Goal: Task Accomplishment & Management: Use online tool/utility

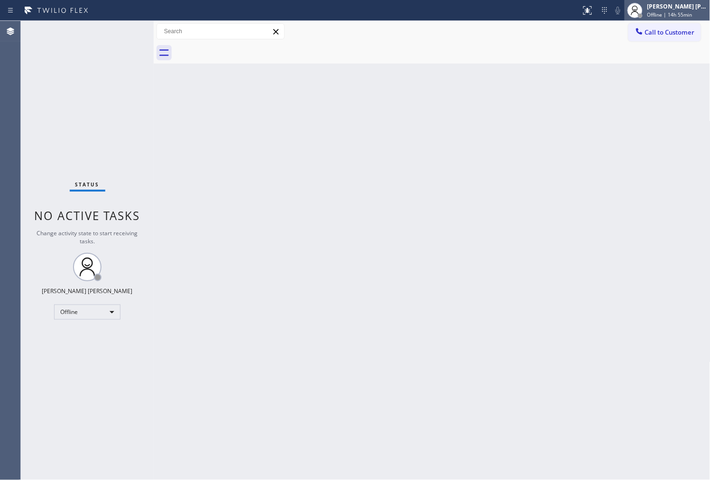
click at [697, 7] on div "[PERSON_NAME] [PERSON_NAME]" at bounding box center [677, 6] width 60 height 8
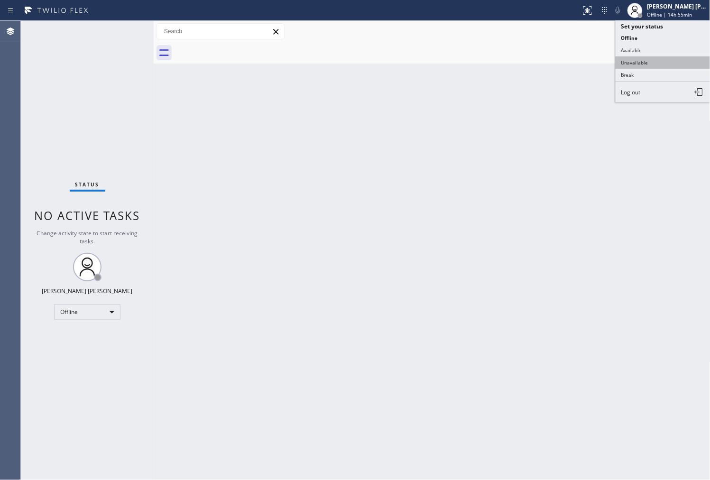
click at [647, 62] on button "Unavailable" at bounding box center [662, 62] width 95 height 12
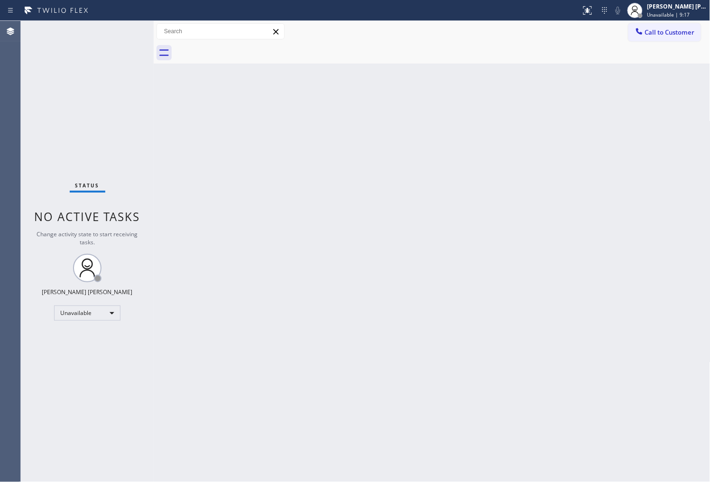
click at [648, 261] on div "Back to Dashboard Change Sender ID Customers Technicians Select a contact Outbo…" at bounding box center [432, 251] width 557 height 461
click at [1, 270] on div "Agent Desktop" at bounding box center [10, 251] width 20 height 461
click at [681, 36] on span "Call to Customer" at bounding box center [670, 32] width 50 height 9
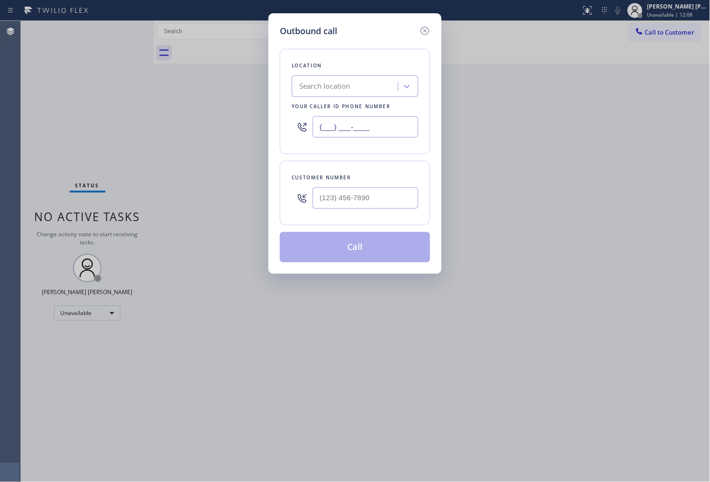
click at [353, 124] on input "(___) ___-____" at bounding box center [365, 126] width 106 height 21
paste input "408) 692-2915"
type input "[PHONE_NUMBER]"
click at [348, 210] on div at bounding box center [365, 198] width 106 height 31
click at [348, 206] on input "(___) ___-____" at bounding box center [365, 197] width 106 height 21
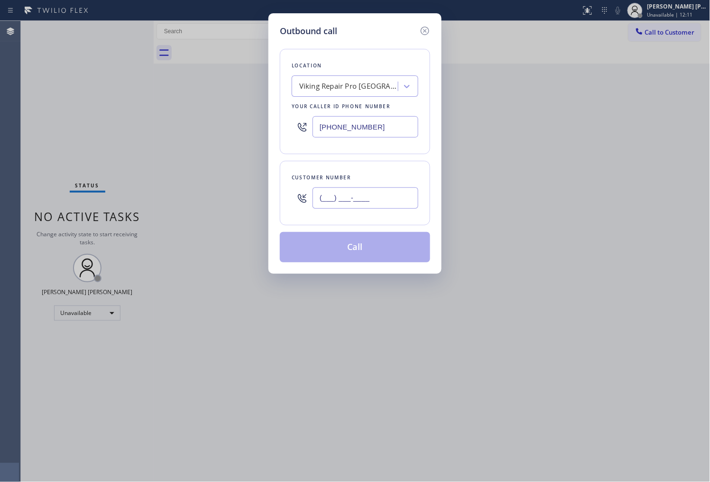
paste input "408) 859-5265"
type input "[PHONE_NUMBER]"
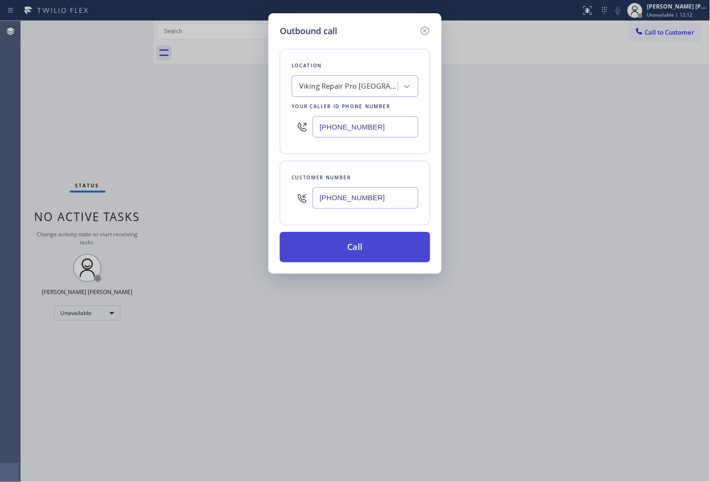
click at [363, 250] on button "Call" at bounding box center [355, 247] width 150 height 30
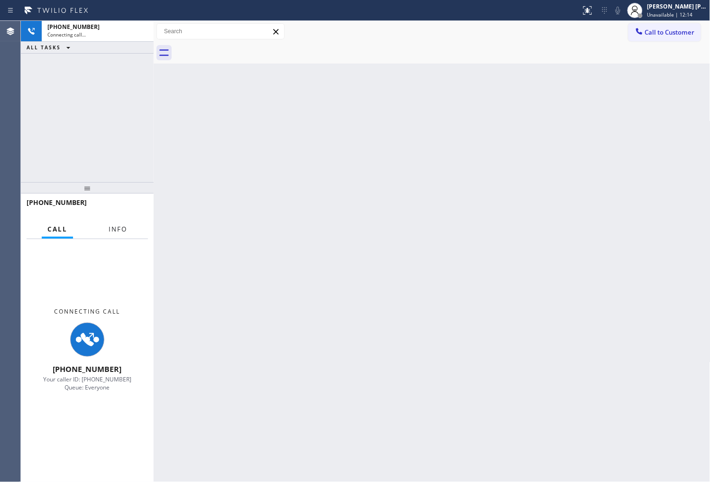
click at [121, 227] on span "Info" at bounding box center [118, 229] width 18 height 9
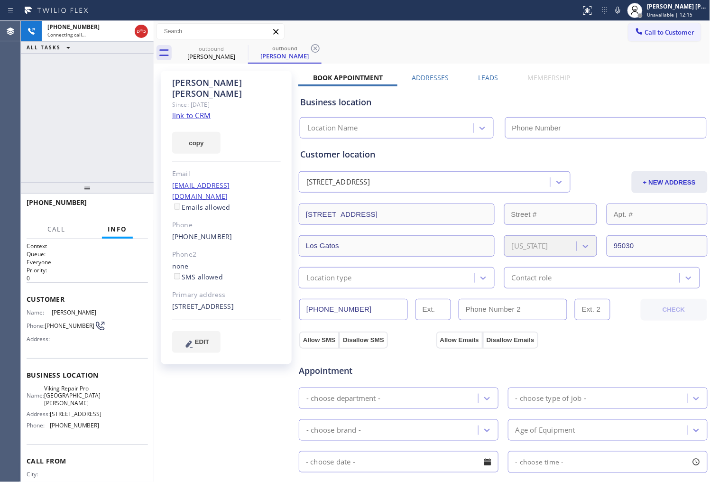
click at [196, 74] on div "[PERSON_NAME] Since: [DATE] link to CRM copy Email [EMAIL_ADDRESS][DOMAIN_NAME]…" at bounding box center [226, 217] width 131 height 293
type input "[PHONE_NUMBER]"
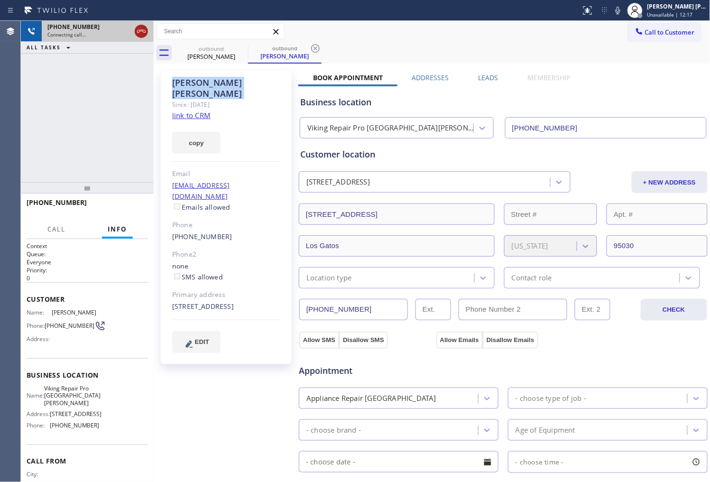
click at [144, 27] on icon at bounding box center [141, 31] width 11 height 11
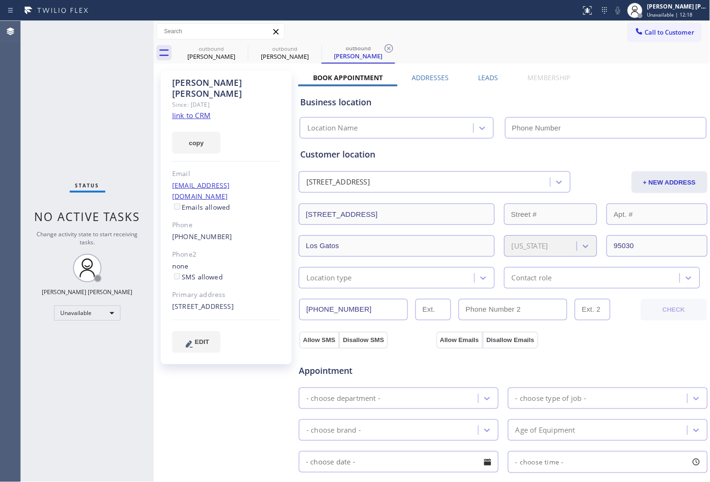
type input "[PHONE_NUMBER]"
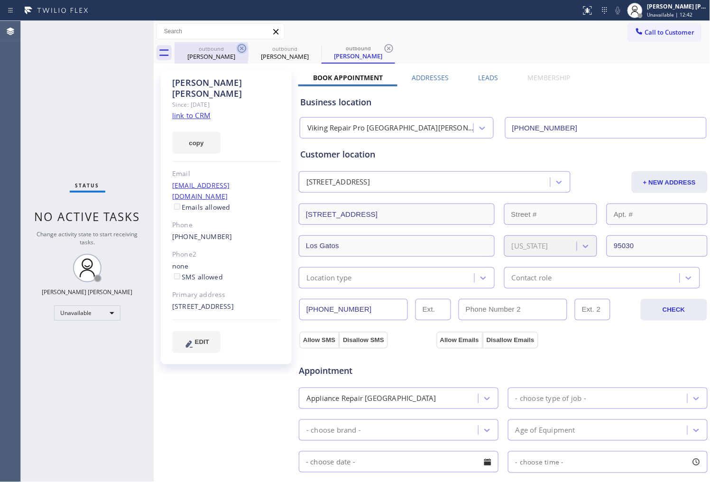
click at [239, 48] on icon at bounding box center [241, 48] width 11 height 11
click at [78, 125] on div "Status No active tasks Change activity state to start receiving tasks. [PERSON_…" at bounding box center [87, 251] width 133 height 461
click at [650, 37] on button "Call to Customer" at bounding box center [664, 32] width 73 height 18
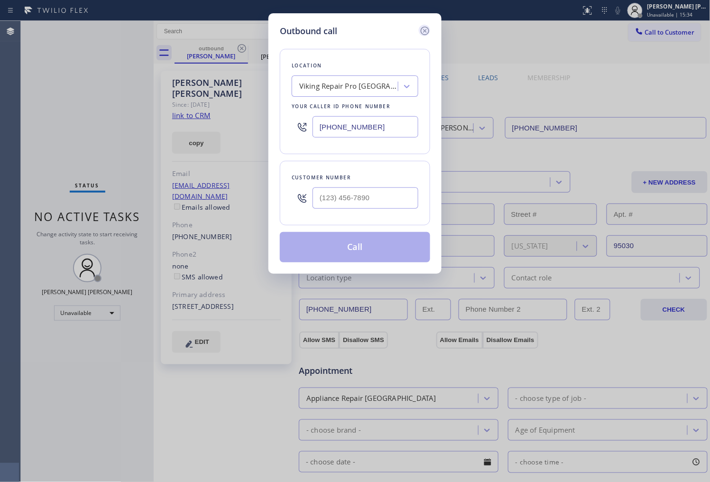
click at [428, 32] on icon at bounding box center [425, 31] width 9 height 9
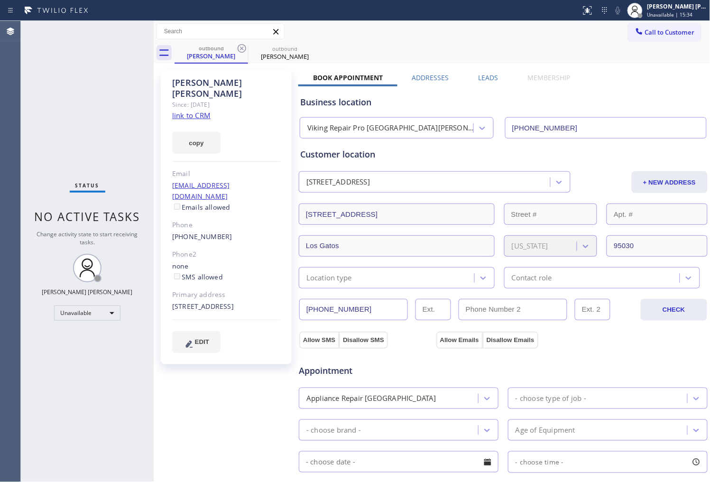
click at [240, 47] on icon at bounding box center [242, 48] width 9 height 9
click at [0, 0] on icon at bounding box center [0, 0] width 0 height 0
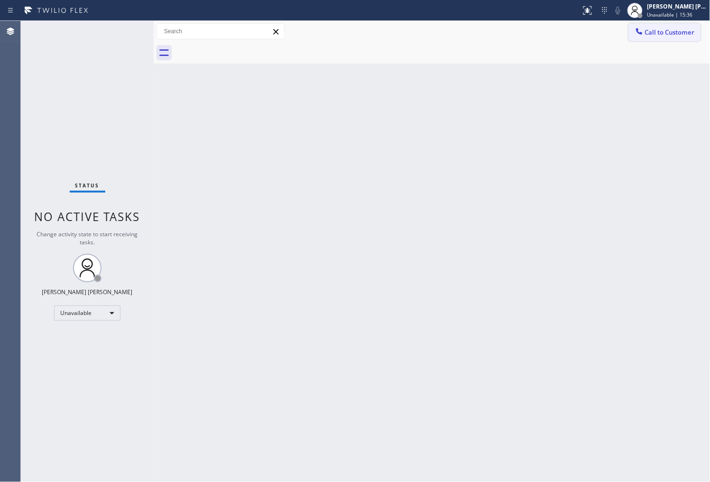
click at [658, 34] on span "Call to Customer" at bounding box center [670, 32] width 50 height 9
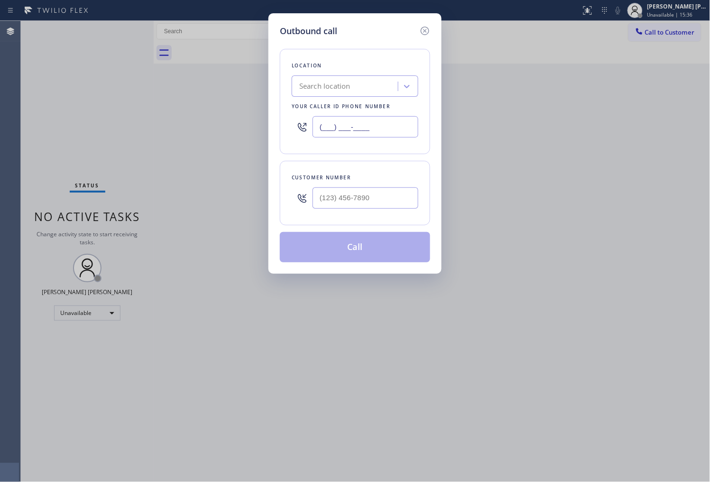
click at [345, 120] on input "(___) ___-____" at bounding box center [365, 126] width 106 height 21
paste input "760) 670-2797"
type input "[PHONE_NUMBER]"
click at [368, 195] on input "(___) ___-____" at bounding box center [365, 197] width 106 height 21
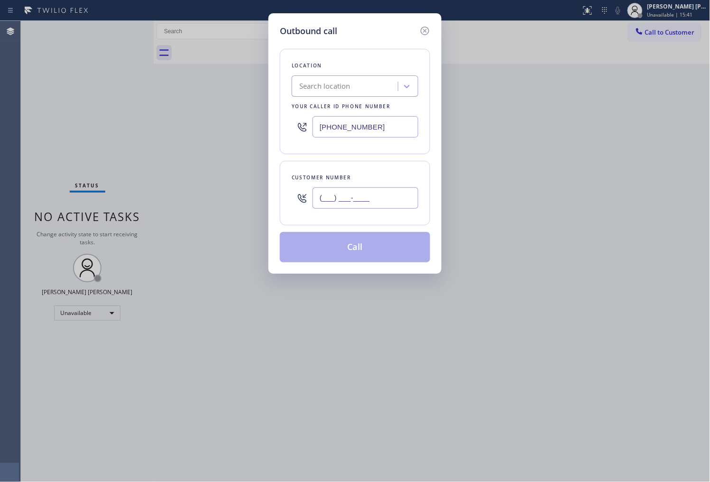
paste input "5624"
click at [347, 199] on input "(___) ___-5624" at bounding box center [365, 197] width 106 height 21
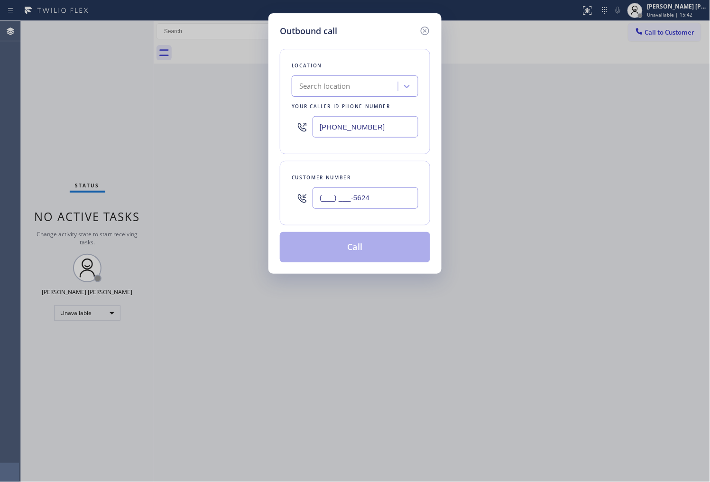
paste input "562) 458-2222"
type input "[PHONE_NUMBER]"
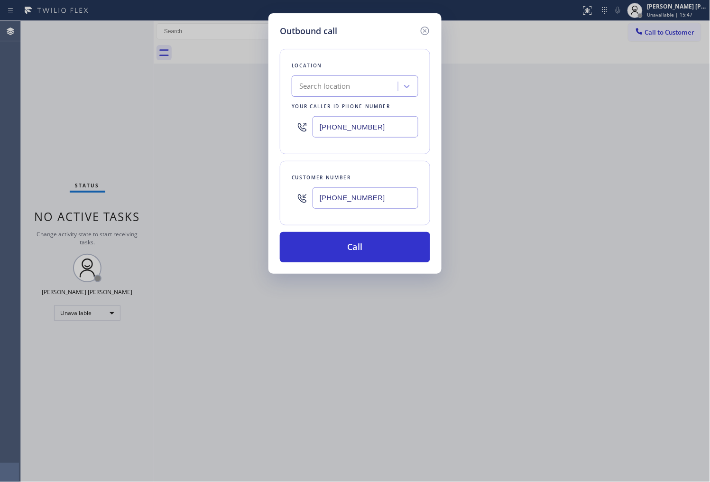
click at [356, 124] on input "[PHONE_NUMBER]" at bounding box center [365, 126] width 106 height 21
paste input "760) 670-2797"
type input "[PHONE_NUMBER]"
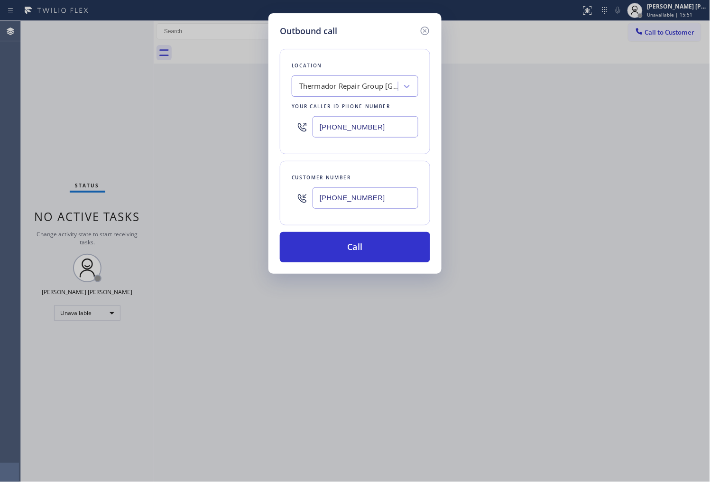
drag, startPoint x: 353, startPoint y: 238, endPoint x: 430, endPoint y: 220, distance: 78.3
click at [353, 238] on button "Call" at bounding box center [355, 247] width 150 height 30
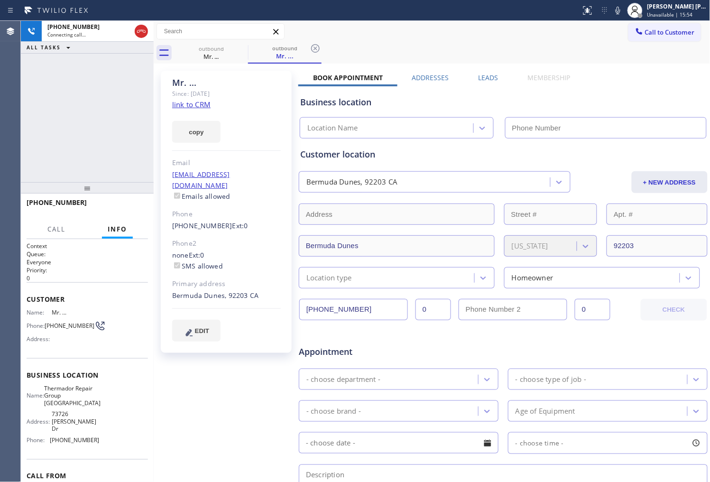
click at [190, 74] on div "Mr. ... Since: [DATE] link to CRM copy Email [EMAIL_ADDRESS][DOMAIN_NAME] Email…" at bounding box center [226, 212] width 131 height 282
click at [183, 82] on div "Mr. ..." at bounding box center [226, 82] width 109 height 11
type input "[PHONE_NUMBER]"
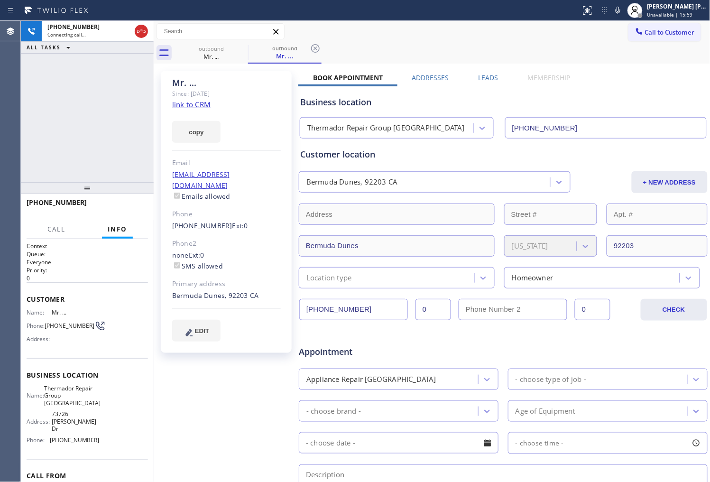
drag, startPoint x: 37, startPoint y: 93, endPoint x: 55, endPoint y: 119, distance: 31.3
click at [37, 93] on div "[PHONE_NUMBER] Connecting call… ALL TASKS ALL TASKS ACTIVE TASKS TASKS IN WRAP …" at bounding box center [87, 101] width 133 height 161
click at [3, 107] on div "Agent Desktop" at bounding box center [10, 251] width 20 height 461
click at [139, 32] on icon at bounding box center [141, 31] width 11 height 11
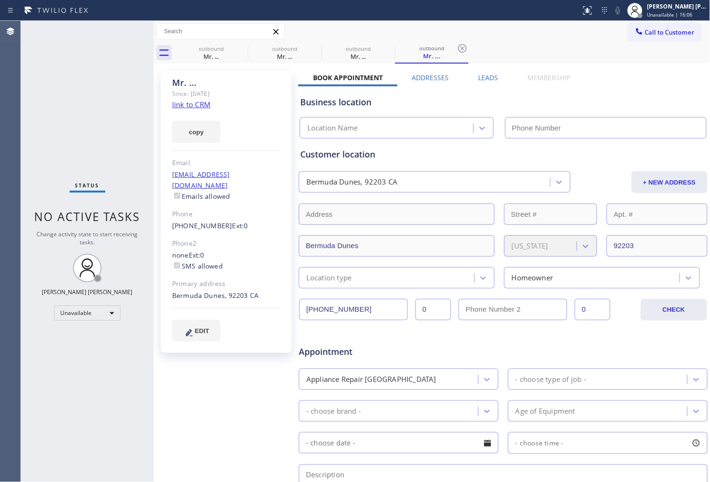
type input "[PHONE_NUMBER]"
click at [9, 295] on div "Agent Desktop" at bounding box center [10, 251] width 20 height 461
click at [237, 46] on icon at bounding box center [241, 48] width 11 height 11
click at [0, 0] on icon at bounding box center [0, 0] width 0 height 0
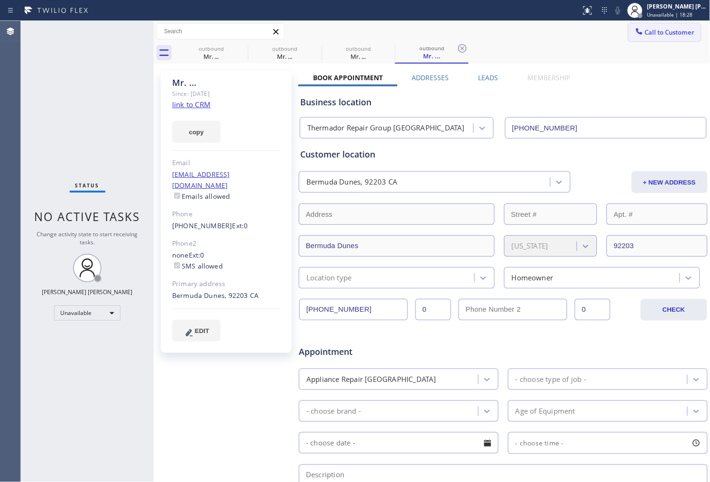
click at [458, 47] on icon at bounding box center [462, 48] width 9 height 9
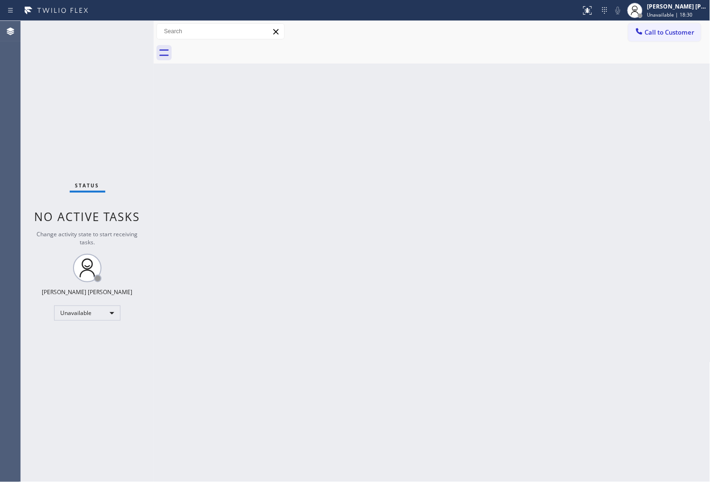
click at [641, 32] on icon at bounding box center [638, 31] width 9 height 9
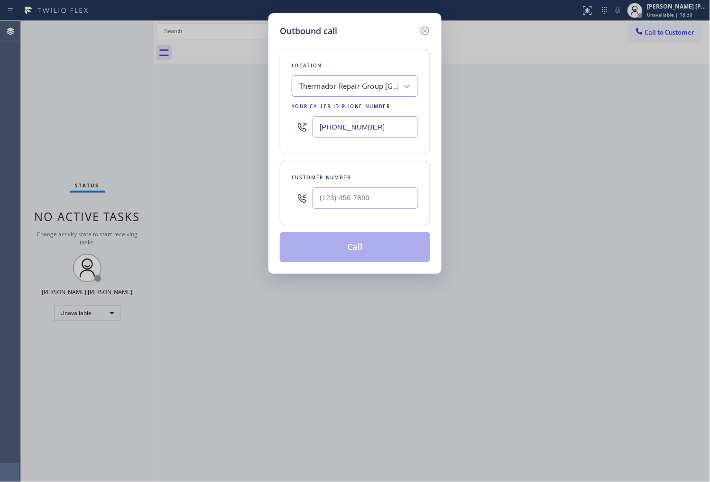
click at [353, 122] on input "[PHONE_NUMBER]" at bounding box center [365, 126] width 106 height 21
paste input "917) 877-0503"
type input "[PHONE_NUMBER]"
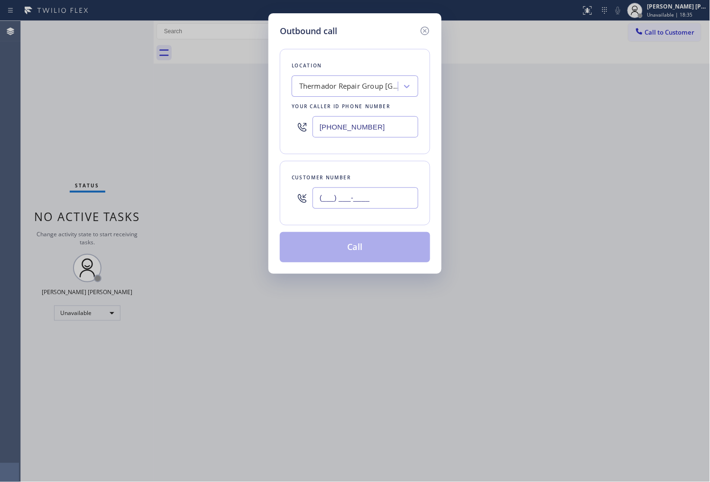
click at [364, 202] on input "(___) ___-____" at bounding box center [365, 197] width 106 height 21
paste input "917) 412-8625"
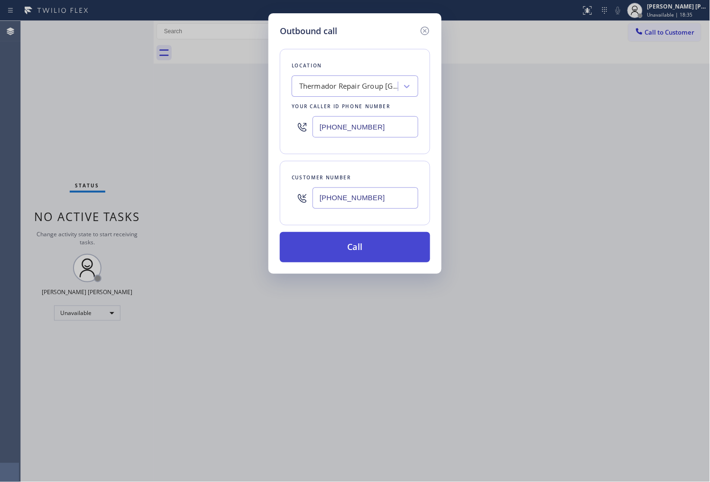
type input "[PHONE_NUMBER]"
click at [394, 248] on button "Call" at bounding box center [355, 247] width 150 height 30
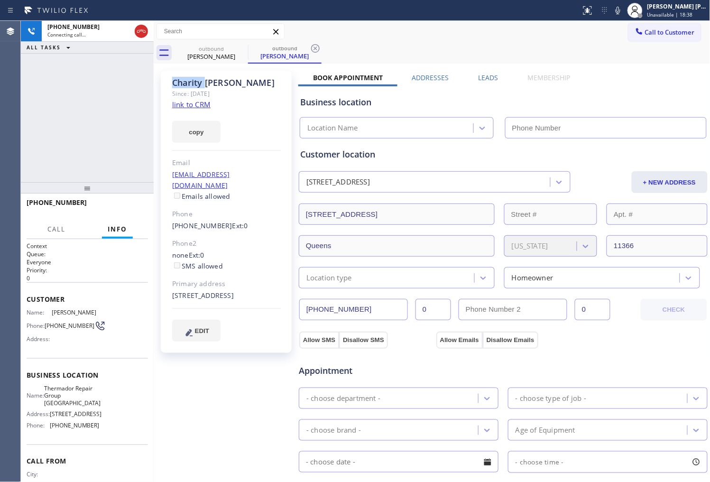
click at [194, 86] on div "[PERSON_NAME]" at bounding box center [226, 82] width 109 height 11
drag, startPoint x: 292, startPoint y: 83, endPoint x: 506, endPoint y: 97, distance: 214.7
click at [194, 86] on div "[PERSON_NAME]" at bounding box center [226, 82] width 109 height 11
type input "[PHONE_NUMBER]"
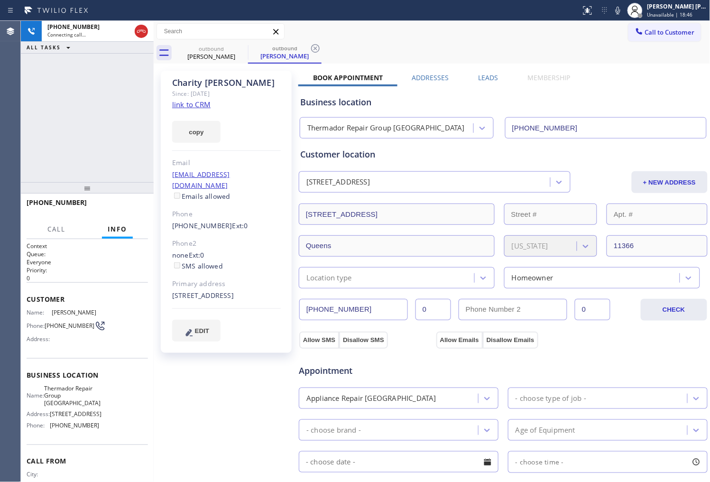
click at [120, 87] on div "[PHONE_NUMBER] Connecting call… ALL TASKS ALL TASKS ACTIVE TASKS TASKS IN WRAP …" at bounding box center [87, 101] width 133 height 161
click at [64, 193] on div at bounding box center [87, 187] width 133 height 11
click at [60, 201] on span "[PHONE_NUMBER]" at bounding box center [57, 202] width 60 height 9
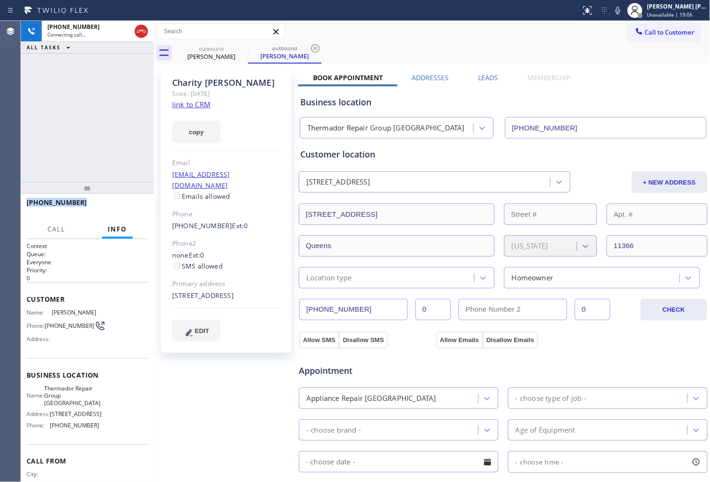
copy span "[PHONE_NUMBER]"
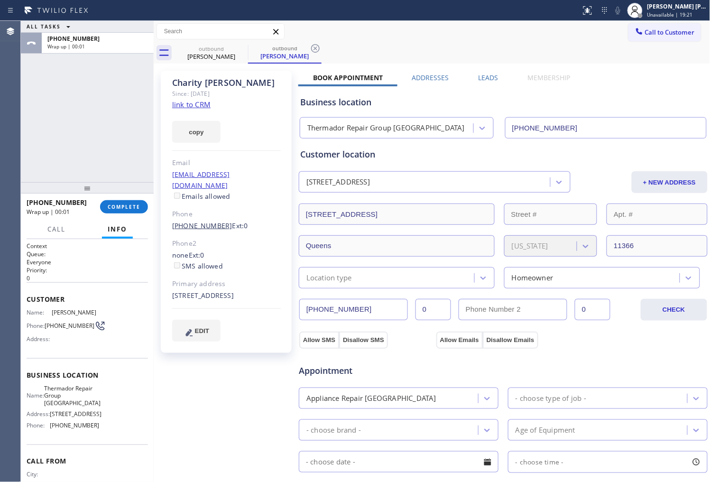
click at [210, 221] on link "[PHONE_NUMBER]" at bounding box center [202, 225] width 60 height 9
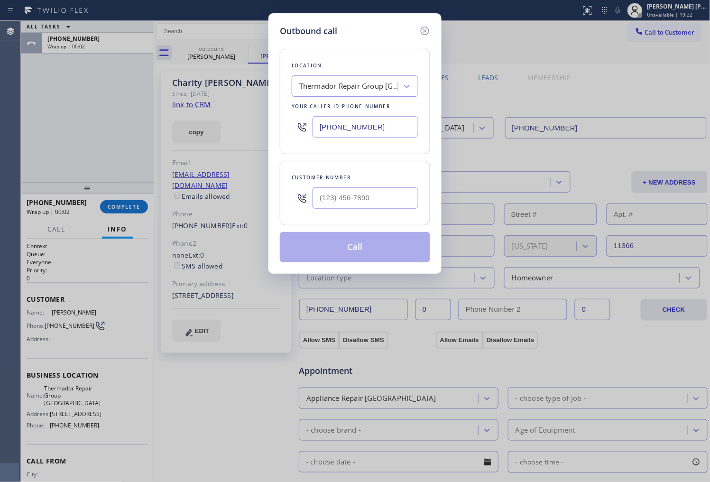
type input "[PHONE_NUMBER]"
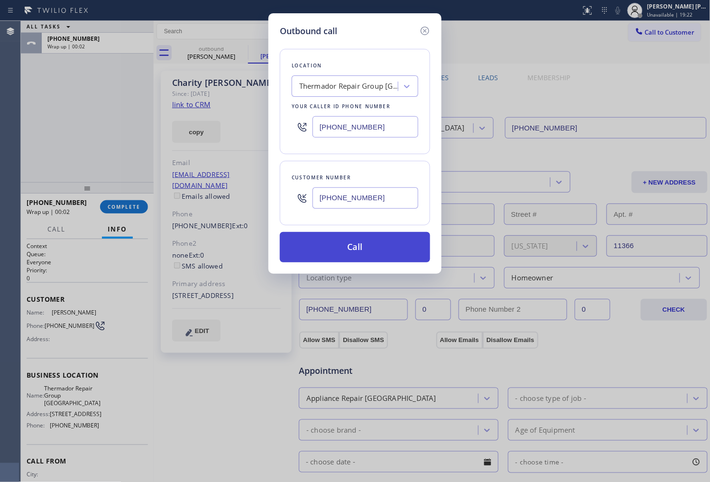
click at [350, 249] on button "Call" at bounding box center [355, 247] width 150 height 30
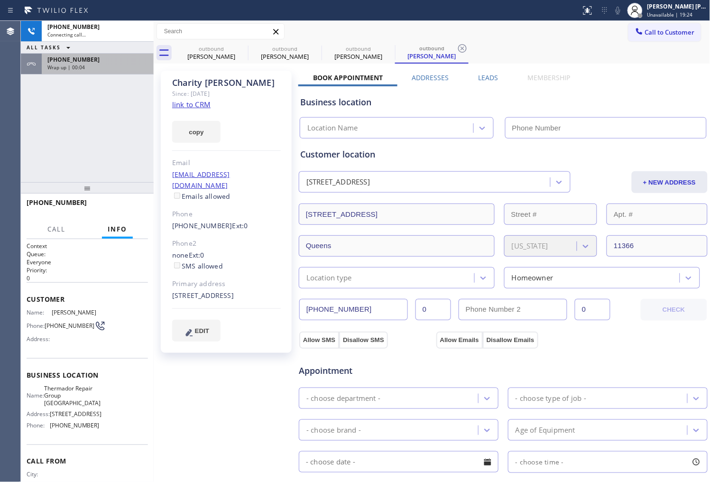
click at [89, 68] on div "Wrap up | 00:04" at bounding box center [97, 67] width 101 height 7
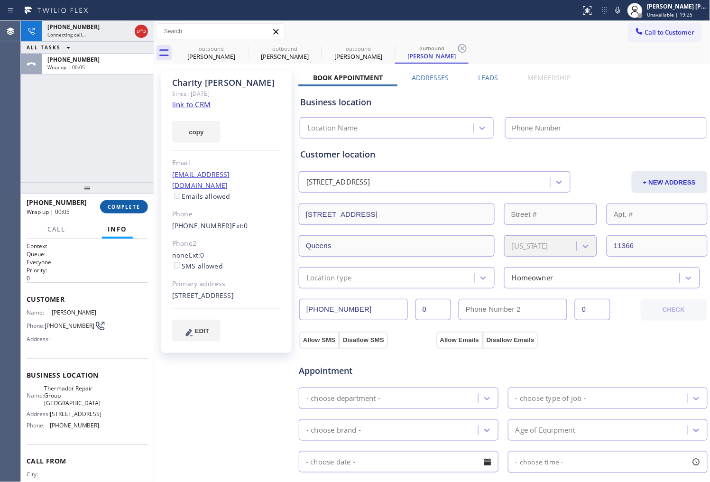
click at [141, 207] on button "COMPLETE" at bounding box center [124, 206] width 48 height 13
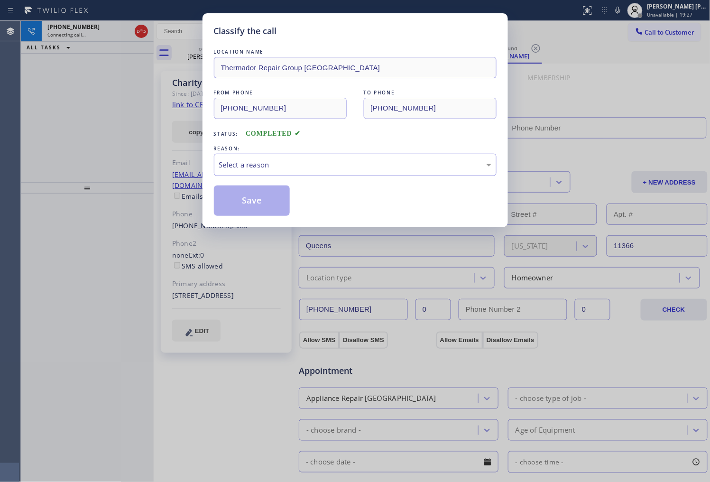
click at [274, 176] on div "LOCATION NAME Thermador Repair Group Queens FROM PHONE [PHONE_NUMBER] TO PHONE …" at bounding box center [355, 131] width 283 height 169
click at [278, 169] on div "Select a reason" at bounding box center [355, 164] width 272 height 11
type input "[PHONE_NUMBER]"
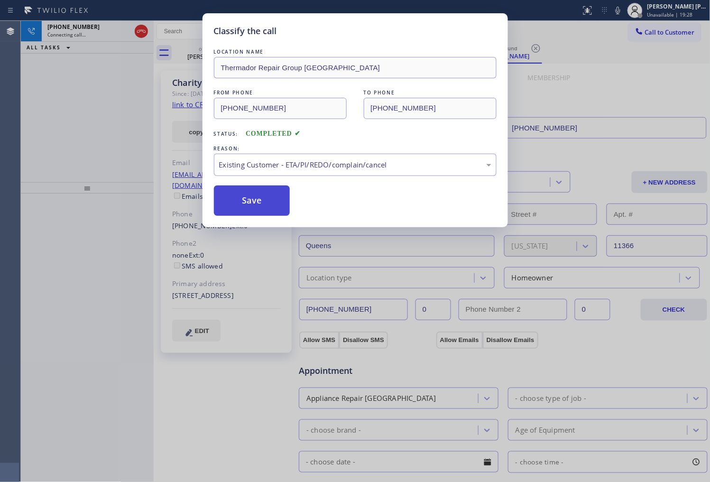
click at [248, 200] on button "Save" at bounding box center [252, 200] width 76 height 30
click at [81, 91] on div "Classify the call LOCATION NAME Thermador Repair Group Queens FROM PHONE [PHONE…" at bounding box center [355, 241] width 710 height 482
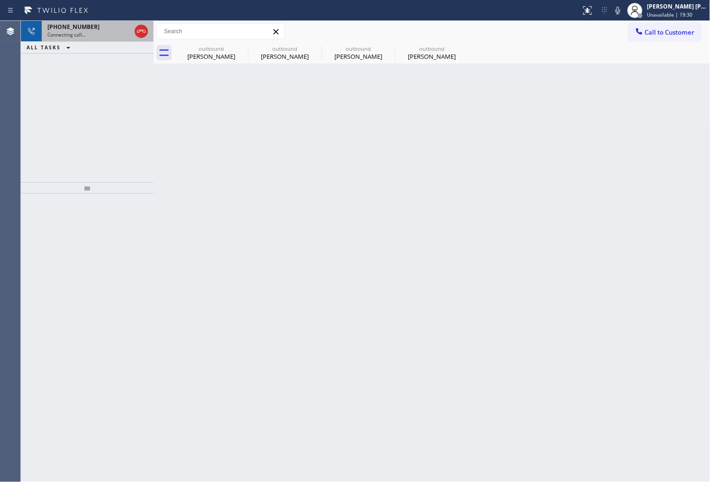
click at [94, 32] on div "Connecting call…" at bounding box center [88, 34] width 83 height 7
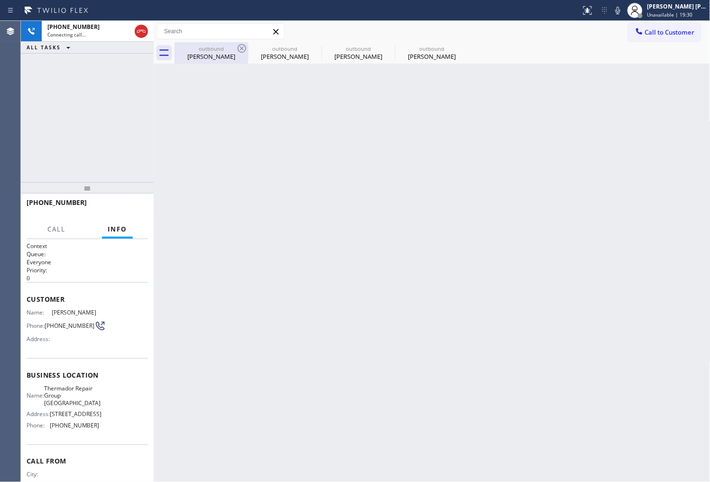
click at [208, 50] on div "outbound" at bounding box center [211, 48] width 72 height 7
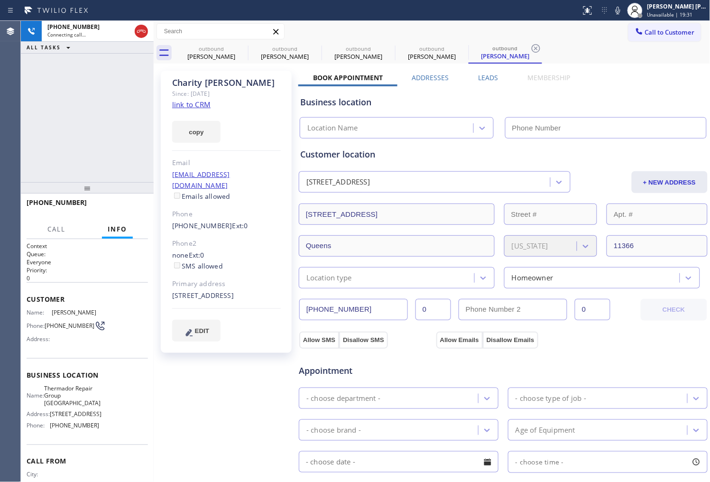
type input "[PHONE_NUMBER]"
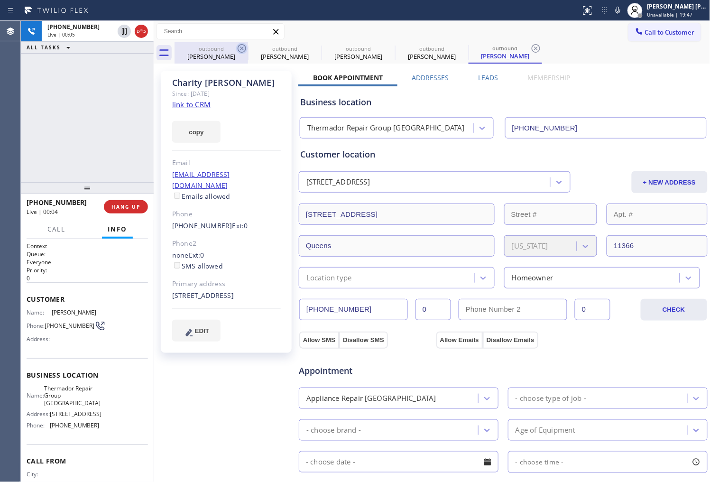
click at [242, 48] on icon at bounding box center [242, 48] width 9 height 9
click at [238, 48] on icon at bounding box center [241, 48] width 11 height 11
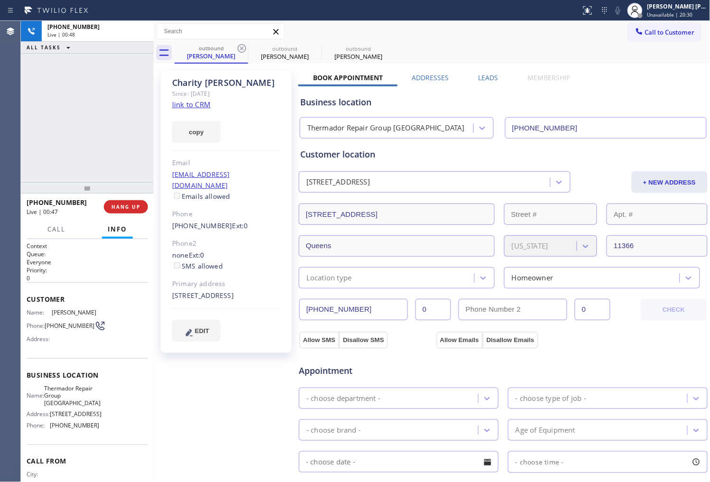
drag, startPoint x: 484, startPoint y: 86, endPoint x: 485, endPoint y: 78, distance: 7.8
click at [484, 85] on div "Business location Thermador Repair Group [GEOGRAPHIC_DATA] [PHONE_NUMBER]" at bounding box center [503, 110] width 410 height 56
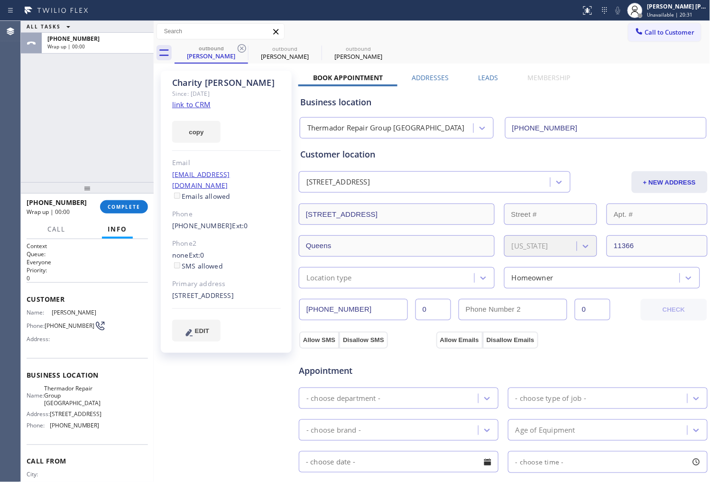
click at [485, 78] on label "Leads" at bounding box center [488, 77] width 20 height 9
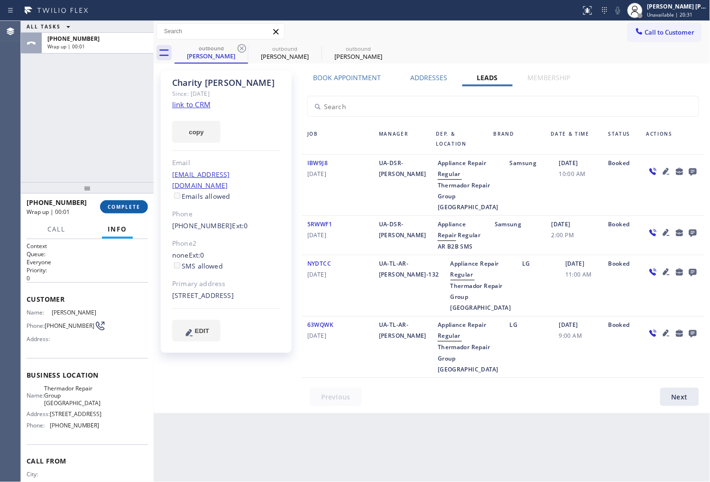
click at [147, 204] on button "COMPLETE" at bounding box center [124, 206] width 48 height 13
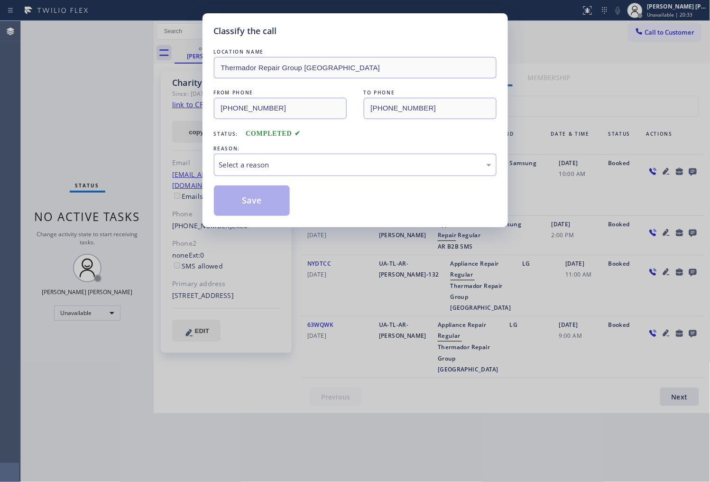
click at [304, 170] on div "Select a reason" at bounding box center [355, 164] width 272 height 11
click at [248, 199] on button "Save" at bounding box center [252, 200] width 76 height 30
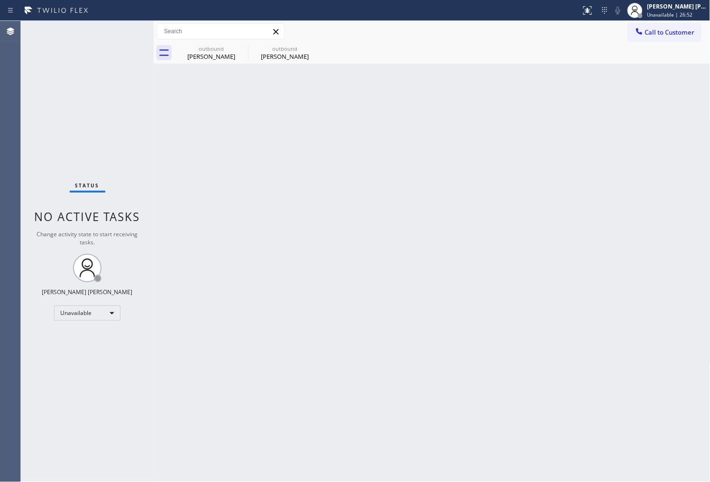
click at [1, 249] on div "Agent Desktop" at bounding box center [10, 251] width 20 height 461
click at [0, 0] on icon at bounding box center [0, 0] width 0 height 0
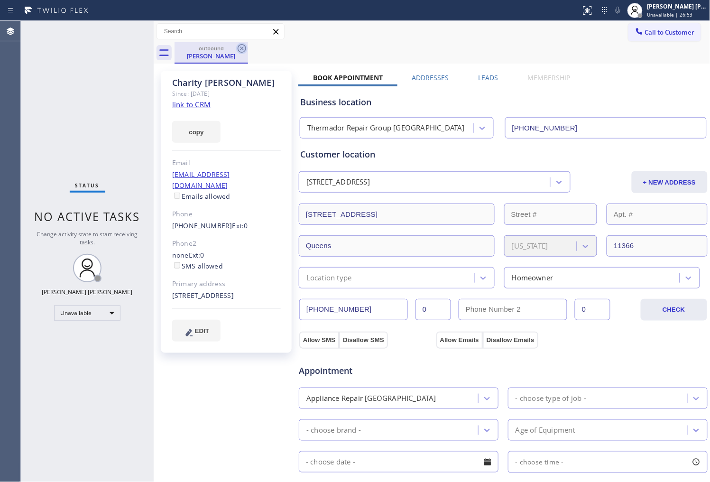
click at [240, 50] on icon at bounding box center [241, 48] width 11 height 11
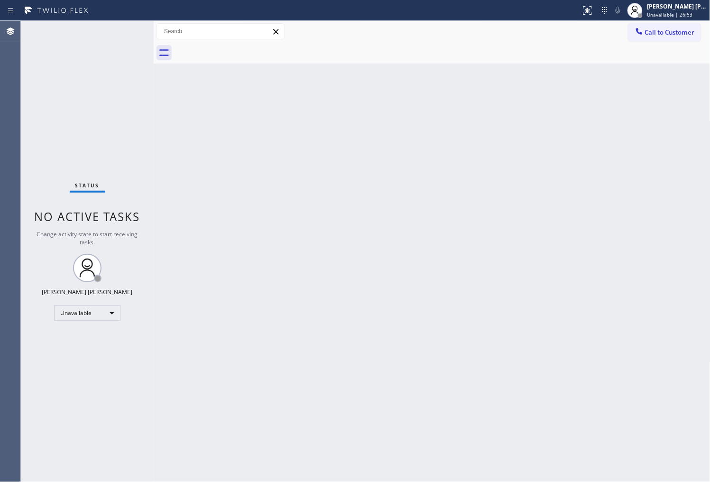
click at [240, 50] on div at bounding box center [442, 52] width 536 height 21
click at [633, 30] on div at bounding box center [638, 32] width 11 height 11
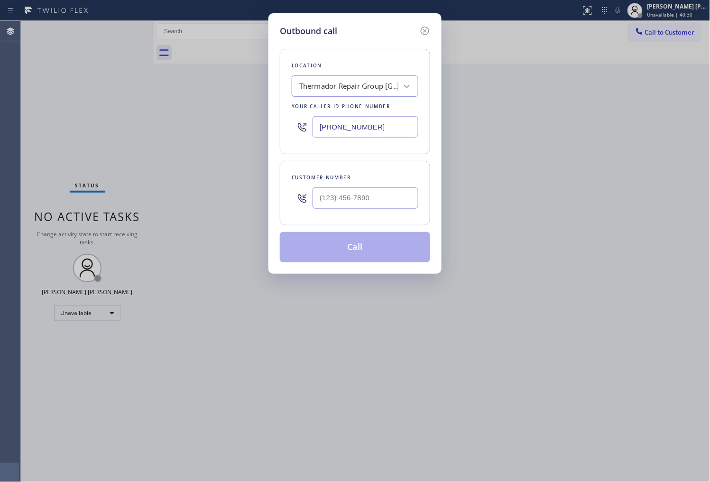
click at [371, 122] on input "[PHONE_NUMBER]" at bounding box center [365, 126] width 106 height 21
paste input "09) 637-4306"
type input "[PHONE_NUMBER]"
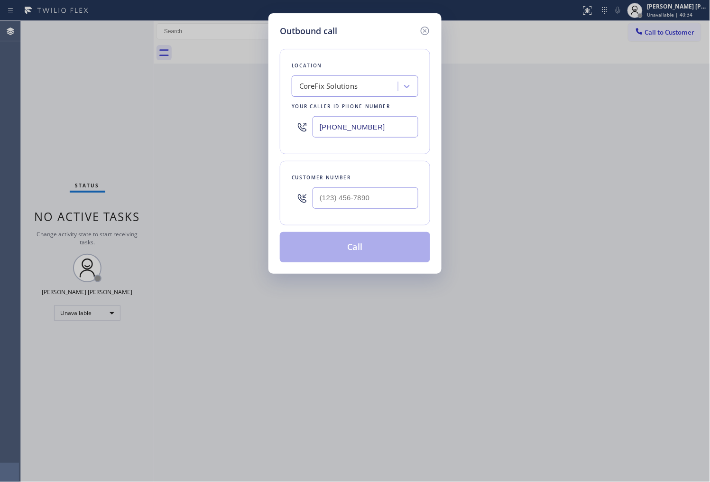
click at [378, 187] on div at bounding box center [365, 198] width 106 height 31
click at [374, 191] on input "(___) ___-____" at bounding box center [365, 197] width 106 height 21
paste input "562) 727-2754"
type input "[PHONE_NUMBER]"
click at [366, 245] on button "Call" at bounding box center [355, 247] width 150 height 30
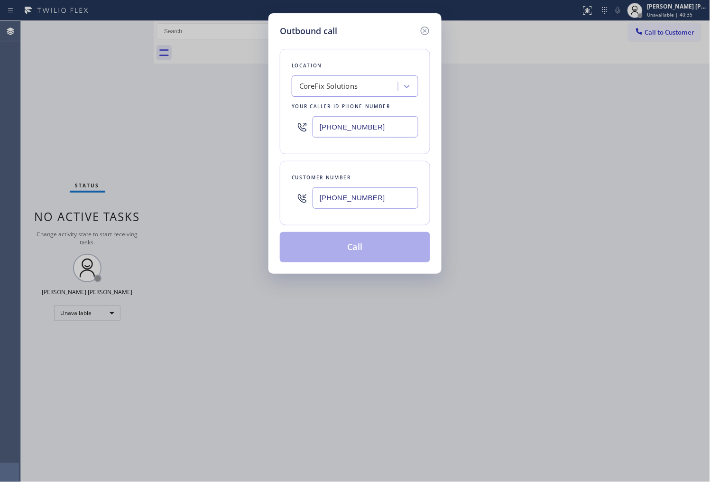
drag, startPoint x: 366, startPoint y: 245, endPoint x: 449, endPoint y: 39, distance: 221.9
click at [366, 245] on button "Call" at bounding box center [355, 247] width 150 height 30
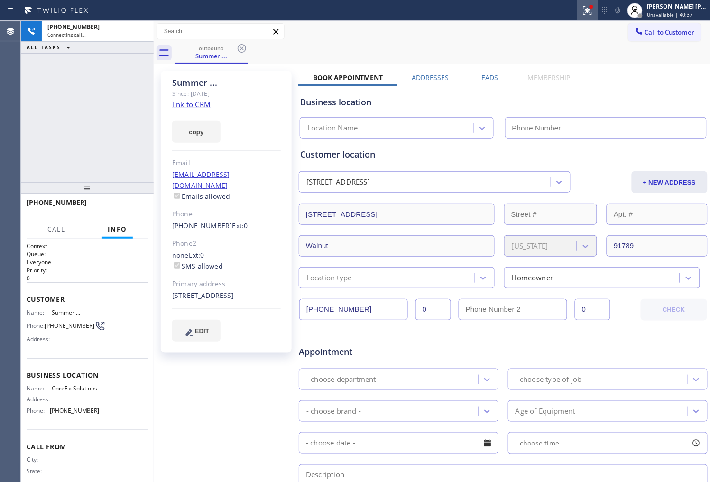
click at [593, 11] on icon at bounding box center [587, 10] width 11 height 11
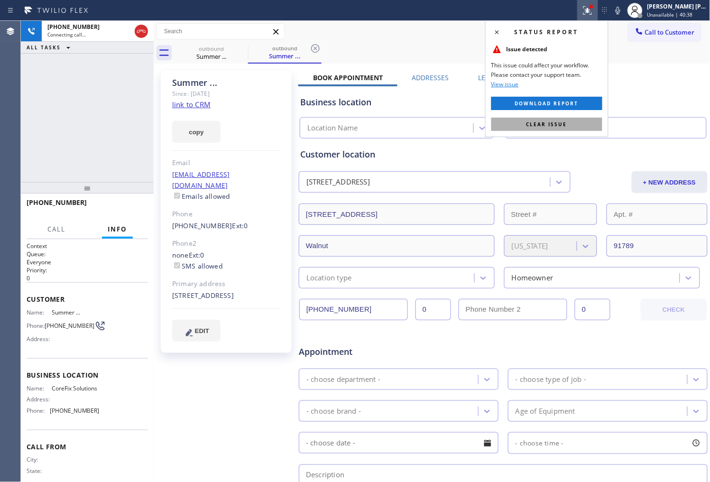
click at [576, 124] on button "Clear issue" at bounding box center [546, 124] width 111 height 13
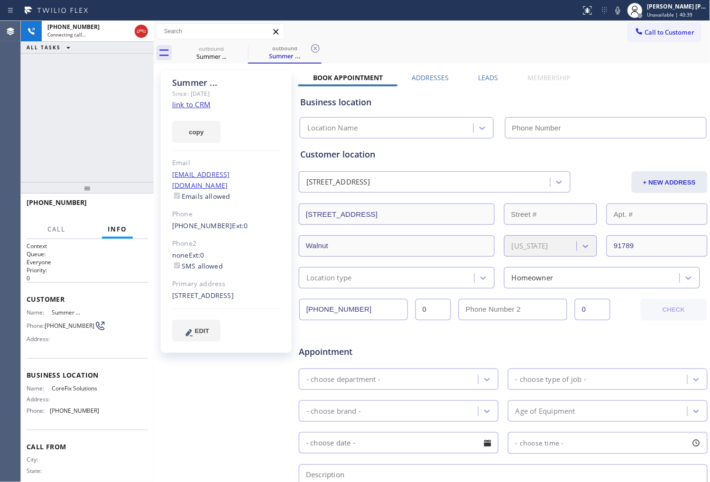
click at [185, 83] on div "Summer ..." at bounding box center [226, 82] width 109 height 11
copy div "Summer ..."
type input "[PHONE_NUMBER]"
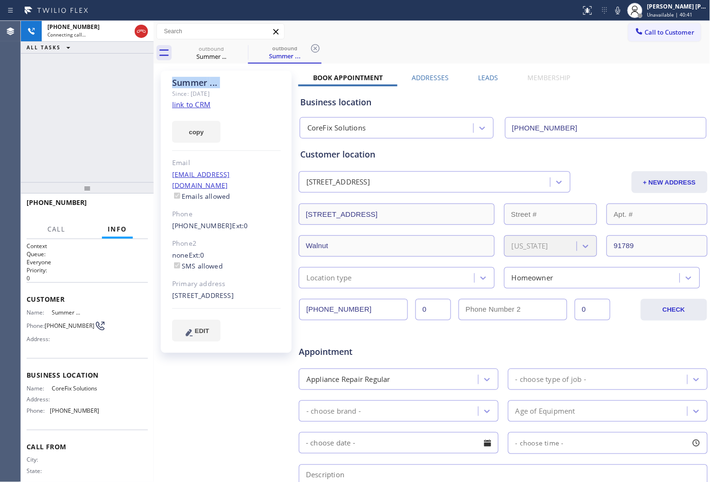
click at [676, 69] on div "Summer ... Since: [DATE] link to CRM copy Email [EMAIL_ADDRESS][DOMAIN_NAME] Em…" at bounding box center [432, 373] width 552 height 614
click at [680, 74] on div "Book Appointment Addresses Leads Membership Business location CoreFix Solutions…" at bounding box center [503, 376] width 410 height 607
click at [695, 87] on div "Business location CoreFix Solutions [PHONE_NUMBER]" at bounding box center [503, 112] width 410 height 52
click at [100, 111] on div "[PHONE_NUMBER] Live | 00:01 ALL TASKS ALL TASKS ACTIVE TASKS TASKS IN WRAP UP" at bounding box center [87, 101] width 133 height 161
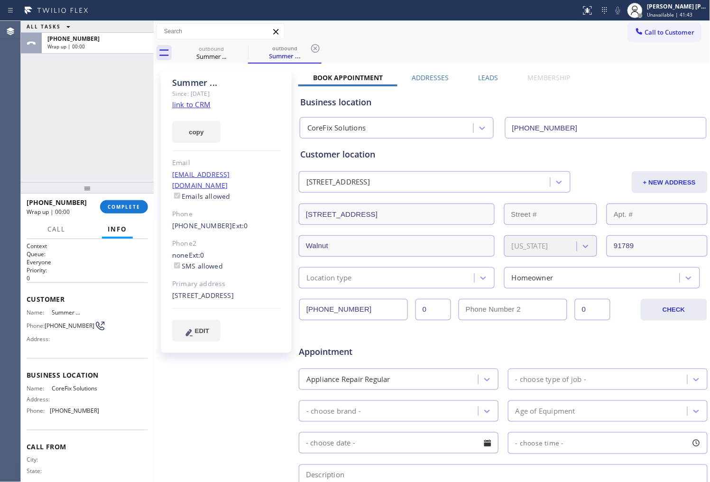
click at [474, 74] on div "Leads" at bounding box center [488, 79] width 49 height 13
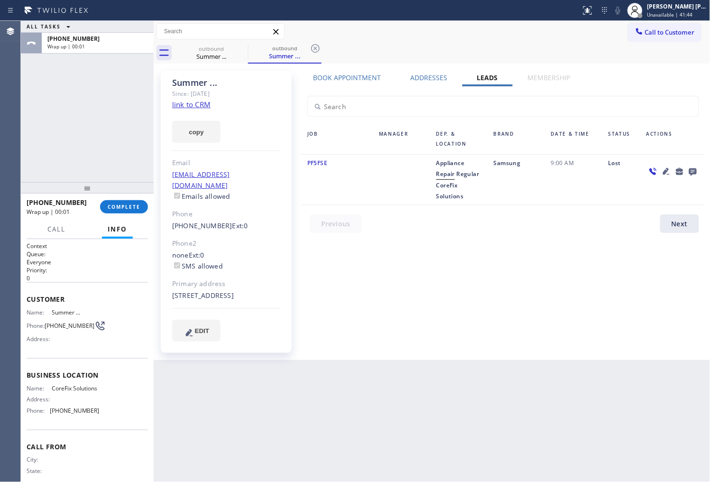
click at [695, 174] on icon at bounding box center [693, 172] width 8 height 8
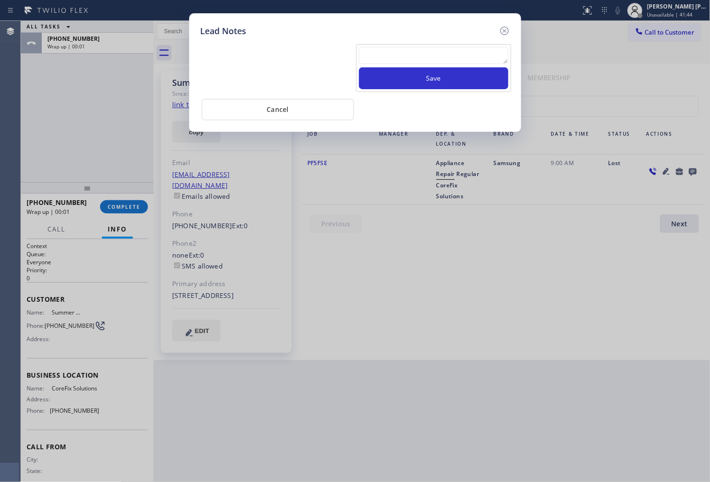
click at [488, 59] on textarea at bounding box center [433, 55] width 149 height 17
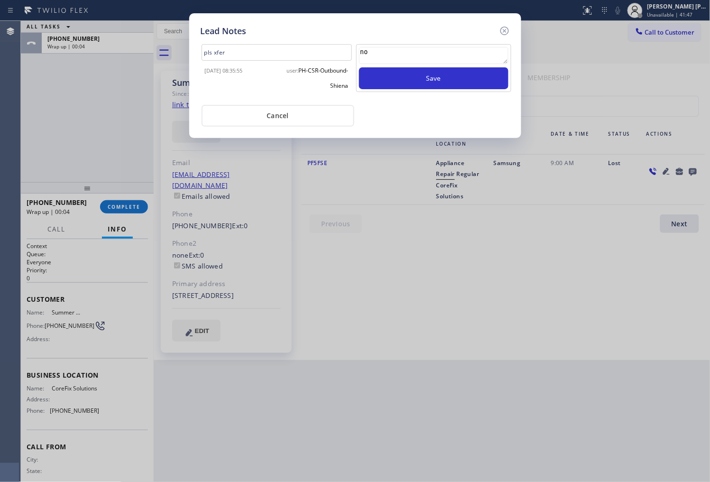
type textarea "n"
type textarea "p"
type textarea "L"
type textarea "ALREADY FOUND SOMEONE"
click at [433, 82] on button "Save" at bounding box center [433, 78] width 149 height 22
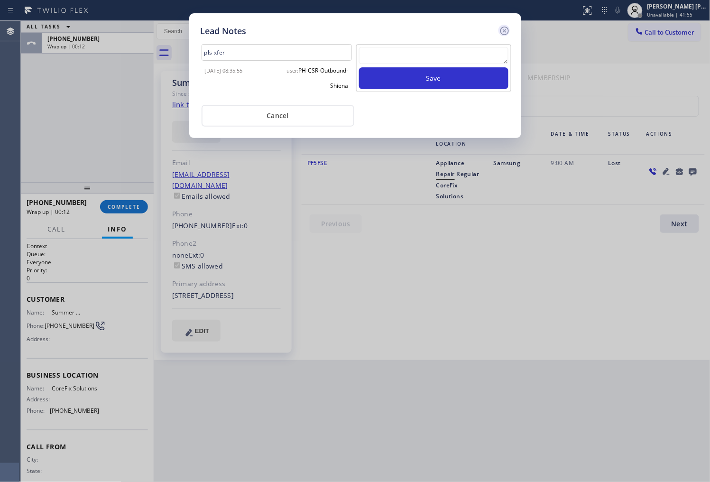
click at [502, 32] on icon at bounding box center [504, 30] width 11 height 11
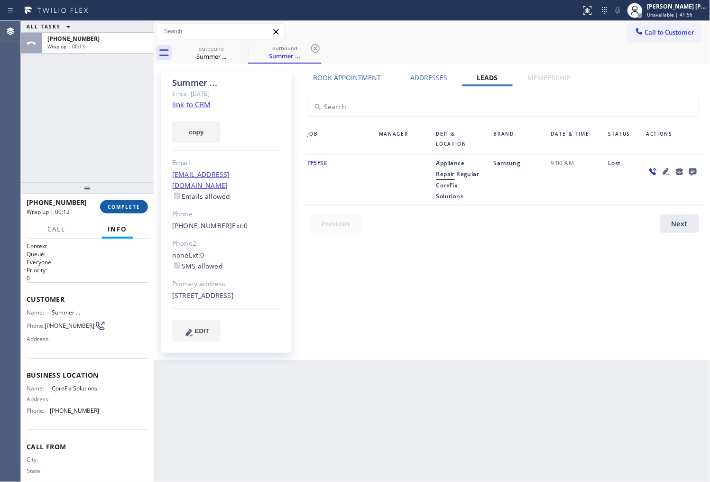
click at [136, 211] on button "COMPLETE" at bounding box center [124, 206] width 48 height 13
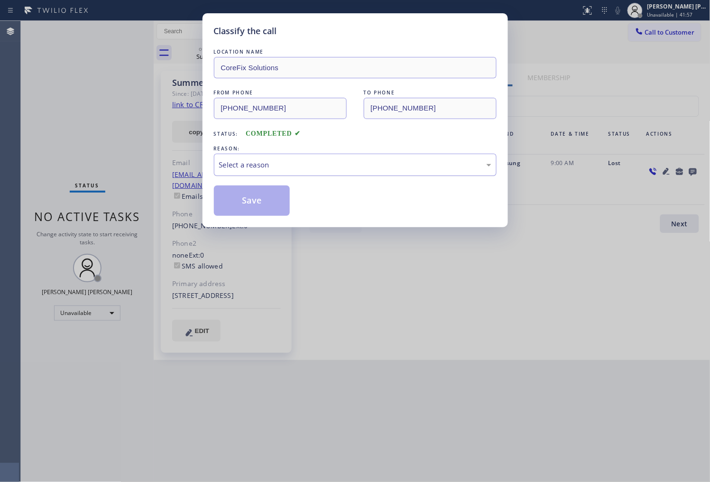
click at [281, 163] on div "Select a reason" at bounding box center [355, 164] width 272 height 11
click at [249, 205] on button "Save" at bounding box center [252, 200] width 76 height 30
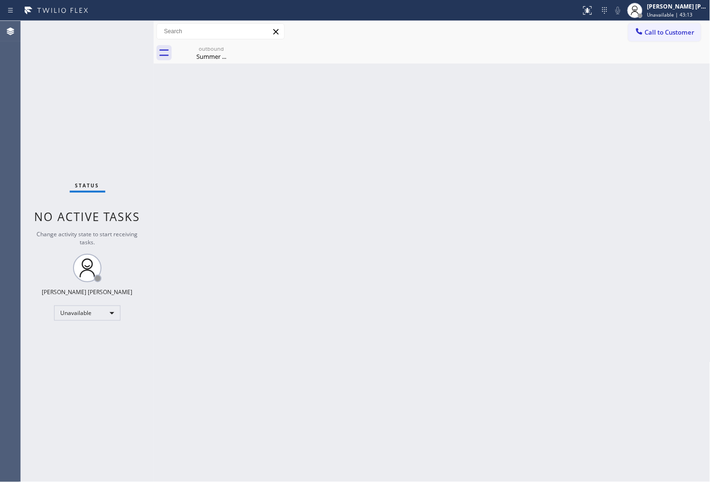
click at [18, 152] on div "Agent Desktop" at bounding box center [10, 251] width 20 height 461
click at [210, 60] on div "Summer ..." at bounding box center [211, 56] width 72 height 9
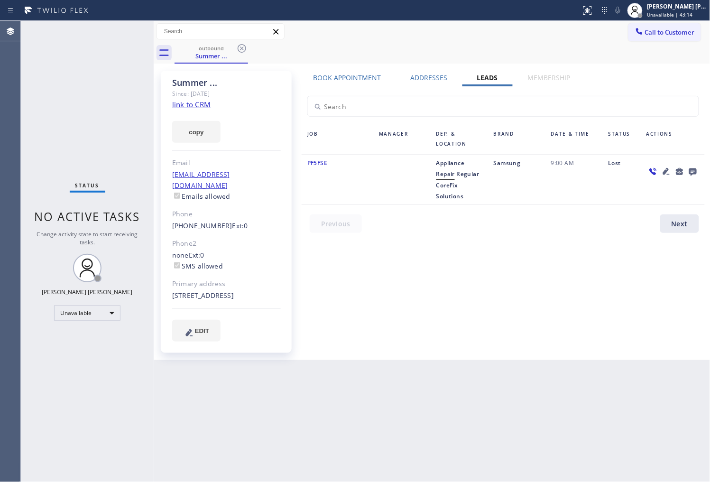
click at [243, 49] on icon at bounding box center [242, 48] width 9 height 9
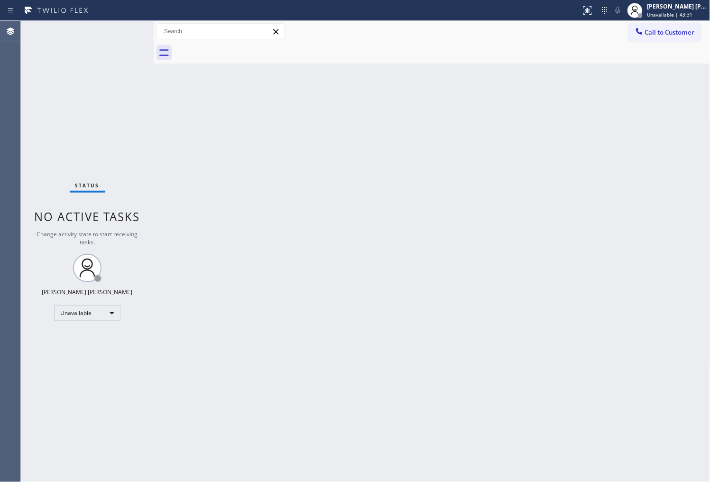
click at [1, 182] on div "Agent Desktop" at bounding box center [10, 251] width 20 height 461
click at [650, 32] on span "Call to Customer" at bounding box center [670, 32] width 50 height 9
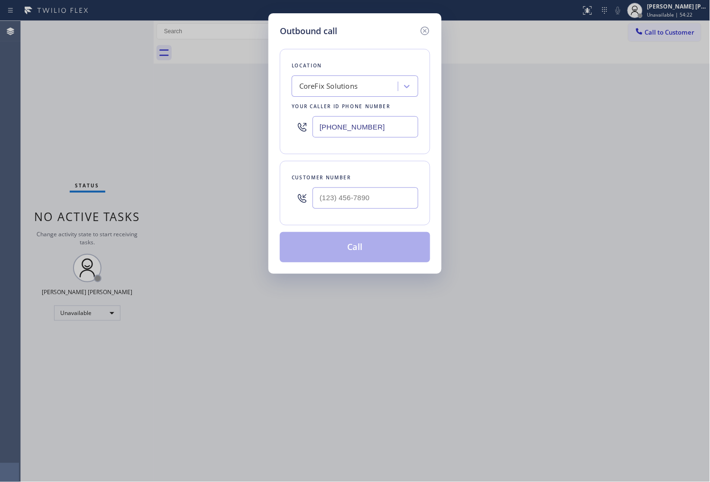
click at [311, 124] on div at bounding box center [302, 126] width 21 height 31
click at [330, 124] on input "[PHONE_NUMBER]" at bounding box center [365, 126] width 106 height 21
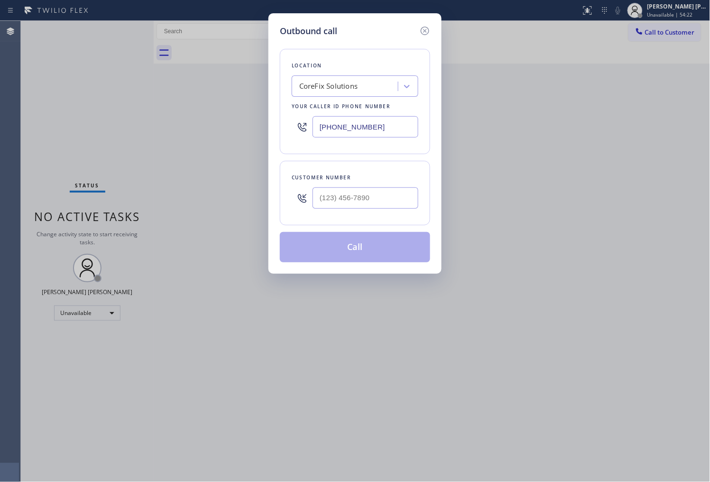
paste input "855) 461-1149"
type input "[PHONE_NUMBER]"
click at [376, 198] on input "(___) ___-____" at bounding box center [365, 197] width 106 height 21
paste input "253) 359-0074"
type input "[PHONE_NUMBER]"
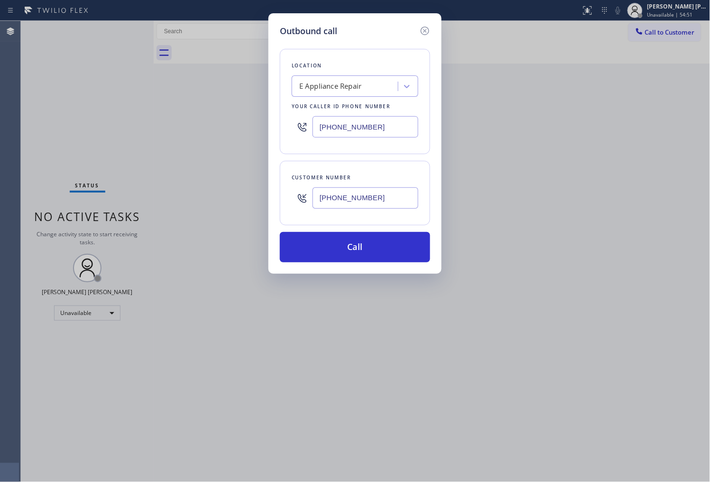
click at [2, 149] on div "Outbound call Location E Appliance Repair Your caller id phone number [PHONE_NU…" at bounding box center [355, 241] width 710 height 482
click at [370, 244] on button "Call" at bounding box center [355, 247] width 150 height 30
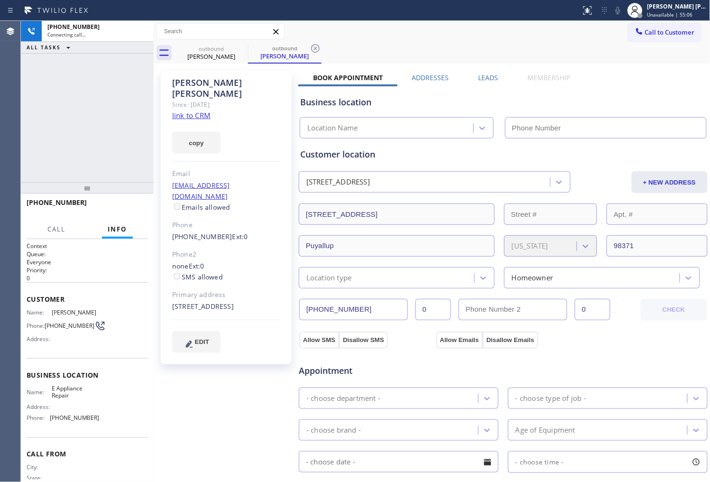
click at [217, 99] on div "Since: [DATE]" at bounding box center [226, 104] width 109 height 11
click at [217, 81] on div "[PERSON_NAME]" at bounding box center [226, 88] width 109 height 22
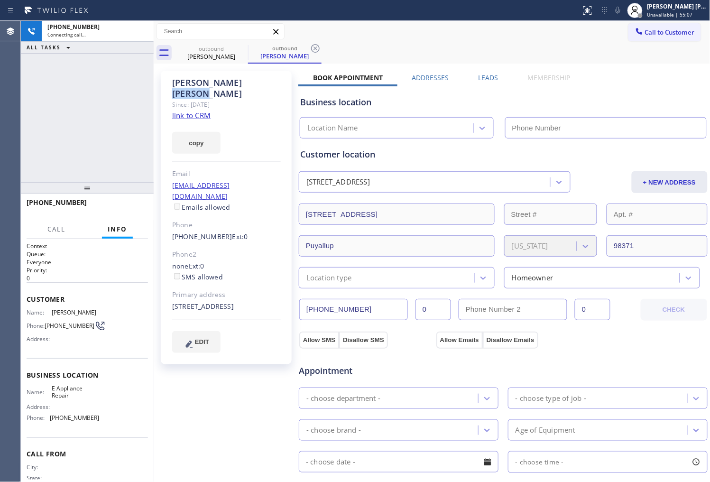
click at [217, 81] on div "[PERSON_NAME]" at bounding box center [226, 88] width 109 height 22
copy div "[PERSON_NAME]"
click at [8, 110] on div "Agent Desktop" at bounding box center [10, 251] width 20 height 461
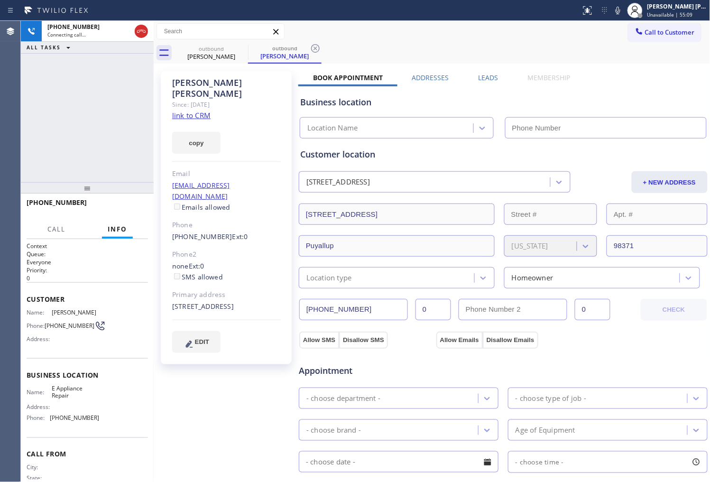
type input "[PHONE_NUMBER]"
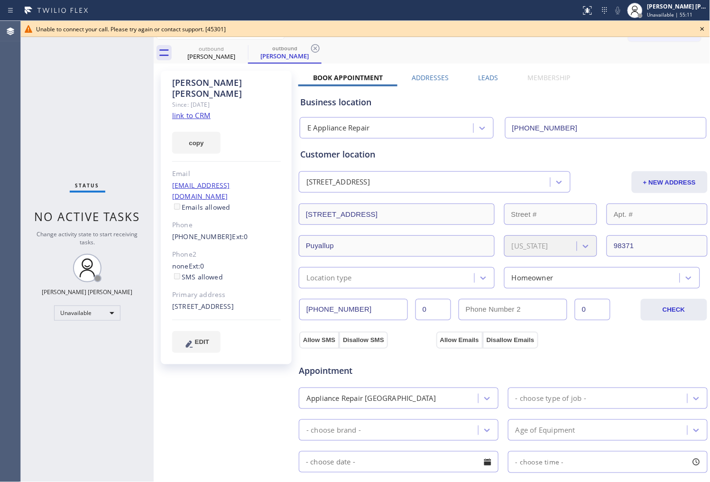
click at [1, 140] on div "Agent Desktop" at bounding box center [10, 251] width 20 height 461
click at [705, 27] on icon at bounding box center [701, 28] width 11 height 11
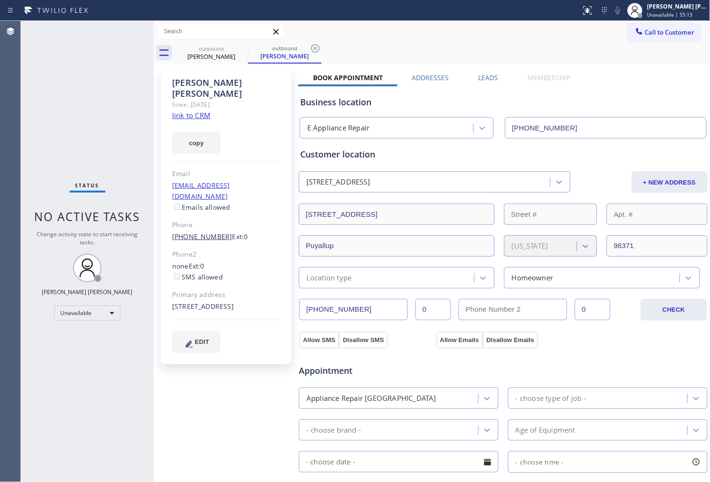
click at [217, 232] on link "[PHONE_NUMBER]" at bounding box center [202, 236] width 60 height 9
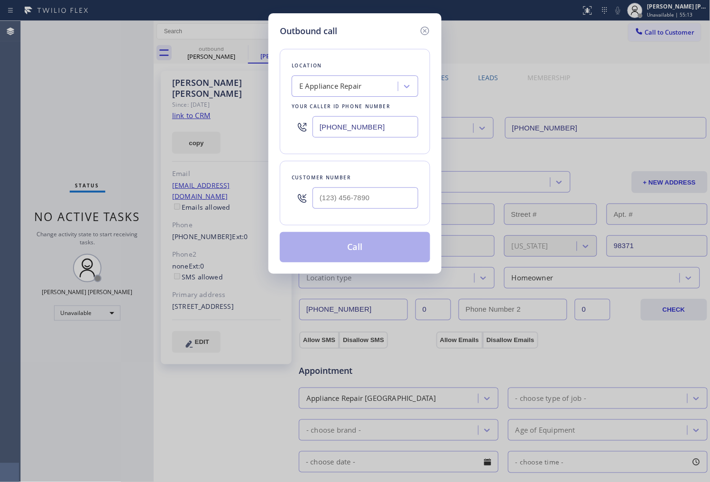
type input "[PHONE_NUMBER]"
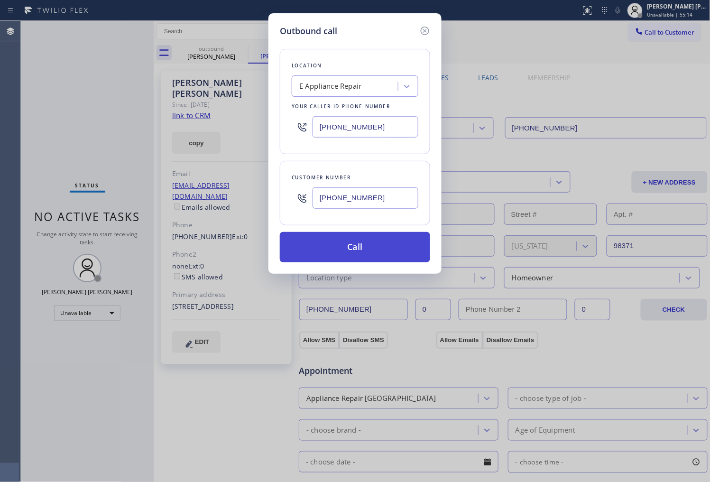
click at [372, 243] on button "Call" at bounding box center [355, 247] width 150 height 30
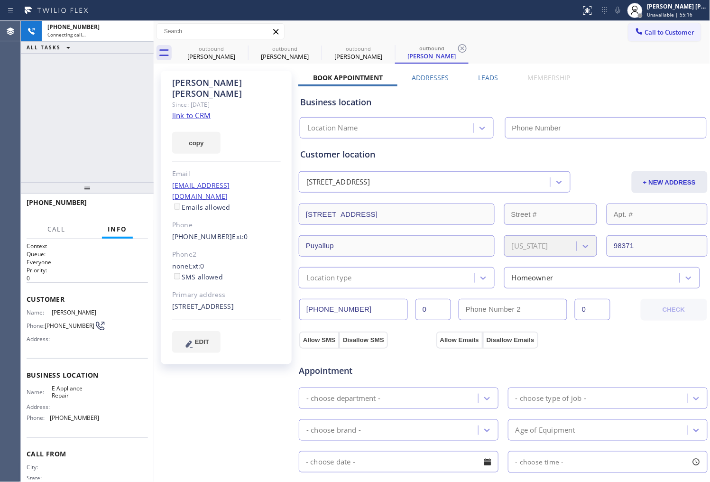
click at [85, 119] on div "[PHONE_NUMBER] Connecting call… ALL TASKS ALL TASKS ACTIVE TASKS TASKS IN WRAP …" at bounding box center [87, 101] width 133 height 161
click at [240, 46] on icon at bounding box center [241, 48] width 11 height 11
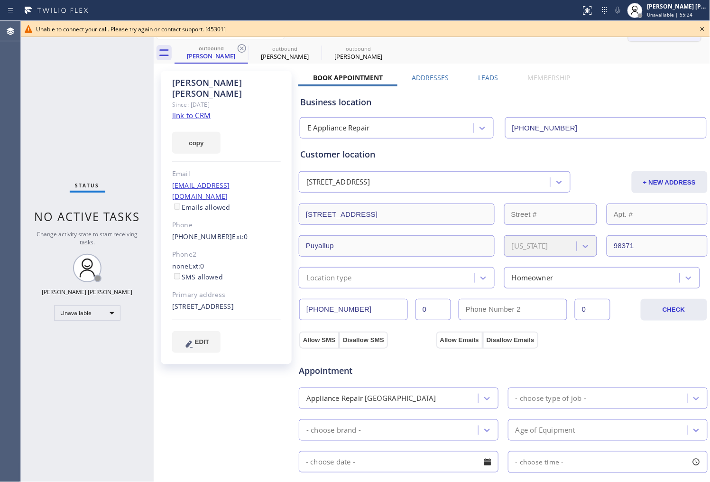
drag, startPoint x: 703, startPoint y: 31, endPoint x: 689, endPoint y: 35, distance: 14.1
click at [703, 31] on icon at bounding box center [701, 28] width 11 height 11
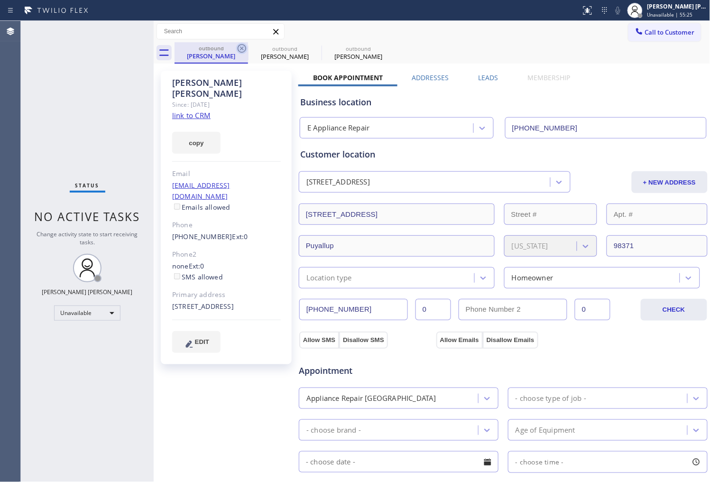
click at [245, 53] on icon at bounding box center [241, 48] width 11 height 11
click at [310, 51] on icon at bounding box center [315, 48] width 11 height 11
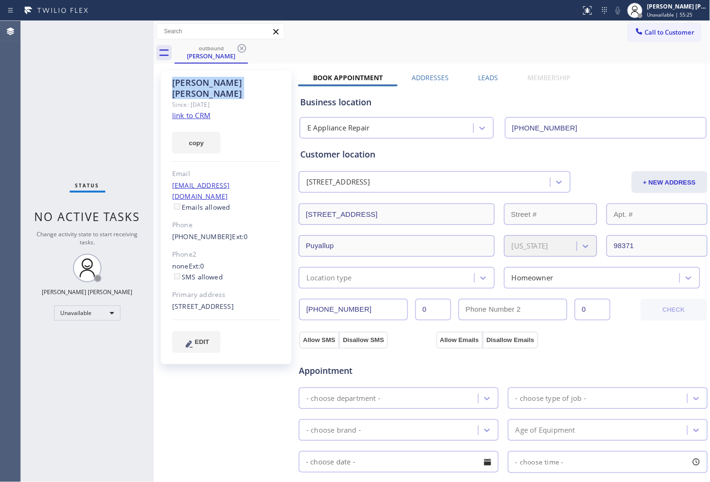
click at [245, 51] on icon at bounding box center [241, 48] width 11 height 11
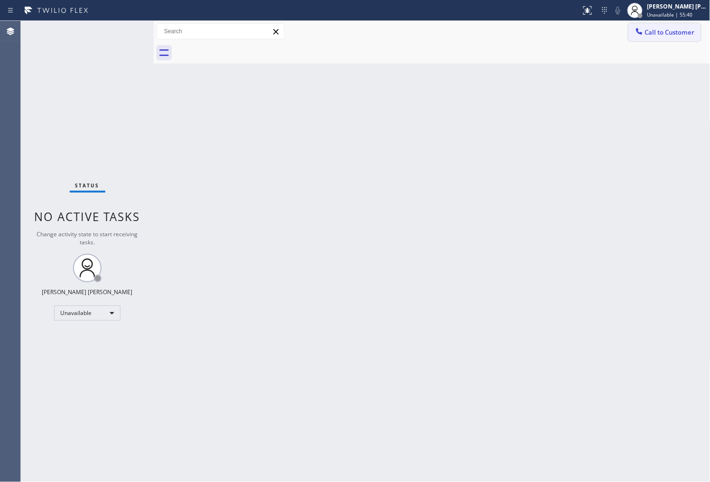
click at [650, 32] on span "Call to Customer" at bounding box center [670, 32] width 50 height 9
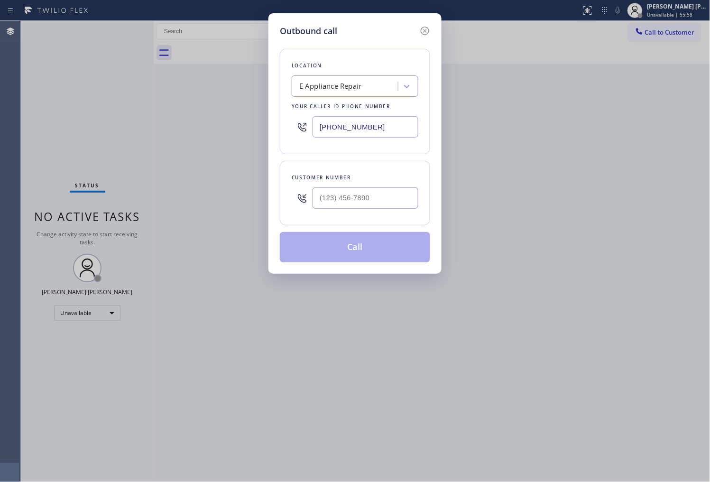
click at [354, 129] on input "[PHONE_NUMBER]" at bounding box center [365, 126] width 106 height 21
paste input "949) 353-6604"
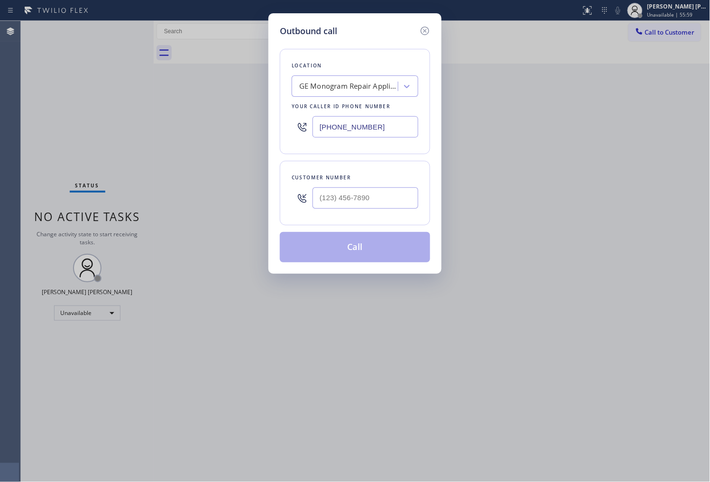
type input "[PHONE_NUMBER]"
click at [376, 205] on input "(___) ___-____" at bounding box center [365, 197] width 106 height 21
paste input "949) 351-3395"
type input "[PHONE_NUMBER]"
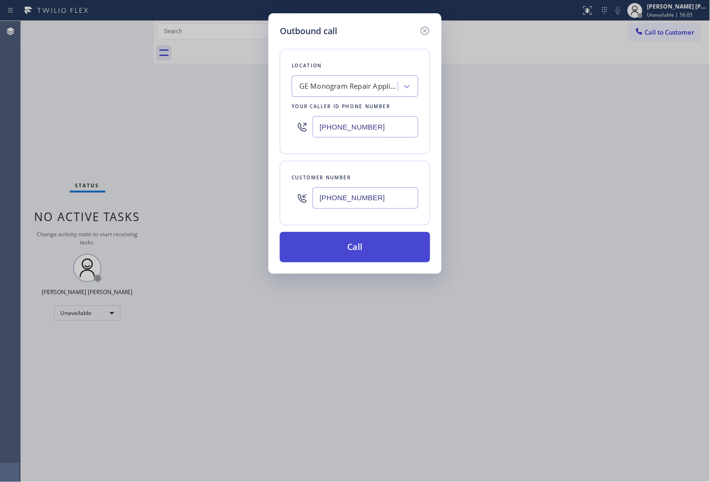
click at [376, 253] on button "Call" at bounding box center [355, 247] width 150 height 30
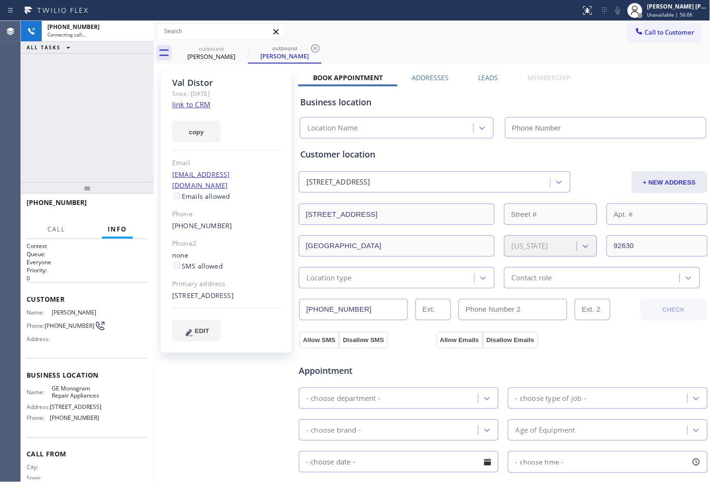
click at [205, 79] on div "[PERSON_NAME]" at bounding box center [226, 82] width 109 height 11
copy div "[PERSON_NAME]"
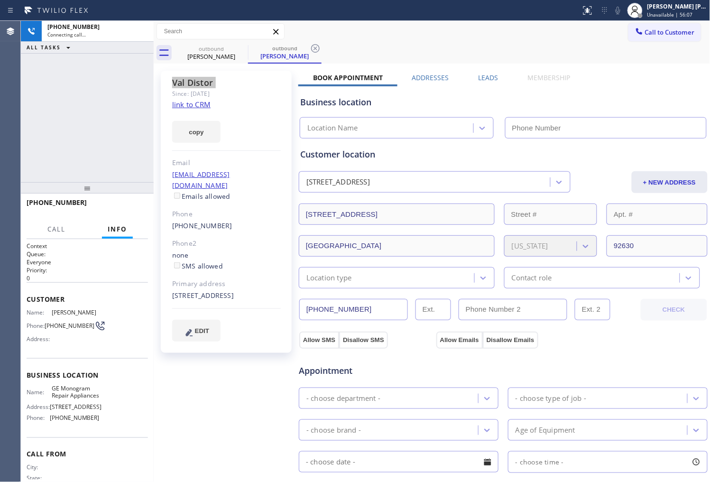
type input "[PHONE_NUMBER]"
click at [1, 117] on div "Agent Desktop" at bounding box center [10, 251] width 20 height 461
click at [37, 166] on div "[PHONE_NUMBER] Connecting call… ALL TASKS ALL TASKS ACTIVE TASKS TASKS IN WRAP …" at bounding box center [87, 101] width 133 height 161
drag, startPoint x: 230, startPoint y: 185, endPoint x: 182, endPoint y: 185, distance: 48.4
click at [182, 185] on div "[EMAIL_ADDRESS][DOMAIN_NAME] Emails allowed" at bounding box center [226, 185] width 109 height 33
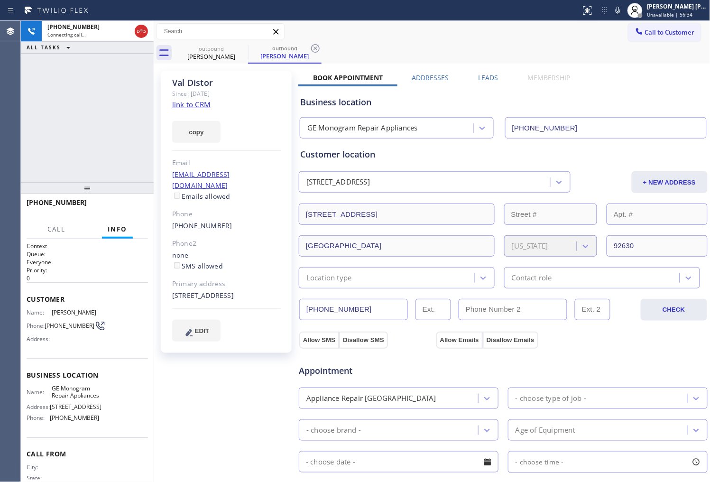
click at [264, 155] on div "[PERSON_NAME] Since: [DATE] link to CRM copy Email [EMAIL_ADDRESS][DOMAIN_NAME]…" at bounding box center [226, 212] width 131 height 282
drag, startPoint x: 239, startPoint y: 218, endPoint x: 158, endPoint y: 213, distance: 80.7
click at [158, 213] on div "[PERSON_NAME] Since: [DATE] link to CRM copy Email [EMAIL_ADDRESS][DOMAIN_NAME]…" at bounding box center [227, 382] width 142 height 633
click at [242, 209] on div "Phone" at bounding box center [226, 214] width 109 height 11
click at [46, 133] on div "[PHONE_NUMBER] Connecting call… ALL TASKS ALL TASKS ACTIVE TASKS TASKS IN WRAP …" at bounding box center [87, 101] width 133 height 161
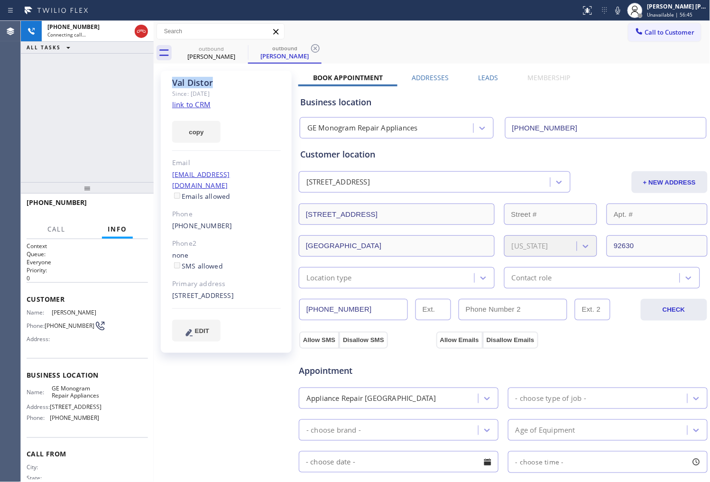
drag, startPoint x: 217, startPoint y: 83, endPoint x: 166, endPoint y: 86, distance: 50.8
click at [166, 86] on div "[PERSON_NAME] Since: [DATE] link to CRM copy Email [EMAIL_ADDRESS][DOMAIN_NAME]…" at bounding box center [226, 212] width 131 height 282
click at [215, 82] on div "[PERSON_NAME]" at bounding box center [226, 82] width 109 height 11
drag, startPoint x: 216, startPoint y: 104, endPoint x: 166, endPoint y: 104, distance: 50.3
click at [166, 104] on div "[PERSON_NAME] Since: [DATE] link to CRM copy Email [EMAIL_ADDRESS][DOMAIN_NAME]…" at bounding box center [226, 212] width 131 height 282
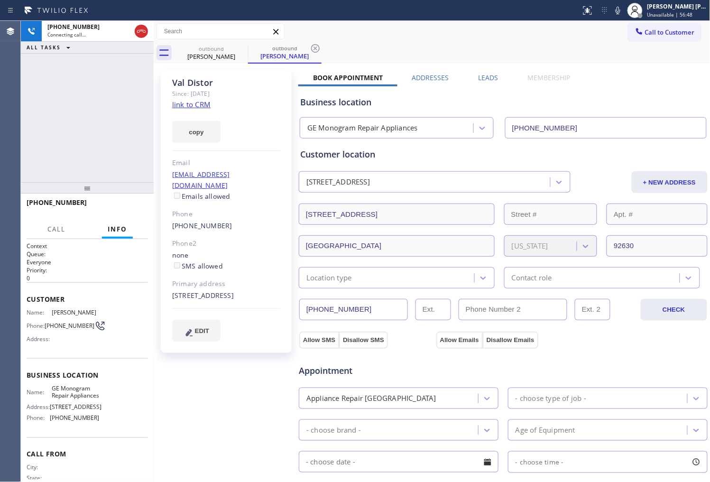
click at [223, 82] on div "[PERSON_NAME]" at bounding box center [226, 82] width 109 height 11
drag, startPoint x: 2, startPoint y: 146, endPoint x: 162, endPoint y: 72, distance: 175.9
click at [5, 144] on div "Agent Desktop" at bounding box center [10, 251] width 20 height 461
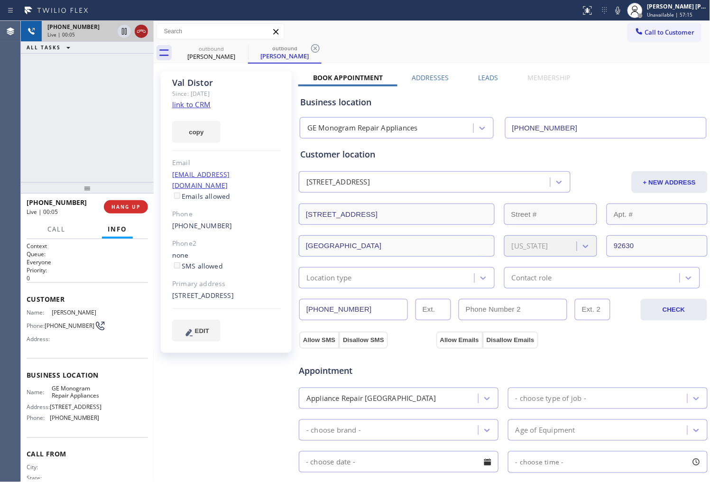
click at [143, 36] on div at bounding box center [133, 31] width 34 height 21
click at [154, 36] on div at bounding box center [154, 251] width 0 height 461
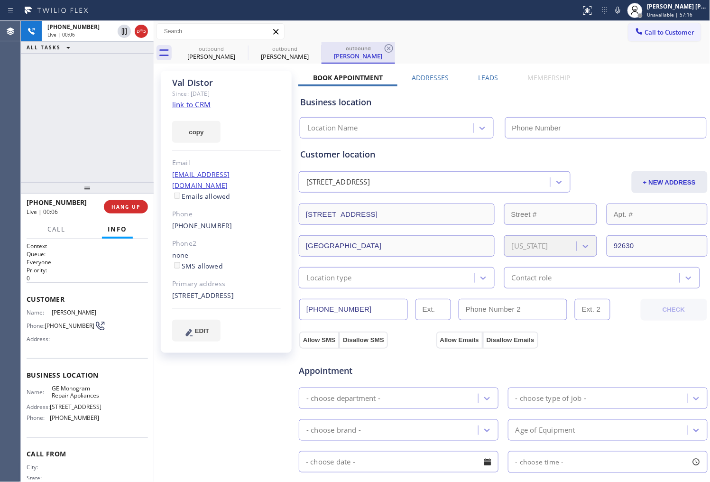
click at [145, 30] on icon at bounding box center [141, 31] width 11 height 11
click at [486, 77] on label "Leads" at bounding box center [488, 77] width 20 height 9
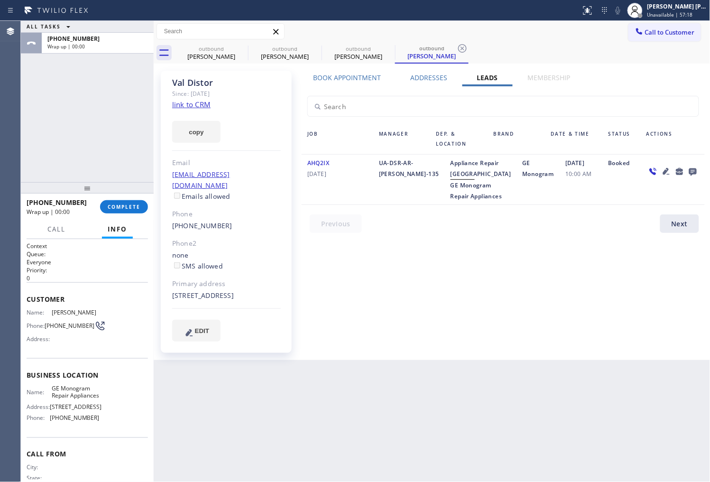
click at [695, 169] on icon at bounding box center [693, 172] width 8 height 8
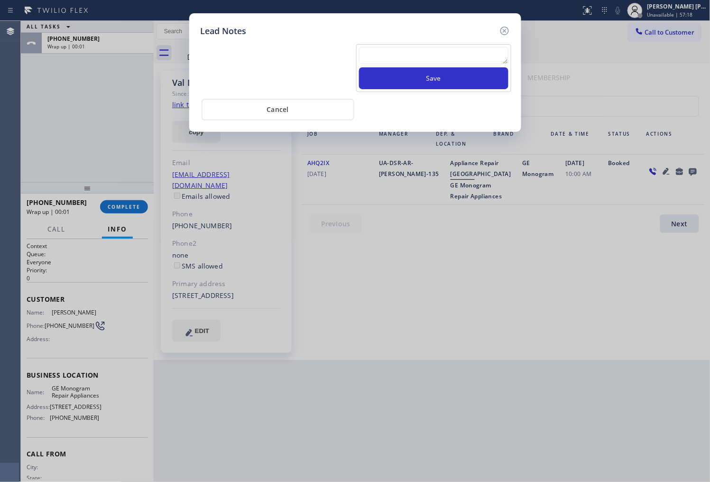
click at [447, 62] on textarea at bounding box center [433, 55] width 149 height 17
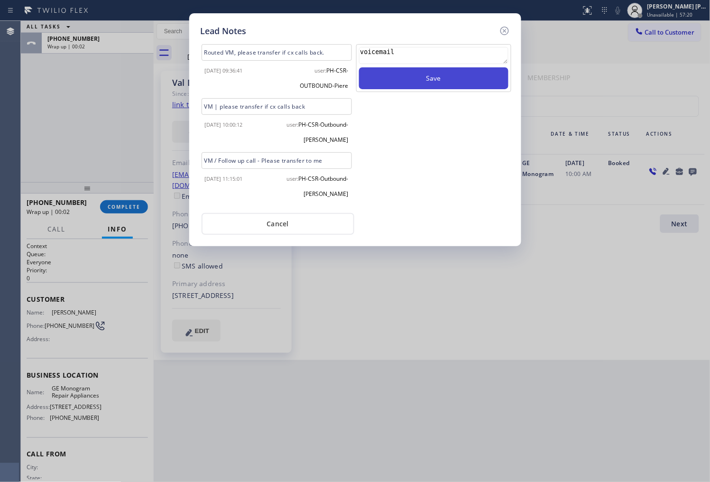
type textarea "voicemail"
click at [455, 82] on button "Save" at bounding box center [433, 78] width 149 height 22
click at [504, 31] on icon at bounding box center [504, 31] width 9 height 9
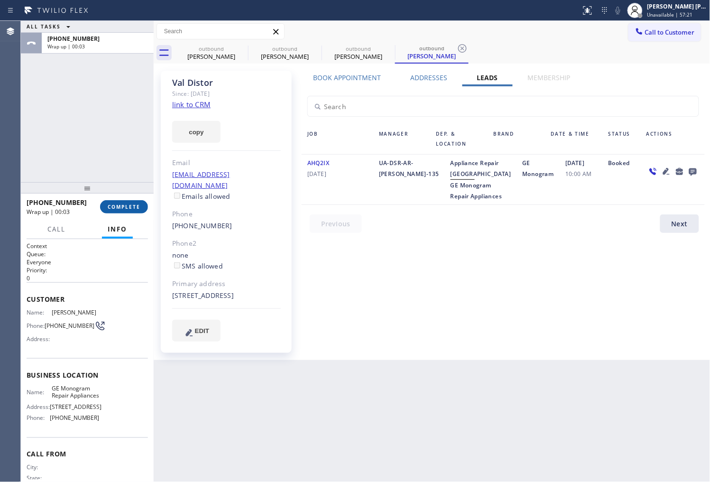
click at [131, 203] on span "COMPLETE" at bounding box center [124, 206] width 33 height 7
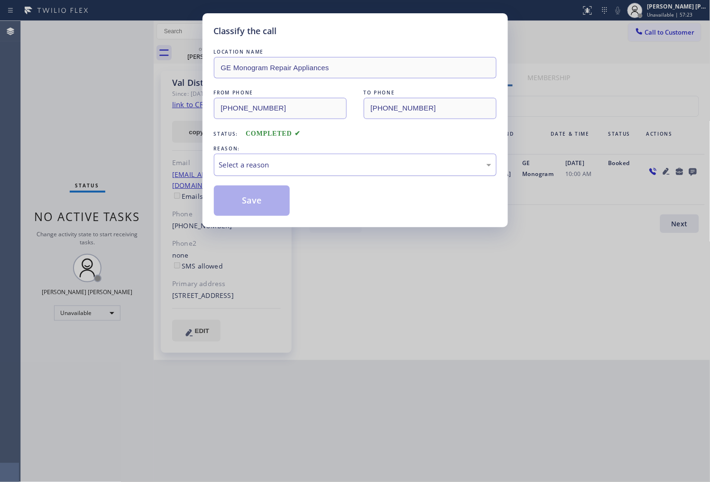
click at [278, 172] on div "Select a reason" at bounding box center [355, 165] width 283 height 22
click at [247, 207] on button "Save" at bounding box center [252, 200] width 76 height 30
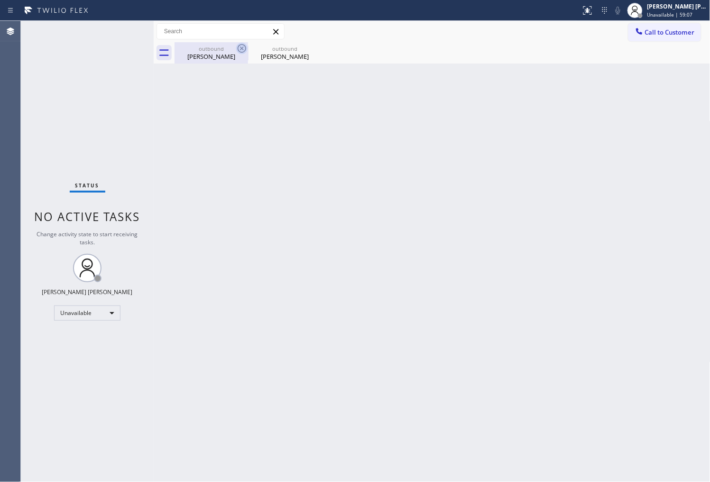
click at [241, 48] on icon at bounding box center [242, 48] width 9 height 9
click at [0, 0] on icon at bounding box center [0, 0] width 0 height 0
click at [241, 48] on div "outbound [PERSON_NAME] outbound [PERSON_NAME]" at bounding box center [442, 52] width 536 height 21
click at [650, 35] on span "Call to Customer" at bounding box center [670, 32] width 50 height 9
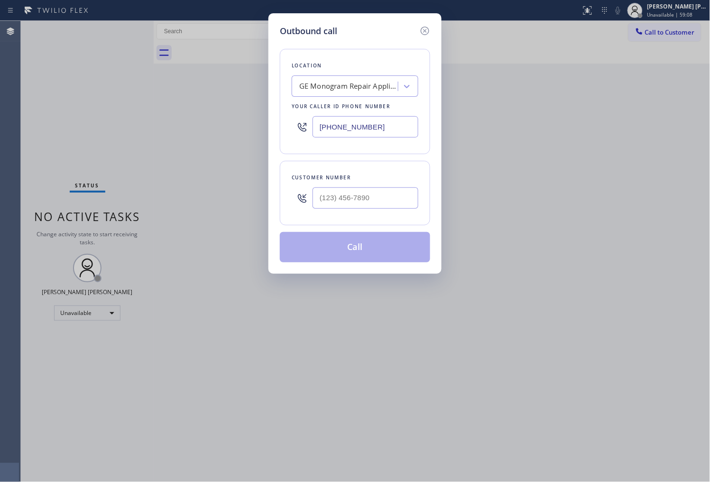
click at [363, 126] on input "[PHONE_NUMBER]" at bounding box center [365, 126] width 106 height 21
paste input "650) 203-6417"
type input "[PHONE_NUMBER]"
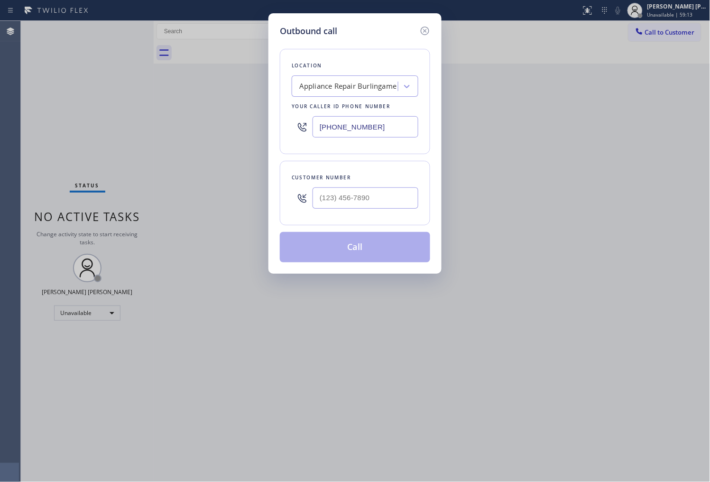
click at [348, 195] on input "text" at bounding box center [365, 197] width 106 height 21
paste input "415) 307-0908"
type input "[PHONE_NUMBER]"
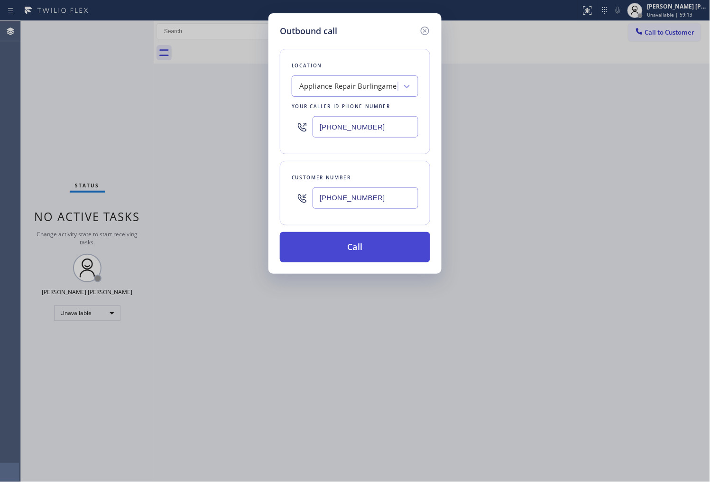
click at [371, 247] on button "Call" at bounding box center [355, 247] width 150 height 30
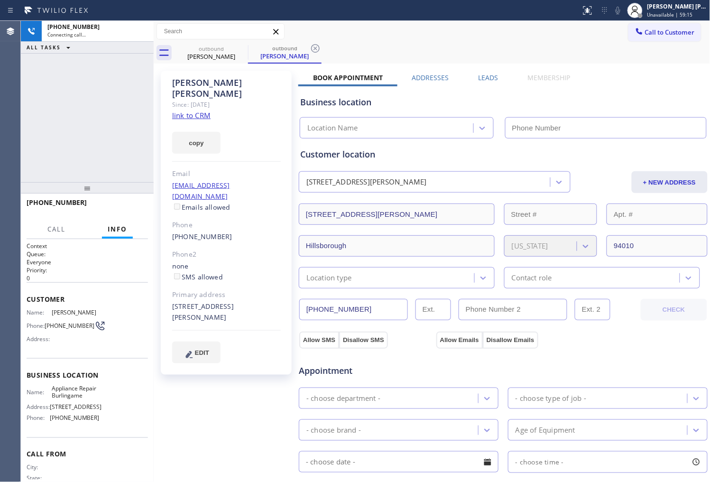
click at [207, 81] on div "[PERSON_NAME]" at bounding box center [226, 88] width 109 height 22
drag, startPoint x: 202, startPoint y: 117, endPoint x: 207, endPoint y: 81, distance: 36.9
click at [207, 81] on div "[PERSON_NAME]" at bounding box center [226, 88] width 109 height 22
drag, startPoint x: 207, startPoint y: 81, endPoint x: 353, endPoint y: 90, distance: 146.3
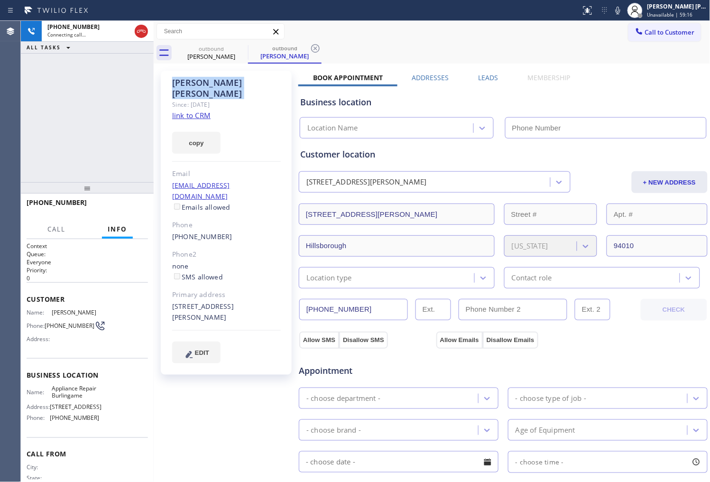
click at [207, 81] on div "[PERSON_NAME]" at bounding box center [226, 88] width 109 height 22
click at [1, 136] on div "Agent Desktop" at bounding box center [10, 251] width 20 height 461
type input "[PHONE_NUMBER]"
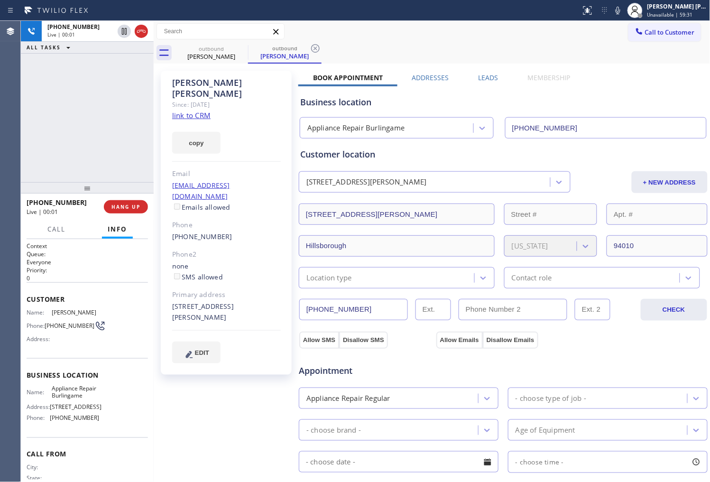
click at [1, 117] on div "Agent Desktop" at bounding box center [10, 251] width 20 height 461
click at [140, 30] on icon at bounding box center [141, 31] width 11 height 11
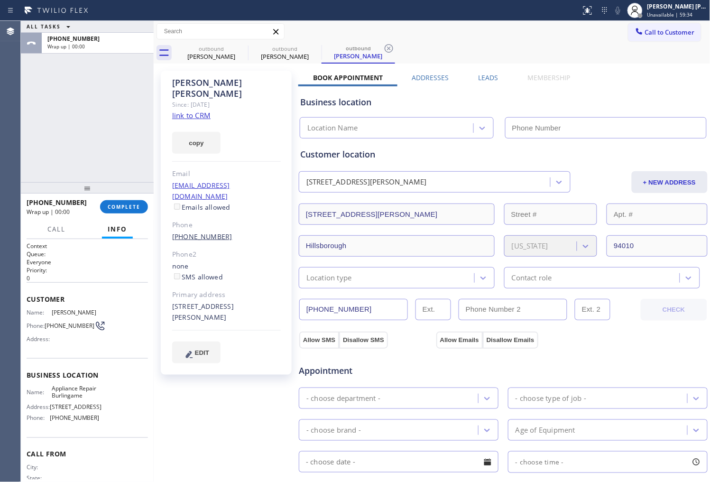
click at [197, 232] on link "[PHONE_NUMBER]" at bounding box center [202, 236] width 60 height 9
type input "[PHONE_NUMBER]"
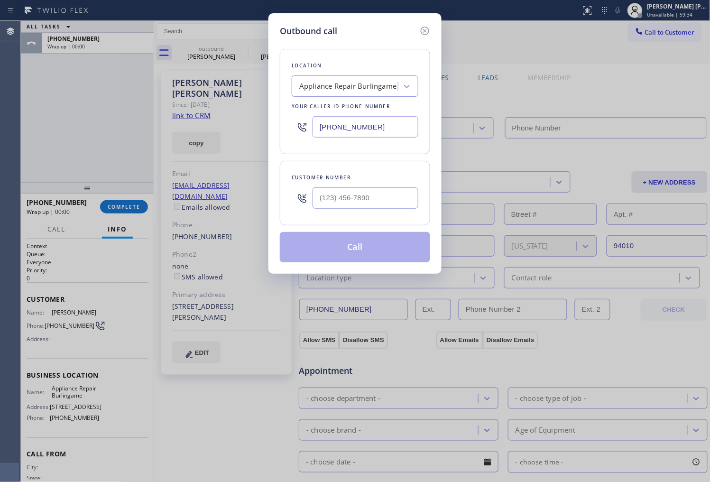
type input "[PHONE_NUMBER]"
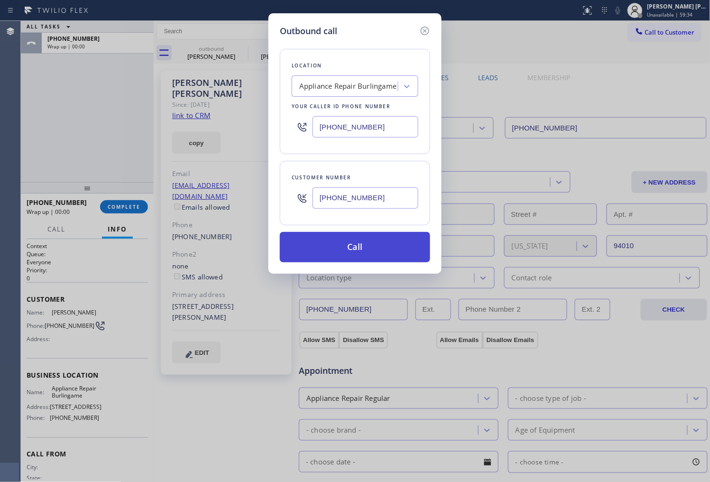
type input "[PHONE_NUMBER]"
click at [375, 254] on button "Call" at bounding box center [355, 247] width 150 height 30
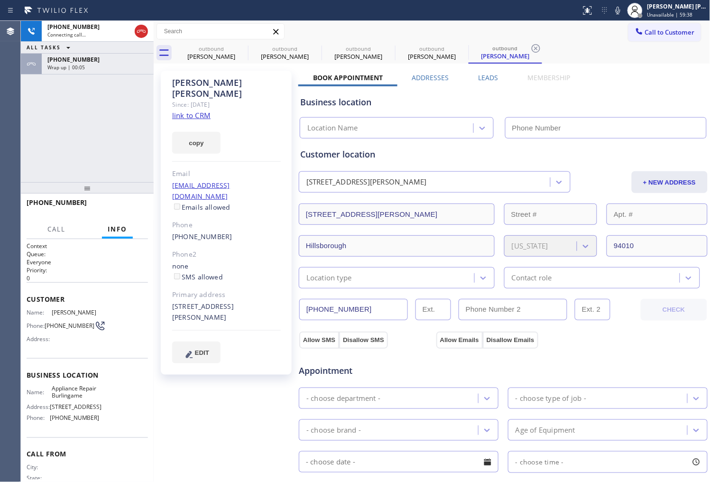
type input "[PHONE_NUMBER]"
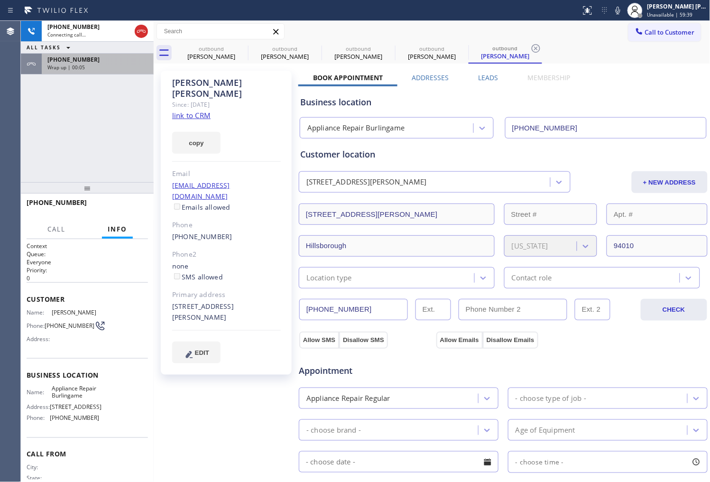
click at [78, 70] on span "Wrap up | 00:05" at bounding box center [65, 67] width 37 height 7
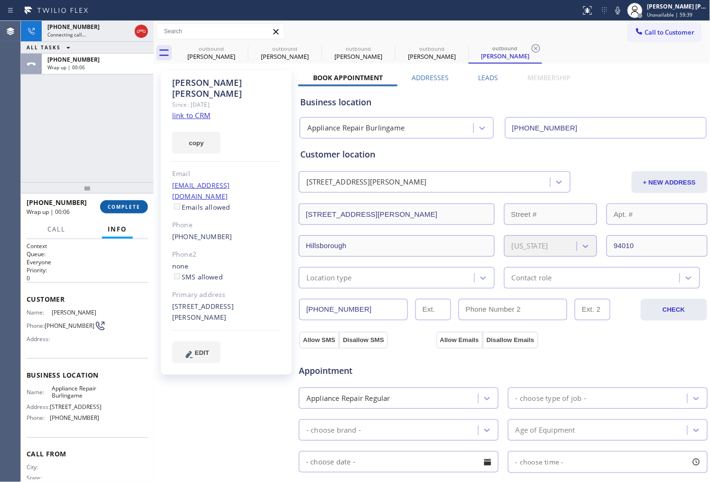
click at [128, 205] on span "COMPLETE" at bounding box center [124, 206] width 33 height 7
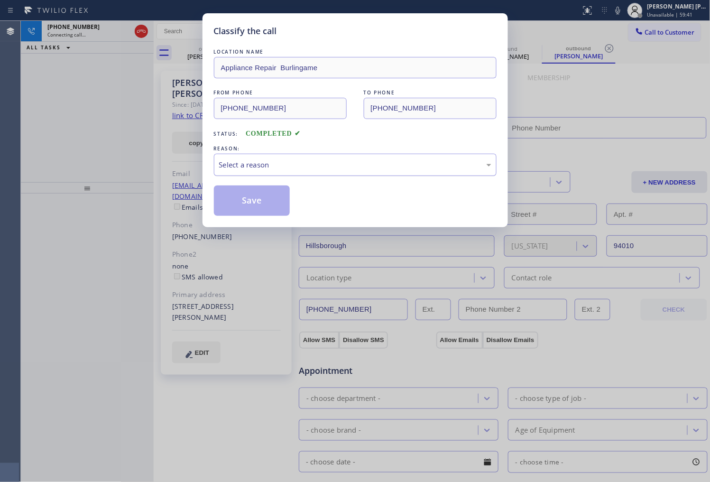
type input "[PHONE_NUMBER]"
click at [252, 171] on div "Select a reason" at bounding box center [355, 165] width 283 height 22
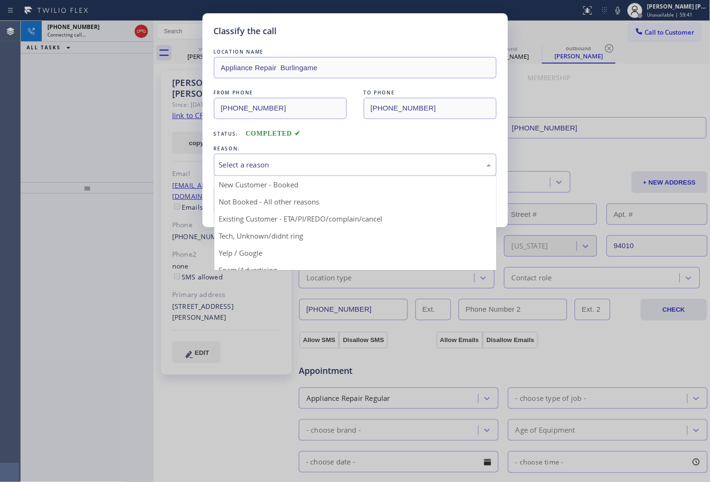
click at [258, 212] on button "Save" at bounding box center [252, 200] width 76 height 30
click at [251, 203] on button "Save" at bounding box center [252, 200] width 76 height 30
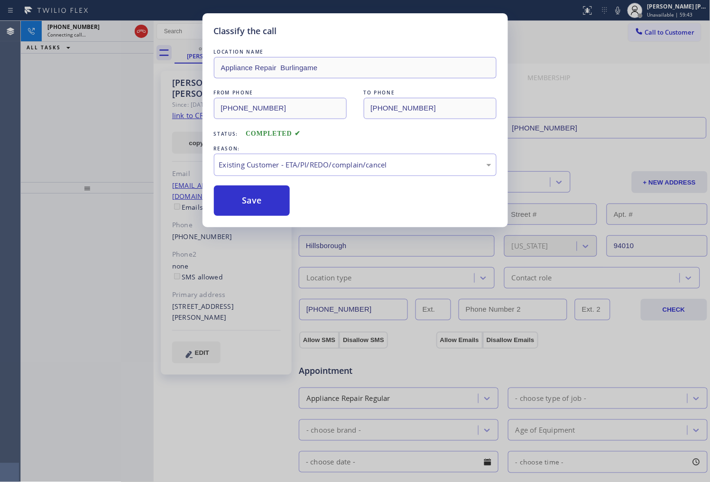
click at [94, 31] on div "Connecting call…" at bounding box center [88, 34] width 83 height 7
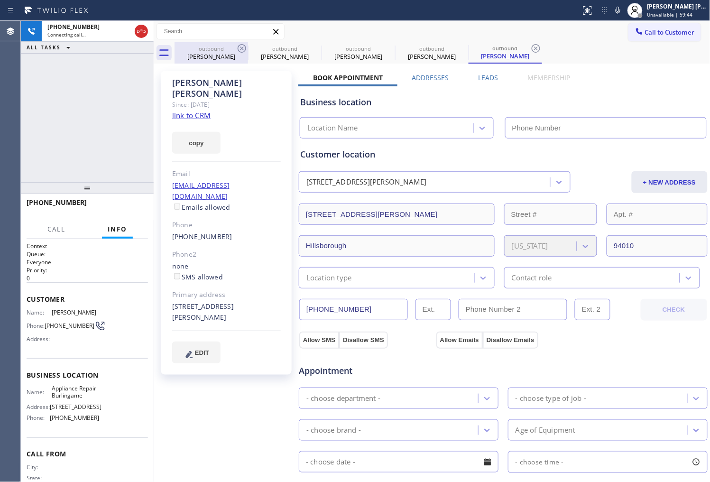
click at [210, 62] on div "outbound [PERSON_NAME]" at bounding box center [211, 52] width 72 height 21
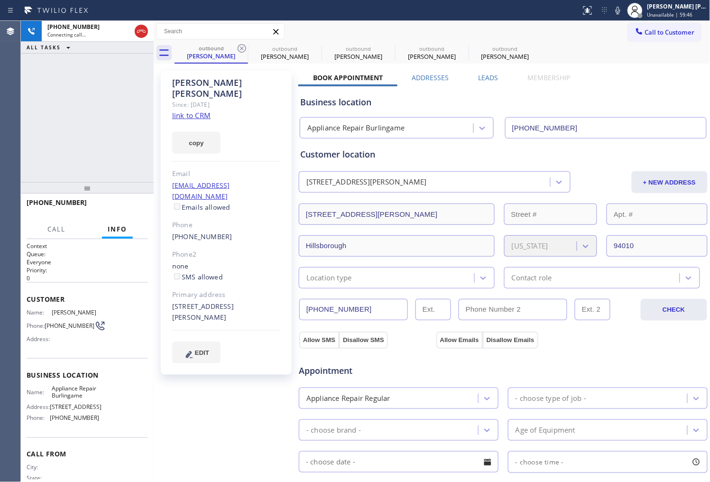
click at [481, 78] on label "Leads" at bounding box center [488, 77] width 20 height 9
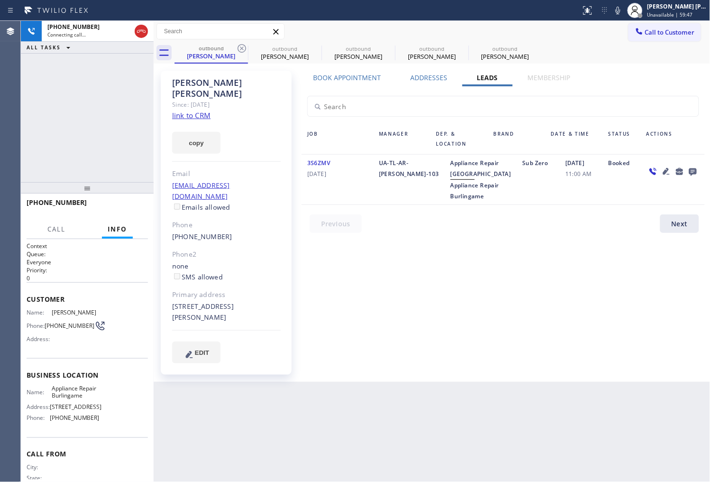
click at [692, 169] on icon at bounding box center [692, 171] width 11 height 12
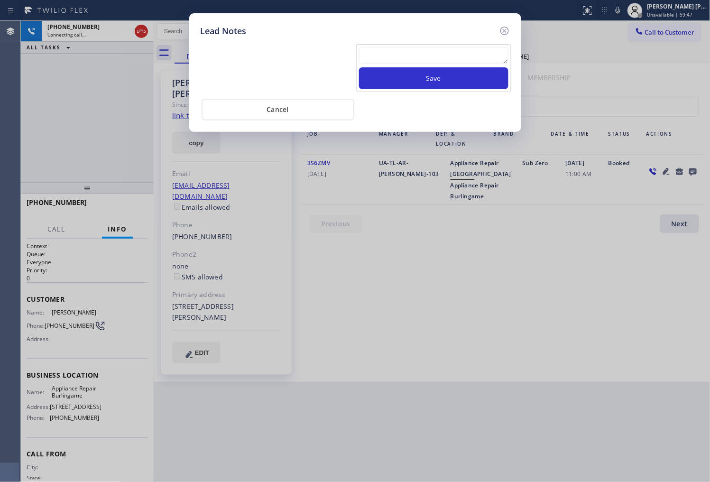
click at [476, 55] on textarea at bounding box center [433, 55] width 149 height 17
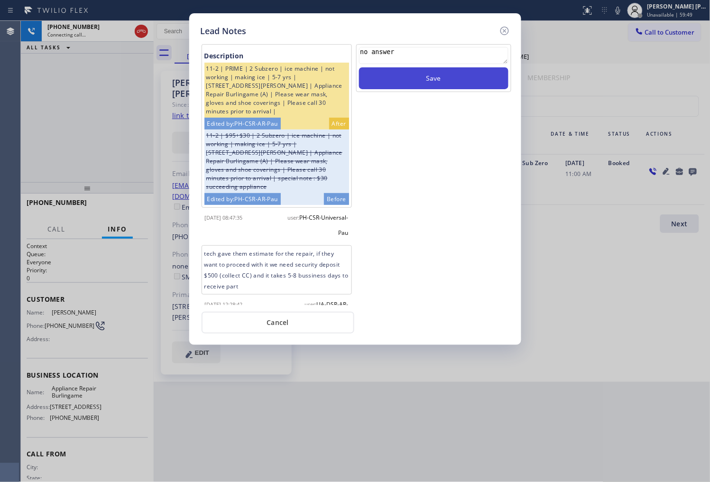
type textarea "no answer"
click at [481, 83] on button "Save" at bounding box center [433, 78] width 149 height 22
drag, startPoint x: 506, startPoint y: 31, endPoint x: 669, endPoint y: 36, distance: 163.2
click at [506, 31] on icon at bounding box center [504, 30] width 11 height 11
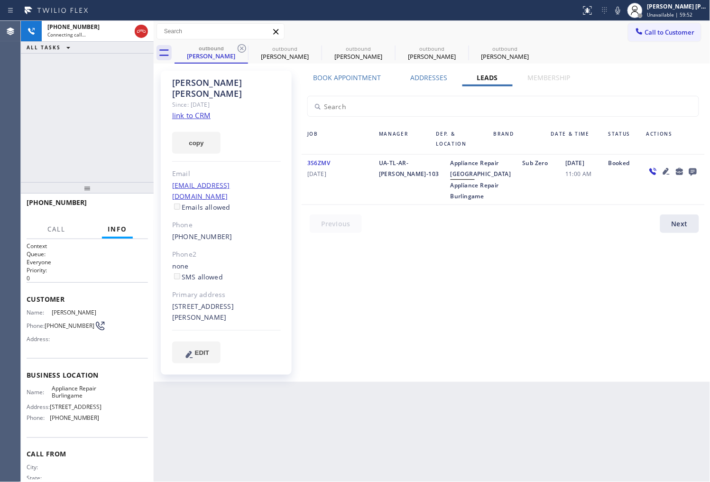
click at [90, 158] on div "[PHONE_NUMBER] Connecting call… ALL TASKS ALL TASKS ACTIVE TASKS TASKS IN WRAP …" at bounding box center [87, 101] width 133 height 161
click at [141, 32] on icon at bounding box center [141, 31] width 11 height 11
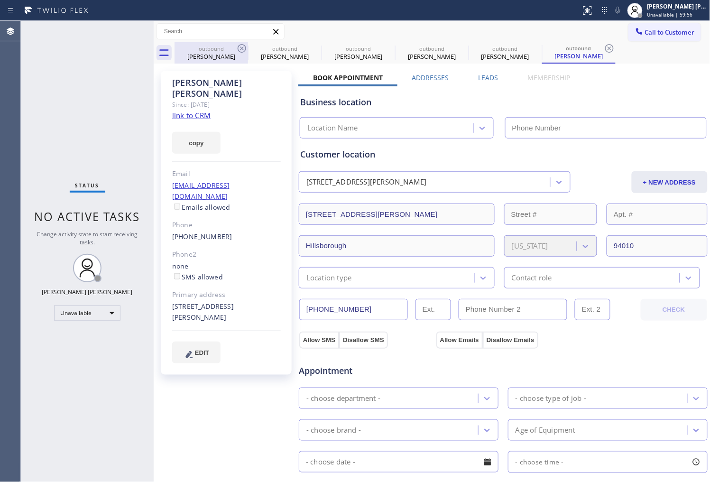
type input "[PHONE_NUMBER]"
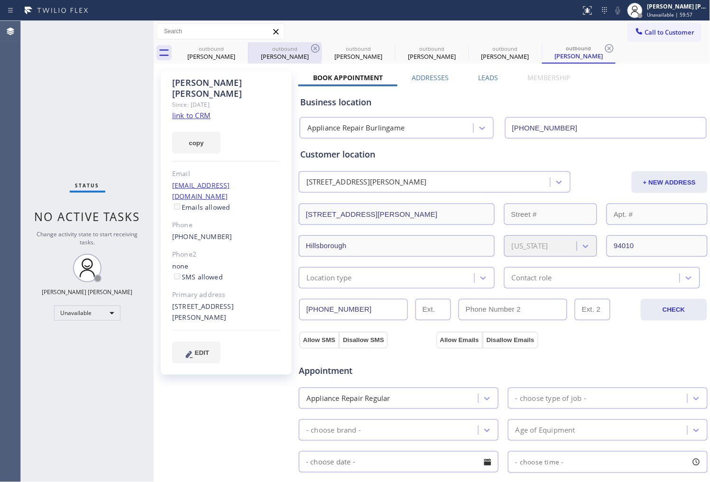
click at [250, 49] on div "outbound" at bounding box center [285, 48] width 72 height 7
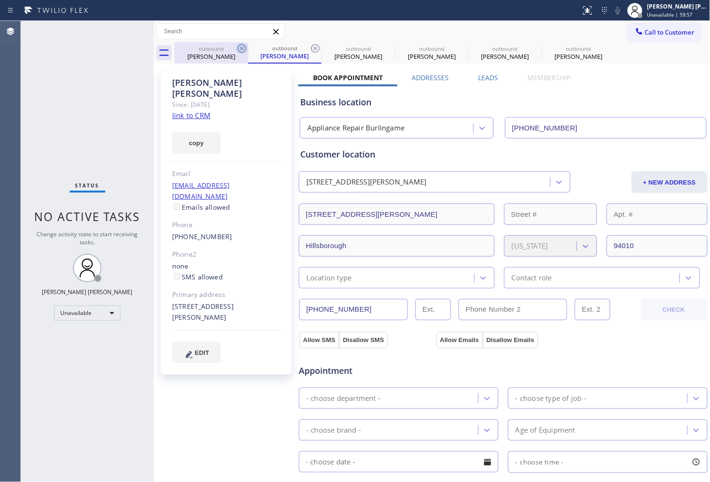
click at [242, 47] on icon at bounding box center [242, 48] width 9 height 9
click at [248, 47] on div "outbound [PERSON_NAME]" at bounding box center [284, 52] width 73 height 21
click at [311, 47] on icon at bounding box center [315, 48] width 9 height 9
click at [0, 0] on icon at bounding box center [0, 0] width 0 height 0
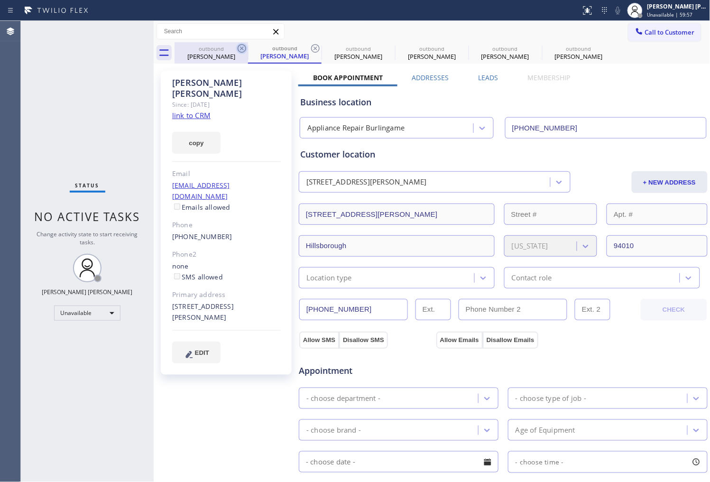
click at [0, 0] on icon at bounding box center [0, 0] width 0 height 0
click at [242, 47] on div "outbound [PERSON_NAME] outbound [PERSON_NAME] outbound [PERSON_NAME] outbound […" at bounding box center [442, 52] width 536 height 21
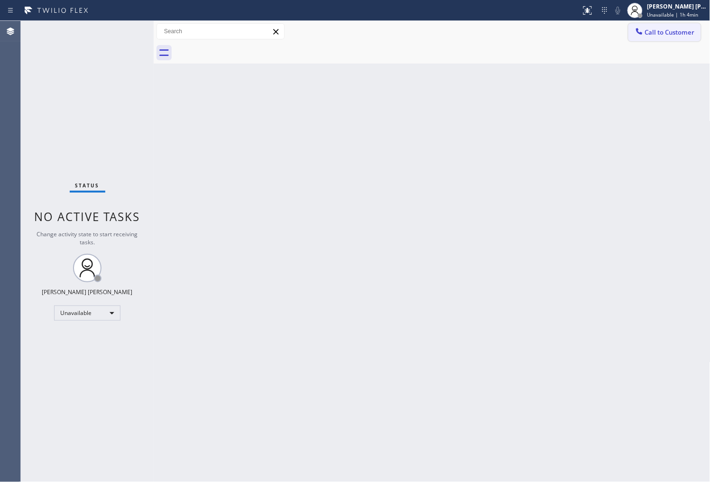
click at [656, 38] on button "Call to Customer" at bounding box center [664, 32] width 73 height 18
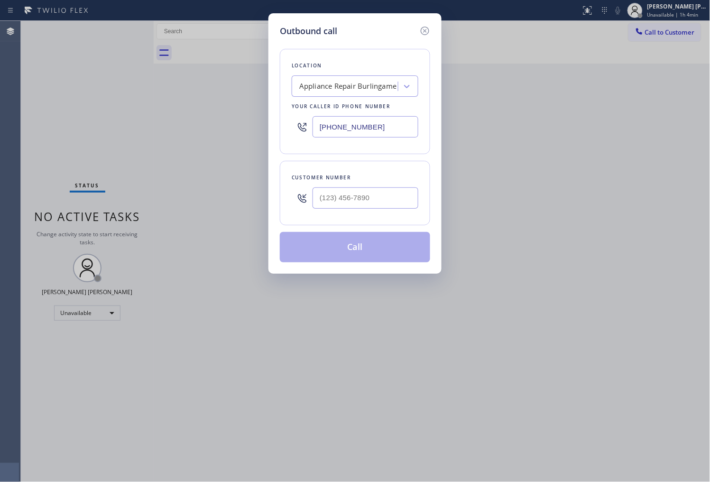
click at [357, 120] on input "[PHONE_NUMBER]" at bounding box center [365, 126] width 106 height 21
paste input "786) 627-5543"
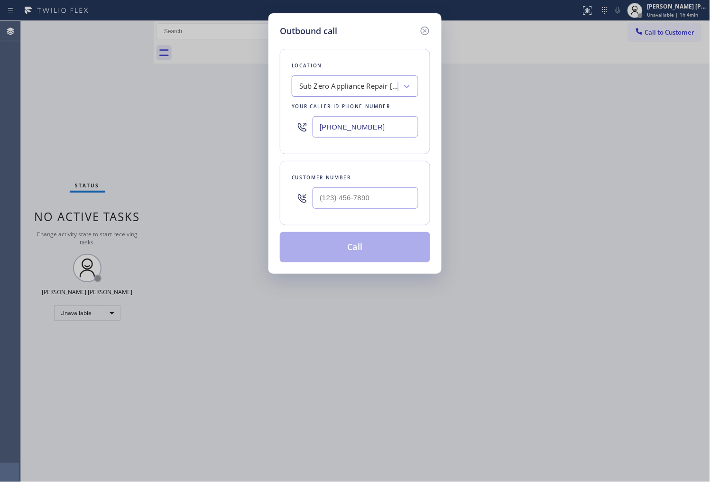
type input "[PHONE_NUMBER]"
click at [375, 186] on div at bounding box center [365, 198] width 106 height 31
click at [381, 197] on input "(___) ___-____" at bounding box center [365, 197] width 106 height 21
paste input "305) 898-6200"
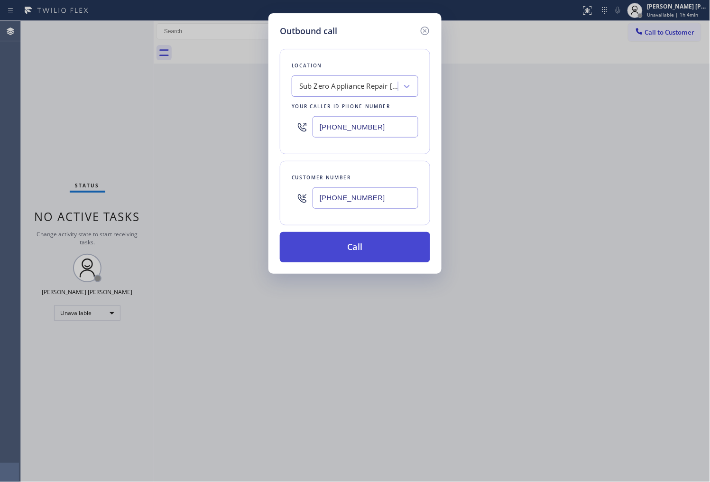
type input "[PHONE_NUMBER]"
click at [358, 239] on button "Call" at bounding box center [355, 247] width 150 height 30
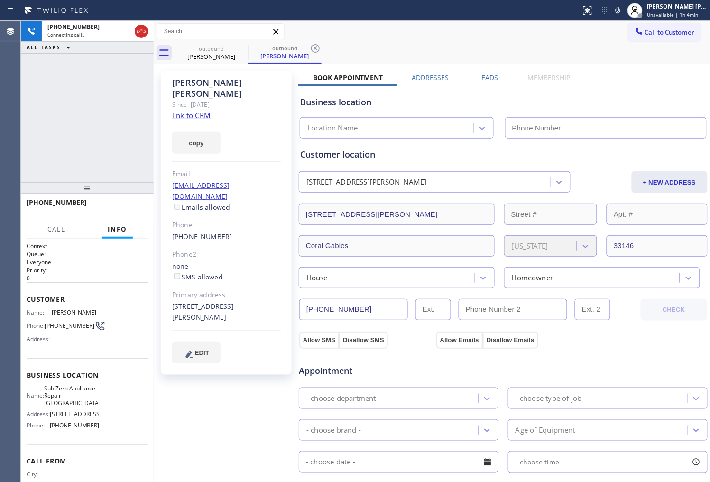
click at [215, 80] on div "[PERSON_NAME]" at bounding box center [226, 88] width 109 height 22
copy div "[PERSON_NAME]"
type input "[PHONE_NUMBER]"
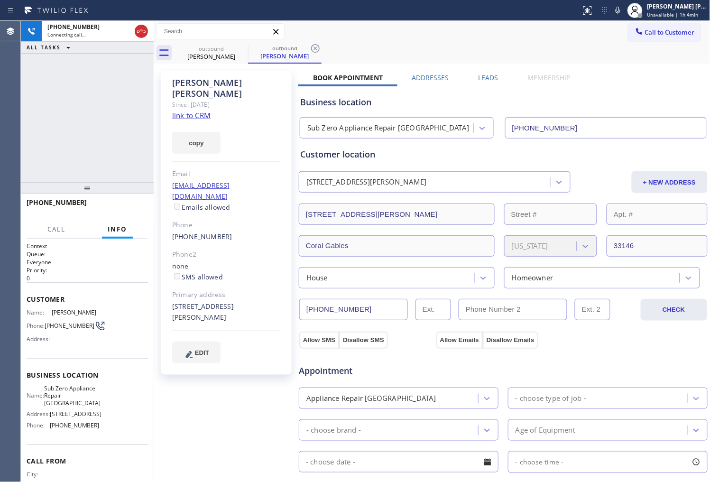
click at [1, 156] on div "Agent Desktop" at bounding box center [10, 251] width 20 height 461
click at [623, 15] on icon at bounding box center [617, 10] width 11 height 11
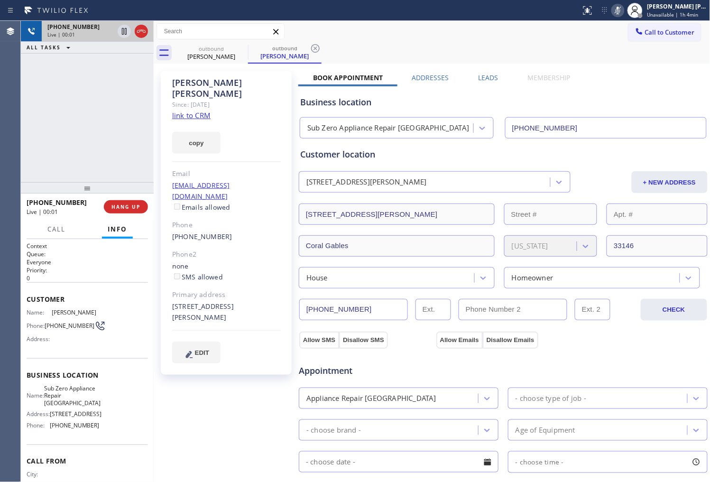
drag, startPoint x: 146, startPoint y: 34, endPoint x: 145, endPoint y: 39, distance: 5.7
click at [146, 34] on icon at bounding box center [141, 31] width 11 height 11
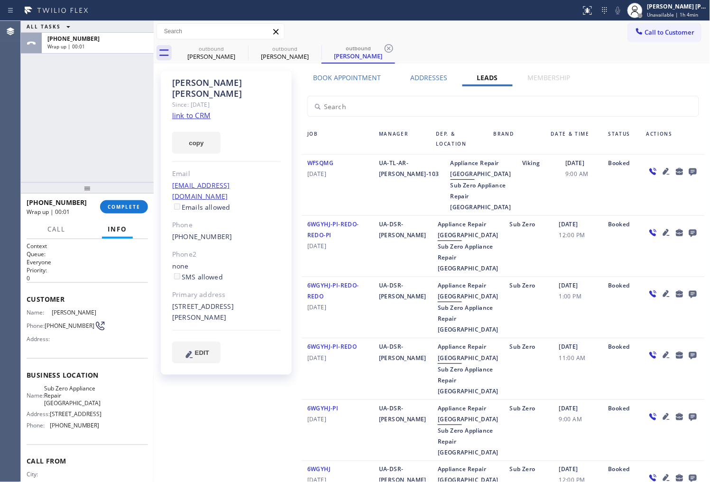
click at [689, 171] on icon at bounding box center [693, 172] width 8 height 8
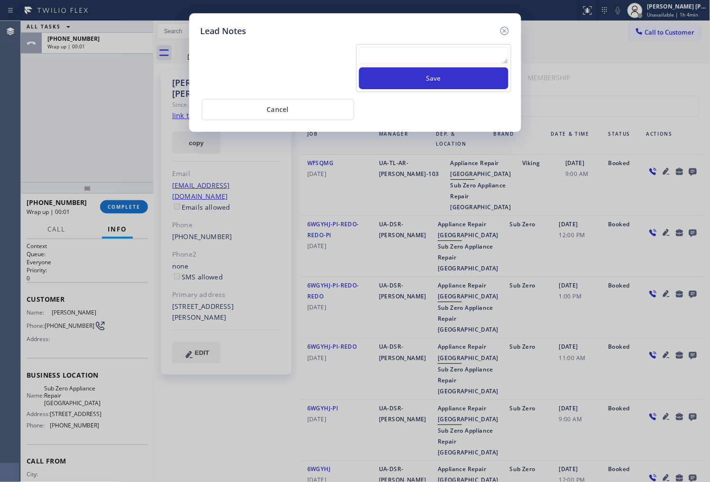
click at [460, 56] on textarea at bounding box center [433, 55] width 149 height 17
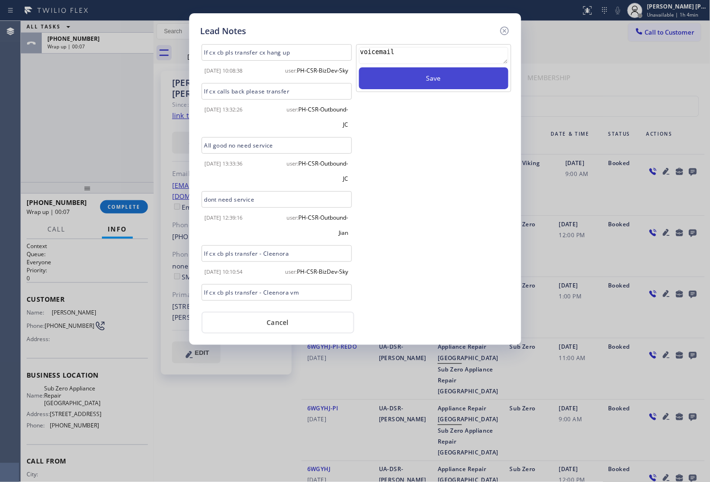
type textarea "voicemail"
click at [470, 84] on button "Save" at bounding box center [433, 78] width 149 height 22
click at [504, 29] on icon at bounding box center [504, 30] width 11 height 11
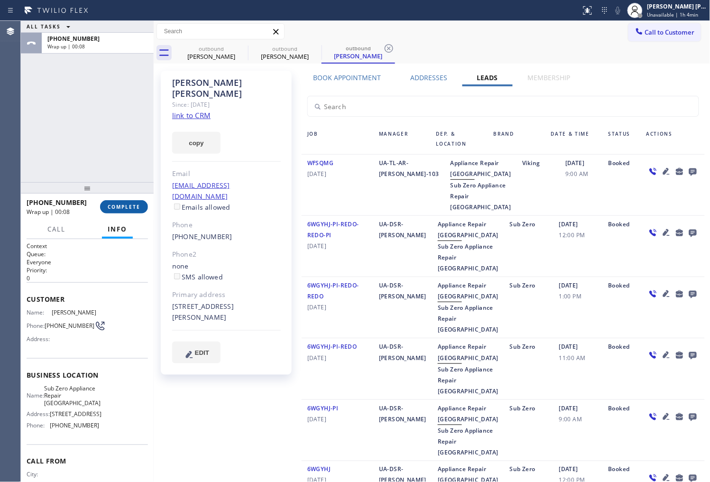
click at [122, 201] on button "COMPLETE" at bounding box center [124, 206] width 48 height 13
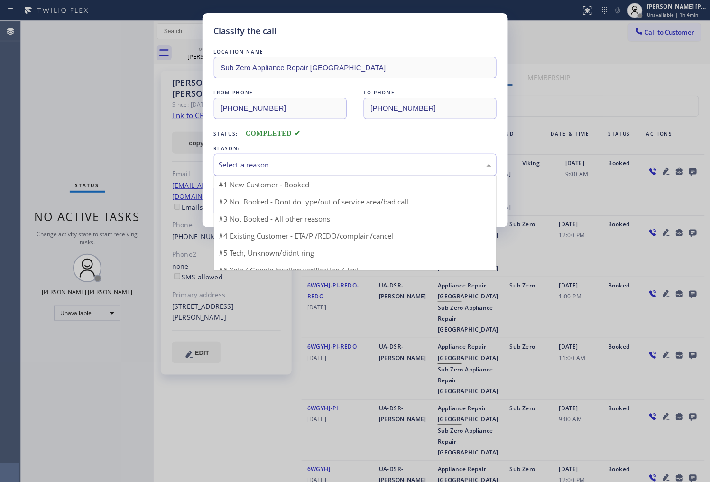
click at [276, 160] on div "Select a reason" at bounding box center [355, 164] width 272 height 11
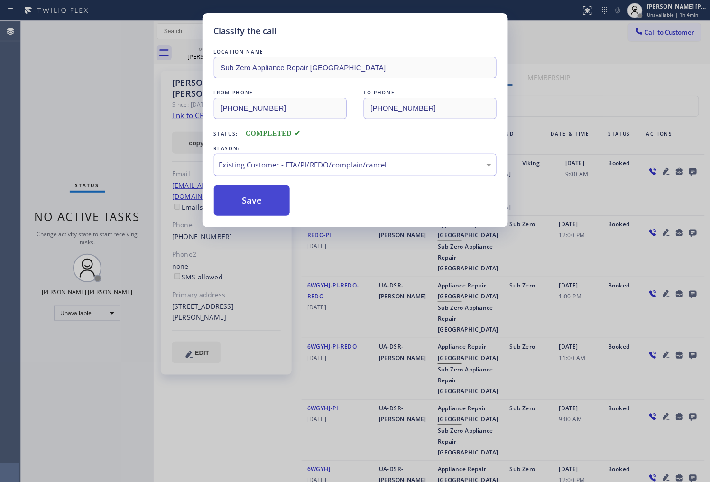
click at [252, 200] on button "Save" at bounding box center [252, 200] width 76 height 30
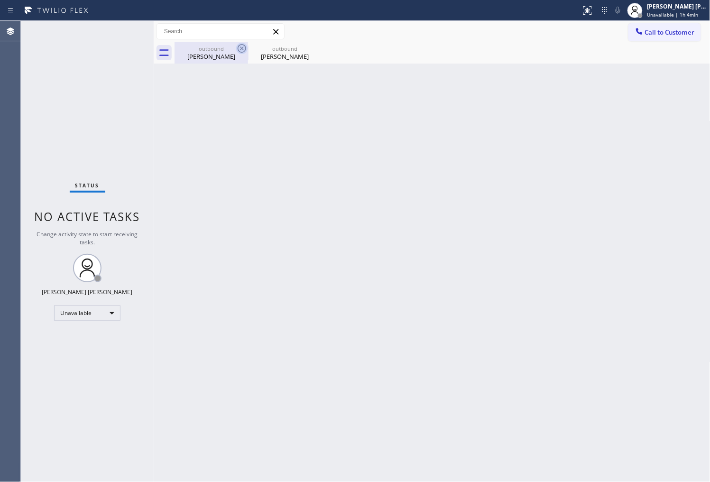
click at [242, 54] on icon at bounding box center [241, 48] width 11 height 11
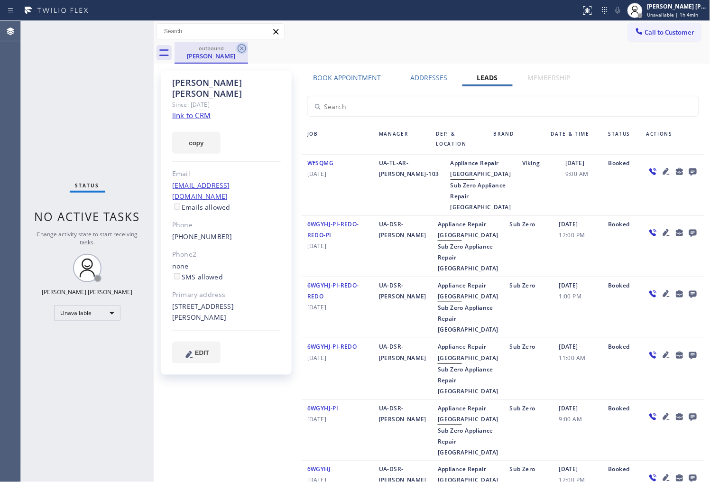
click at [239, 48] on icon at bounding box center [241, 48] width 11 height 11
click at [239, 48] on div "outbound [PERSON_NAME]" at bounding box center [442, 52] width 536 height 21
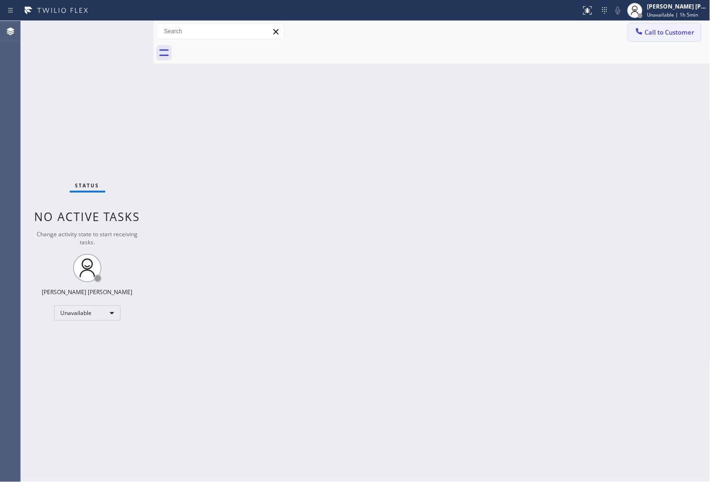
click at [678, 40] on button "Call to Customer" at bounding box center [664, 32] width 73 height 18
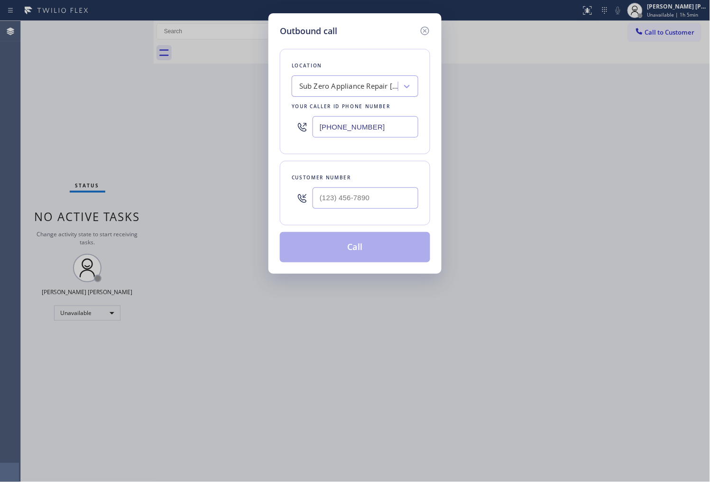
click at [368, 133] on input "[PHONE_NUMBER]" at bounding box center [365, 126] width 106 height 21
paste input "631) 201-4926"
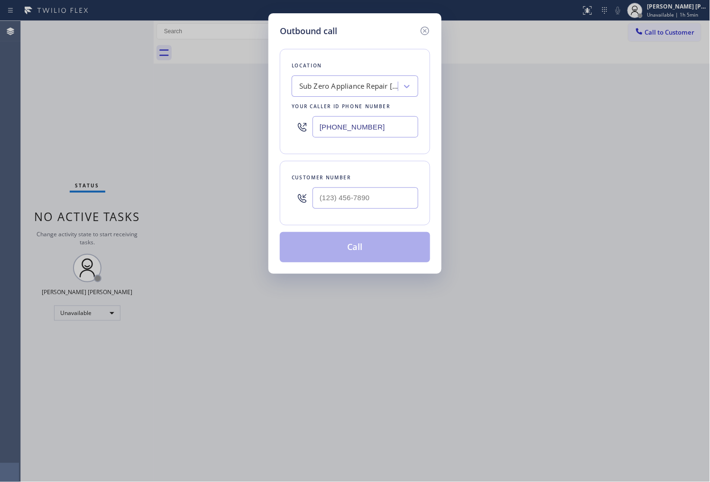
type input "[PHONE_NUMBER]"
click at [345, 207] on input "(___) ___-____" at bounding box center [365, 197] width 106 height 21
paste input "917) 613-4293"
type input "[PHONE_NUMBER]"
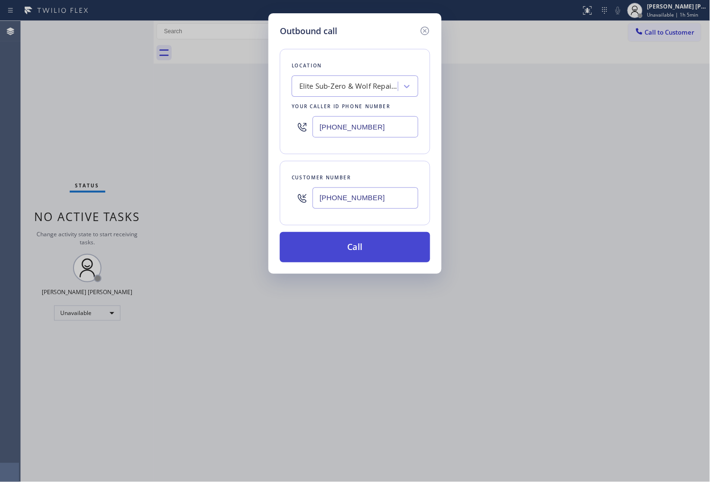
click at [397, 254] on button "Call" at bounding box center [355, 247] width 150 height 30
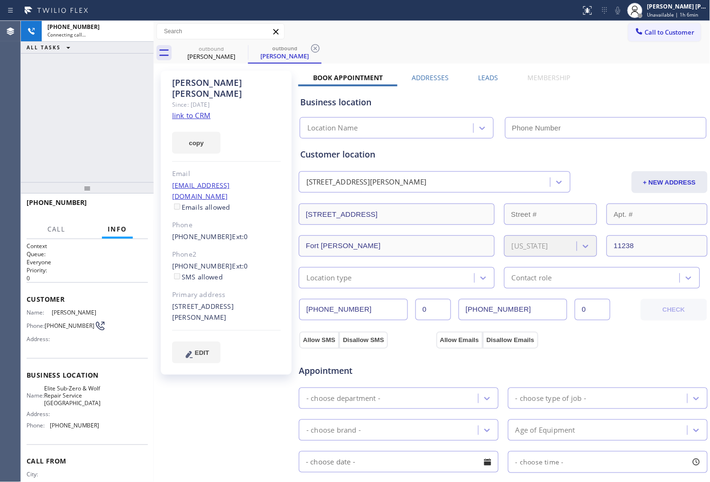
click at [199, 84] on div "[PERSON_NAME]" at bounding box center [226, 88] width 109 height 22
copy div "[PERSON_NAME]"
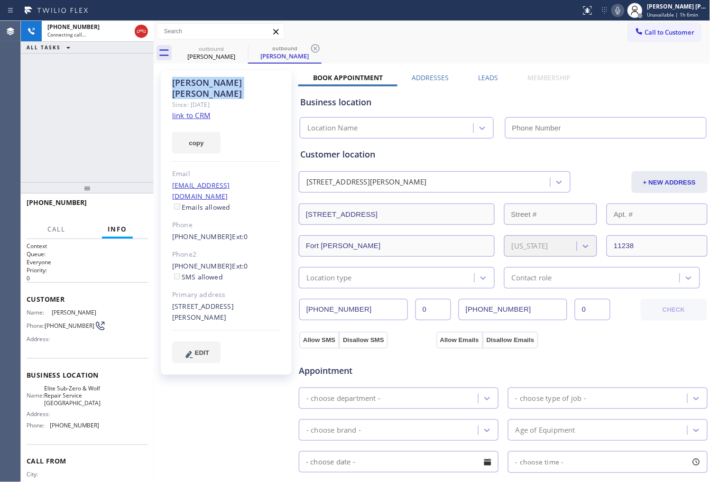
click at [1, 133] on div "Agent Desktop" at bounding box center [10, 251] width 20 height 461
type input "[PHONE_NUMBER]"
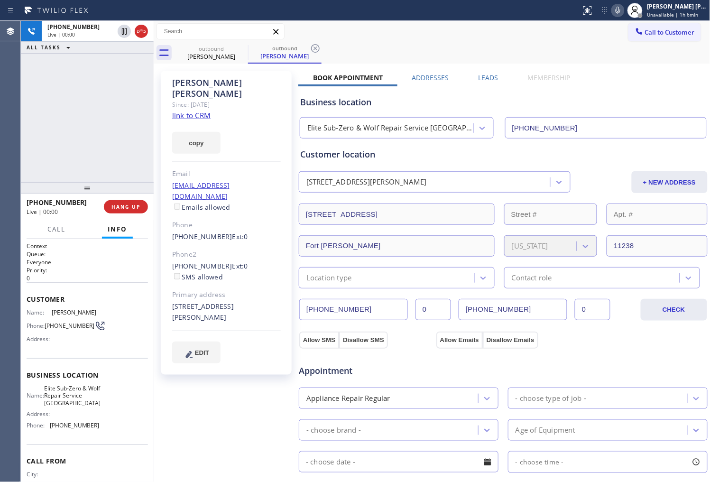
drag, startPoint x: 139, startPoint y: 35, endPoint x: 145, endPoint y: 45, distance: 11.1
click at [140, 33] on icon at bounding box center [141, 31] width 11 height 11
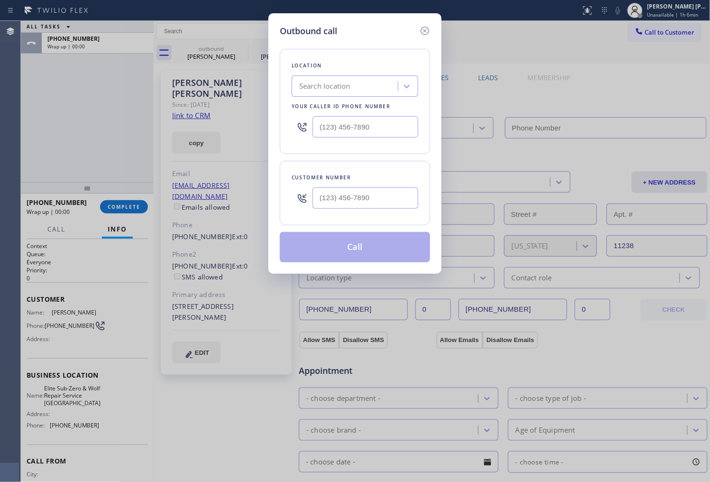
type input "[PHONE_NUMBER]"
click at [366, 254] on button "Call" at bounding box center [355, 247] width 150 height 30
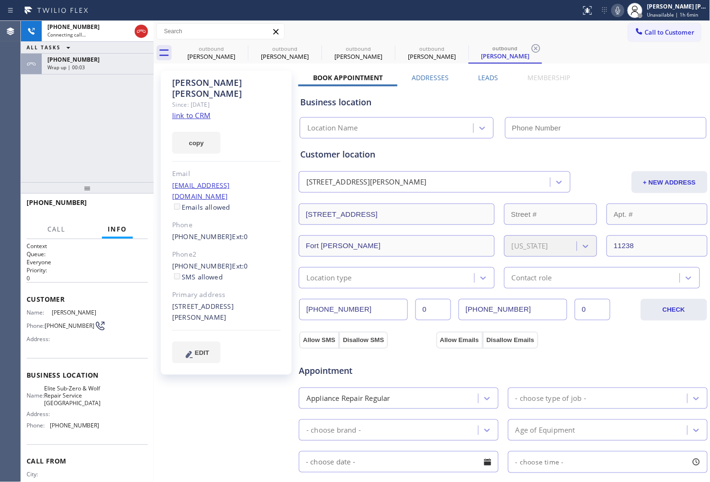
type input "[PHONE_NUMBER]"
click at [103, 68] on div "Wrap up | 00:04" at bounding box center [97, 67] width 101 height 7
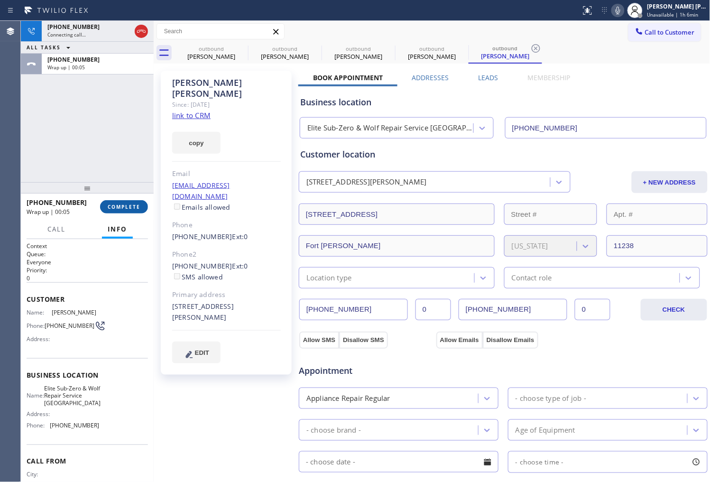
click at [131, 210] on span "COMPLETE" at bounding box center [124, 206] width 33 height 7
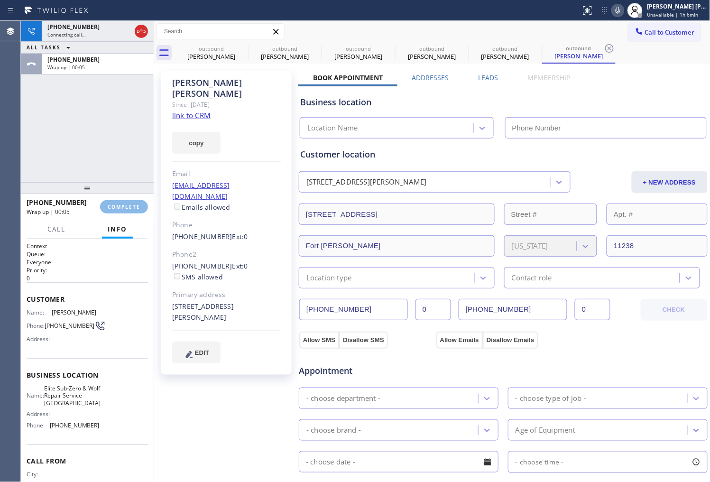
type input "[PHONE_NUMBER]"
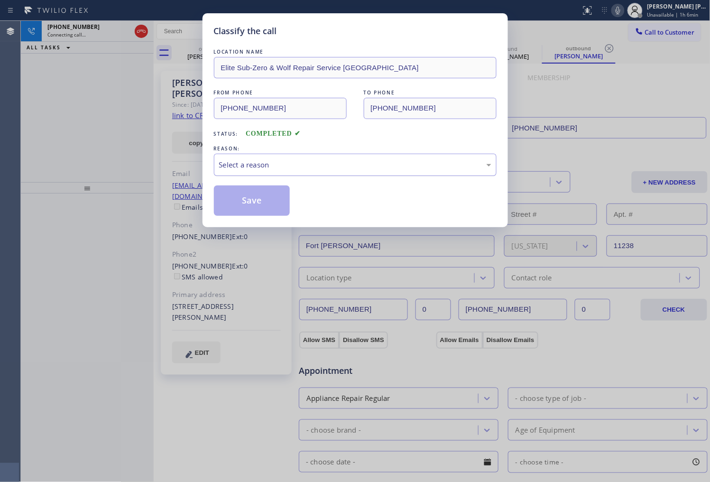
click at [255, 170] on div "Select a reason" at bounding box center [355, 164] width 272 height 11
click at [247, 201] on button "Save" at bounding box center [252, 200] width 76 height 30
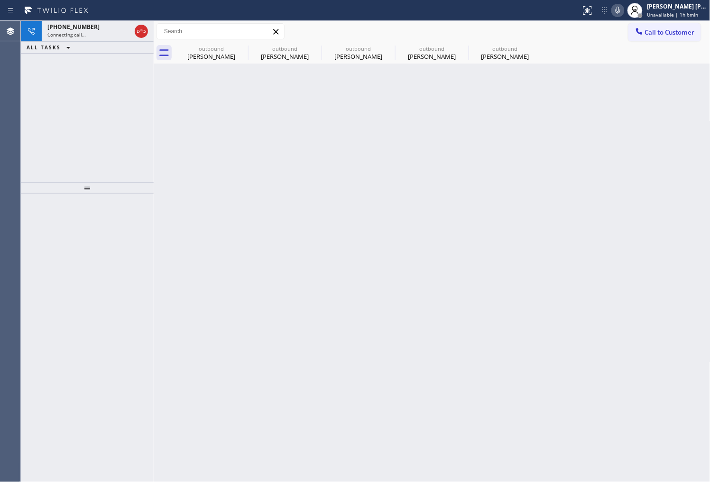
click at [68, 144] on div "[PHONE_NUMBER] Connecting call… ALL TASKS ALL TASKS ACTIVE TASKS TASKS IN WRAP …" at bounding box center [87, 101] width 133 height 161
click at [94, 30] on div "[PHONE_NUMBER]" at bounding box center [88, 27] width 83 height 8
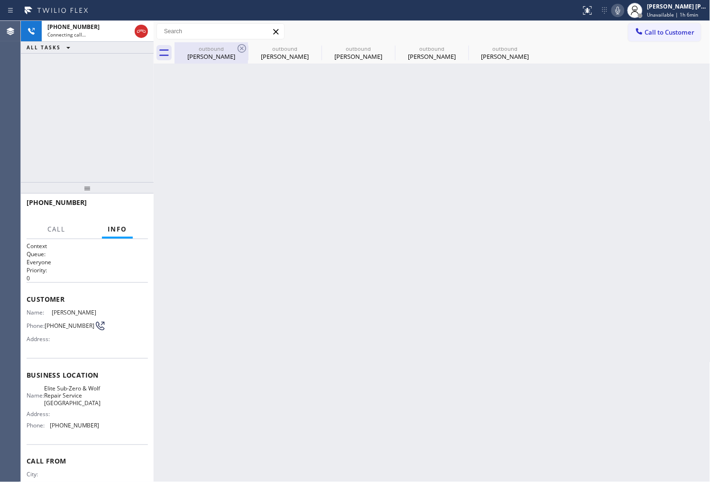
click at [210, 53] on div "[PERSON_NAME]" at bounding box center [211, 56] width 72 height 9
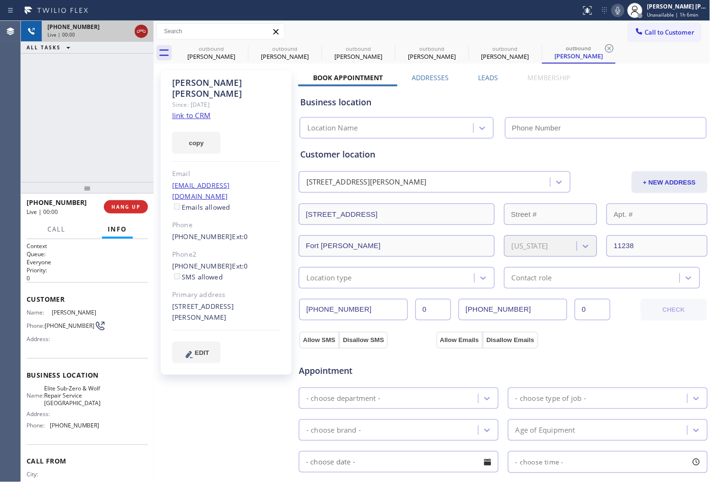
click at [146, 32] on icon at bounding box center [141, 31] width 11 height 11
click at [143, 32] on div "Live | 00:01" at bounding box center [97, 34] width 101 height 7
click at [138, 203] on span "HANG UP" at bounding box center [125, 206] width 29 height 7
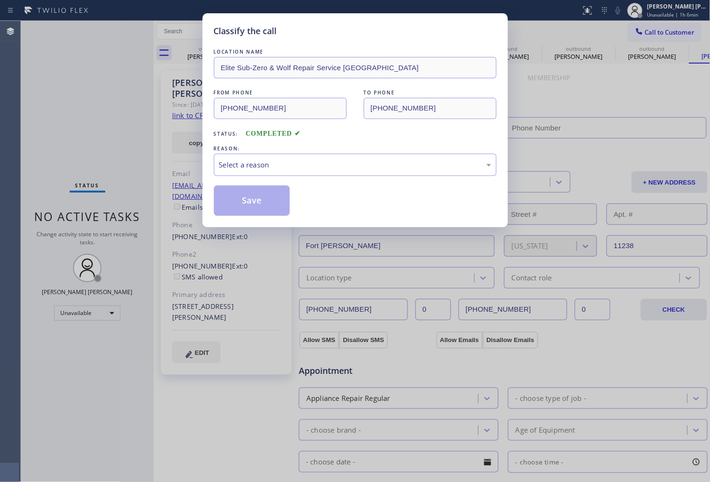
click at [275, 167] on div "Select a reason" at bounding box center [355, 164] width 272 height 11
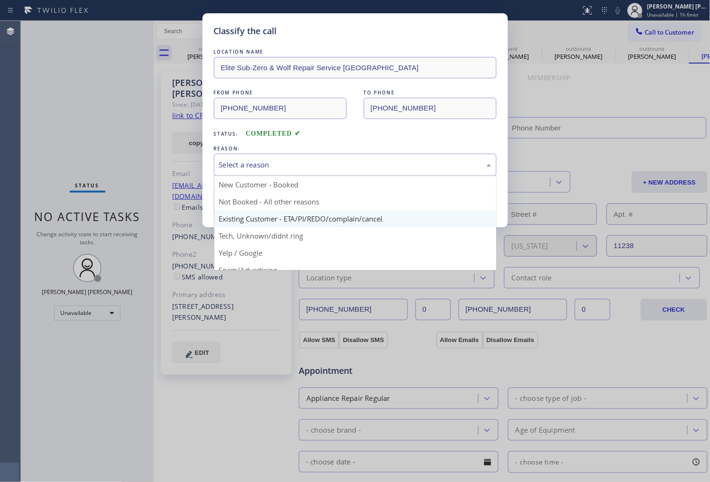
type input "[PHONE_NUMBER]"
drag, startPoint x: 276, startPoint y: 220, endPoint x: 245, endPoint y: 202, distance: 35.9
click at [276, 219] on div "Classify the call LOCATION NAME Elite Sub-Zero & Wolf Repair Service [GEOGRAPHI…" at bounding box center [354, 120] width 305 height 214
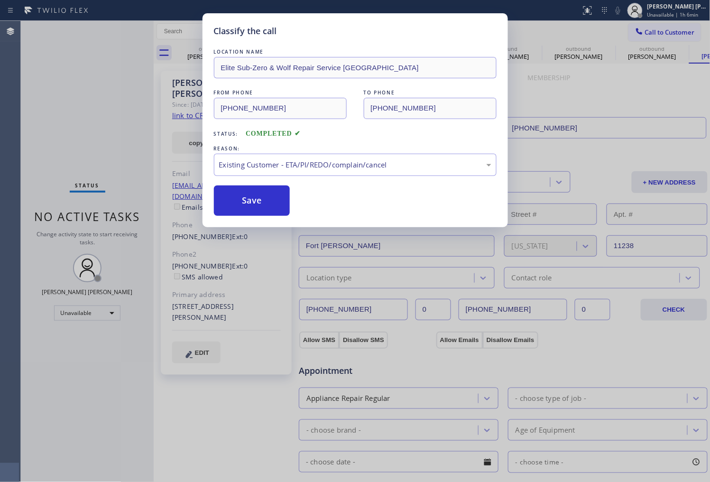
click at [245, 201] on button "Save" at bounding box center [252, 200] width 76 height 30
click at [71, 112] on div "Status No active tasks Change activity state to start receiving tasks. [PERSON_…" at bounding box center [87, 251] width 133 height 461
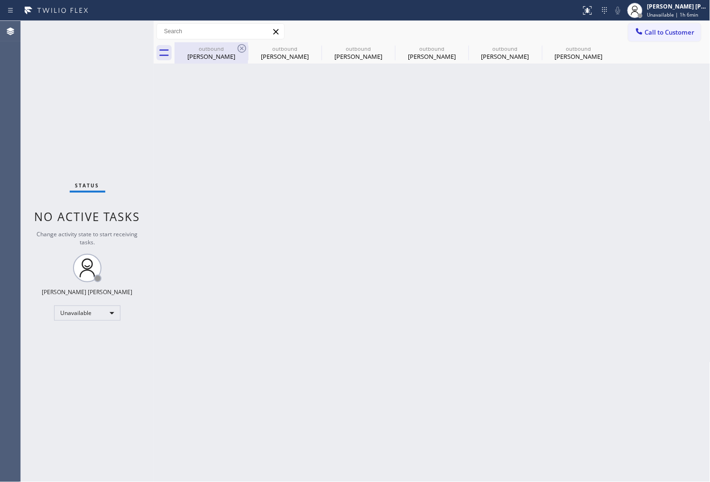
click at [226, 55] on div "[PERSON_NAME]" at bounding box center [211, 56] width 72 height 9
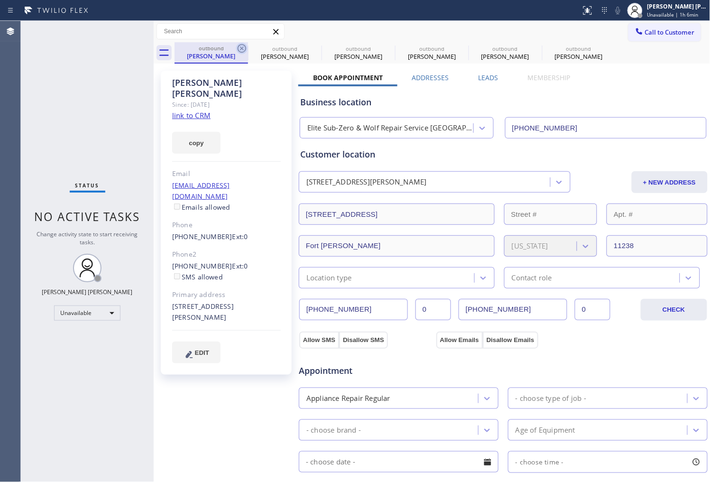
click at [240, 47] on icon at bounding box center [242, 48] width 9 height 9
click at [0, 0] on icon at bounding box center [0, 0] width 0 height 0
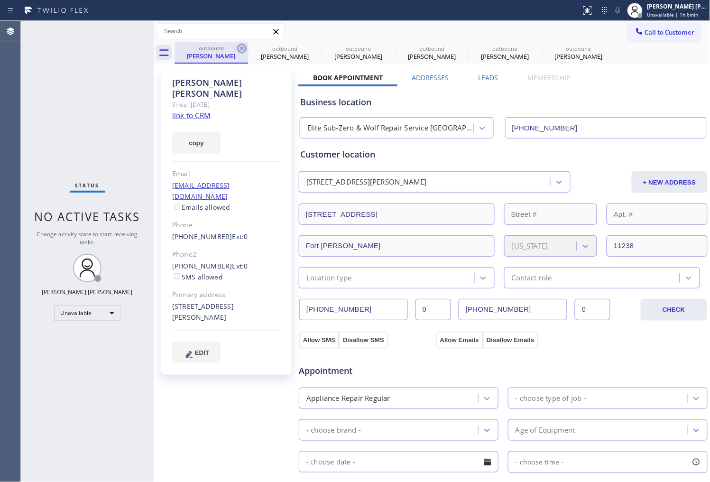
click at [0, 0] on icon at bounding box center [0, 0] width 0 height 0
click at [240, 47] on div "outbound [PERSON_NAME] outbound [PERSON_NAME] outbound [PERSON_NAME] outbound […" at bounding box center [442, 52] width 536 height 21
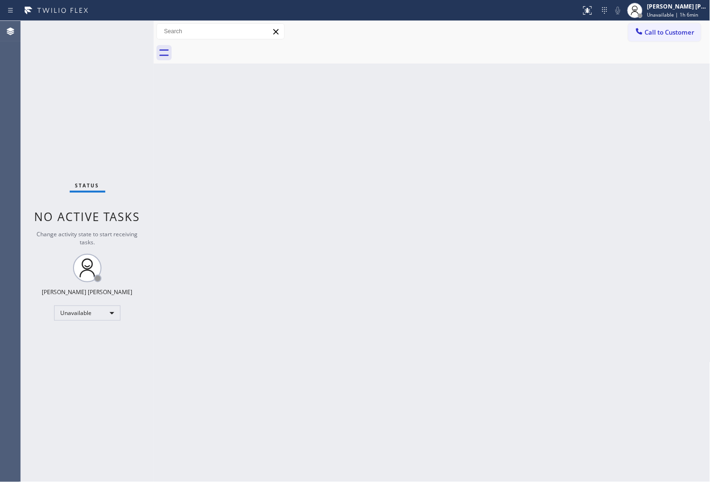
click at [240, 47] on div at bounding box center [442, 52] width 536 height 21
click at [667, 34] on span "Call to Customer" at bounding box center [670, 32] width 50 height 9
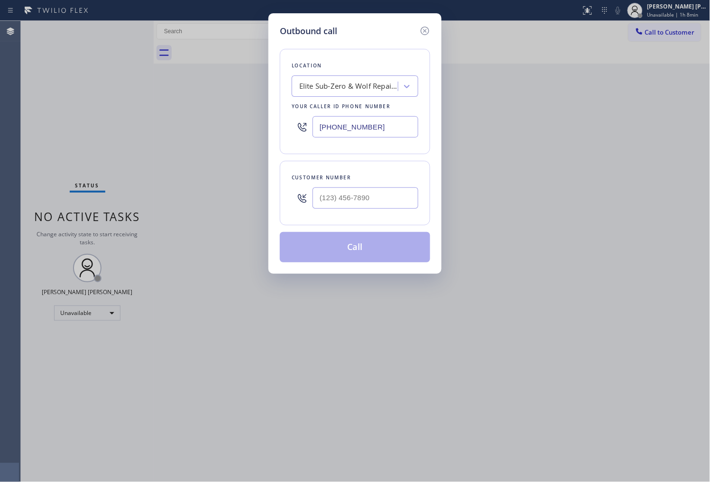
click at [349, 126] on input "[PHONE_NUMBER]" at bounding box center [365, 126] width 106 height 21
paste input "510) 241-4048"
type input "[PHONE_NUMBER]"
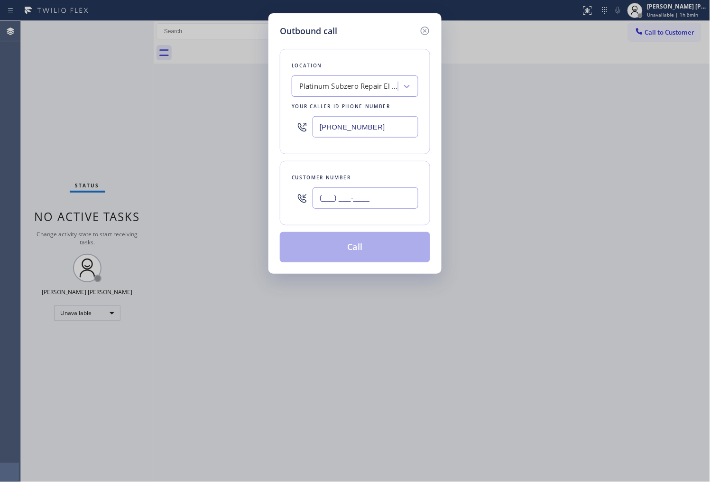
click at [382, 190] on input "(___) ___-____" at bounding box center [365, 197] width 106 height 21
paste input "510) 872-7683"
type input "[PHONE_NUMBER]"
click at [376, 243] on button "Call" at bounding box center [355, 247] width 150 height 30
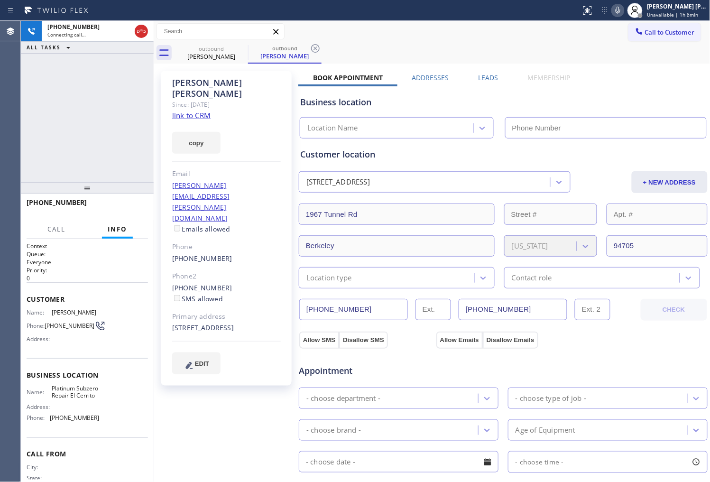
click at [195, 82] on div "[PERSON_NAME]" at bounding box center [226, 88] width 109 height 22
click at [46, 92] on div "[PHONE_NUMBER] Connecting call… ALL TASKS ALL TASKS ACTIVE TASKS TASKS IN WRAP …" at bounding box center [87, 101] width 133 height 161
click at [623, 9] on icon at bounding box center [617, 10] width 11 height 11
type input "[PHONE_NUMBER]"
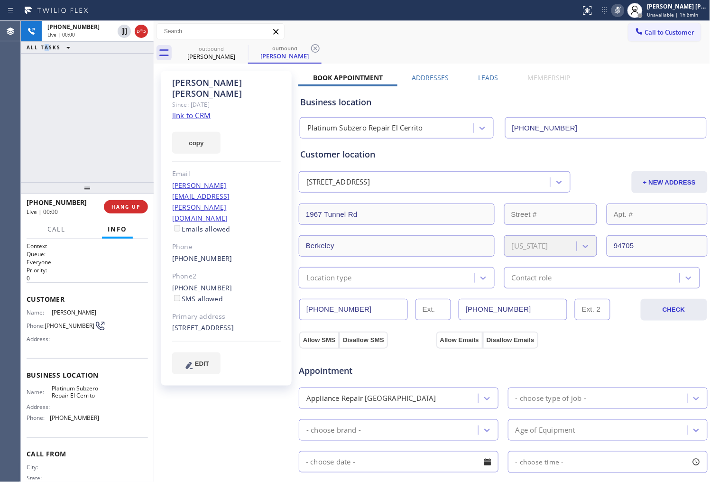
click at [17, 105] on div "Agent Desktop" at bounding box center [10, 251] width 20 height 461
click at [145, 33] on icon at bounding box center [141, 31] width 11 height 11
click at [209, 254] on link "[PHONE_NUMBER]" at bounding box center [202, 258] width 60 height 9
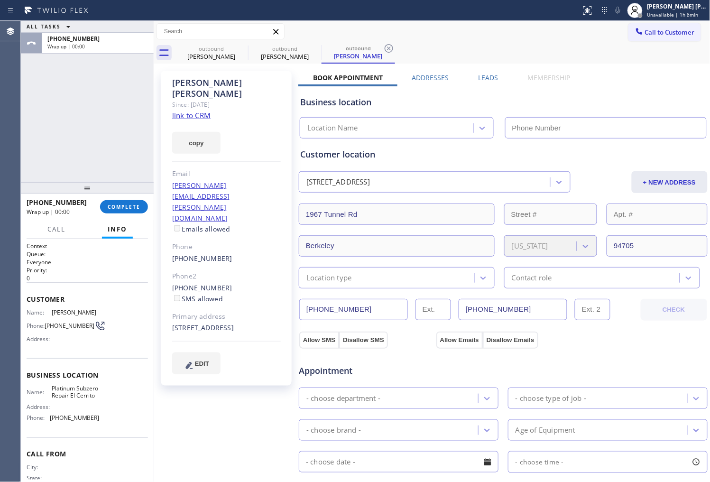
type input "[PHONE_NUMBER]"
click at [195, 254] on link "[PHONE_NUMBER]" at bounding box center [202, 258] width 60 height 9
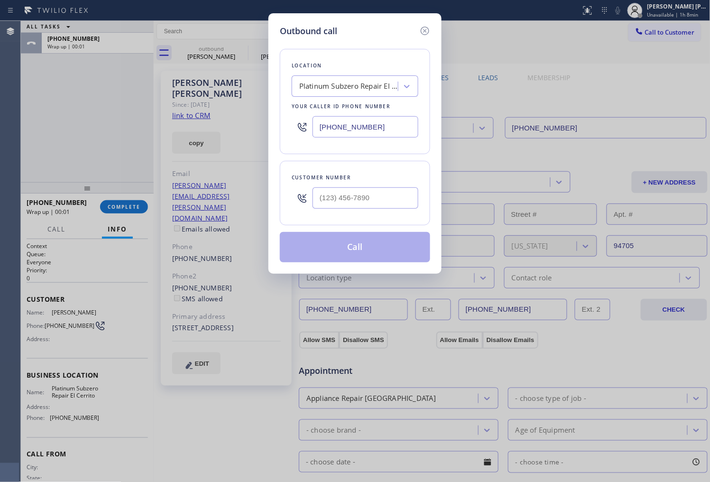
type input "[PHONE_NUMBER]"
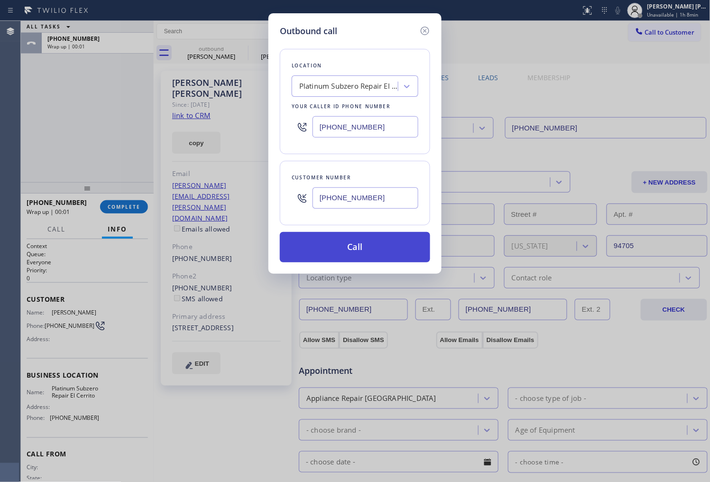
click at [373, 233] on button "Call" at bounding box center [355, 247] width 150 height 30
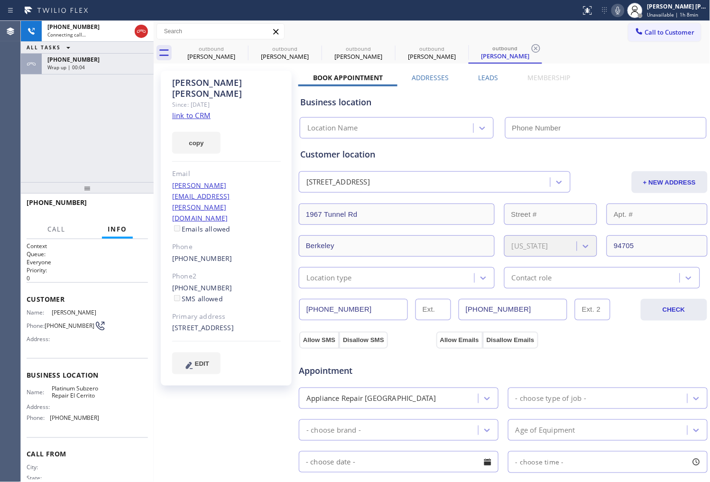
type input "[PHONE_NUMBER]"
click at [623, 12] on icon at bounding box center [617, 10] width 11 height 11
click at [135, 67] on div "Wrap up | 00:06" at bounding box center [97, 67] width 101 height 7
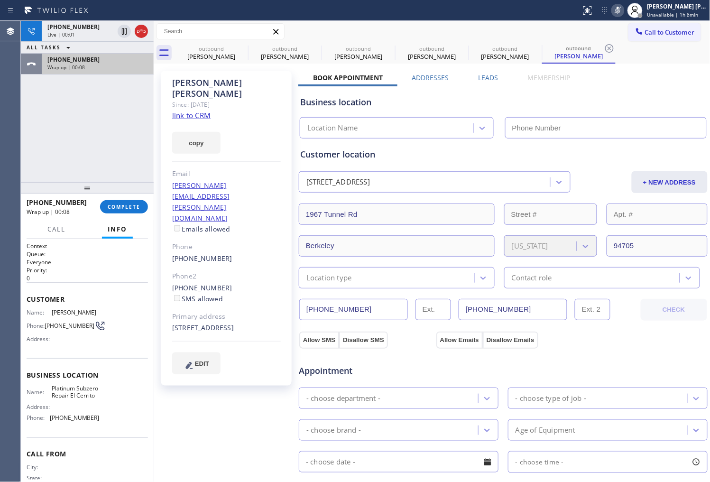
type input "[PHONE_NUMBER]"
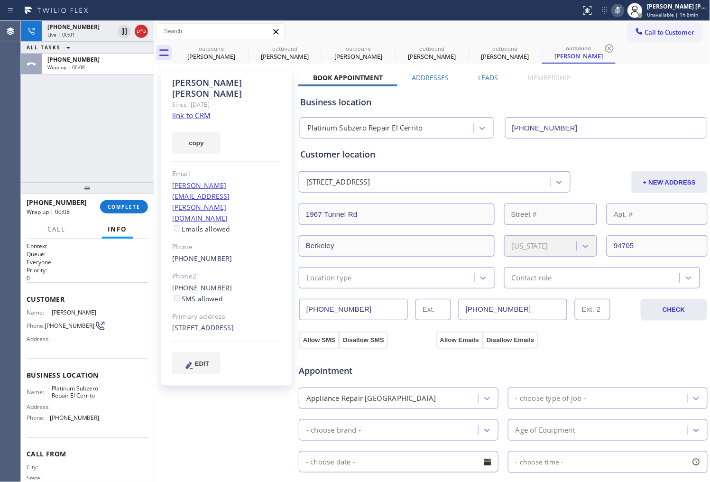
click at [141, 34] on icon at bounding box center [141, 31] width 11 height 11
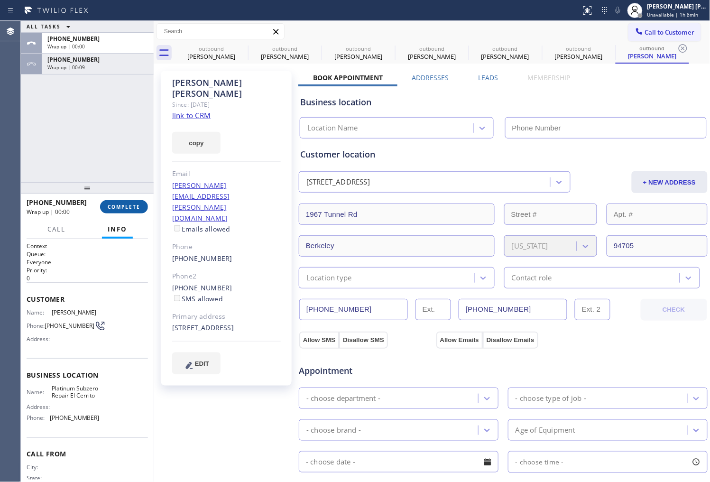
click at [130, 206] on span "COMPLETE" at bounding box center [124, 206] width 33 height 7
type input "[PHONE_NUMBER]"
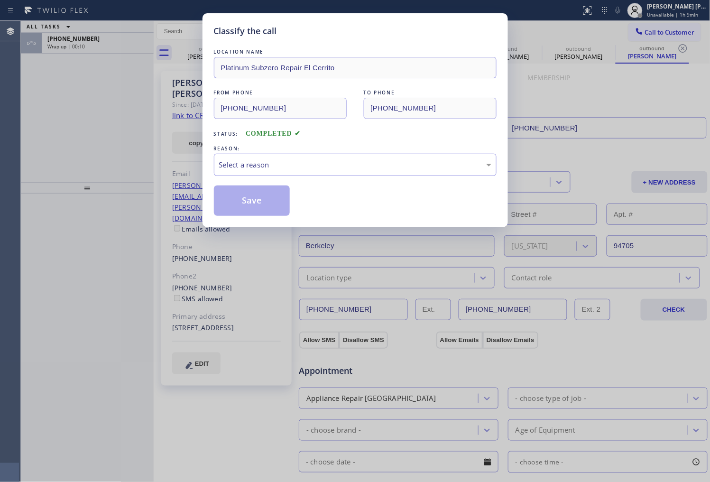
click at [286, 147] on div "REASON:" at bounding box center [355, 149] width 283 height 10
click at [285, 167] on div "Select a reason" at bounding box center [355, 164] width 272 height 11
click at [275, 172] on div "Select a reason" at bounding box center [355, 165] width 283 height 22
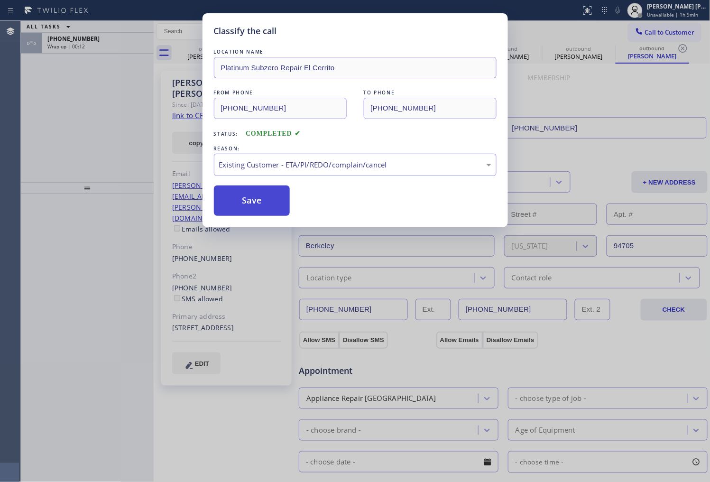
click at [258, 207] on button "Save" at bounding box center [252, 200] width 76 height 30
drag, startPoint x: 258, startPoint y: 207, endPoint x: 122, endPoint y: 44, distance: 212.4
click at [258, 206] on button "Save" at bounding box center [252, 200] width 76 height 30
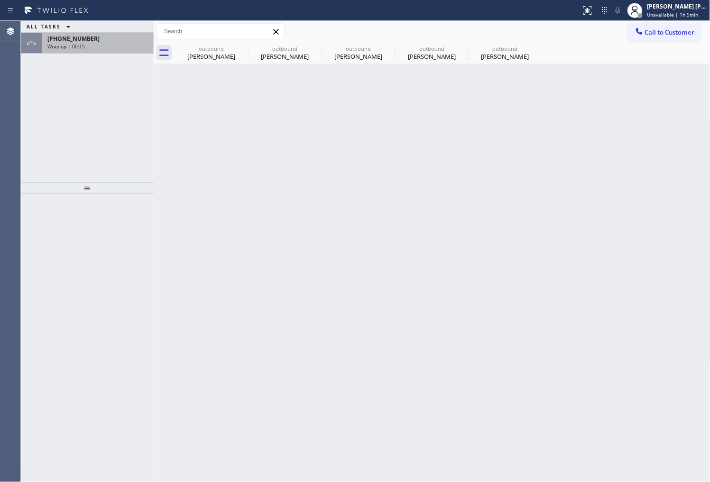
click at [119, 43] on div "Wrap up | 00:15" at bounding box center [97, 46] width 101 height 7
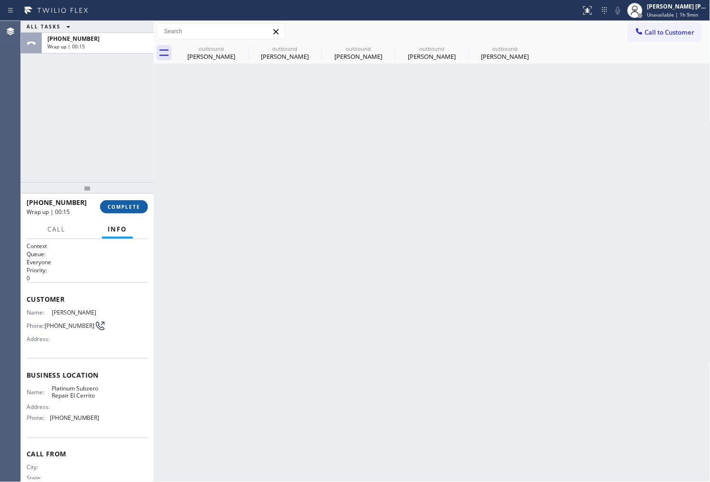
click at [137, 209] on span "COMPLETE" at bounding box center [124, 206] width 33 height 7
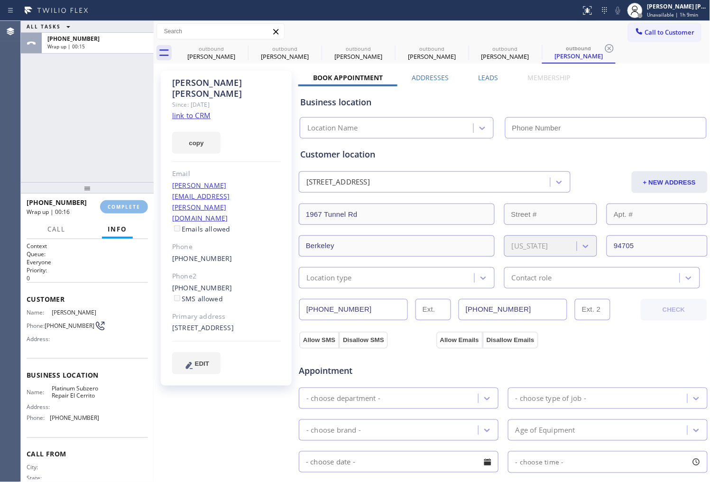
type input "[PHONE_NUMBER]"
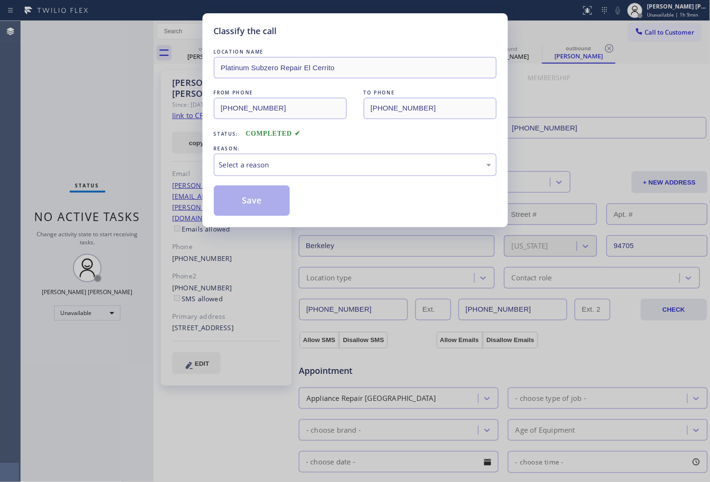
click at [294, 163] on div "Select a reason" at bounding box center [355, 164] width 272 height 11
click at [247, 207] on button "Save" at bounding box center [252, 200] width 76 height 30
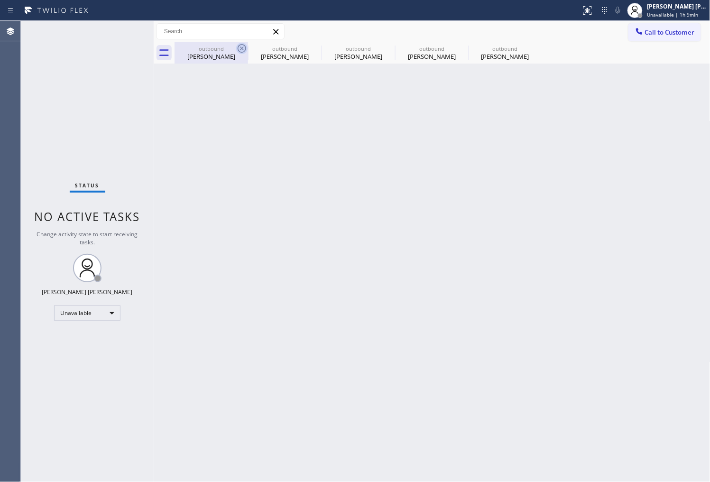
click at [242, 49] on icon at bounding box center [241, 48] width 11 height 11
click at [0, 0] on icon at bounding box center [0, 0] width 0 height 0
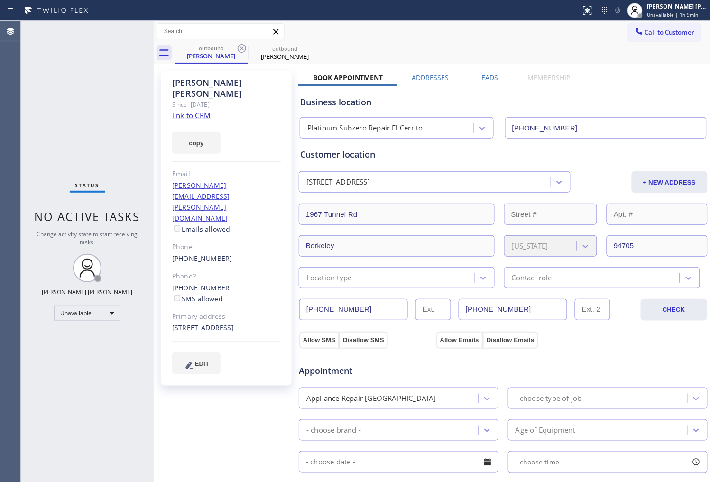
click at [1, 251] on div "Agent Desktop" at bounding box center [10, 251] width 20 height 461
click at [240, 50] on icon at bounding box center [241, 48] width 11 height 11
click at [0, 0] on icon at bounding box center [0, 0] width 0 height 0
click at [240, 50] on div "outbound [PERSON_NAME] outbound [PERSON_NAME]" at bounding box center [442, 52] width 536 height 21
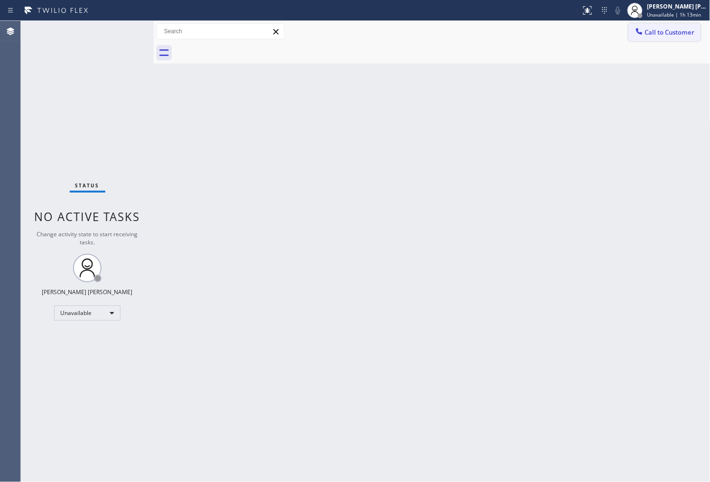
click at [656, 37] on button "Call to Customer" at bounding box center [664, 32] width 73 height 18
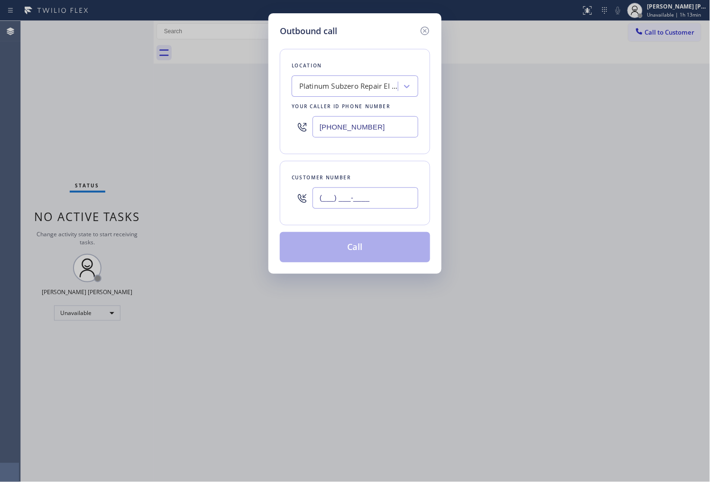
click at [377, 199] on input "(___) ___-____" at bounding box center [365, 197] width 106 height 21
paste input "855) 731-4952"
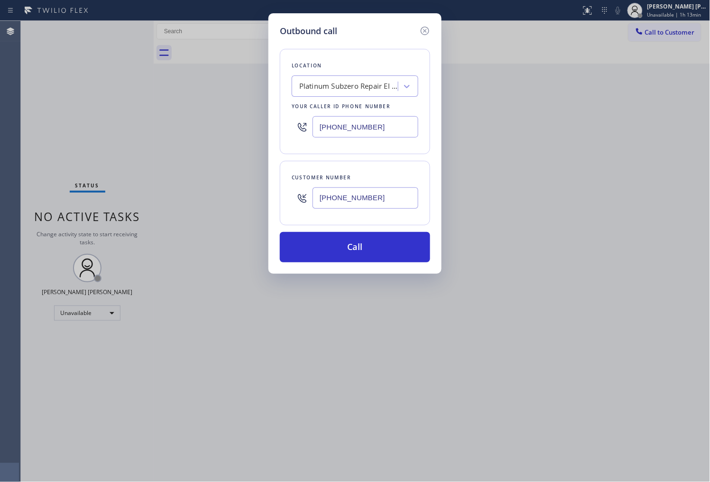
type input "[PHONE_NUMBER]"
click at [351, 122] on input "[PHONE_NUMBER]" at bounding box center [365, 126] width 106 height 21
paste input "408) 621-0826"
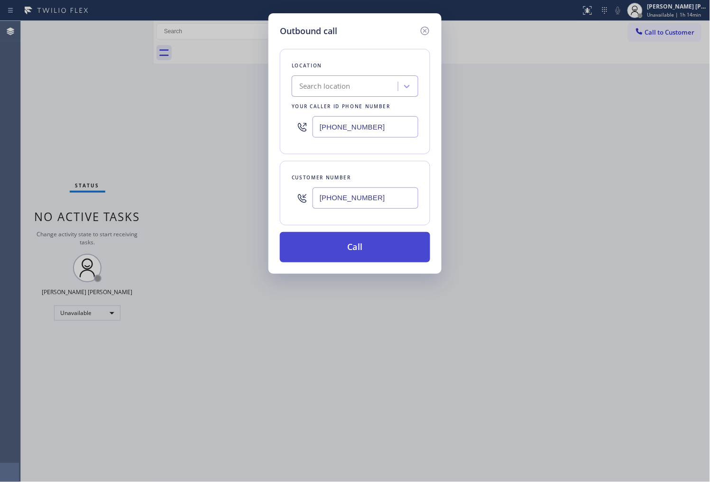
click at [397, 239] on button "Call" at bounding box center [355, 247] width 150 height 30
type input "[PHONE_NUMBER]"
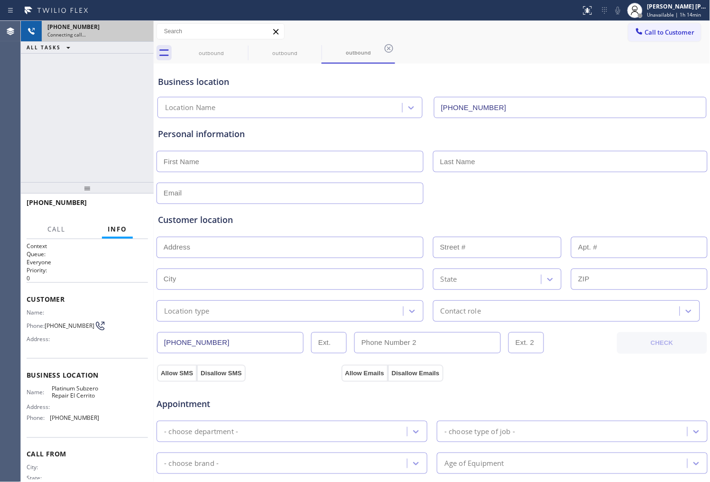
click at [142, 30] on div "[PHONE_NUMBER]" at bounding box center [97, 27] width 101 height 8
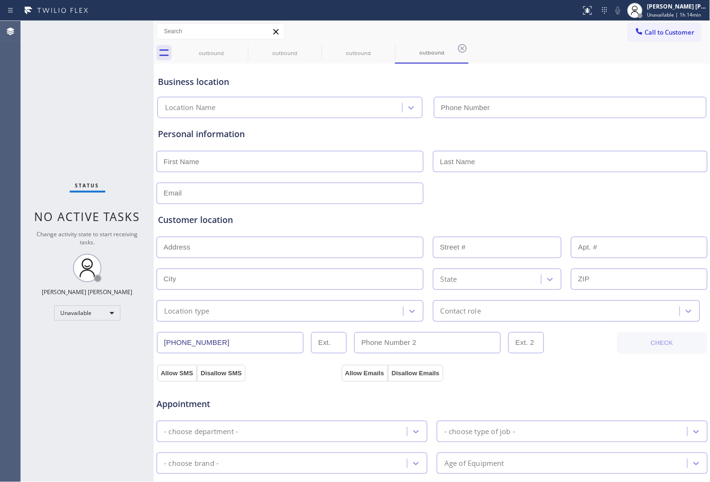
type input "[PHONE_NUMBER]"
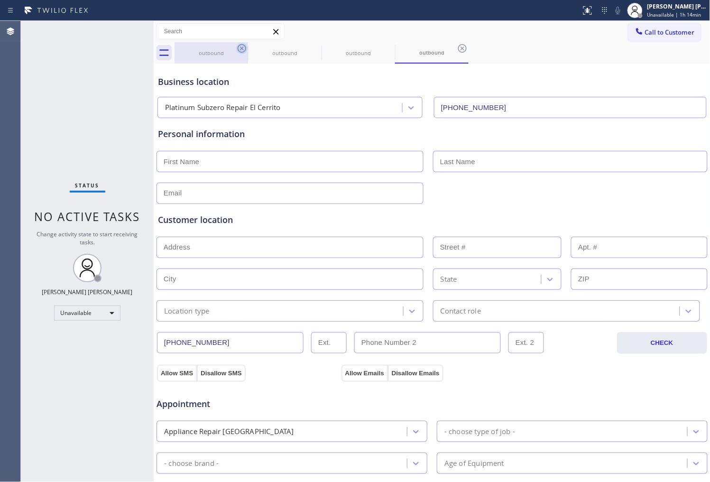
click at [240, 49] on icon at bounding box center [242, 48] width 9 height 9
click at [0, 0] on icon at bounding box center [0, 0] width 0 height 0
click at [458, 49] on icon at bounding box center [462, 48] width 9 height 9
click at [240, 49] on div "outbound outbound outbound outbound" at bounding box center [442, 52] width 536 height 21
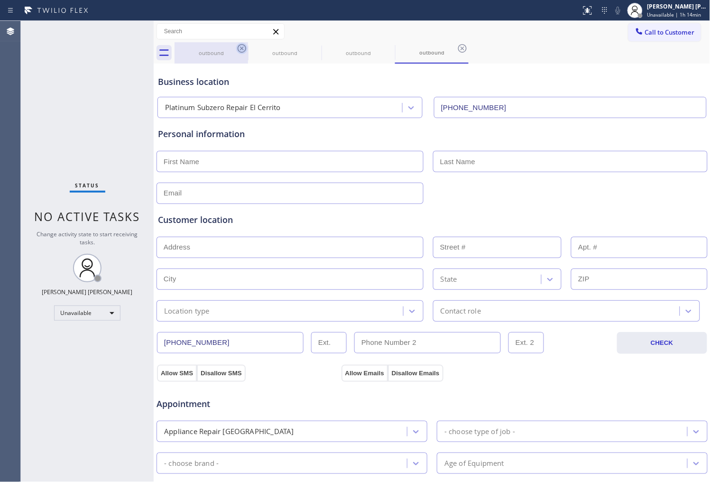
click at [240, 49] on div "outbound outbound outbound outbound" at bounding box center [442, 52] width 536 height 21
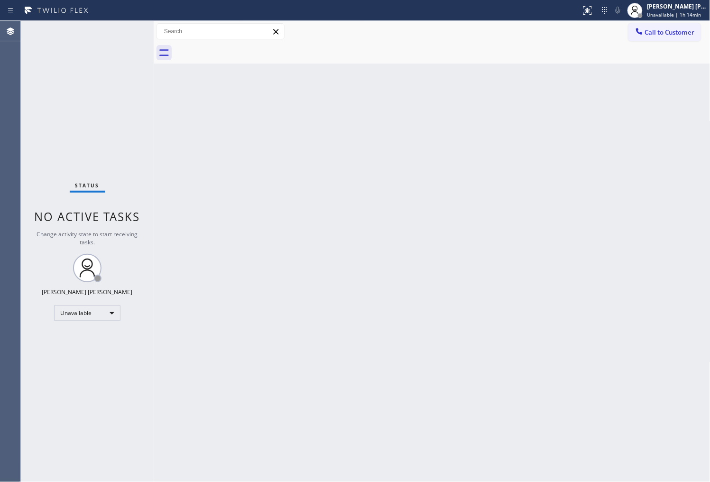
click at [681, 38] on button "Call to Customer" at bounding box center [664, 32] width 73 height 18
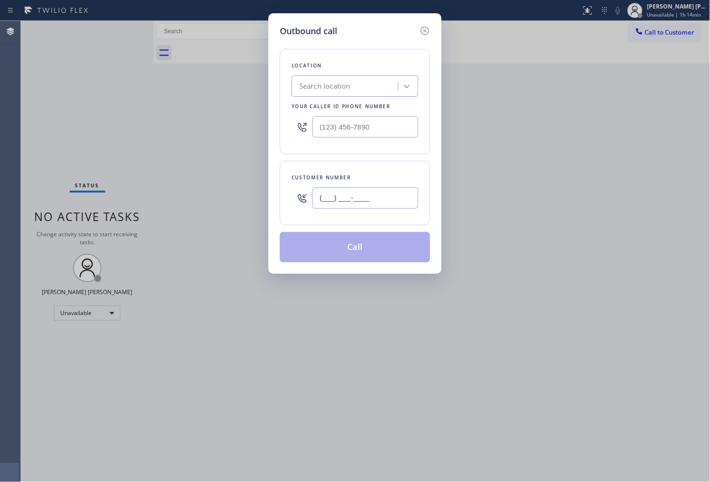
click at [325, 207] on input "(___) ___-____" at bounding box center [365, 197] width 106 height 21
paste input "408) 621-0826"
type input "[PHONE_NUMBER]"
click at [337, 122] on input "(___) ___-____" at bounding box center [365, 126] width 106 height 21
paste input "855) 731-4952"
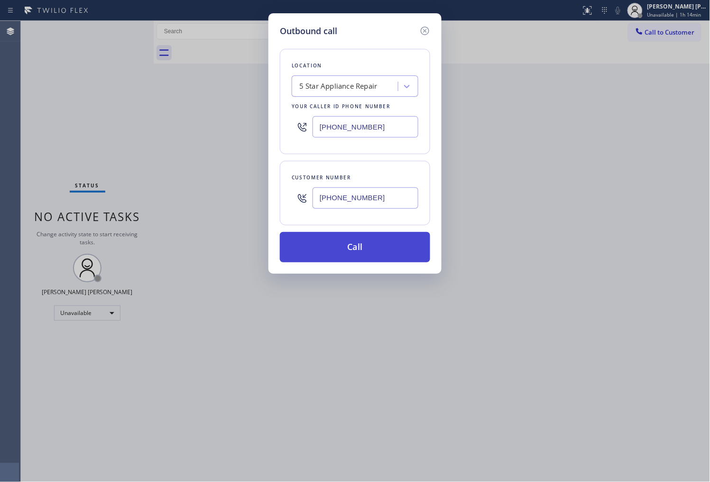
type input "[PHONE_NUMBER]"
click at [383, 242] on button "Call" at bounding box center [355, 247] width 150 height 30
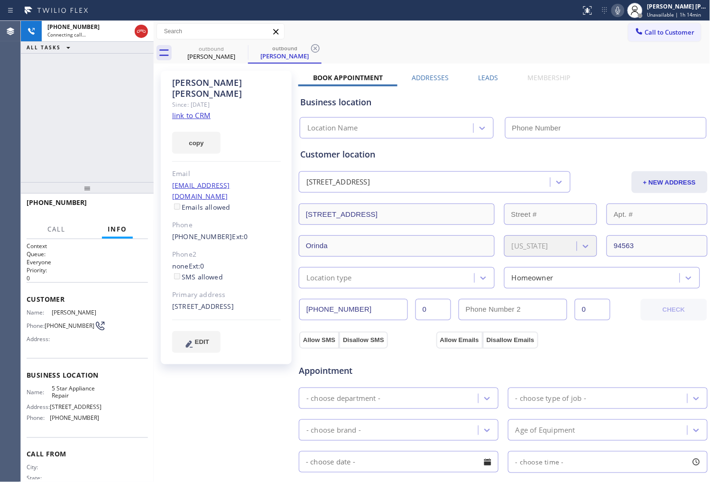
click at [206, 82] on div "[PERSON_NAME]" at bounding box center [226, 88] width 109 height 22
copy div "[PERSON_NAME]"
click at [1, 92] on div "Agent Desktop" at bounding box center [10, 251] width 20 height 461
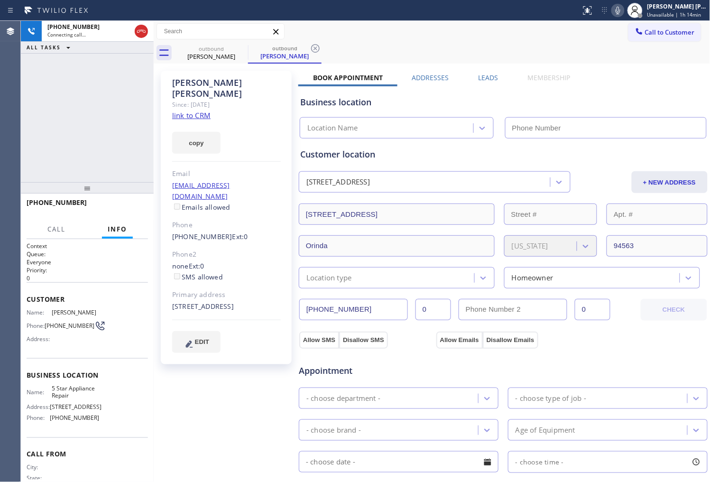
type input "[PHONE_NUMBER]"
click at [13, 84] on div "Agent Desktop" at bounding box center [10, 251] width 20 height 461
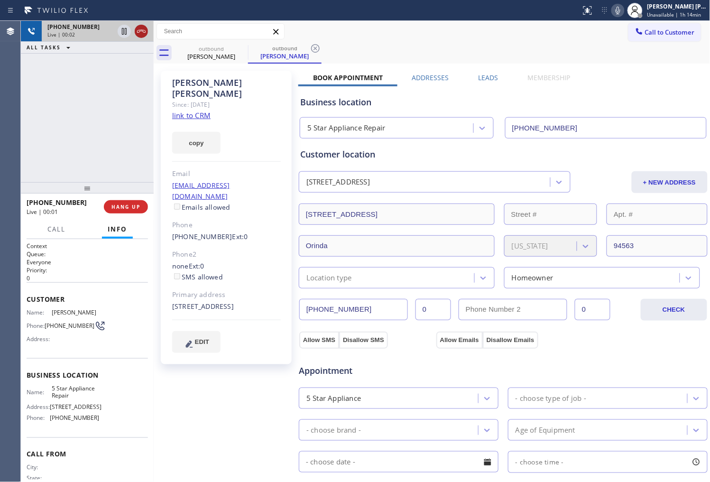
click at [143, 31] on icon at bounding box center [141, 31] width 11 height 11
drag, startPoint x: 143, startPoint y: 31, endPoint x: 509, endPoint y: 79, distance: 369.6
click at [143, 31] on icon at bounding box center [141, 31] width 11 height 11
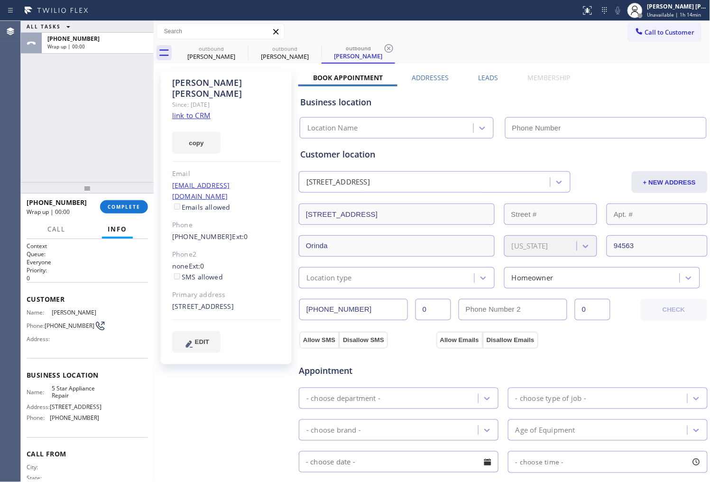
click at [204, 222] on div "[PERSON_NAME] Since: [DATE] link to CRM copy Email [EMAIL_ADDRESS][DOMAIN_NAME]…" at bounding box center [226, 217] width 131 height 293
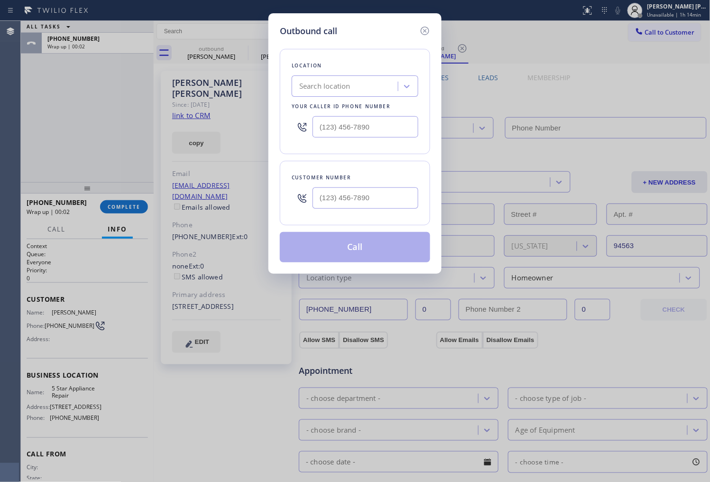
type input "[PHONE_NUMBER]"
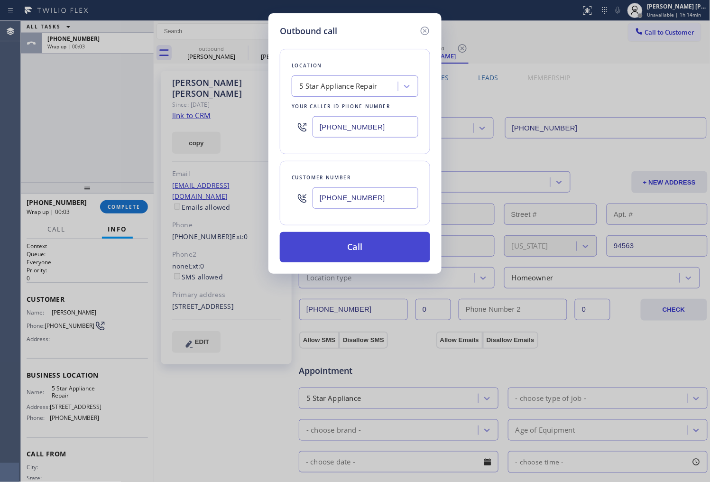
click at [366, 254] on button "Call" at bounding box center [355, 247] width 150 height 30
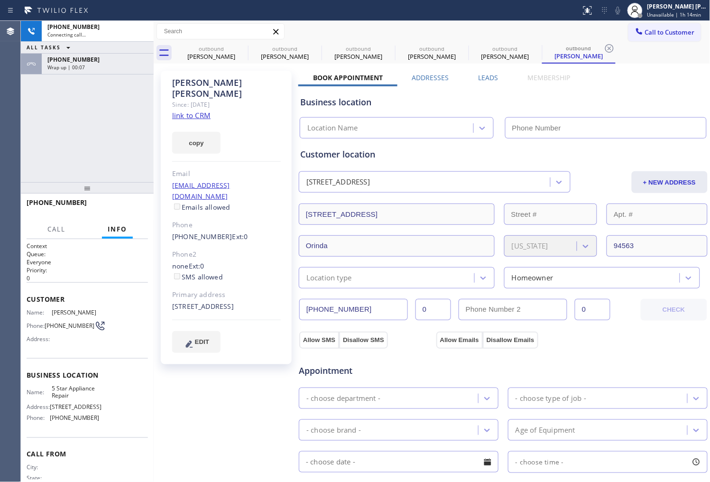
type input "[PHONE_NUMBER]"
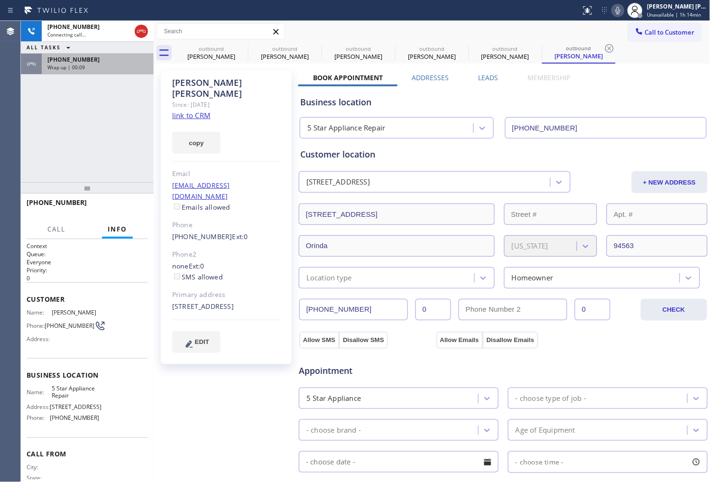
click at [95, 63] on div "[PHONE_NUMBER]" at bounding box center [97, 59] width 101 height 8
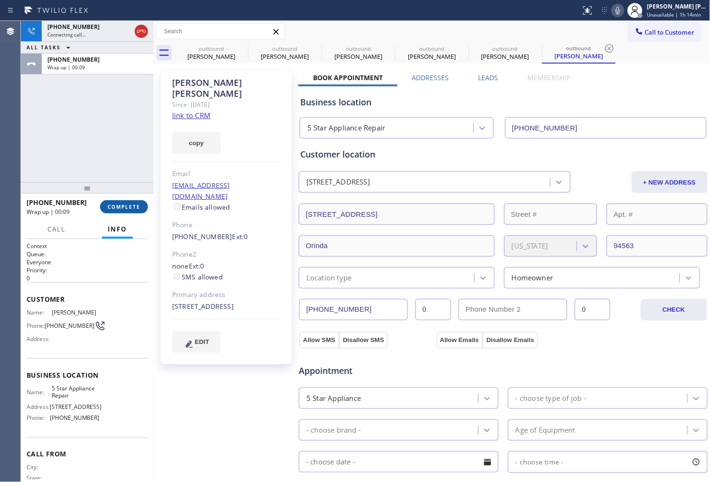
click at [122, 204] on span "COMPLETE" at bounding box center [124, 206] width 33 height 7
type input "[PHONE_NUMBER]"
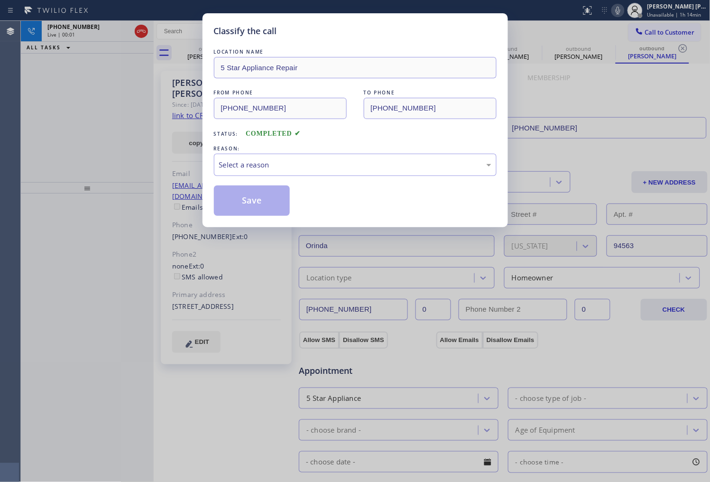
click at [273, 167] on div "Select a reason" at bounding box center [355, 164] width 272 height 11
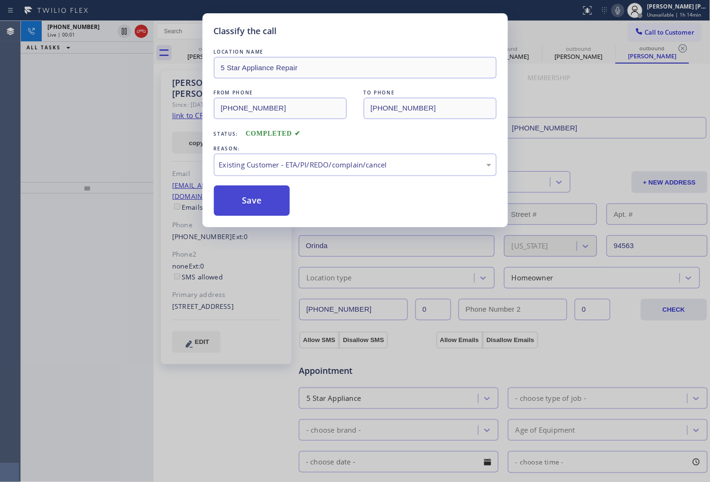
click at [257, 206] on button "Save" at bounding box center [252, 200] width 76 height 30
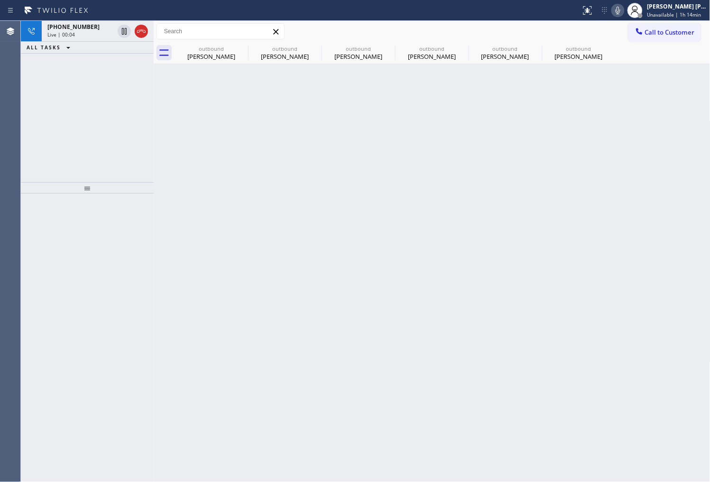
click at [282, 203] on div "Back to Dashboard Change Sender ID Customers Technicians Select a contact Outbo…" at bounding box center [432, 251] width 557 height 461
click at [141, 32] on icon at bounding box center [141, 31] width 11 height 11
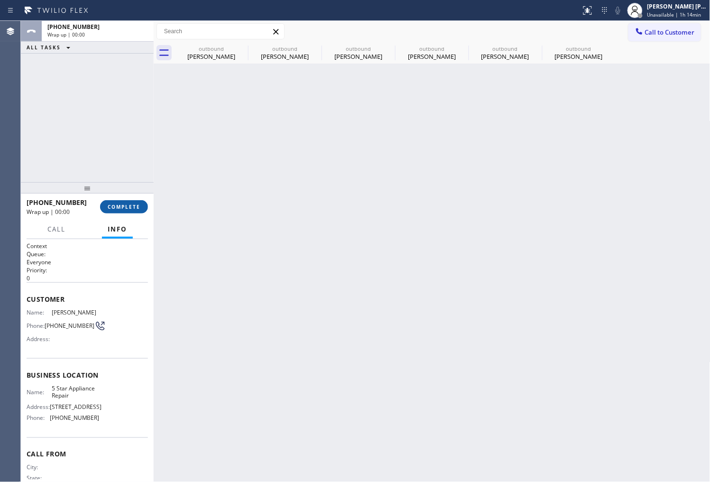
click at [128, 205] on span "COMPLETE" at bounding box center [124, 206] width 33 height 7
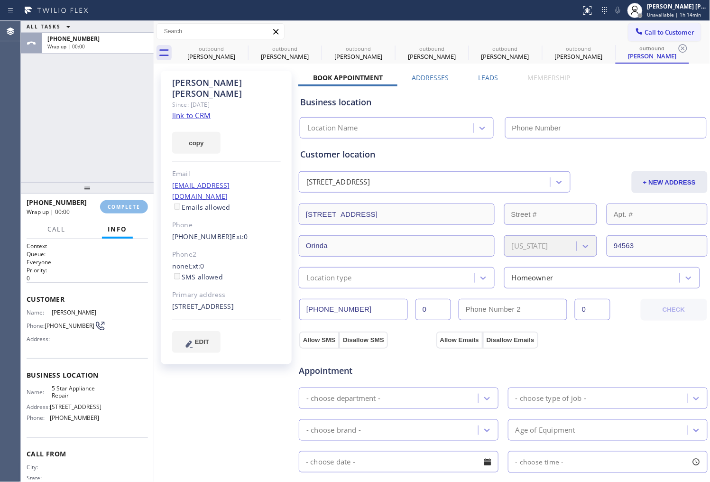
click at [266, 168] on div "Email" at bounding box center [226, 173] width 109 height 11
type input "[PHONE_NUMBER]"
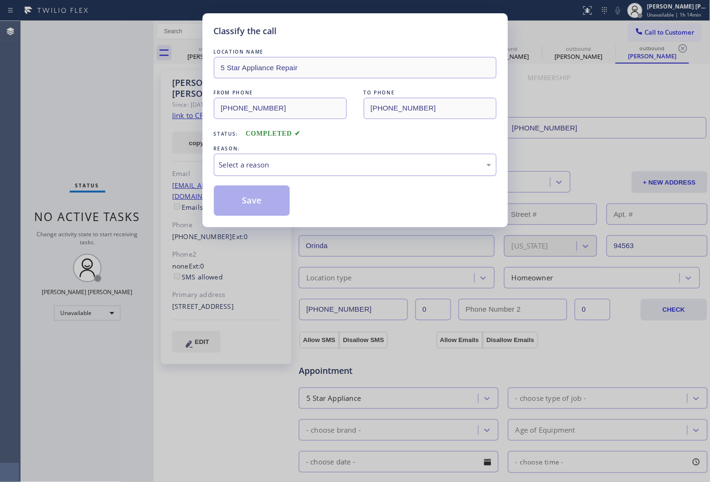
click at [250, 165] on div "Select a reason" at bounding box center [355, 164] width 272 height 11
click at [253, 201] on button "Save" at bounding box center [252, 200] width 76 height 30
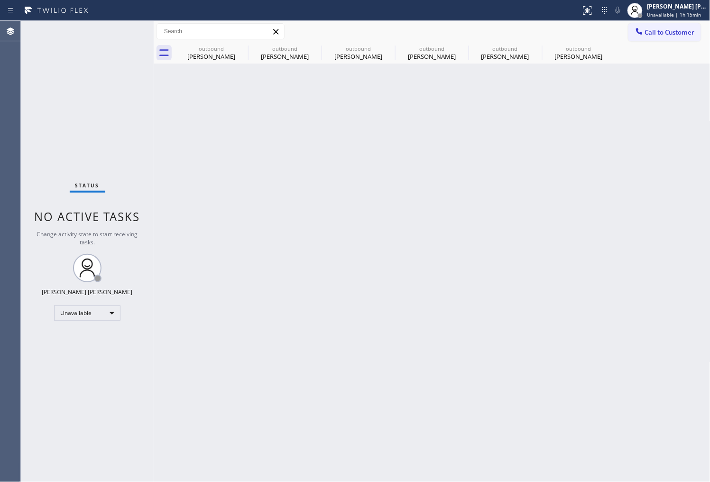
drag, startPoint x: 1, startPoint y: 190, endPoint x: 96, endPoint y: 88, distance: 139.2
click at [1, 190] on div "Agent Desktop" at bounding box center [10, 251] width 20 height 461
click at [243, 49] on icon at bounding box center [242, 48] width 9 height 9
click at [310, 49] on icon at bounding box center [315, 48] width 11 height 11
click at [0, 0] on icon at bounding box center [0, 0] width 0 height 0
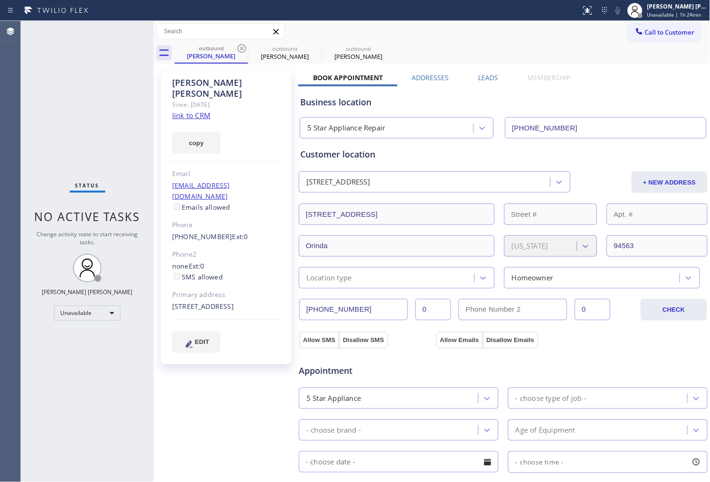
click at [242, 49] on icon at bounding box center [241, 48] width 11 height 11
click at [0, 0] on icon at bounding box center [0, 0] width 0 height 0
click at [242, 49] on div "outbound [PERSON_NAME] outbound [PERSON_NAME] outbound [PERSON_NAME]" at bounding box center [442, 52] width 536 height 21
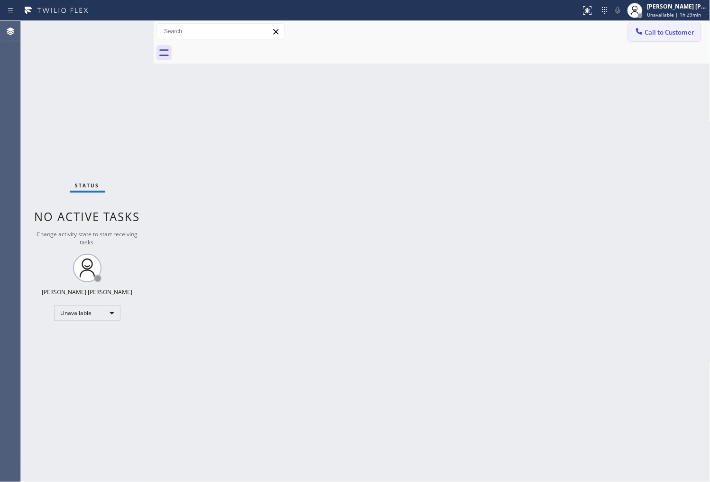
click at [662, 38] on button "Call to Customer" at bounding box center [664, 32] width 73 height 18
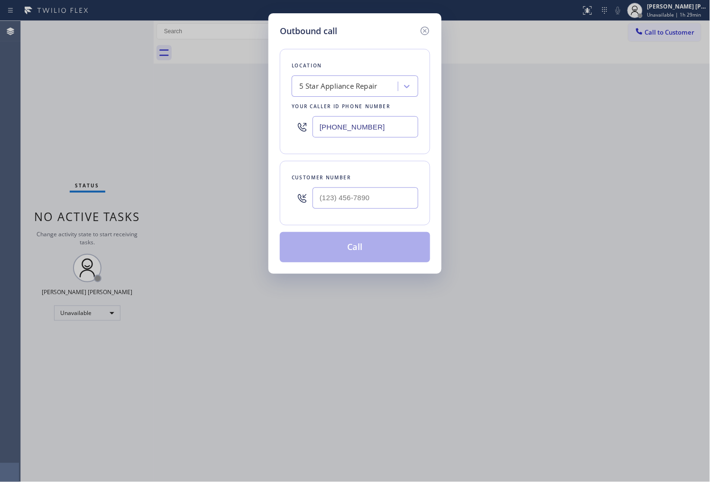
click at [352, 115] on div "[PHONE_NUMBER]" at bounding box center [355, 126] width 127 height 31
click at [352, 116] on input "[PHONE_NUMBER]" at bounding box center [365, 126] width 106 height 21
click at [351, 119] on input "[PHONE_NUMBER]" at bounding box center [365, 126] width 106 height 21
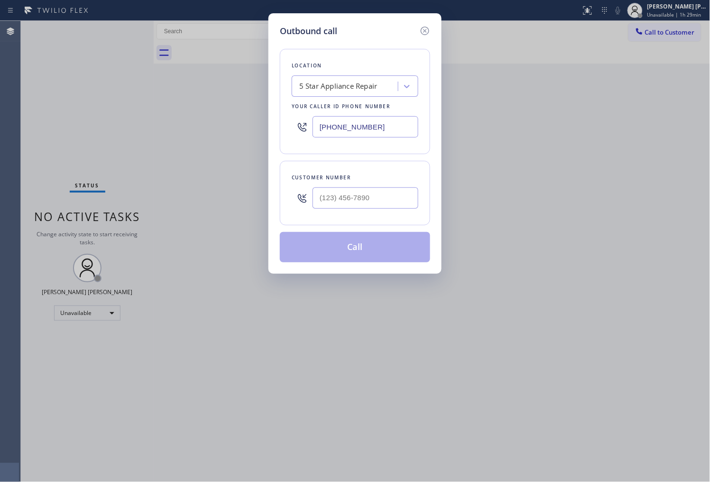
paste input "461-1149"
type input "[PHONE_NUMBER]"
click at [397, 196] on input "(___) ___-____" at bounding box center [365, 197] width 106 height 21
paste input "425) 306-0683"
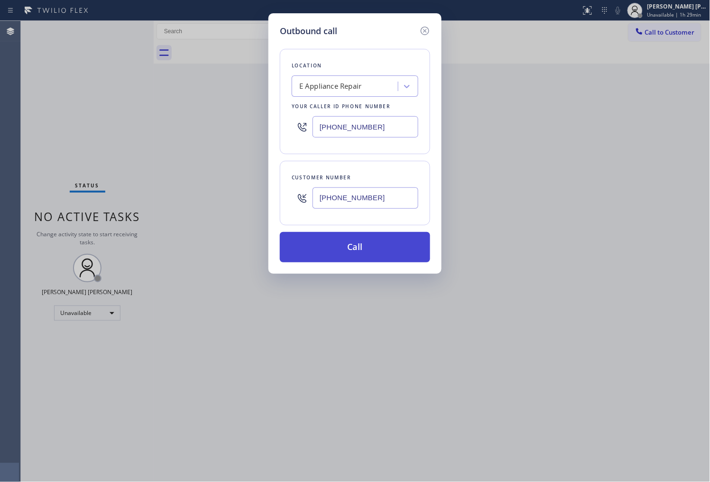
type input "[PHONE_NUMBER]"
click at [377, 248] on button "Call" at bounding box center [355, 247] width 150 height 30
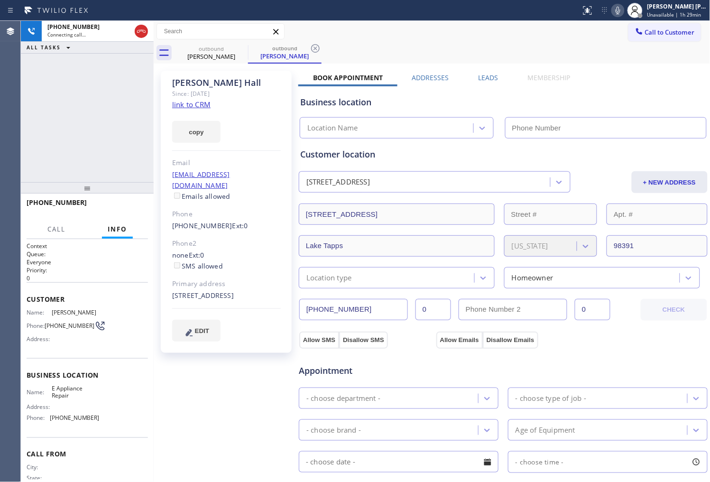
click at [200, 83] on div "[PERSON_NAME]" at bounding box center [226, 82] width 109 height 11
copy div "[PERSON_NAME]"
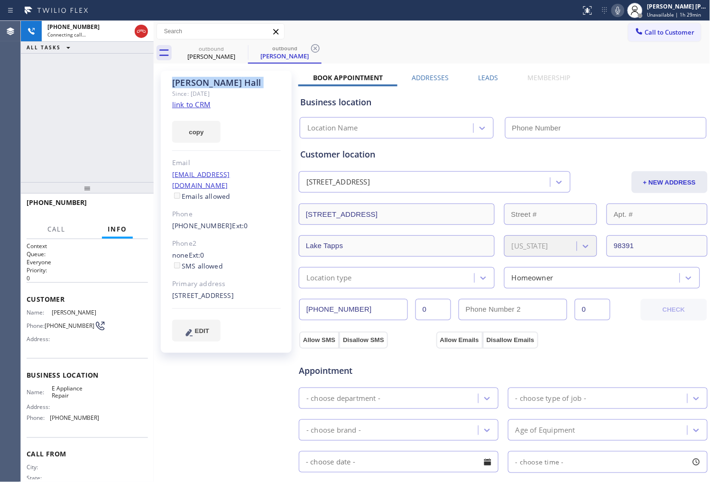
click at [67, 87] on div "[PHONE_NUMBER] Connecting call… ALL TASKS ALL TASKS ACTIVE TASKS TASKS IN WRAP …" at bounding box center [87, 101] width 133 height 161
type input "[PHONE_NUMBER]"
click at [85, 135] on div "[PHONE_NUMBER] Connecting call… ALL TASKS ALL TASKS ACTIVE TASKS TASKS IN WRAP …" at bounding box center [87, 101] width 133 height 161
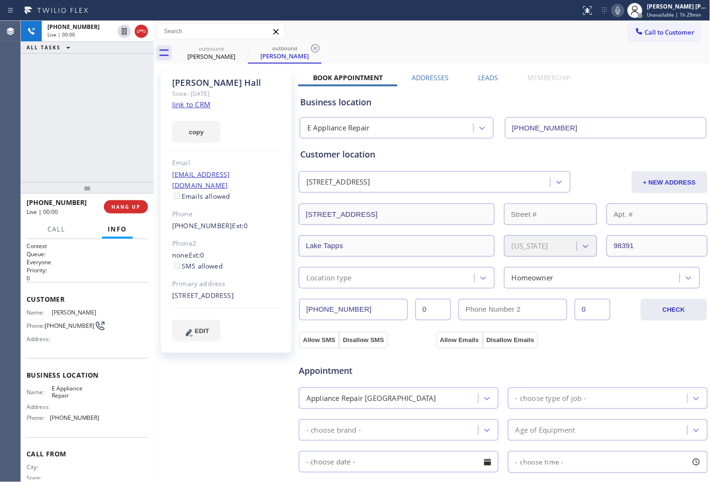
click at [24, 145] on div "[PHONE_NUMBER] Live | 00:00 ALL TASKS ALL TASKS ACTIVE TASKS TASKS IN WRAP UP" at bounding box center [87, 101] width 133 height 161
click at [136, 26] on icon at bounding box center [141, 31] width 11 height 11
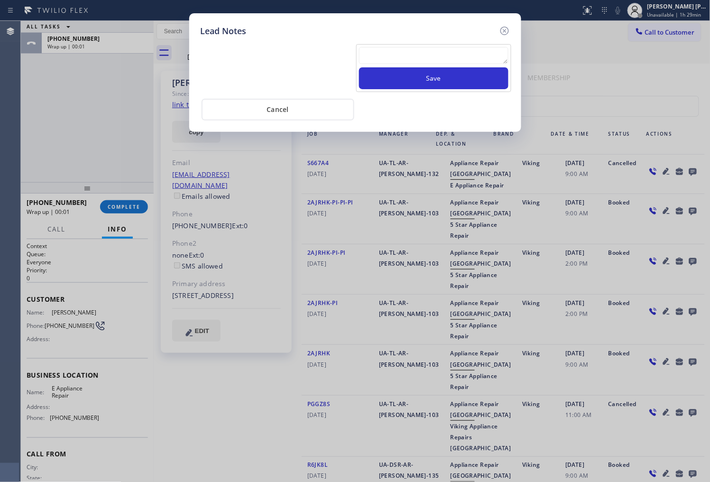
click at [439, 43] on div "Save" at bounding box center [355, 67] width 314 height 50
click at [437, 48] on textarea at bounding box center [433, 55] width 149 height 17
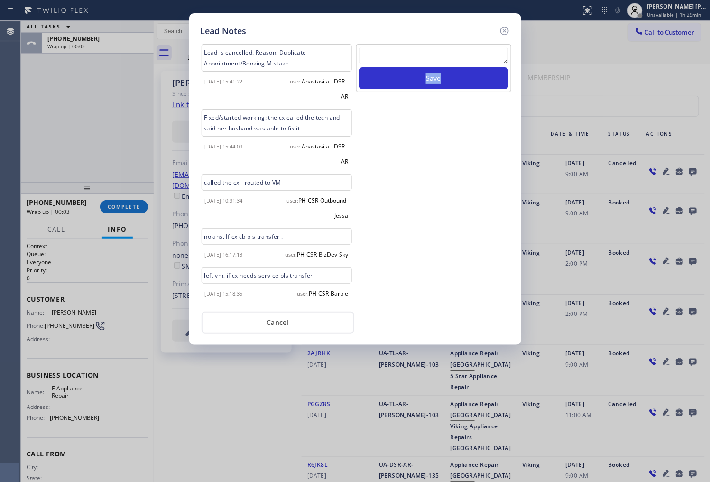
click at [438, 49] on textarea at bounding box center [433, 55] width 149 height 17
click at [366, 54] on textarea "vocemail" at bounding box center [433, 55] width 149 height 17
type textarea "voicemail"
click at [424, 86] on button "Save" at bounding box center [433, 78] width 149 height 22
click at [502, 32] on icon at bounding box center [504, 30] width 11 height 11
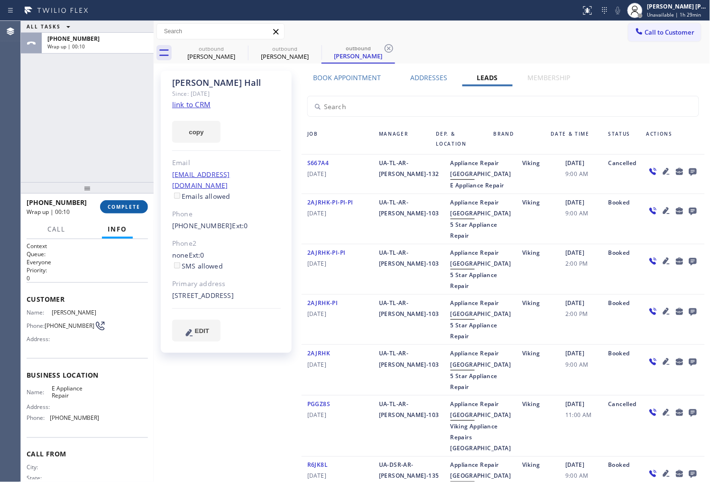
click at [117, 205] on span "COMPLETE" at bounding box center [124, 206] width 33 height 7
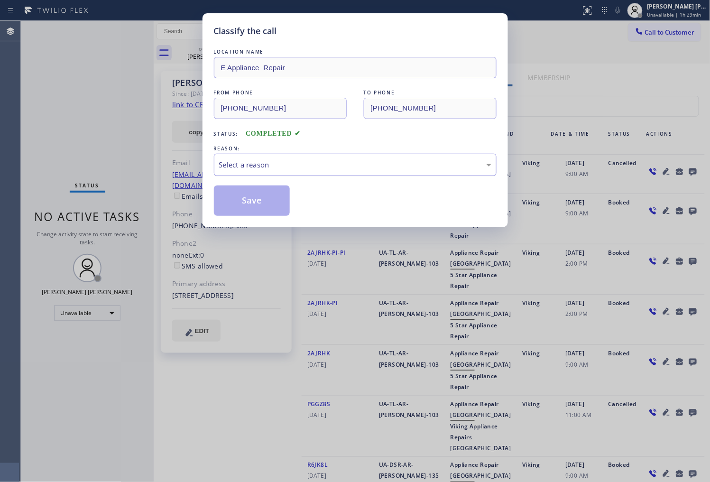
click at [292, 160] on div "Select a reason" at bounding box center [355, 164] width 272 height 11
click at [243, 206] on button "Save" at bounding box center [252, 200] width 76 height 30
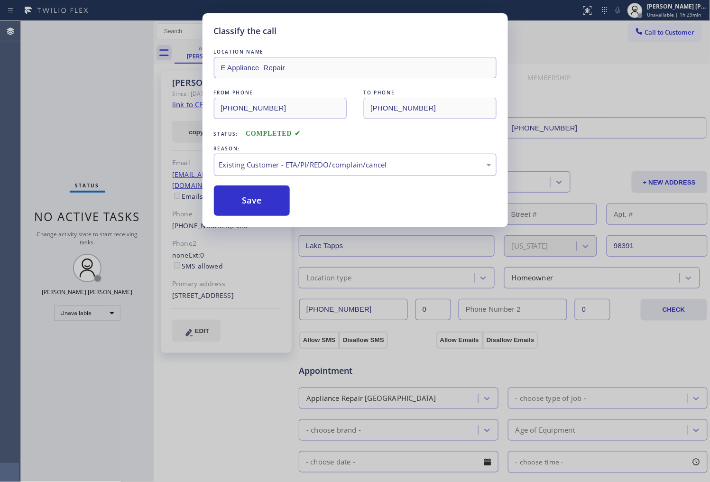
click at [76, 172] on div "Classify the call LOCATION NAME Thermador Repair Group Queens FROM PHONE [PHONE…" at bounding box center [365, 251] width 689 height 461
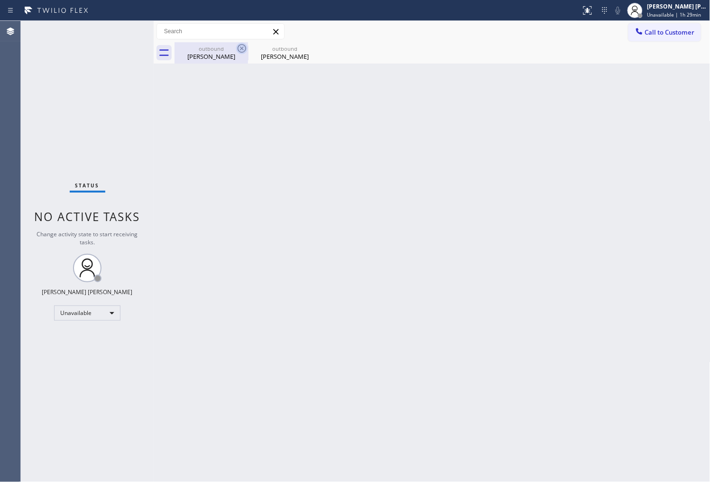
click at [240, 49] on icon at bounding box center [242, 48] width 9 height 9
click at [0, 0] on icon at bounding box center [0, 0] width 0 height 0
click at [659, 31] on span "Call to Customer" at bounding box center [670, 32] width 50 height 9
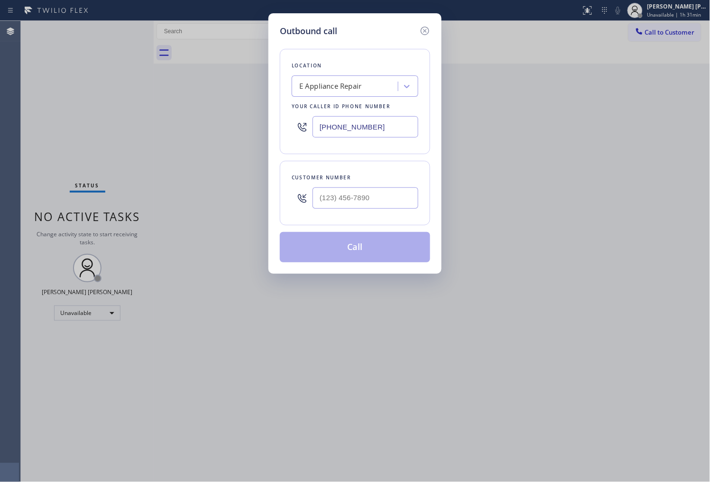
click at [354, 126] on input "[PHONE_NUMBER]" at bounding box center [365, 126] width 106 height 21
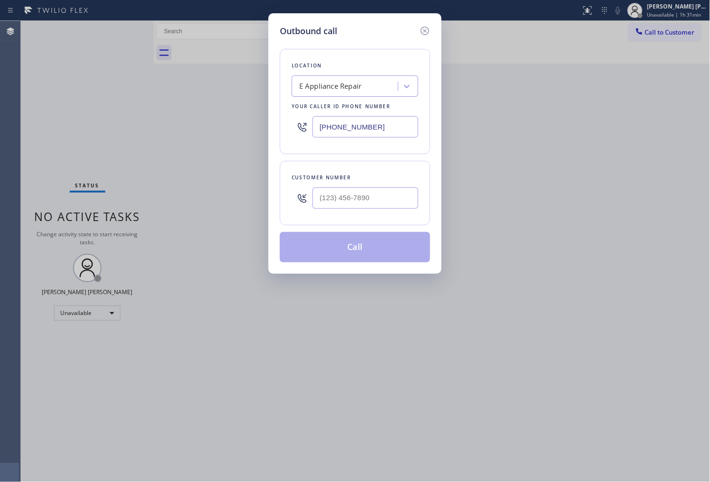
paste input "206) 565-181"
type input "[PHONE_NUMBER]"
click at [406, 193] on input "(___) ___-____" at bounding box center [365, 197] width 106 height 21
paste input "206) 790-7642"
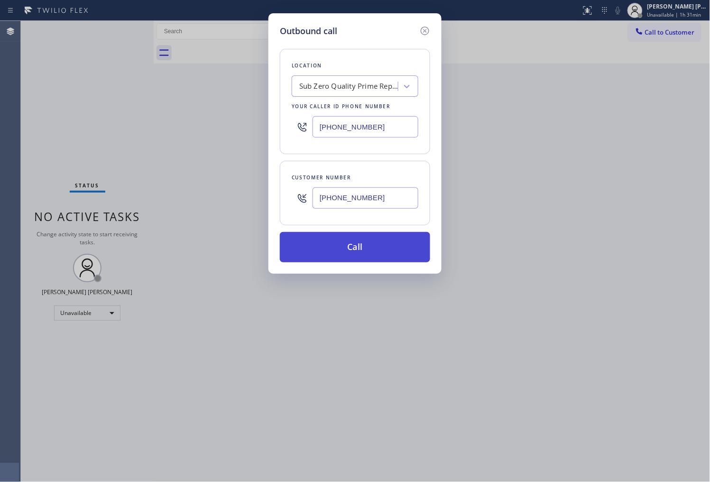
type input "[PHONE_NUMBER]"
click at [397, 254] on button "Call" at bounding box center [355, 247] width 150 height 30
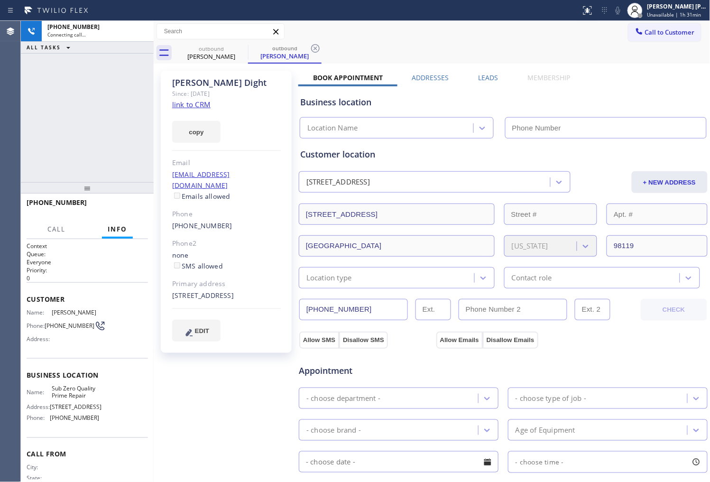
click at [192, 79] on div "[PERSON_NAME]" at bounding box center [226, 82] width 109 height 11
click at [201, 83] on div "[PERSON_NAME]" at bounding box center [226, 82] width 109 height 11
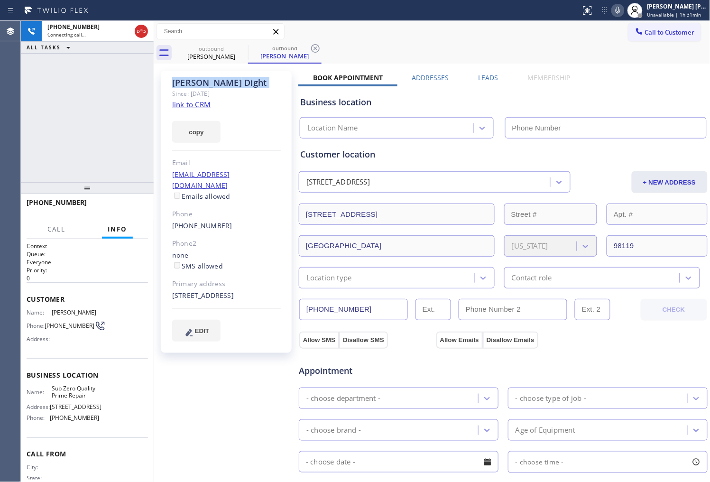
click at [201, 83] on div "[PERSON_NAME]" at bounding box center [226, 82] width 109 height 11
type input "[PHONE_NUMBER]"
click at [59, 124] on div "[PHONE_NUMBER] Connecting call… ALL TASKS ALL TASKS ACTIVE TASKS TASKS IN WRAP …" at bounding box center [87, 101] width 133 height 161
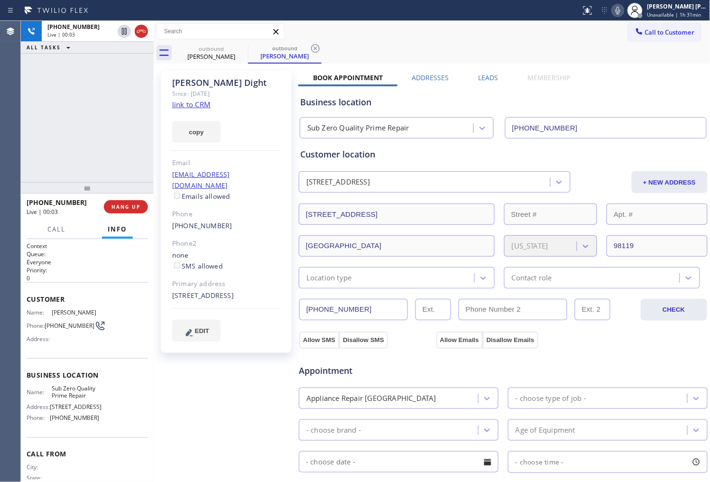
click at [2, 128] on div "Agent Desktop" at bounding box center [10, 251] width 20 height 461
click at [140, 34] on icon at bounding box center [141, 31] width 11 height 11
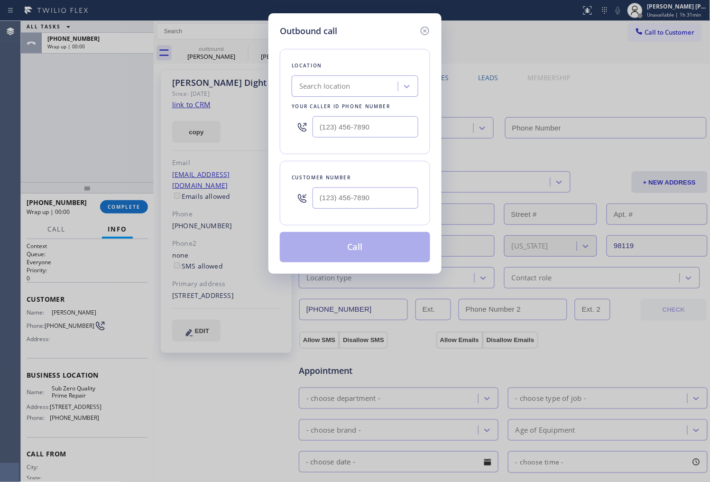
type input "[PHONE_NUMBER]"
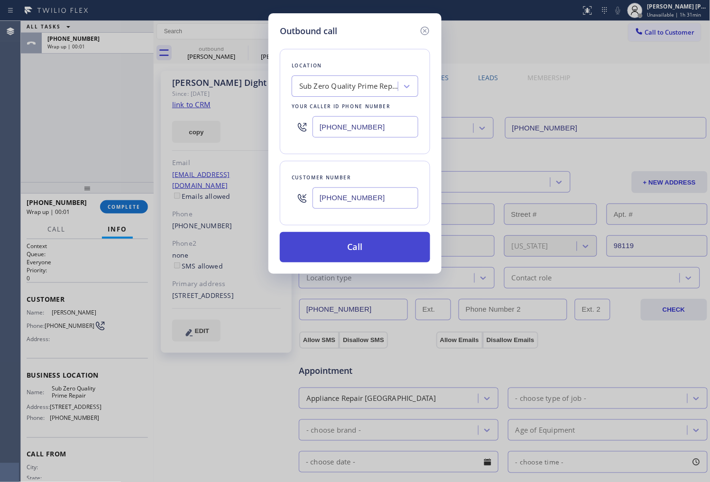
click at [357, 249] on button "Call" at bounding box center [355, 247] width 150 height 30
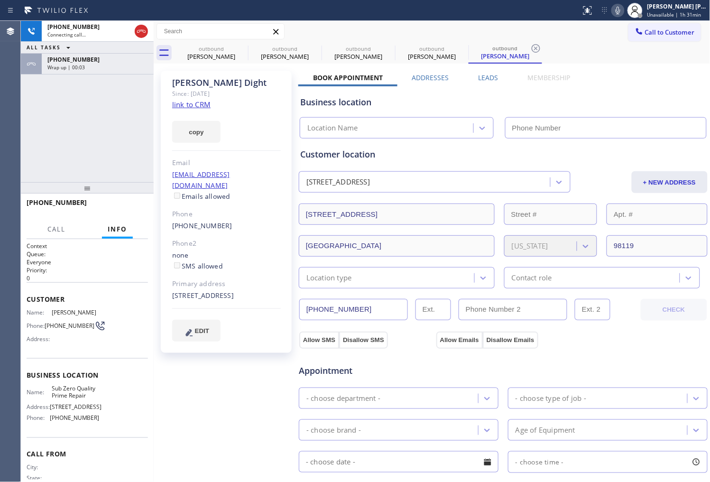
type input "[PHONE_NUMBER]"
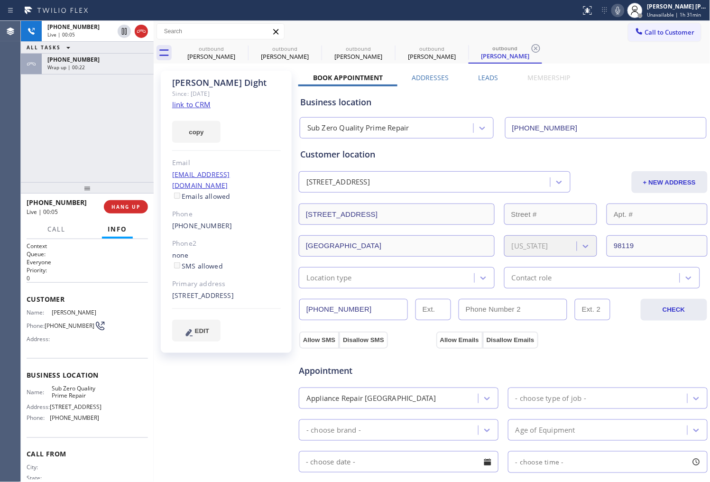
click at [2, 91] on div "Agent Desktop" at bounding box center [10, 251] width 20 height 461
click at [135, 29] on div at bounding box center [141, 31] width 13 height 11
click at [137, 30] on icon at bounding box center [141, 31] width 11 height 11
click at [486, 77] on label "Leads" at bounding box center [488, 77] width 20 height 9
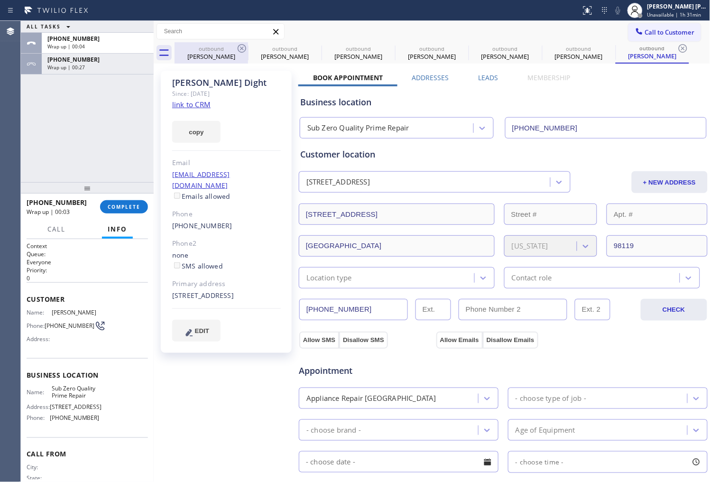
click at [198, 48] on div "outbound" at bounding box center [211, 48] width 72 height 7
click at [481, 78] on label "Leads" at bounding box center [488, 77] width 20 height 9
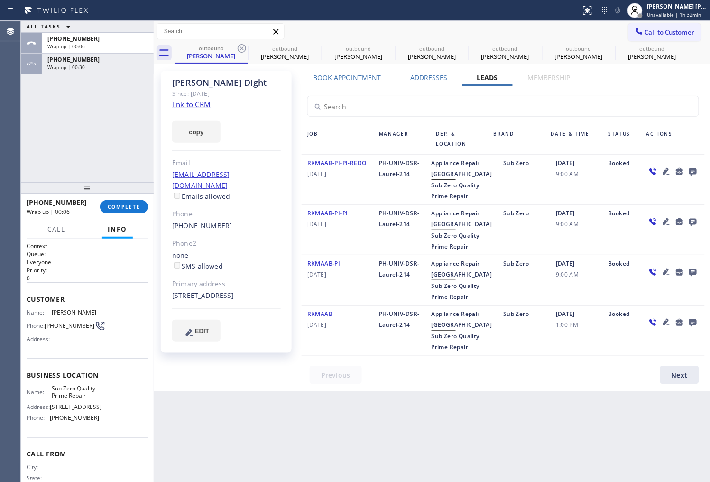
click at [695, 168] on icon at bounding box center [693, 172] width 8 height 8
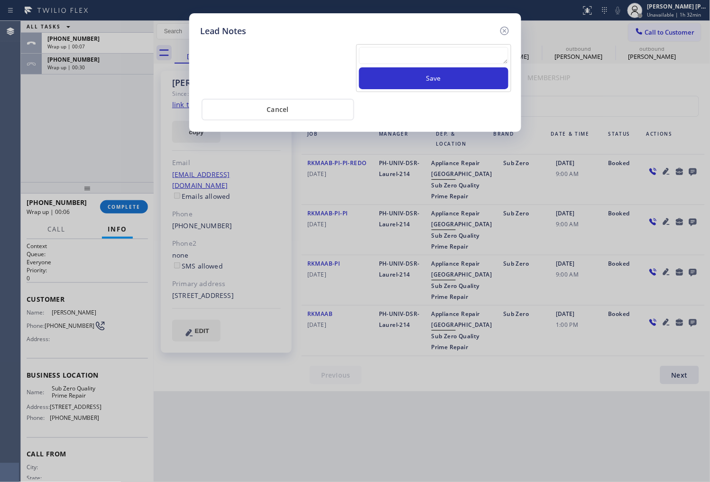
click at [475, 64] on textarea at bounding box center [433, 55] width 149 height 17
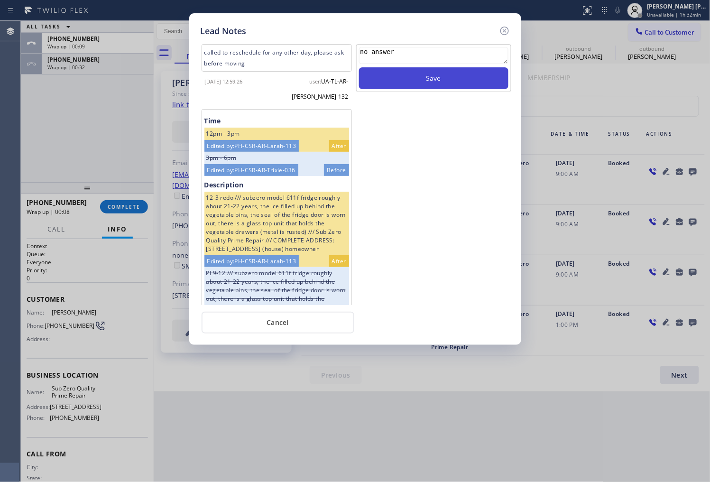
type textarea "no answer"
click at [477, 81] on button "Save" at bounding box center [433, 78] width 149 height 22
click at [499, 30] on icon at bounding box center [504, 30] width 11 height 11
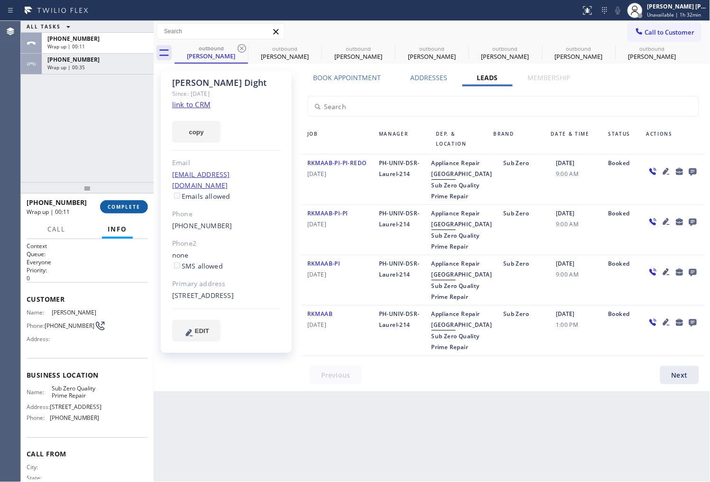
click at [123, 203] on span "COMPLETE" at bounding box center [124, 206] width 33 height 7
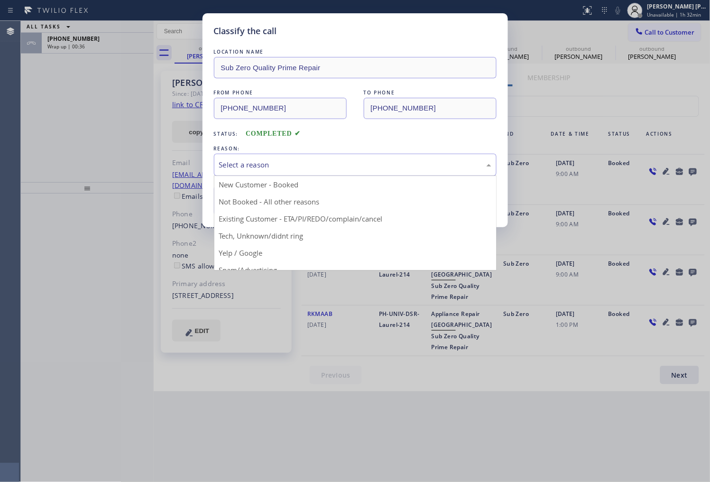
click at [282, 165] on div "Select a reason" at bounding box center [355, 164] width 272 height 11
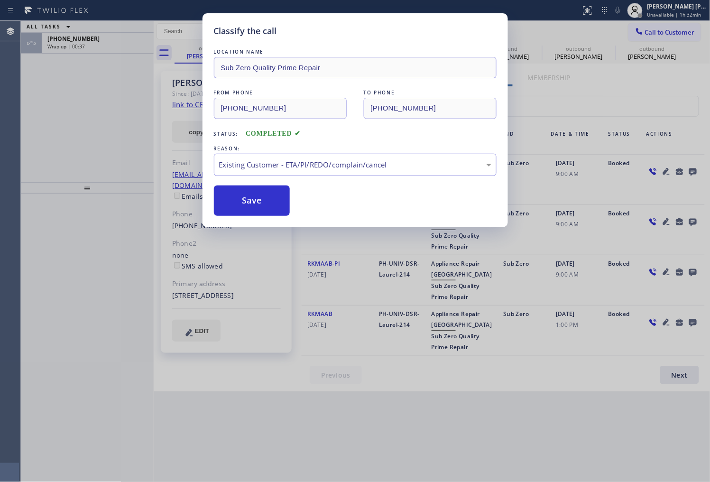
click at [257, 197] on button "Save" at bounding box center [252, 200] width 76 height 30
click at [233, 213] on button "Save" at bounding box center [252, 200] width 76 height 30
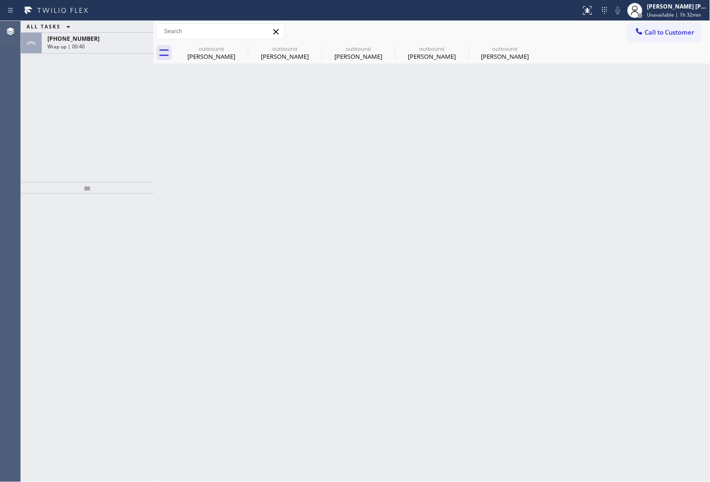
click at [267, 203] on div "Back to Dashboard Change Sender ID Customers Technicians Select a contact Outbo…" at bounding box center [432, 251] width 557 height 461
click at [124, 43] on div "Wrap up | 00:41" at bounding box center [97, 46] width 101 height 7
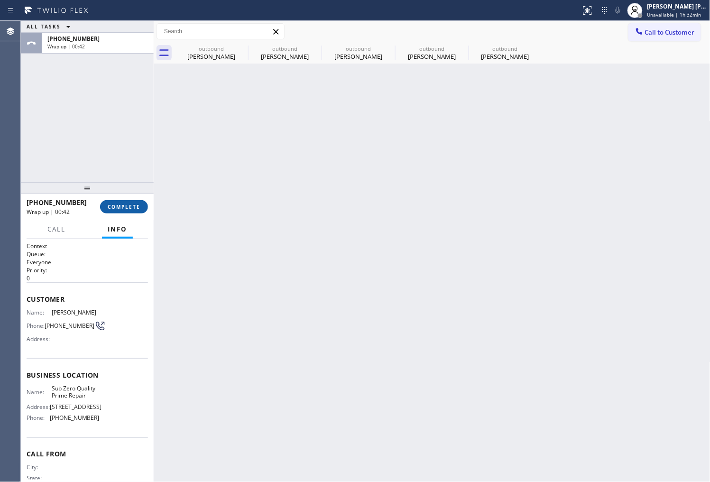
click at [126, 202] on button "COMPLETE" at bounding box center [124, 206] width 48 height 13
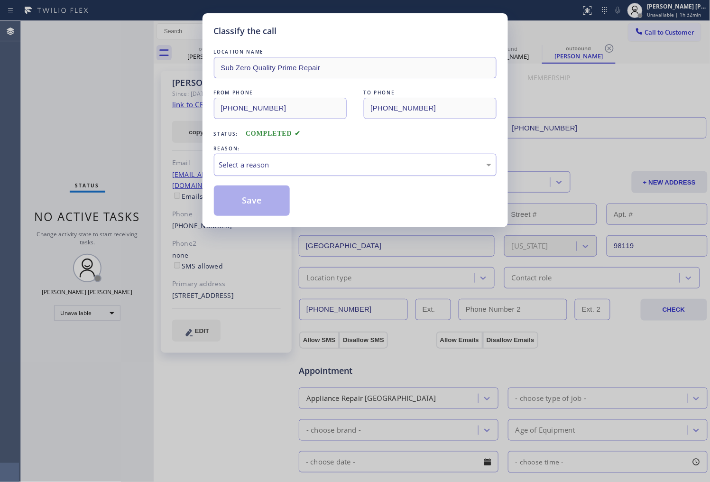
type input "[PHONE_NUMBER]"
click at [247, 166] on div "Select a reason" at bounding box center [355, 164] width 272 height 11
click at [243, 199] on button "Save" at bounding box center [252, 200] width 76 height 30
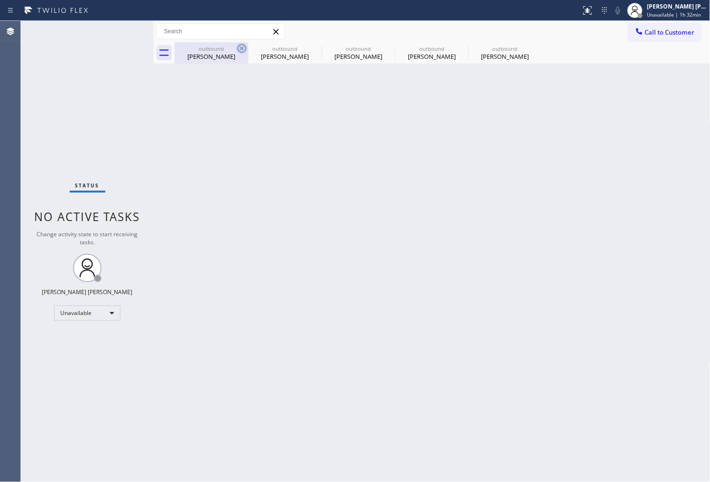
click at [242, 47] on icon at bounding box center [241, 48] width 11 height 11
click at [0, 0] on icon at bounding box center [0, 0] width 0 height 0
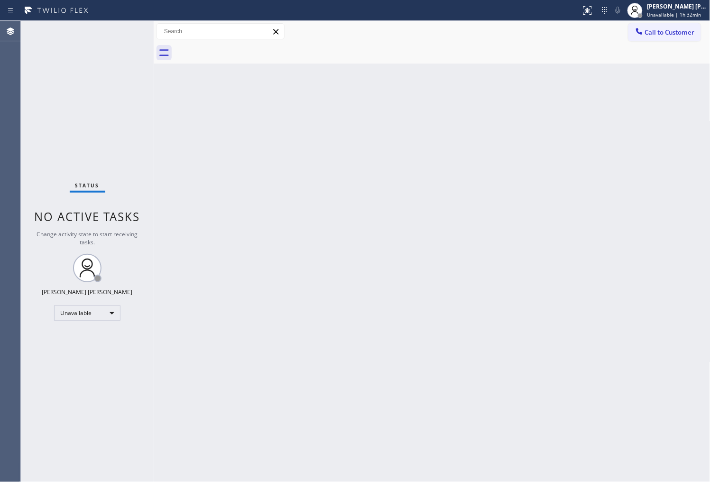
click at [242, 47] on div at bounding box center [442, 52] width 536 height 21
click at [197, 127] on div "Back to Dashboard Change Sender ID Customers Technicians Select a contact Outbo…" at bounding box center [432, 251] width 557 height 461
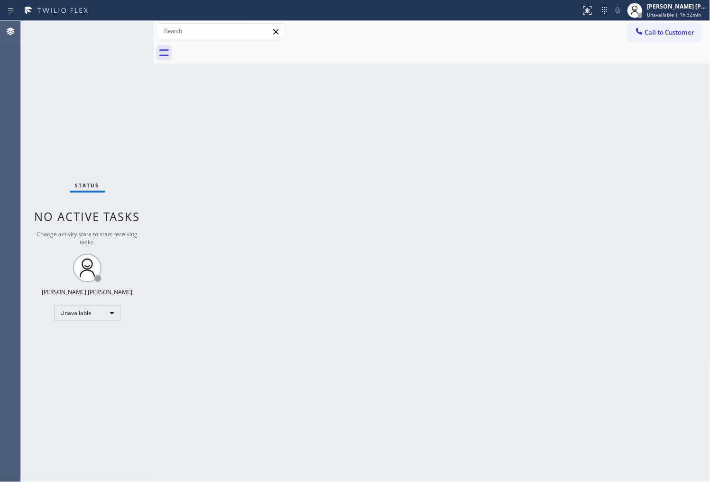
click at [197, 127] on div "Back to Dashboard Change Sender ID Customers Technicians Select a contact Outbo…" at bounding box center [432, 251] width 557 height 461
click at [680, 34] on span "Call to Customer" at bounding box center [670, 32] width 50 height 9
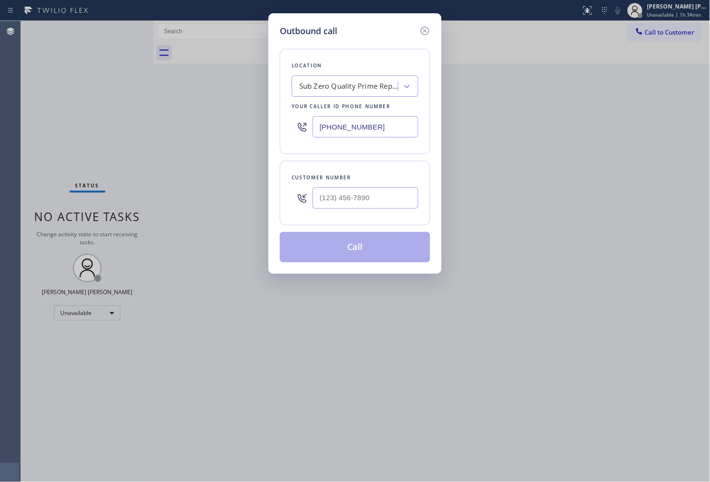
click at [340, 125] on input "[PHONE_NUMBER]" at bounding box center [365, 126] width 106 height 21
paste input "305) 306-8406"
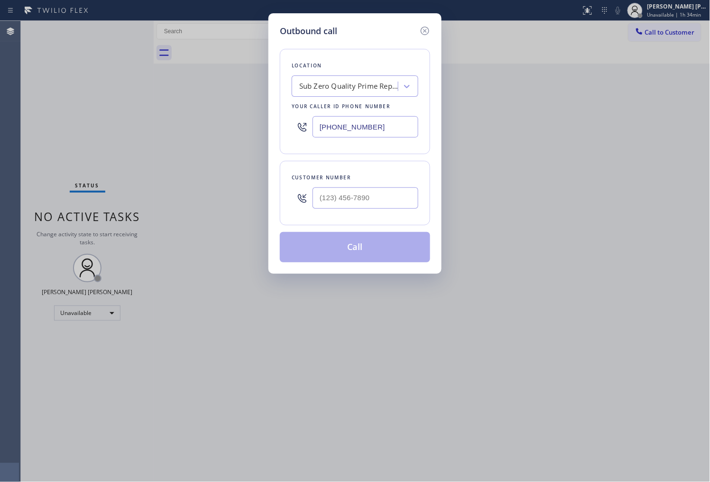
type input "[PHONE_NUMBER]"
click at [347, 193] on input "(___) ___-____" at bounding box center [365, 197] width 106 height 21
paste input "305) 632-2073"
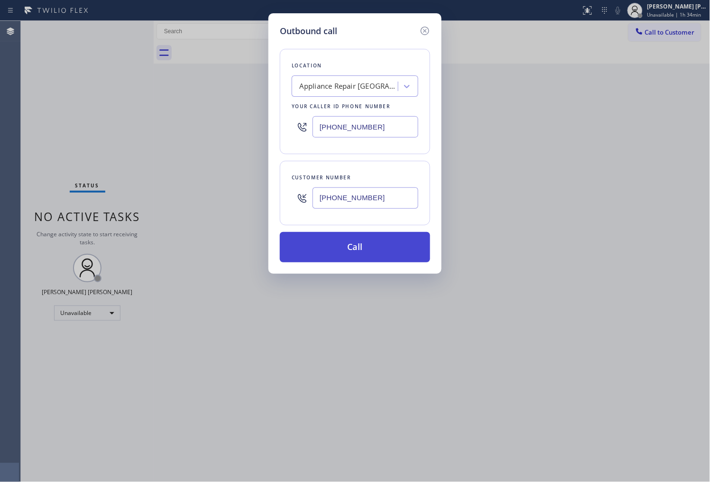
type input "[PHONE_NUMBER]"
click at [378, 247] on button "Call" at bounding box center [355, 247] width 150 height 30
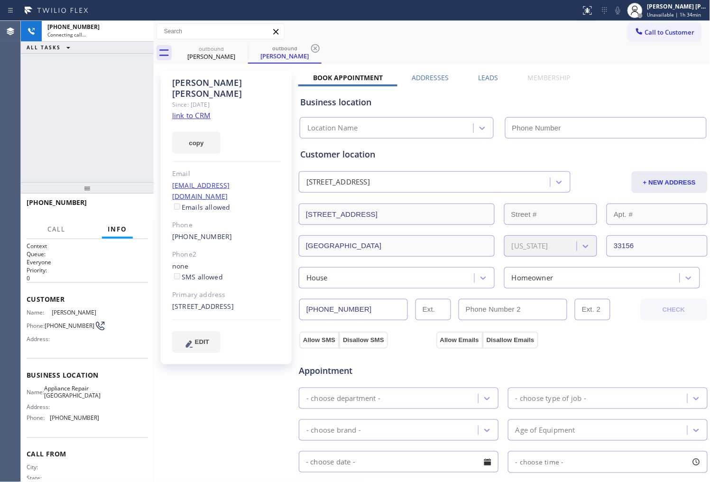
drag, startPoint x: 212, startPoint y: 98, endPoint x: 214, endPoint y: 85, distance: 12.9
click at [214, 85] on div "[PERSON_NAME]" at bounding box center [226, 88] width 109 height 22
copy div "[PERSON_NAME]"
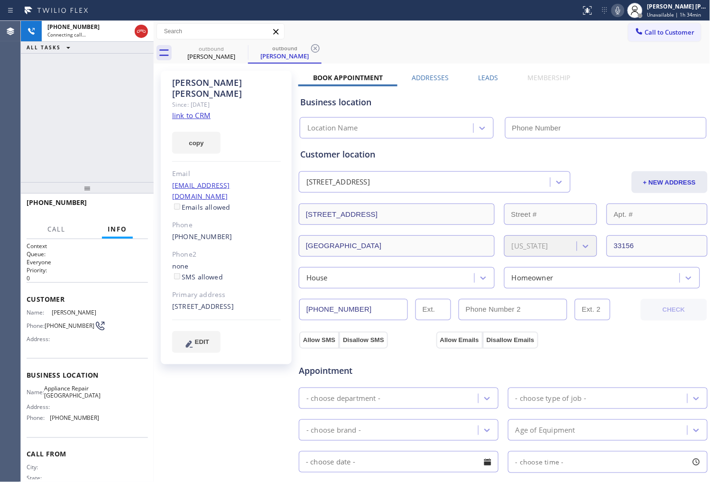
click at [186, 79] on div "[PERSON_NAME]" at bounding box center [226, 88] width 109 height 22
copy div "[PERSON_NAME]"
type input "[PHONE_NUMBER]"
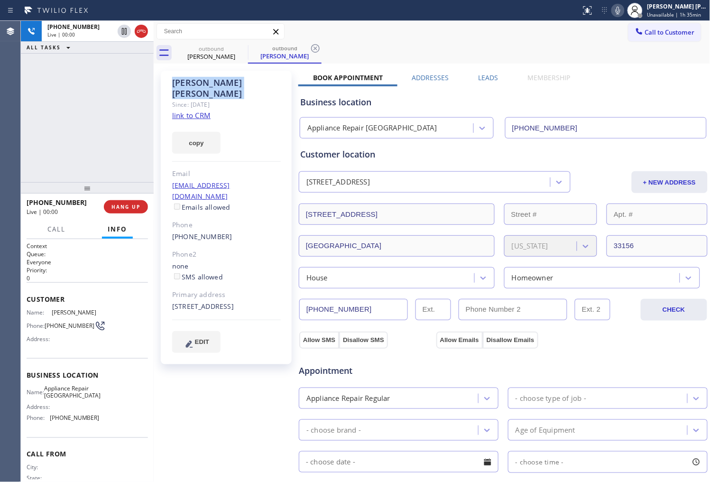
click at [1, 125] on div "Agent Desktop" at bounding box center [10, 251] width 20 height 461
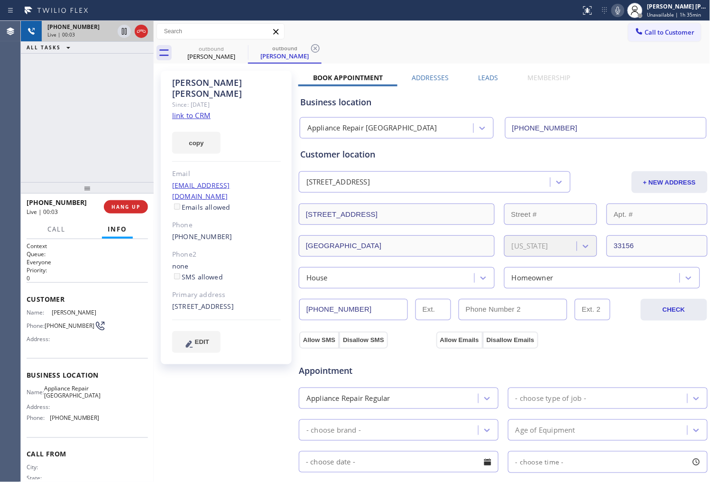
click at [138, 23] on div at bounding box center [133, 31] width 34 height 21
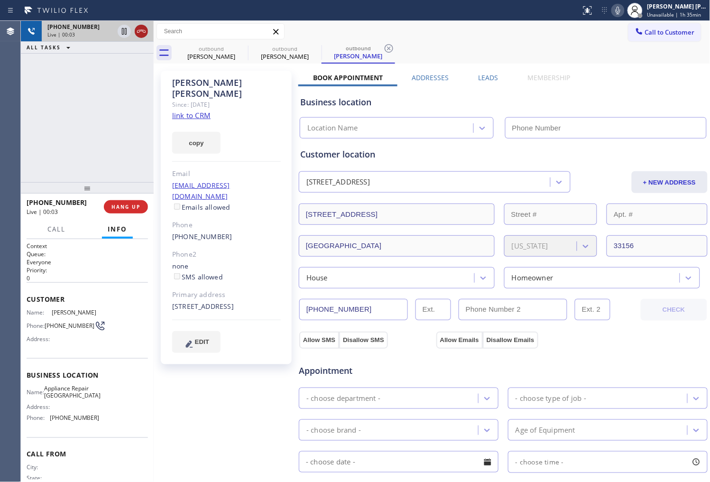
click at [140, 34] on icon at bounding box center [141, 31] width 11 height 11
click at [478, 76] on label "Leads" at bounding box center [488, 77] width 20 height 9
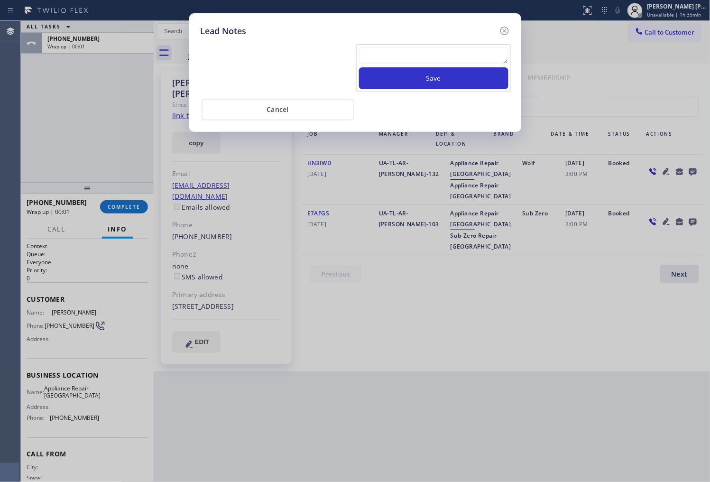
click at [468, 54] on textarea at bounding box center [433, 55] width 149 height 17
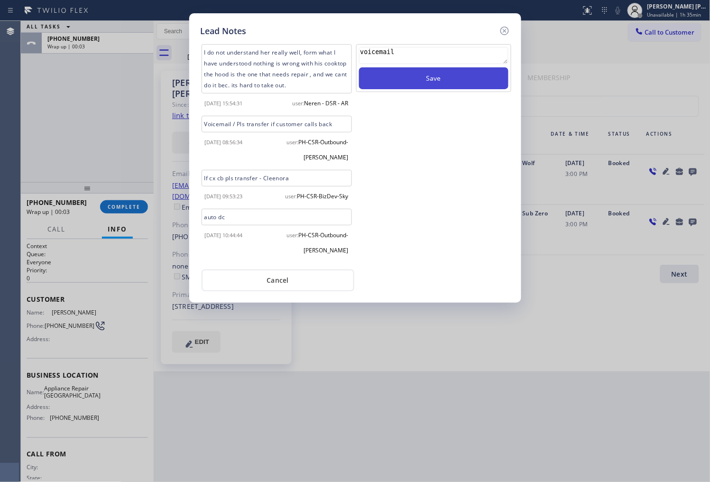
type textarea "voicemail"
click at [472, 81] on button "Save" at bounding box center [433, 78] width 149 height 22
click at [500, 31] on icon at bounding box center [504, 31] width 9 height 9
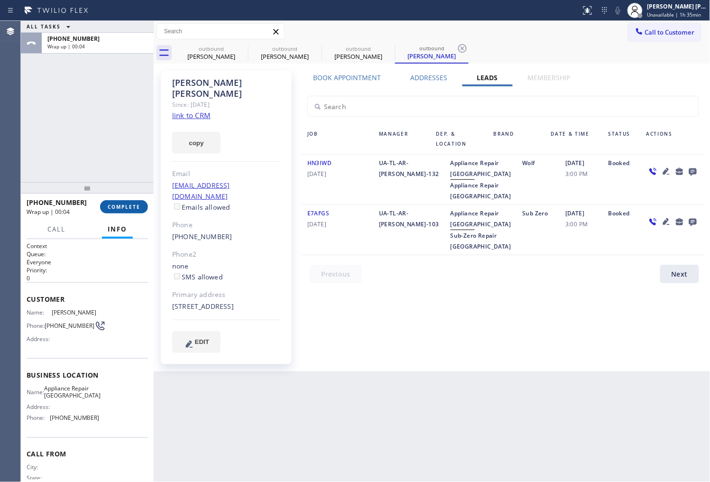
click at [101, 205] on button "COMPLETE" at bounding box center [124, 206] width 48 height 13
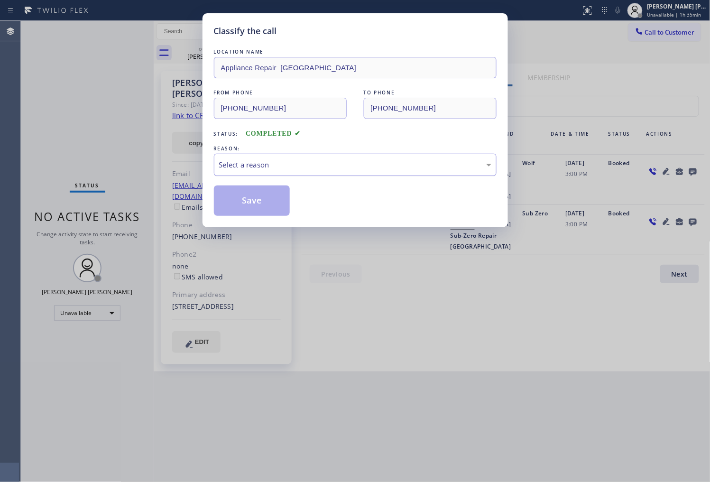
click at [248, 167] on div "Select a reason" at bounding box center [355, 164] width 272 height 11
click at [236, 207] on button "Save" at bounding box center [252, 200] width 76 height 30
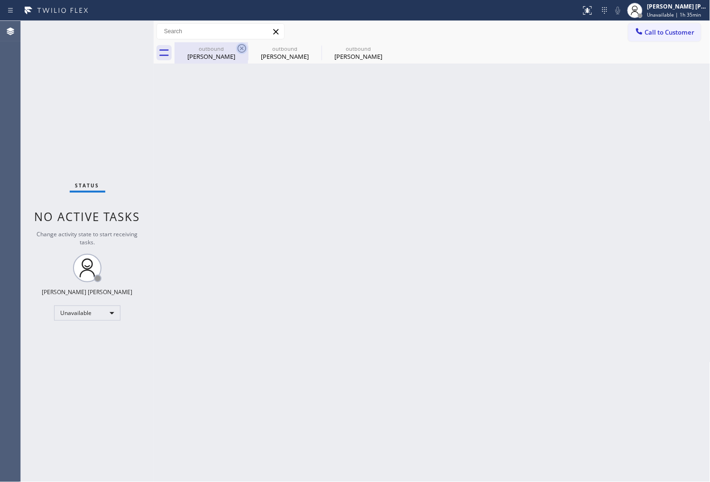
click at [239, 51] on icon at bounding box center [241, 48] width 11 height 11
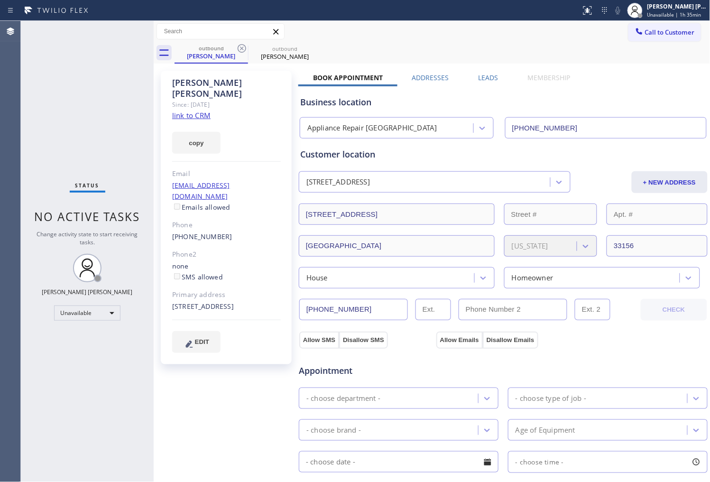
click at [239, 51] on icon at bounding box center [241, 48] width 11 height 11
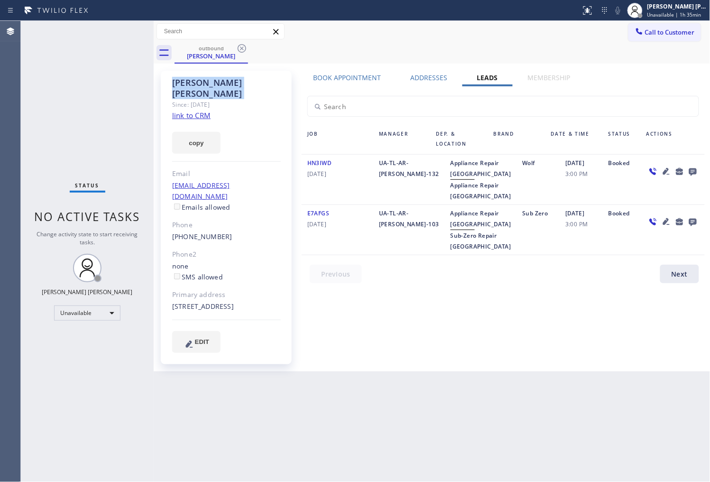
click at [239, 51] on icon at bounding box center [241, 48] width 11 height 11
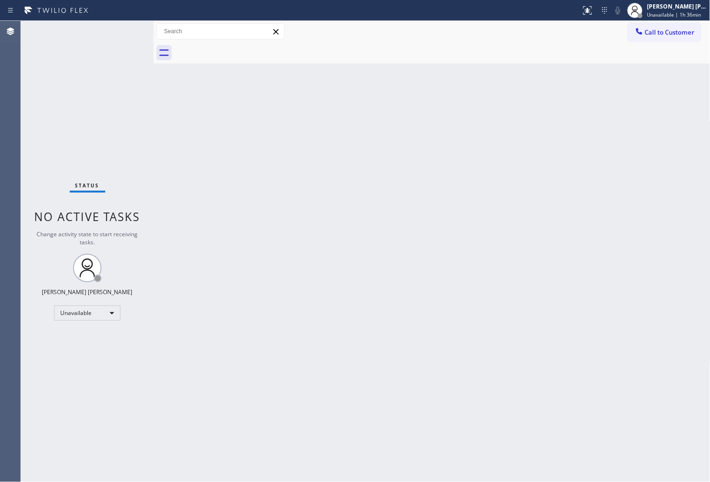
click at [677, 33] on span "Call to Customer" at bounding box center [670, 32] width 50 height 9
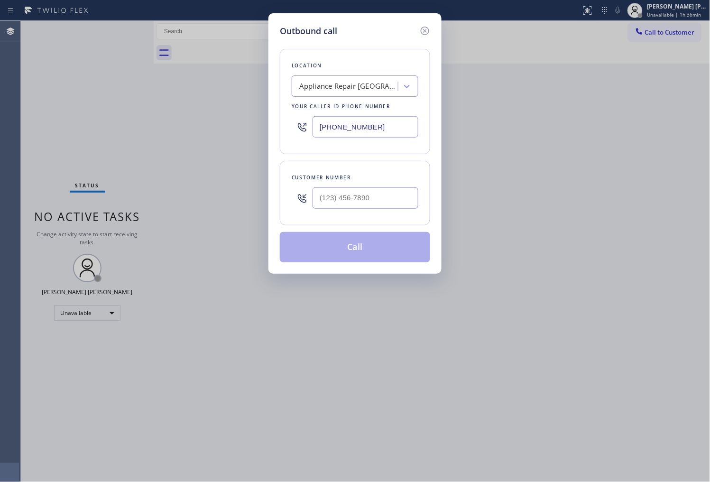
click at [376, 119] on input "[PHONE_NUMBER]" at bounding box center [365, 126] width 106 height 21
paste input "855) 731-4952"
type input "[PHONE_NUMBER]"
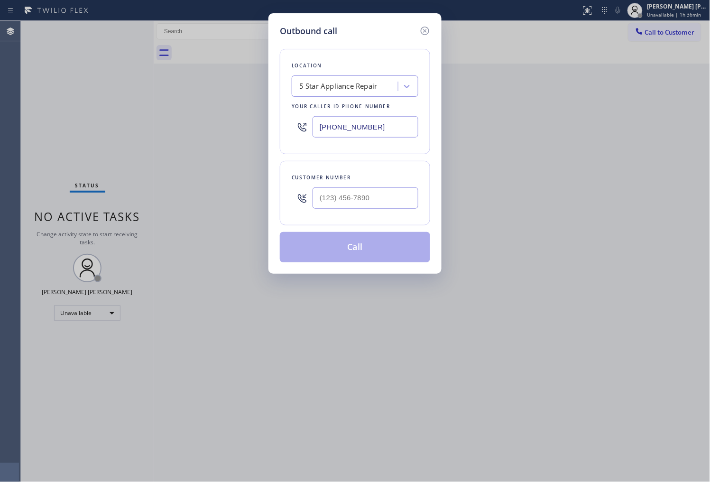
click at [351, 195] on input "text" at bounding box center [365, 197] width 106 height 21
click at [351, 195] on input "(___) ___-____" at bounding box center [365, 197] width 106 height 21
click at [366, 194] on input "(___) ___-____" at bounding box center [365, 197] width 106 height 21
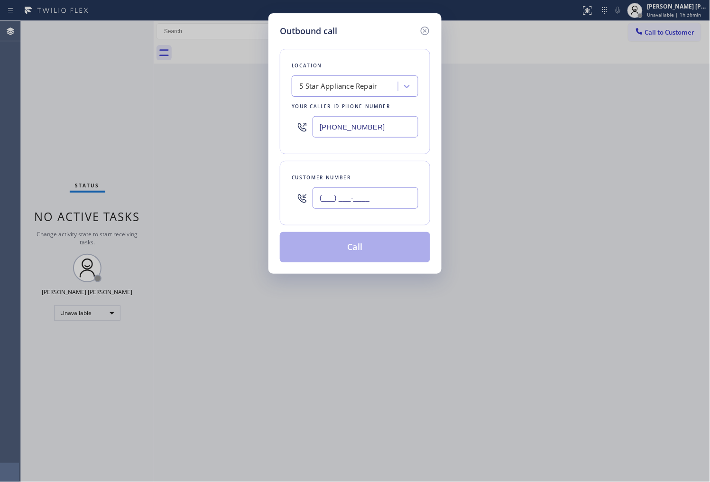
click at [366, 194] on input "(___) ___-____" at bounding box center [365, 197] width 106 height 21
paste input "771) 788-0923"
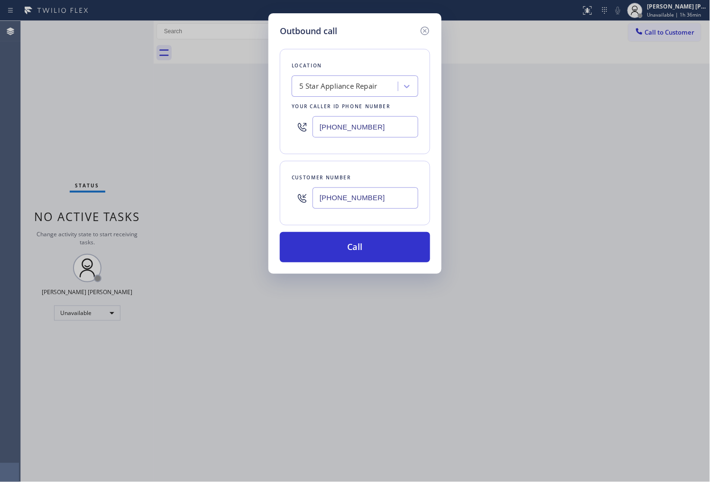
type input "[PHONE_NUMBER]"
click at [355, 252] on button "Call" at bounding box center [355, 247] width 150 height 30
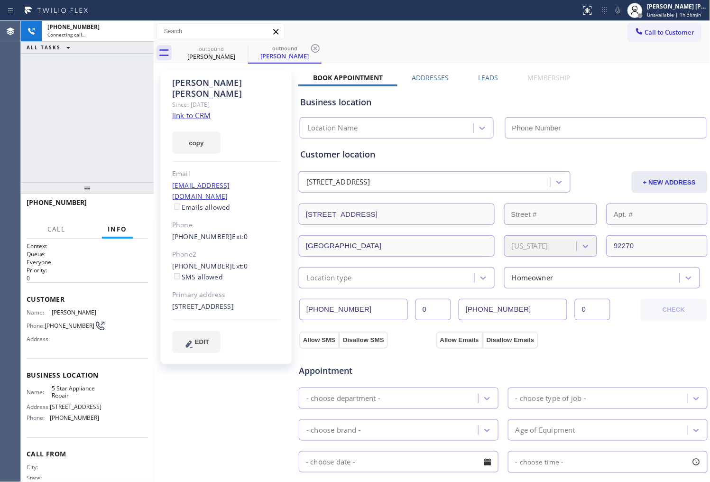
click at [178, 81] on div "[PERSON_NAME]" at bounding box center [226, 88] width 109 height 22
click at [192, 82] on div "[PERSON_NAME]" at bounding box center [226, 88] width 109 height 22
type input "[PHONE_NUMBER]"
click at [192, 82] on div "[PERSON_NAME]" at bounding box center [226, 88] width 109 height 22
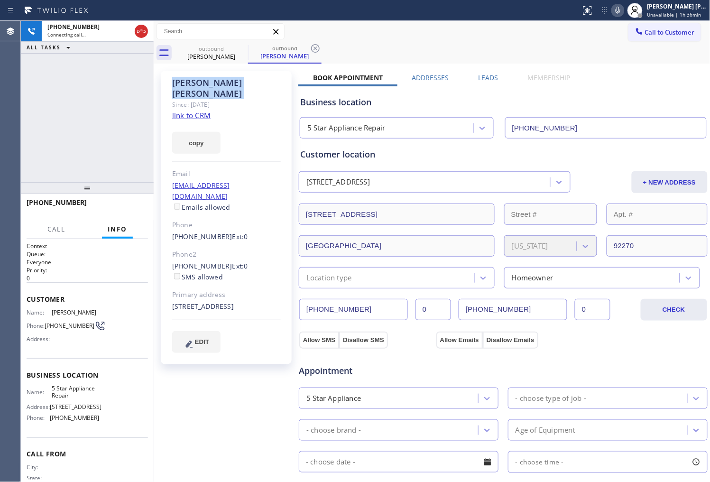
click at [192, 82] on div "[PERSON_NAME]" at bounding box center [226, 88] width 109 height 22
drag, startPoint x: 133, startPoint y: 93, endPoint x: 149, endPoint y: 101, distance: 18.0
click at [133, 93] on div "[PHONE_NUMBER] Connecting call… ALL TASKS ALL TASKS ACTIVE TASKS TASKS IN WRAP …" at bounding box center [87, 101] width 133 height 161
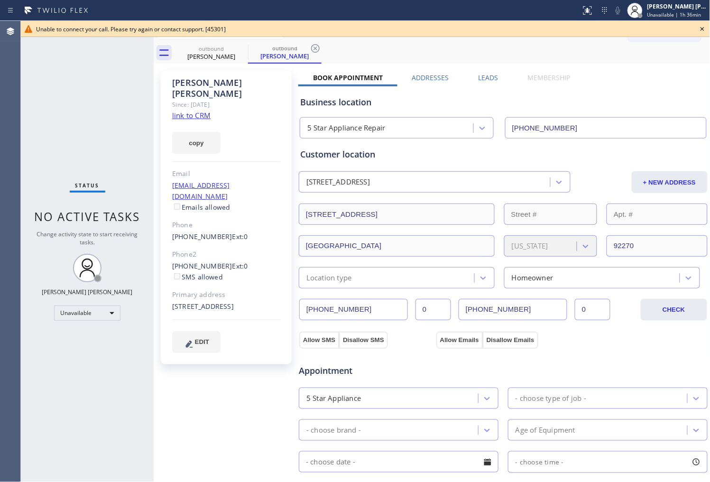
click at [1, 135] on div "Agent Desktop" at bounding box center [10, 251] width 20 height 461
click at [210, 232] on link "[PHONE_NUMBER]" at bounding box center [202, 236] width 60 height 9
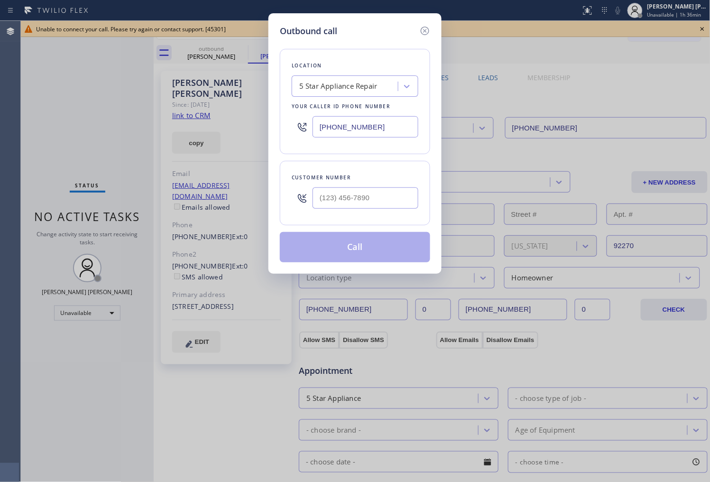
type input "[PHONE_NUMBER]"
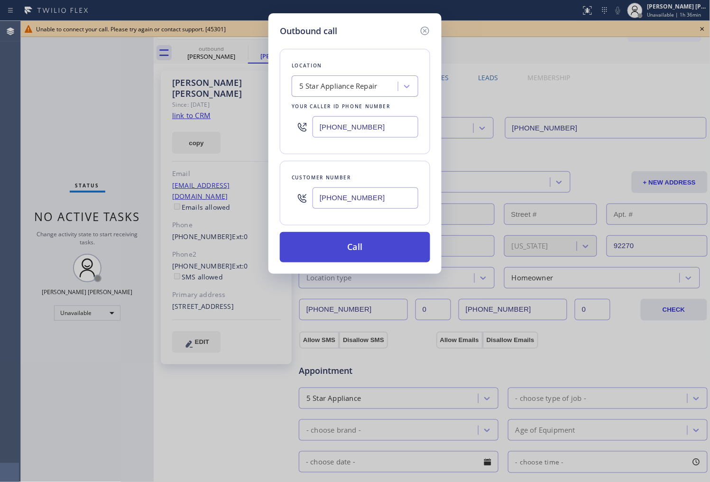
click at [401, 254] on button "Call" at bounding box center [355, 247] width 150 height 30
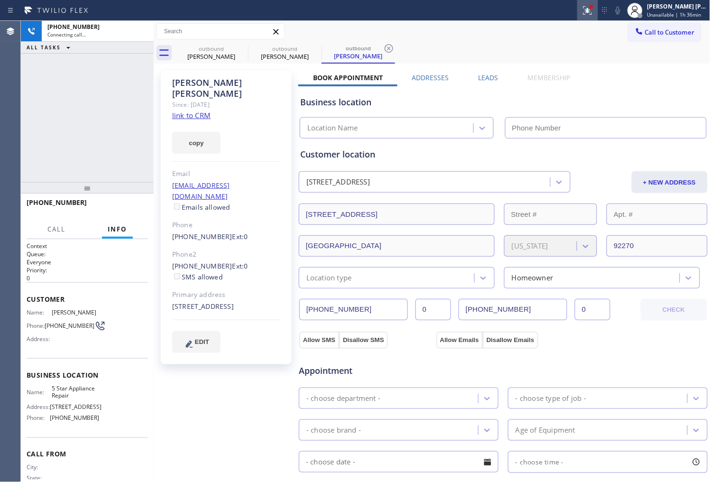
click at [592, 8] on icon at bounding box center [587, 10] width 11 height 11
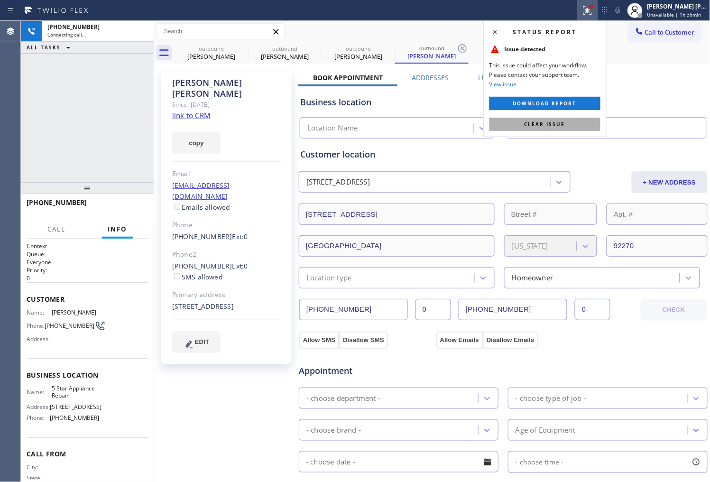
click at [525, 119] on button "Clear issue" at bounding box center [544, 124] width 111 height 13
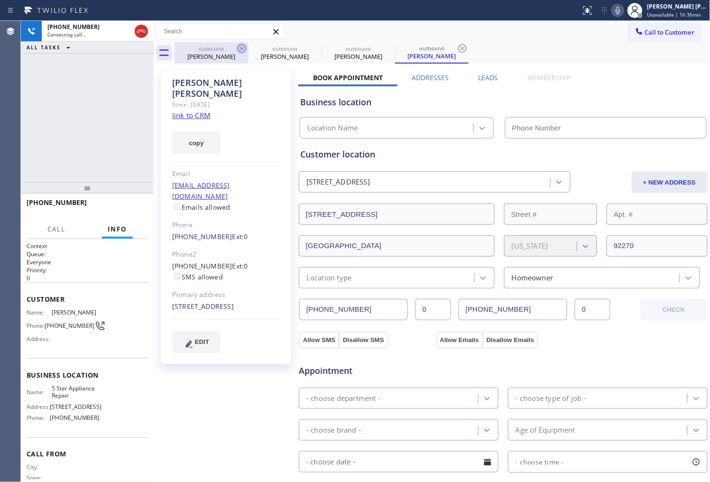
click at [234, 51] on div "outbound" at bounding box center [211, 48] width 72 height 7
click at [240, 49] on icon at bounding box center [242, 48] width 9 height 9
click at [0, 0] on icon at bounding box center [0, 0] width 0 height 0
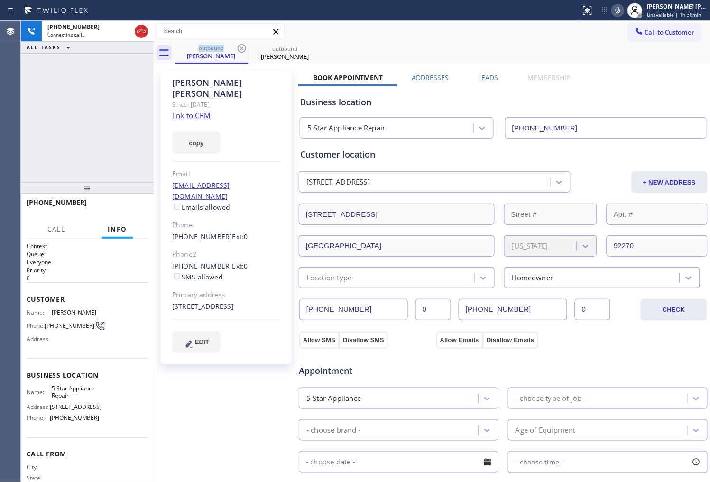
type input "[PHONE_NUMBER]"
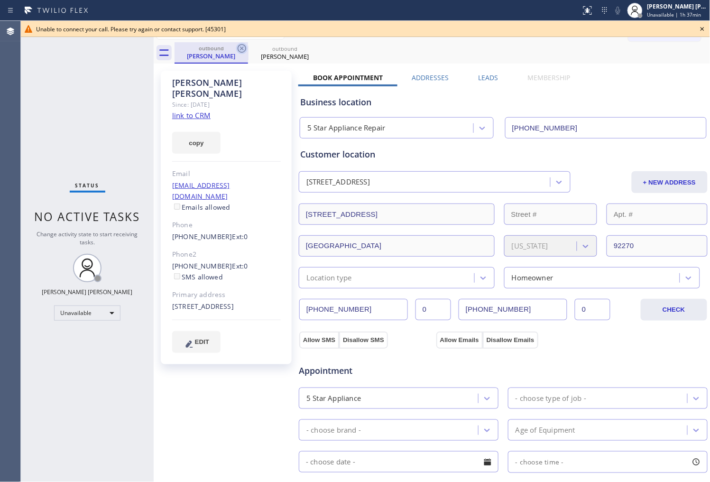
click at [240, 48] on icon at bounding box center [241, 48] width 11 height 11
click at [0, 0] on icon at bounding box center [0, 0] width 0 height 0
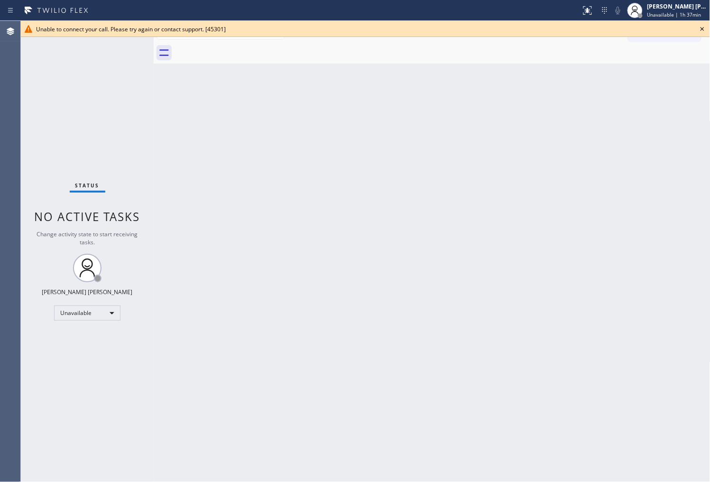
click at [702, 28] on icon at bounding box center [701, 28] width 11 height 11
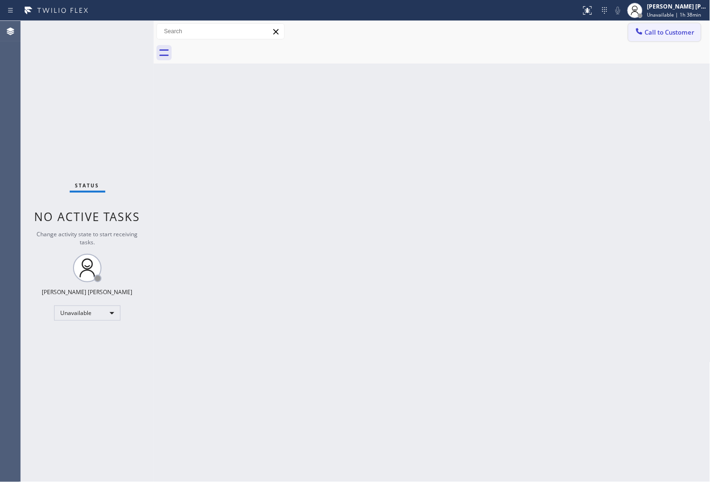
click at [659, 39] on button "Call to Customer" at bounding box center [664, 32] width 73 height 18
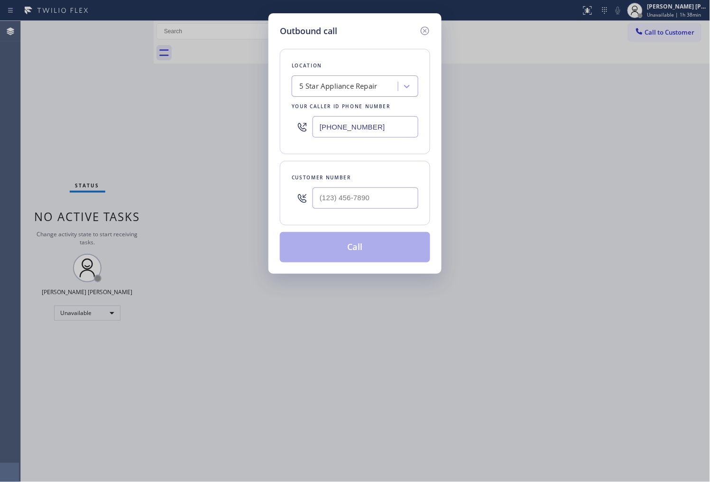
click at [348, 117] on input "[PHONE_NUMBER]" at bounding box center [365, 126] width 106 height 21
paste input "786) 661-1350"
type input "[PHONE_NUMBER]"
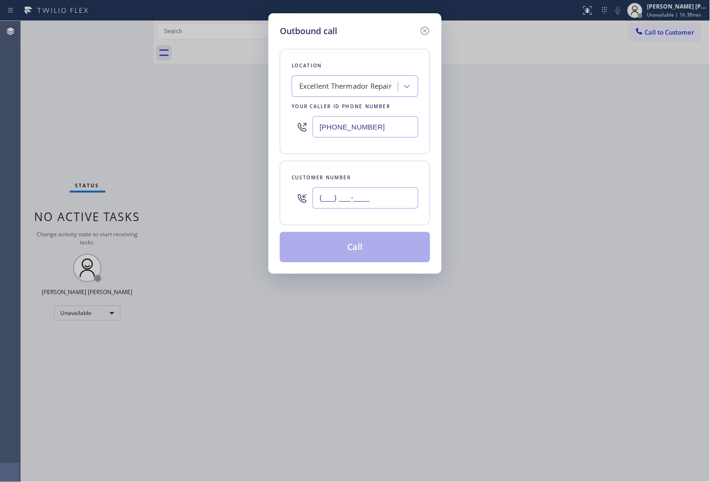
click at [391, 198] on input "(___) ___-____" at bounding box center [365, 197] width 106 height 21
paste input "786) 897-8468"
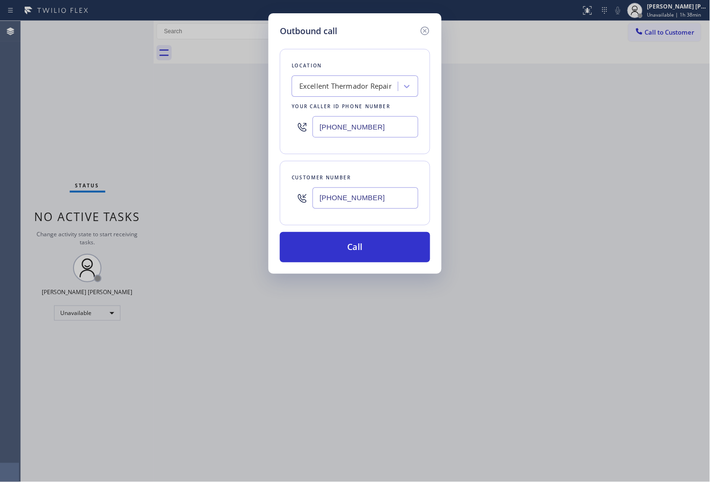
type input "[PHONE_NUMBER]"
click at [370, 252] on button "Call" at bounding box center [355, 247] width 150 height 30
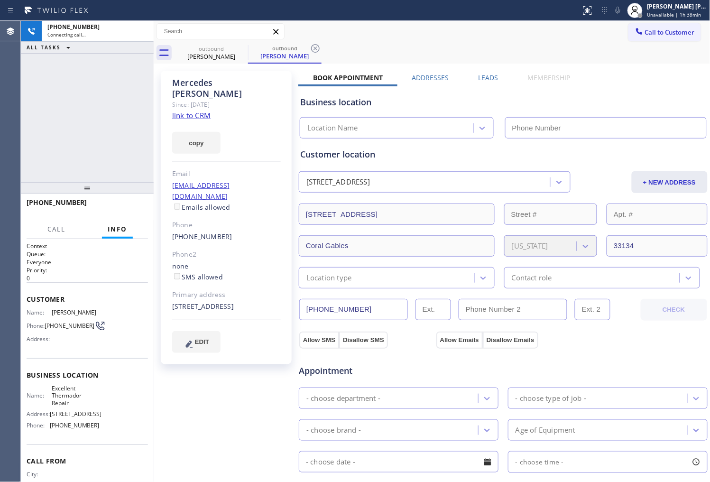
click at [192, 86] on div "[PERSON_NAME]" at bounding box center [226, 88] width 109 height 22
drag, startPoint x: 207, startPoint y: 73, endPoint x: 192, endPoint y: 86, distance: 19.2
click at [192, 86] on div "[PERSON_NAME]" at bounding box center [226, 88] width 109 height 22
type input "[PHONE_NUMBER]"
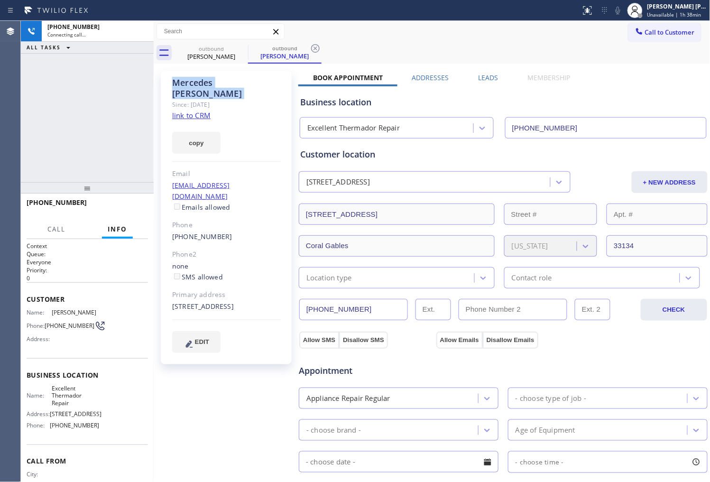
click at [74, 101] on div "[PHONE_NUMBER] Connecting call… ALL TASKS ALL TASKS ACTIVE TASKS TASKS IN WRAP …" at bounding box center [87, 101] width 133 height 161
click at [1, 161] on div "Agent Desktop" at bounding box center [10, 251] width 20 height 461
click at [243, 128] on div "copy" at bounding box center [226, 137] width 109 height 33
click at [229, 77] on div "[PERSON_NAME]" at bounding box center [226, 88] width 109 height 22
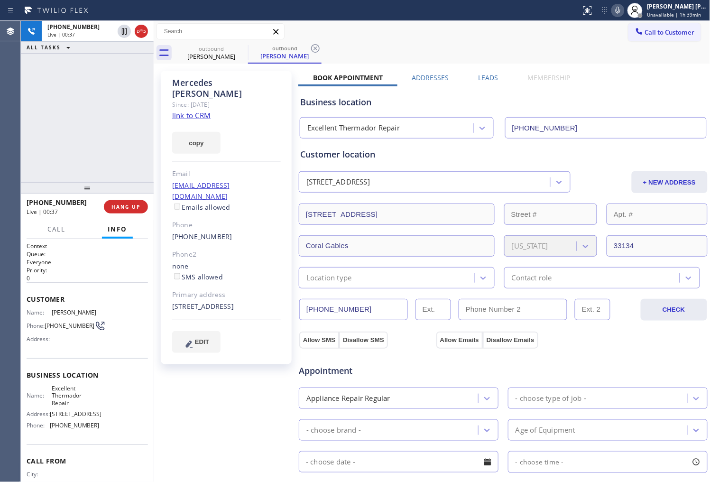
click at [51, 135] on div "[PHONE_NUMBER] Live | 00:37 ALL TASKS ALL TASKS ACTIVE TASKS TASKS IN WRAP UP" at bounding box center [87, 101] width 133 height 161
click at [217, 84] on div "[PERSON_NAME]" at bounding box center [226, 88] width 109 height 22
click at [198, 82] on div "[PERSON_NAME]" at bounding box center [226, 88] width 109 height 22
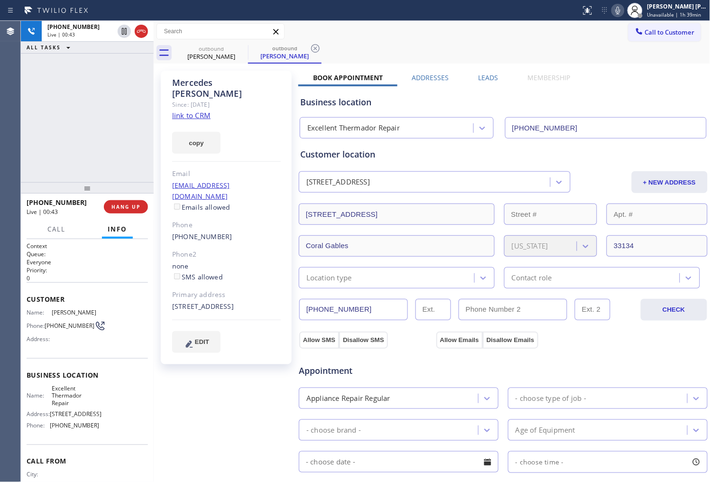
click at [234, 84] on div "[PERSON_NAME]" at bounding box center [226, 88] width 109 height 22
click at [140, 29] on icon at bounding box center [141, 31] width 11 height 11
click at [485, 72] on div "outbound [PERSON_NAME] outbound [PERSON_NAME] Call to Customer Outbound call Lo…" at bounding box center [432, 361] width 557 height 681
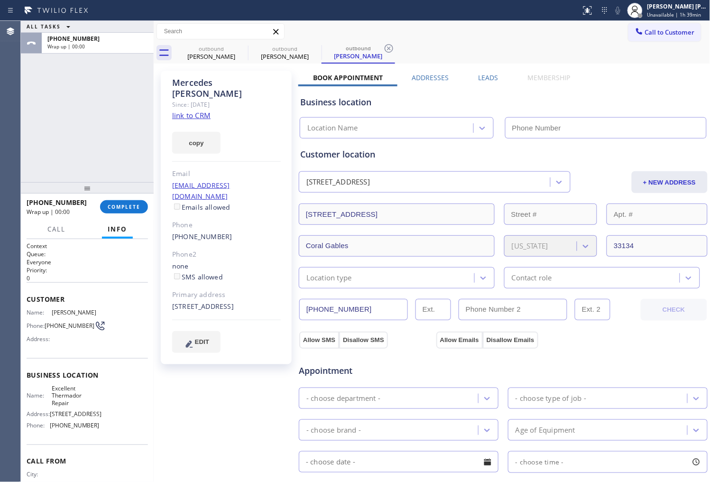
click at [485, 79] on label "Leads" at bounding box center [488, 77] width 20 height 9
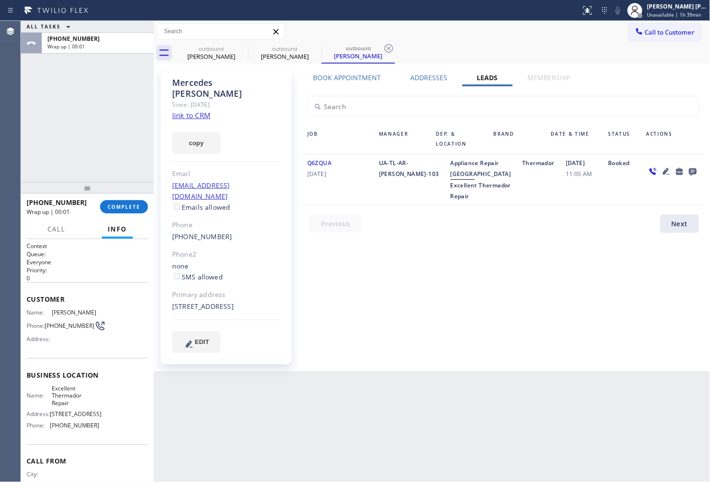
click at [693, 170] on icon at bounding box center [693, 172] width 8 height 8
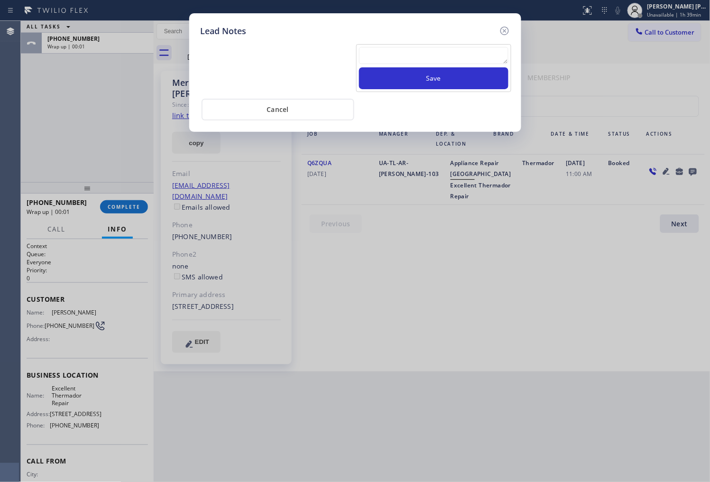
click at [400, 56] on textarea at bounding box center [433, 55] width 149 height 17
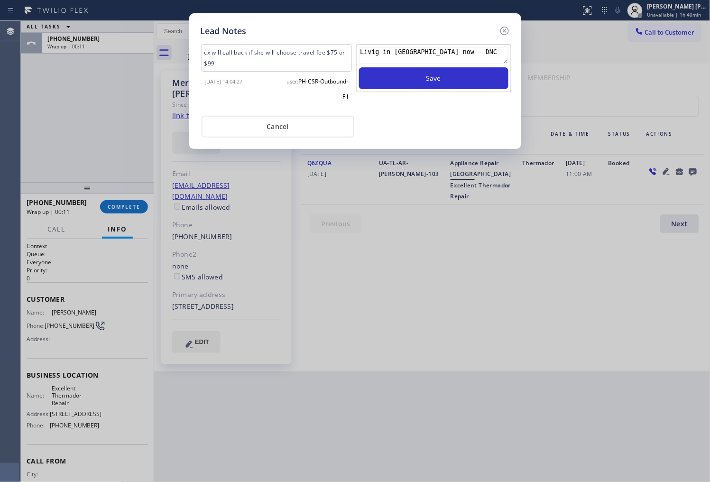
type textarea "Livig in [GEOGRAPHIC_DATA] now - DNC"
click at [421, 91] on div "Livig in [GEOGRAPHIC_DATA] now - DNC Save" at bounding box center [433, 68] width 155 height 48
click at [435, 79] on button "Save" at bounding box center [433, 78] width 149 height 22
click at [504, 30] on icon at bounding box center [504, 31] width 9 height 9
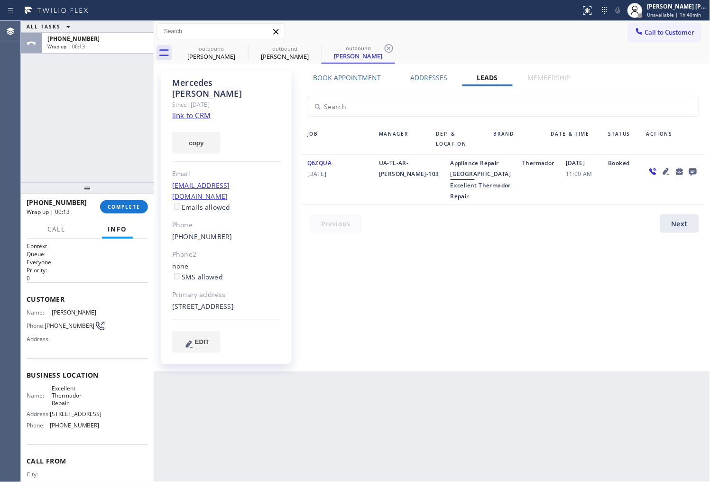
click at [128, 214] on div "[PHONE_NUMBER] Wrap up | 00:13 COMPLETE" at bounding box center [87, 206] width 121 height 25
click at [128, 206] on span "COMPLETE" at bounding box center [124, 206] width 33 height 7
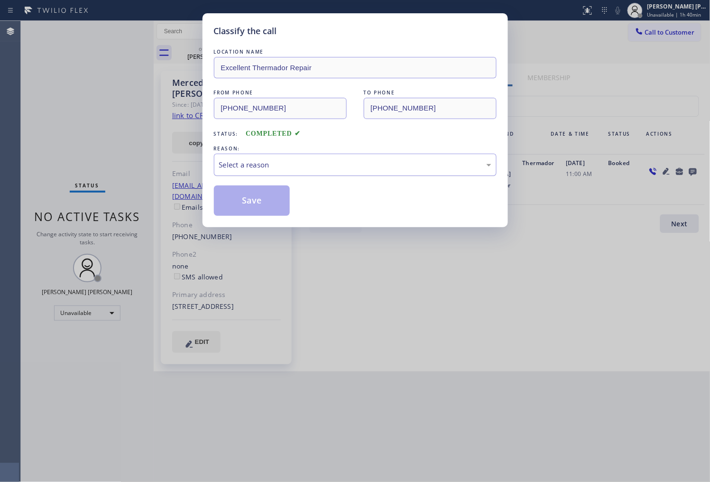
click at [240, 166] on div "Select a reason" at bounding box center [355, 164] width 272 height 11
click at [235, 202] on button "Save" at bounding box center [252, 200] width 76 height 30
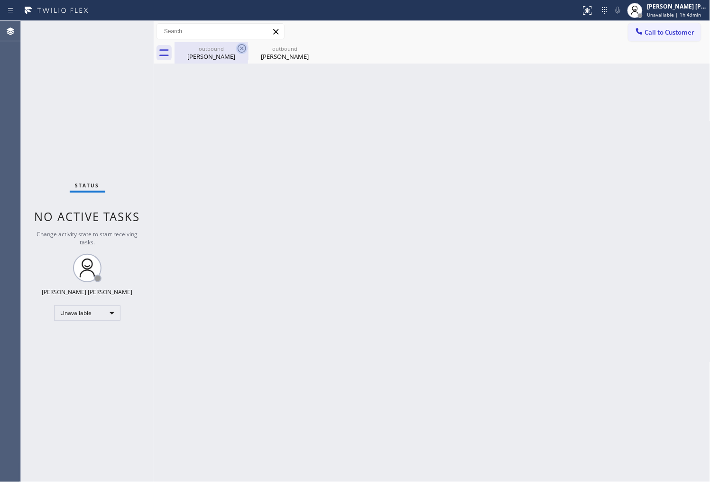
click at [240, 52] on icon at bounding box center [242, 48] width 9 height 9
click at [0, 0] on icon at bounding box center [0, 0] width 0 height 0
click at [240, 52] on div "outbound [PERSON_NAME] outbound [PERSON_NAME]" at bounding box center [442, 52] width 536 height 21
click at [650, 33] on span "Call to Customer" at bounding box center [670, 32] width 50 height 9
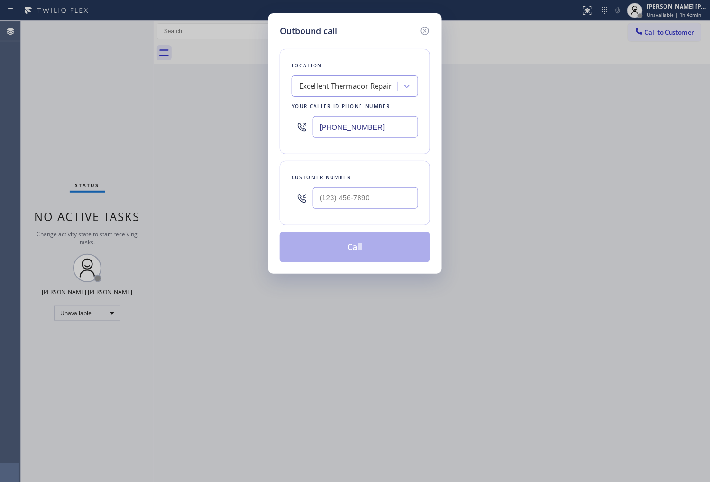
click at [368, 113] on div "[PHONE_NUMBER]" at bounding box center [355, 126] width 127 height 31
click at [364, 118] on input "[PHONE_NUMBER]" at bounding box center [365, 126] width 106 height 21
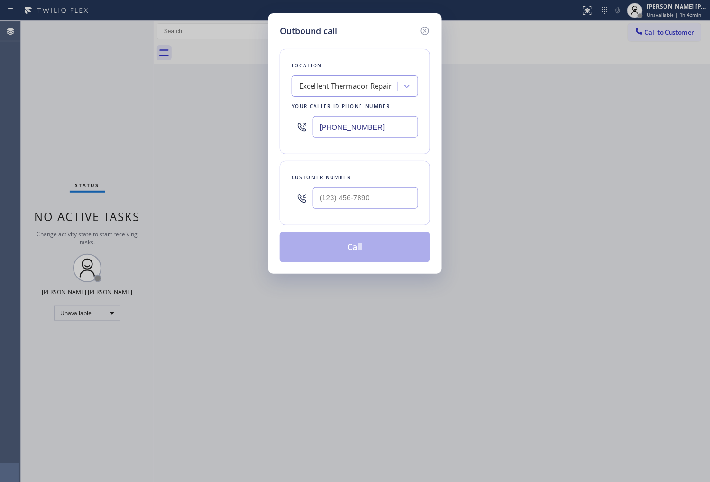
click at [364, 118] on input "[PHONE_NUMBER]" at bounding box center [365, 126] width 106 height 21
paste input "855) 904-178"
type input "[PHONE_NUMBER]"
click at [380, 199] on input "(___) ___-____" at bounding box center [365, 197] width 106 height 21
paste input "619) 884-9378"
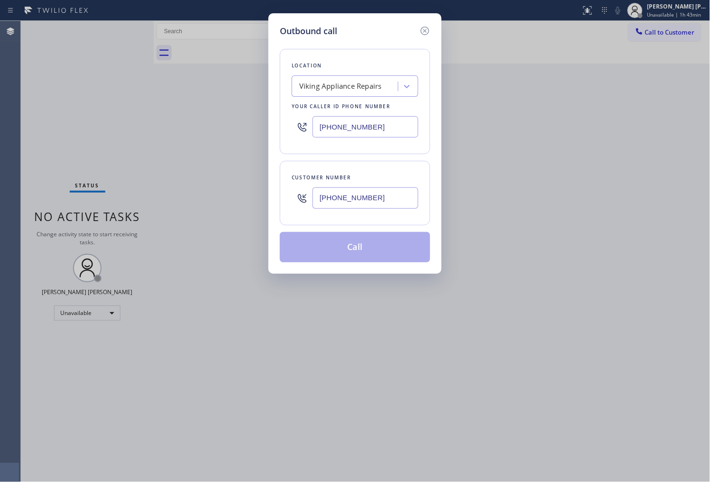
type input "[PHONE_NUMBER]"
click at [380, 248] on button "Call" at bounding box center [355, 247] width 150 height 30
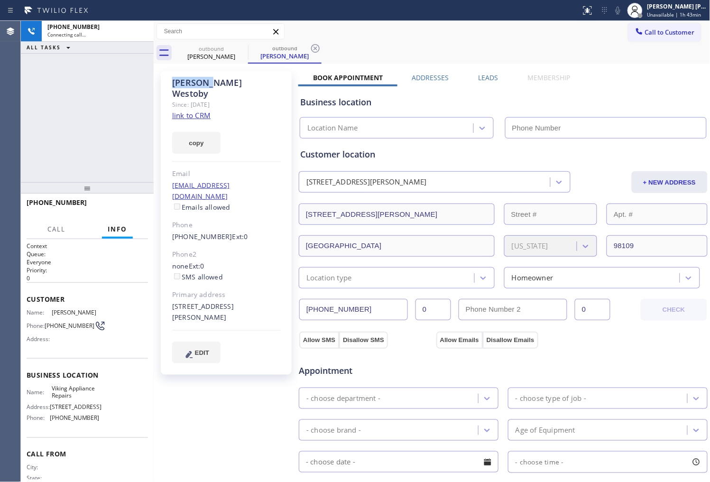
click at [204, 78] on div "[PERSON_NAME]" at bounding box center [226, 88] width 109 height 22
drag, startPoint x: 209, startPoint y: 87, endPoint x: 211, endPoint y: 83, distance: 5.1
click at [209, 87] on div "[PERSON_NAME]" at bounding box center [226, 88] width 109 height 22
click at [214, 82] on div "[PERSON_NAME]" at bounding box center [226, 88] width 109 height 22
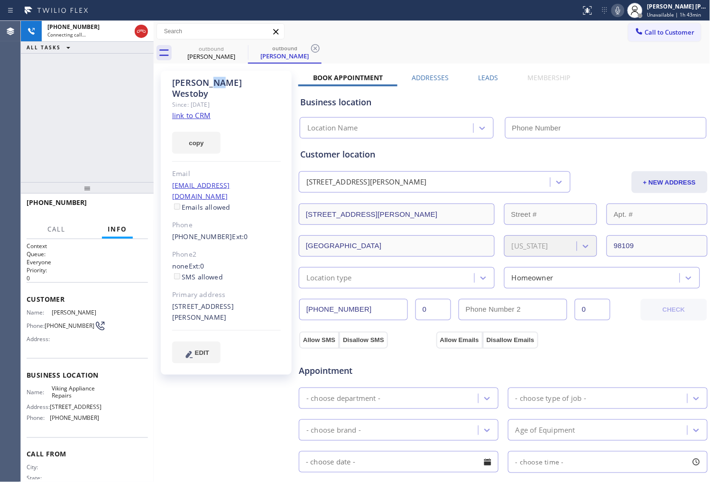
click at [214, 82] on div "[PERSON_NAME]" at bounding box center [226, 88] width 109 height 22
type input "[PHONE_NUMBER]"
click at [214, 82] on div "[PERSON_NAME]" at bounding box center [226, 88] width 109 height 22
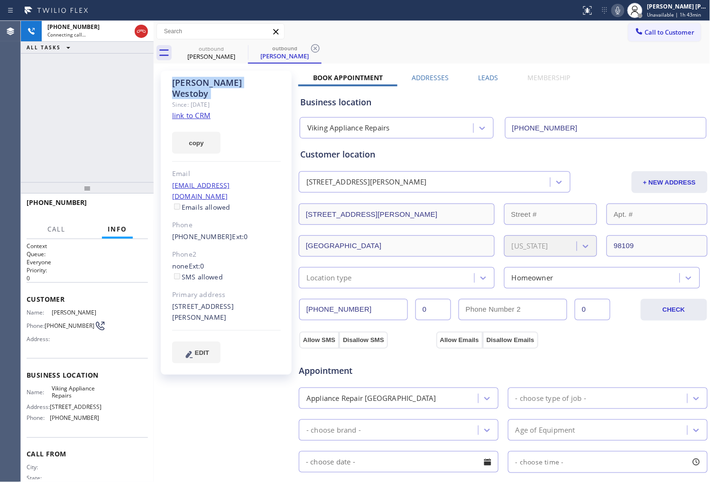
click at [623, 11] on icon at bounding box center [617, 10] width 11 height 11
click at [2, 132] on div "Agent Desktop" at bounding box center [10, 251] width 20 height 461
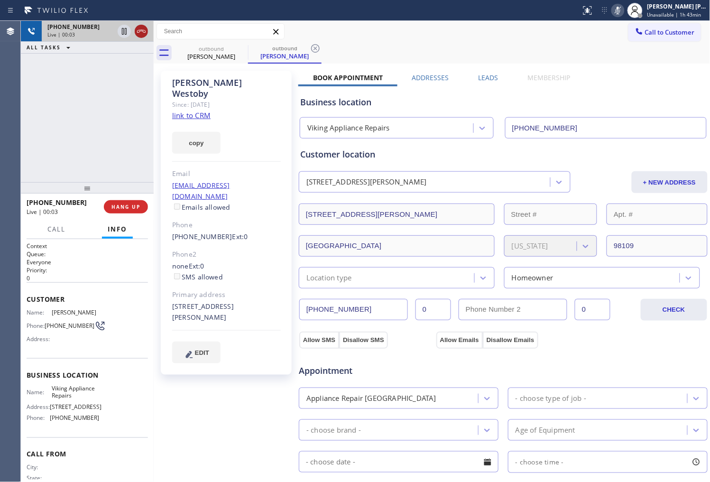
click at [138, 34] on icon at bounding box center [141, 31] width 11 height 11
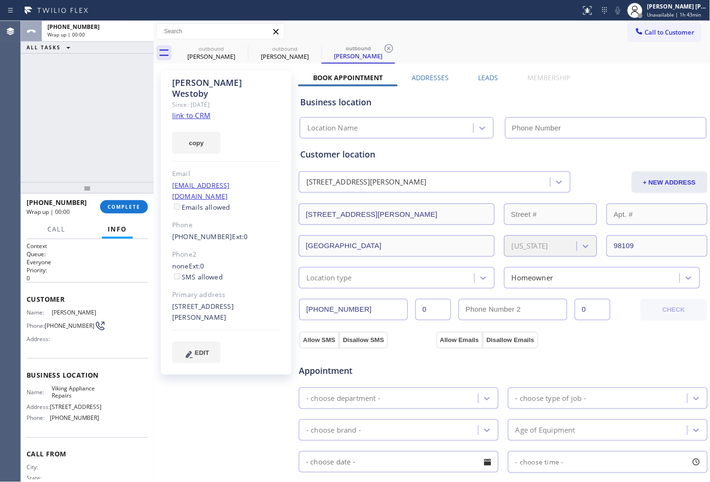
click at [481, 81] on label "Leads" at bounding box center [488, 77] width 20 height 9
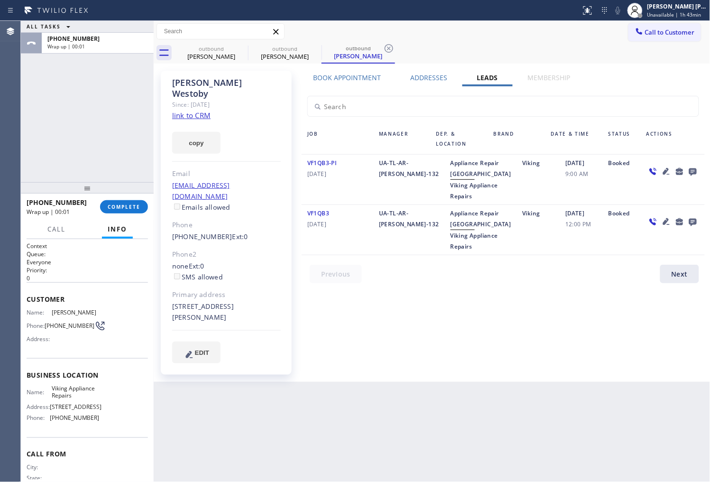
click at [695, 175] on icon at bounding box center [692, 171] width 11 height 12
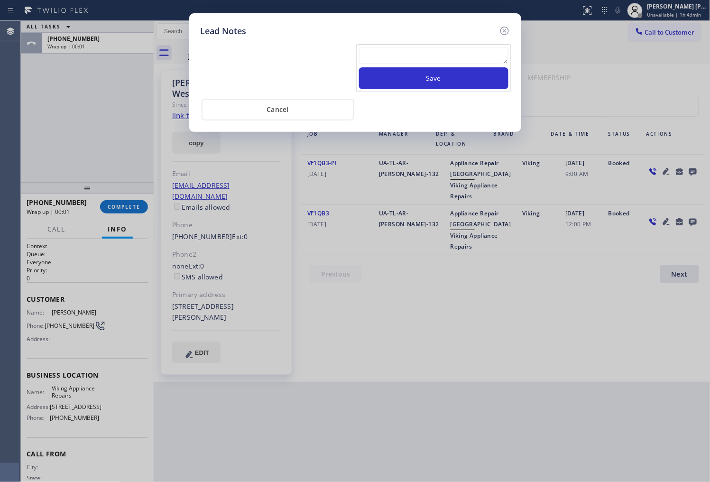
click at [410, 60] on textarea at bounding box center [433, 55] width 149 height 17
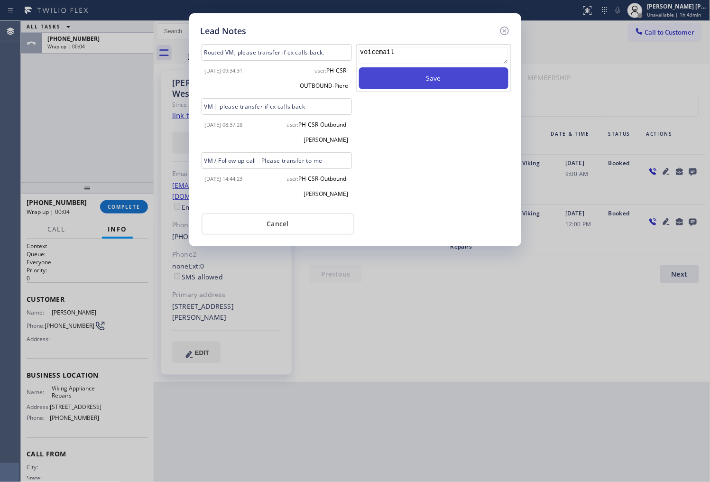
type textarea "voicemail"
click at [430, 82] on button "Save" at bounding box center [433, 78] width 149 height 22
click at [503, 26] on icon at bounding box center [504, 30] width 11 height 11
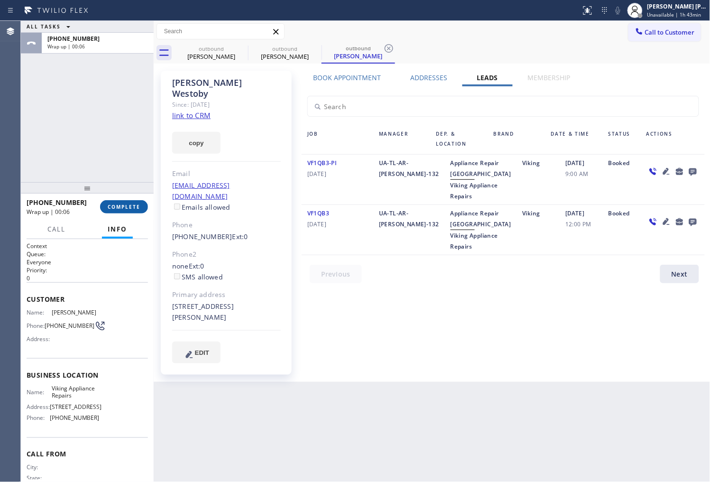
click at [119, 213] on button "COMPLETE" at bounding box center [124, 206] width 48 height 13
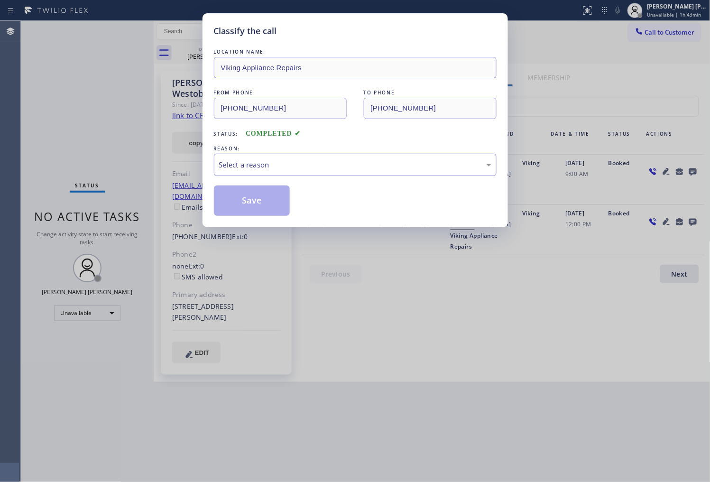
click at [312, 163] on div "Select a reason" at bounding box center [355, 164] width 272 height 11
click at [242, 198] on button "Save" at bounding box center [252, 200] width 76 height 30
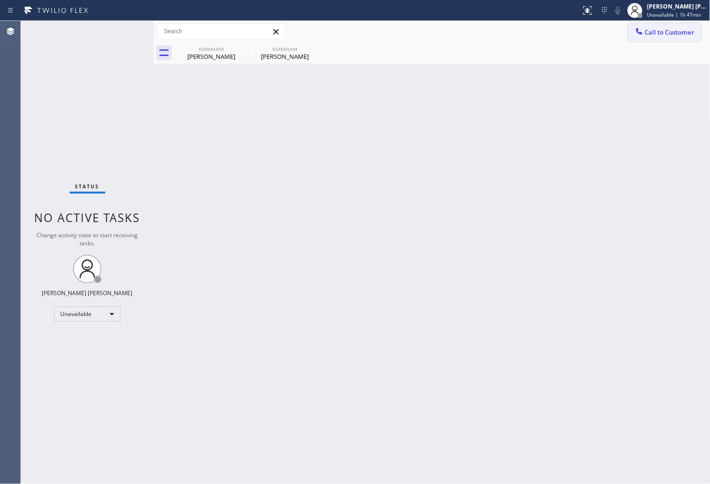
click at [652, 35] on span "Call to Customer" at bounding box center [670, 32] width 50 height 9
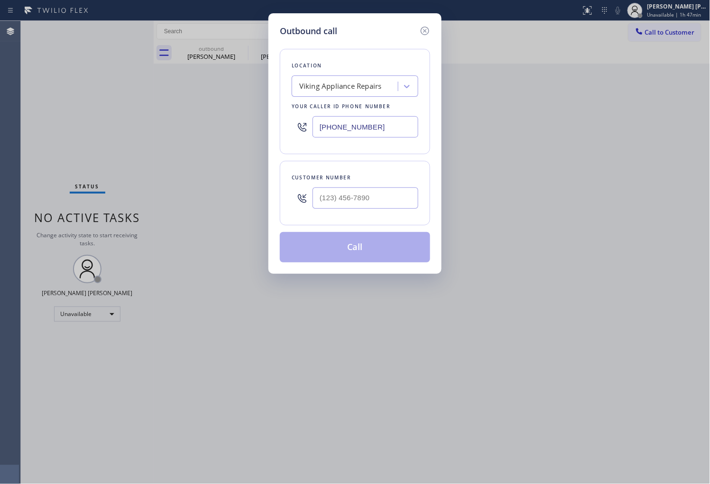
click at [342, 141] on div "[PHONE_NUMBER]" at bounding box center [355, 126] width 127 height 31
click at [347, 131] on input "[PHONE_NUMBER]" at bounding box center [365, 126] width 106 height 21
paste input "44) 502-9934"
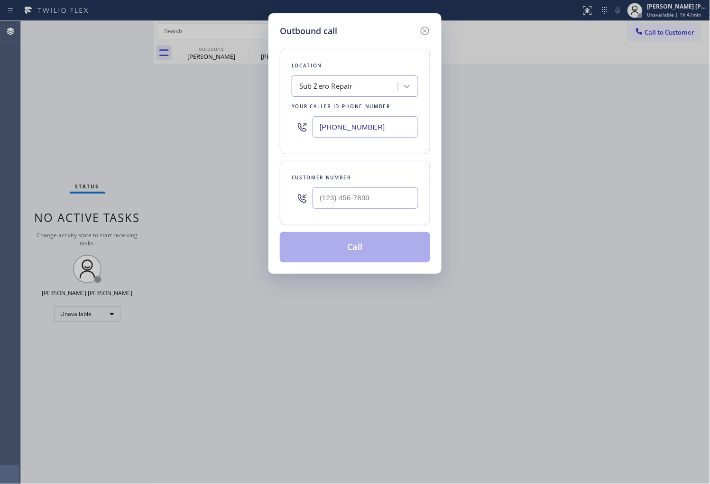
type input "[PHONE_NUMBER]"
click at [389, 201] on input "(___) ___-____" at bounding box center [365, 197] width 106 height 21
paste input "8054"
click at [389, 201] on input "(___) ___-8054" at bounding box center [365, 197] width 106 height 21
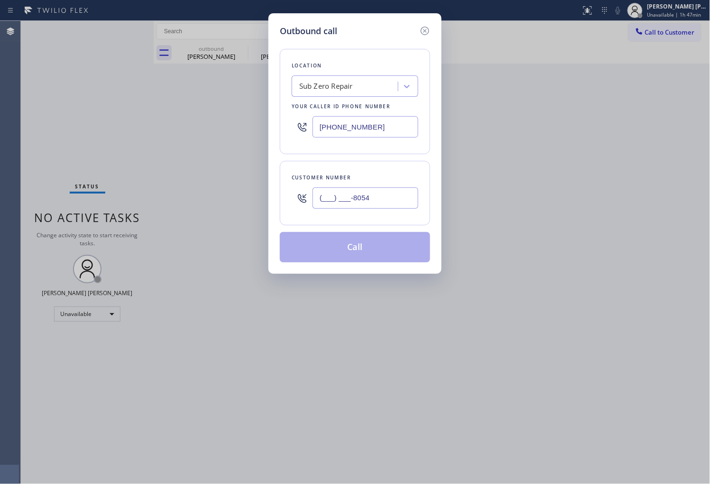
paste input "805) 448-8826"
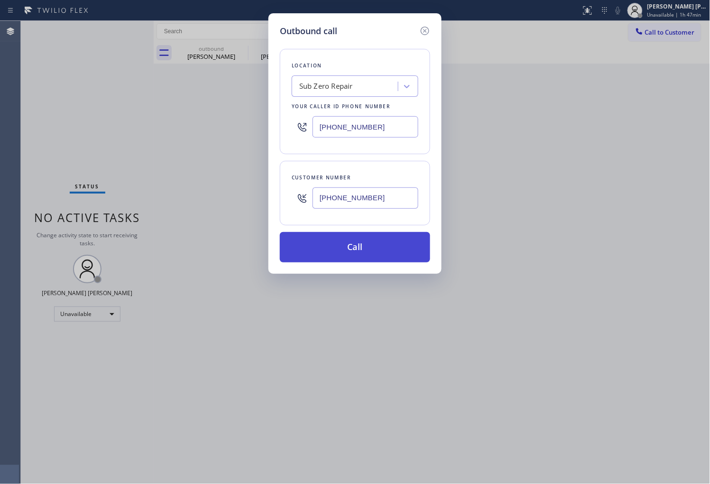
type input "[PHONE_NUMBER]"
click at [378, 252] on button "Call" at bounding box center [355, 247] width 150 height 30
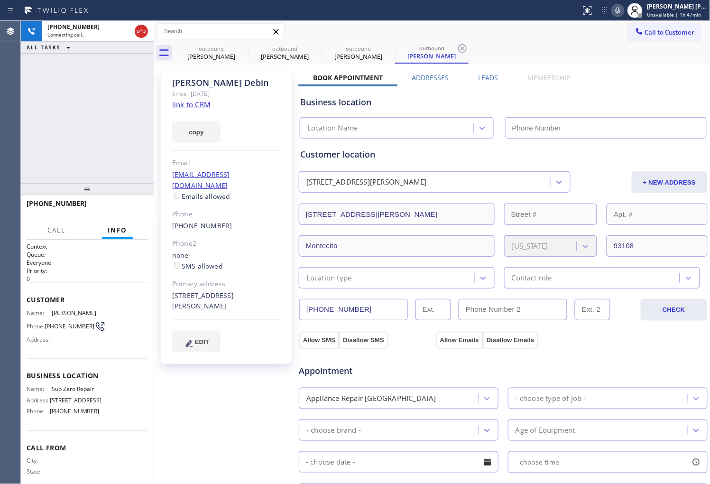
type input "[PHONE_NUMBER]"
click at [135, 33] on div at bounding box center [141, 31] width 13 height 11
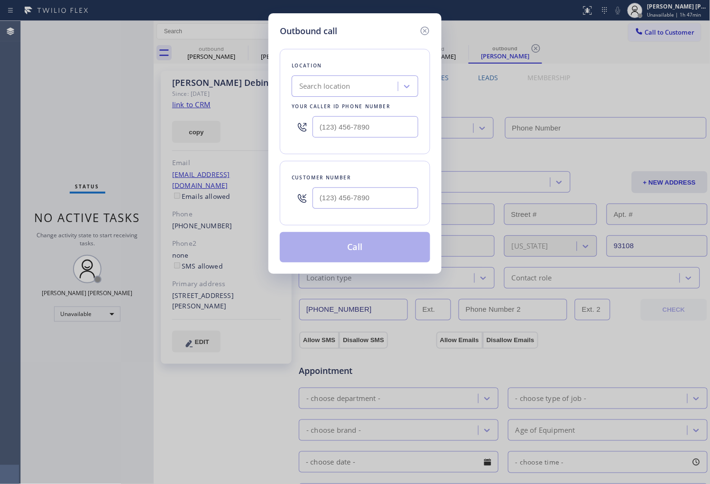
type input "[PHONE_NUMBER]"
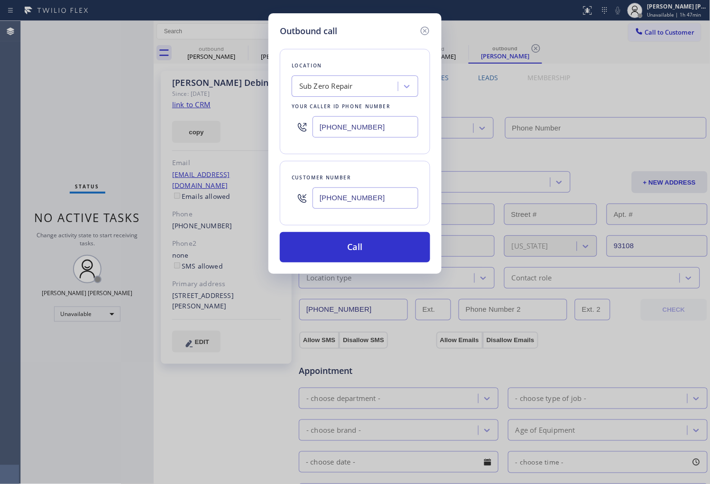
type input "[PHONE_NUMBER]"
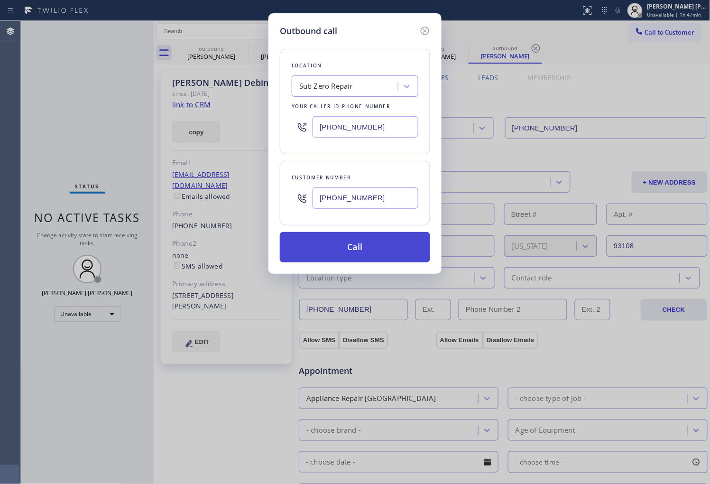
click at [367, 242] on button "Call" at bounding box center [355, 247] width 150 height 30
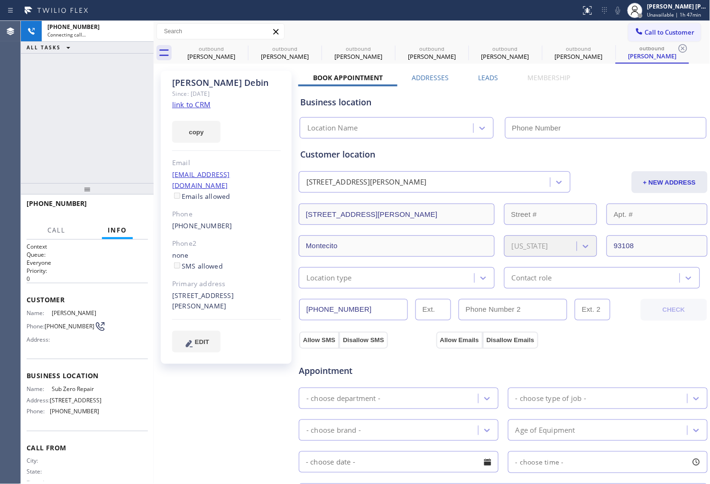
drag, startPoint x: 705, startPoint y: 27, endPoint x: 206, endPoint y: 81, distance: 501.7
click at [206, 81] on div "[PERSON_NAME]" at bounding box center [226, 82] width 109 height 11
click at [205, 78] on div "[PERSON_NAME]" at bounding box center [226, 82] width 109 height 11
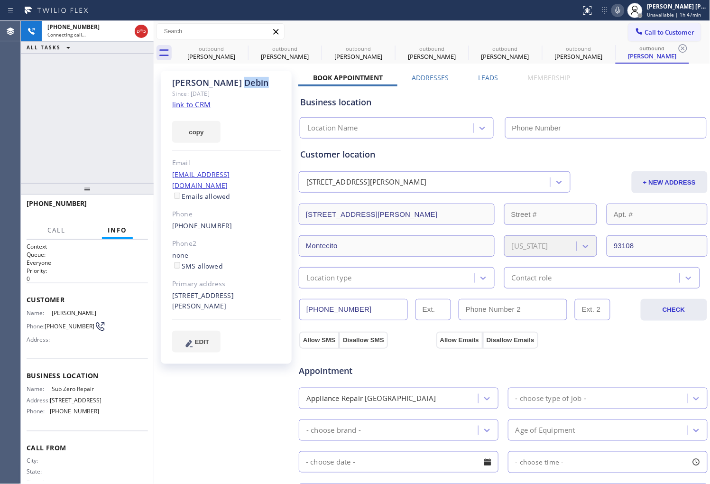
click at [205, 78] on div "[PERSON_NAME]" at bounding box center [226, 82] width 109 height 11
type input "[PHONE_NUMBER]"
click at [143, 31] on icon at bounding box center [141, 31] width 11 height 11
click at [0, 0] on icon at bounding box center [0, 0] width 0 height 0
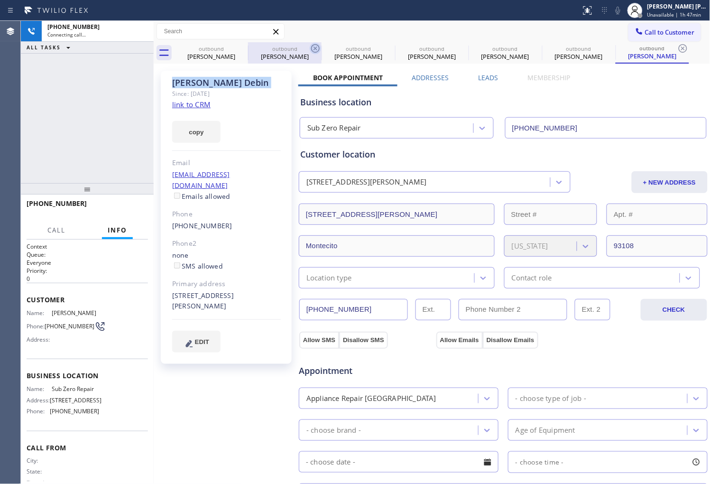
click at [311, 49] on icon at bounding box center [315, 48] width 9 height 9
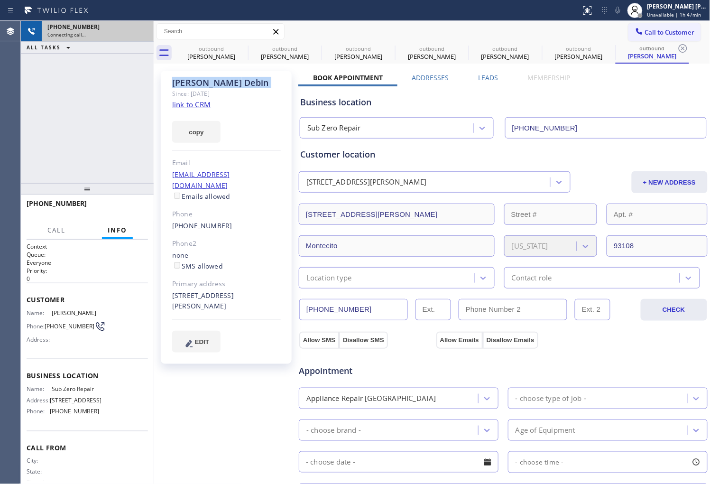
drag, startPoint x: 240, startPoint y: 49, endPoint x: 137, endPoint y: 39, distance: 103.3
click at [0, 0] on icon at bounding box center [0, 0] width 0 height 0
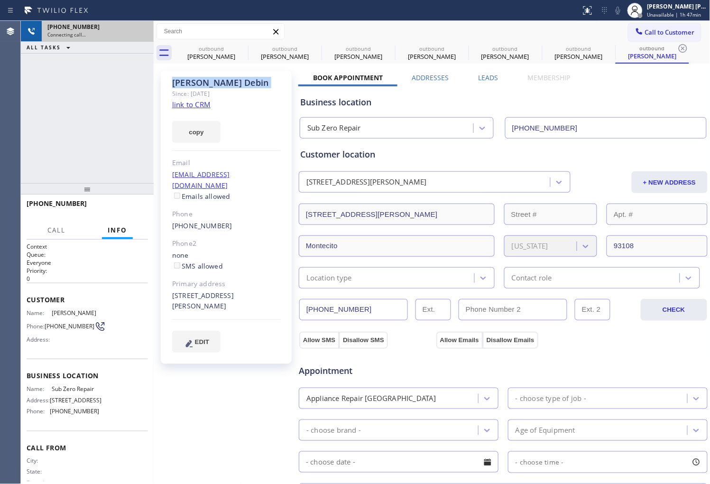
click at [678, 49] on icon at bounding box center [682, 48] width 9 height 9
click at [240, 49] on div "outbound [PERSON_NAME] outbound [PERSON_NAME] outbound [PERSON_NAME] outbound […" at bounding box center [442, 52] width 536 height 21
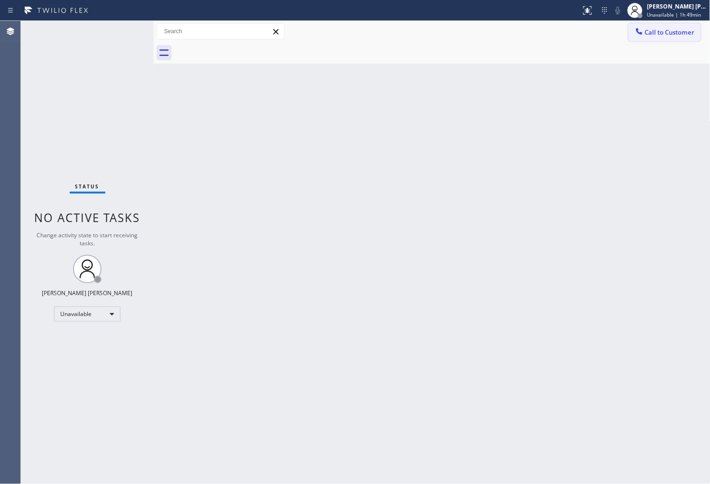
click at [672, 32] on span "Call to Customer" at bounding box center [670, 32] width 50 height 9
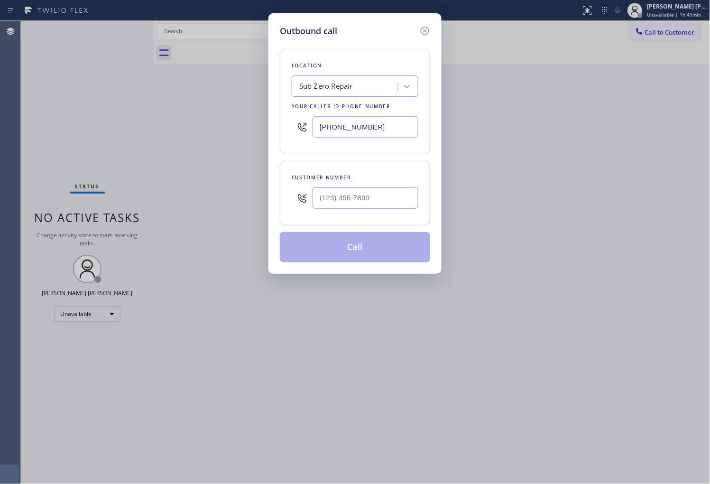
click at [349, 128] on input "[PHONE_NUMBER]" at bounding box center [365, 126] width 106 height 21
paste input "408) 762-1636"
type input "[PHONE_NUMBER]"
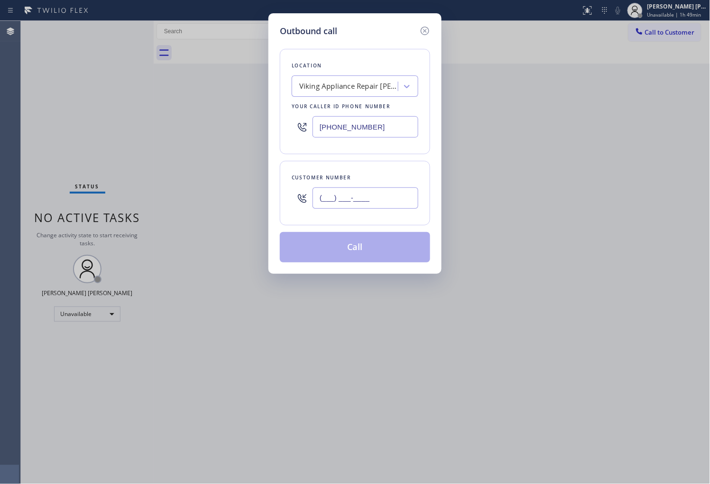
click at [353, 201] on input "(___) ___-____" at bounding box center [365, 197] width 106 height 21
paste input "408) 390-9474"
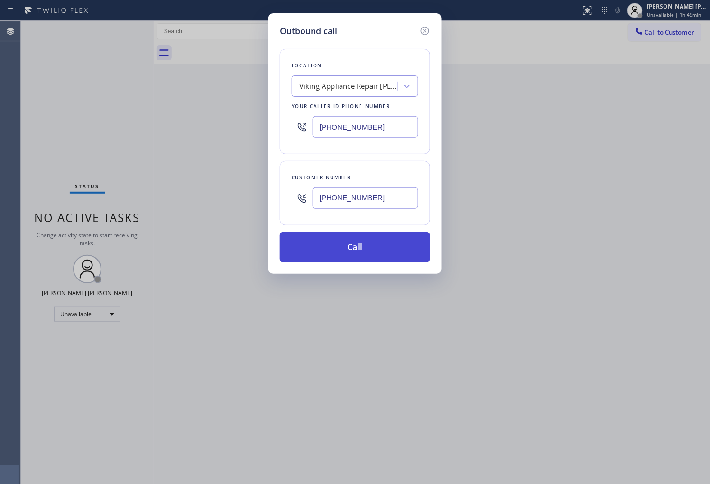
type input "[PHONE_NUMBER]"
click at [364, 248] on button "Call" at bounding box center [355, 247] width 150 height 30
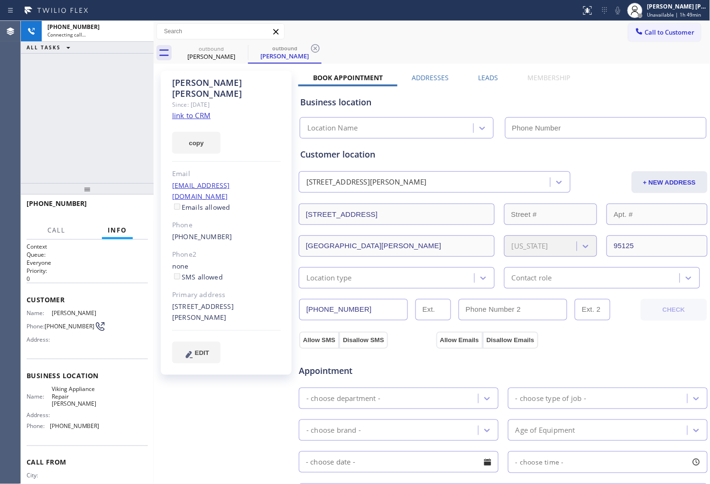
type input "[PHONE_NUMBER]"
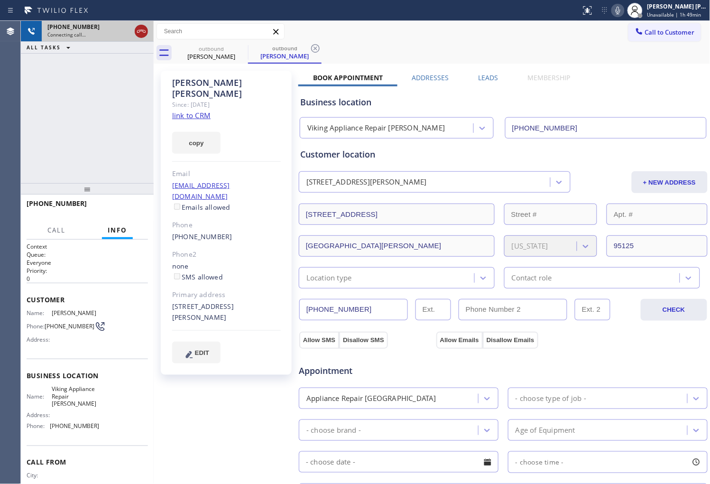
click at [141, 31] on icon at bounding box center [141, 31] width 11 height 11
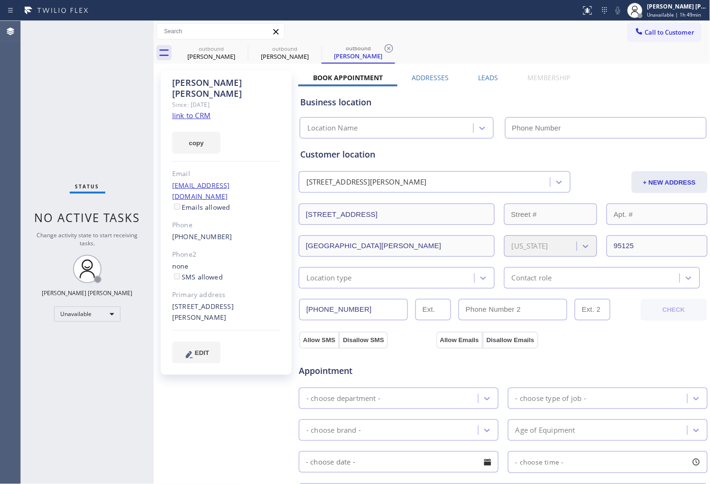
type input "[PHONE_NUMBER]"
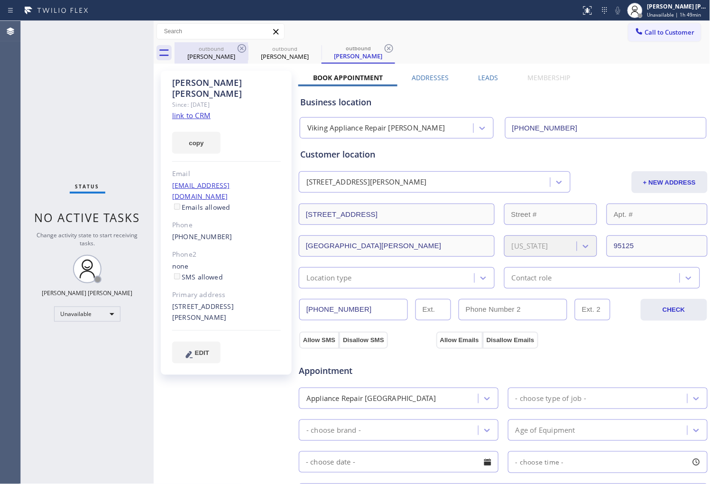
click at [210, 52] on div "[PERSON_NAME]" at bounding box center [211, 56] width 72 height 9
click at [211, 232] on link "[PHONE_NUMBER]" at bounding box center [202, 236] width 60 height 9
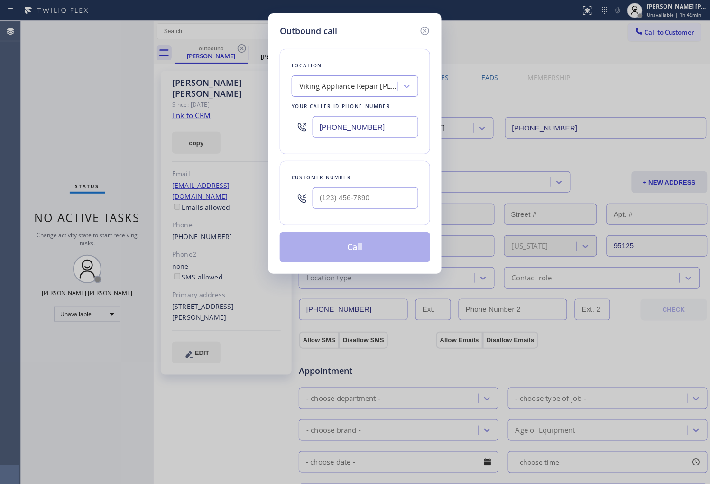
type input "[PHONE_NUMBER]"
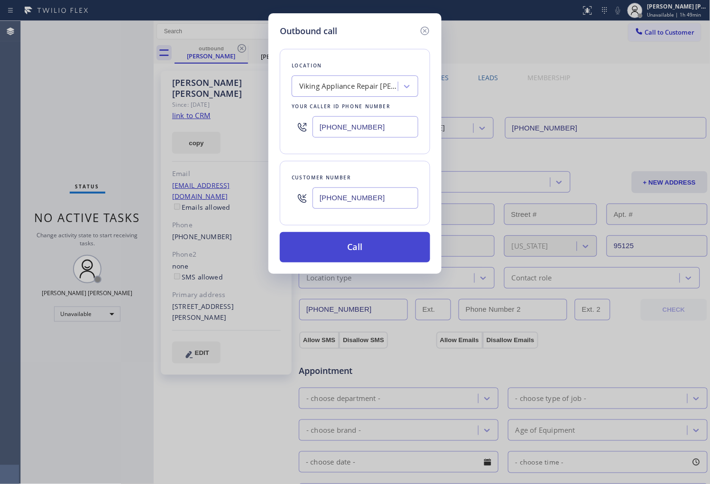
click at [376, 253] on button "Call" at bounding box center [355, 247] width 150 height 30
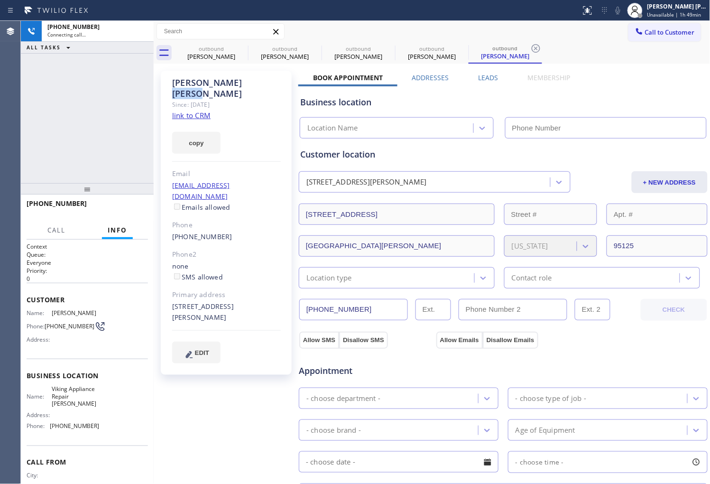
click at [207, 82] on div "[PERSON_NAME]" at bounding box center [226, 88] width 109 height 22
drag, startPoint x: 201, startPoint y: 82, endPoint x: 207, endPoint y: 82, distance: 6.2
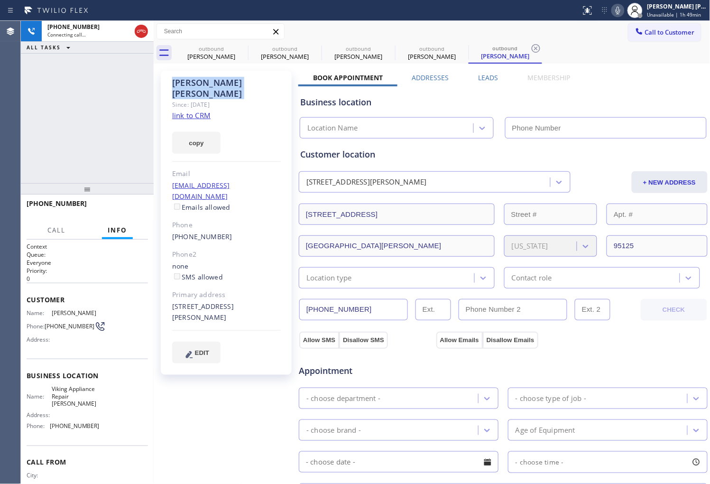
click at [207, 82] on div "[PERSON_NAME]" at bounding box center [226, 88] width 109 height 22
type input "[PHONE_NUMBER]"
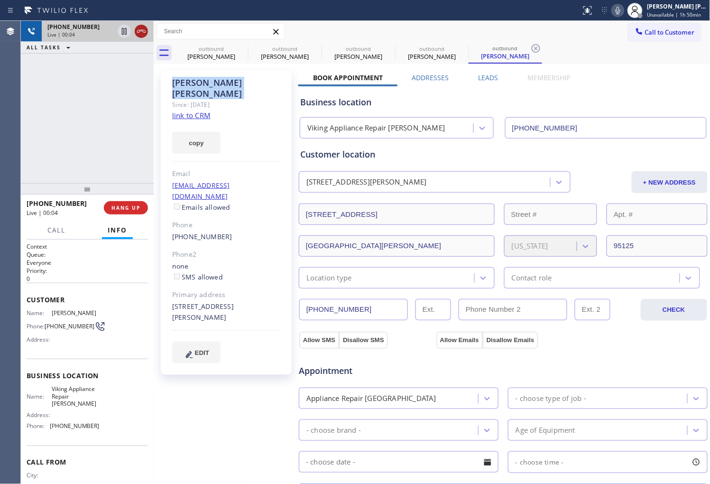
click at [146, 32] on icon at bounding box center [141, 31] width 11 height 11
click at [492, 75] on label "Leads" at bounding box center [488, 77] width 20 height 9
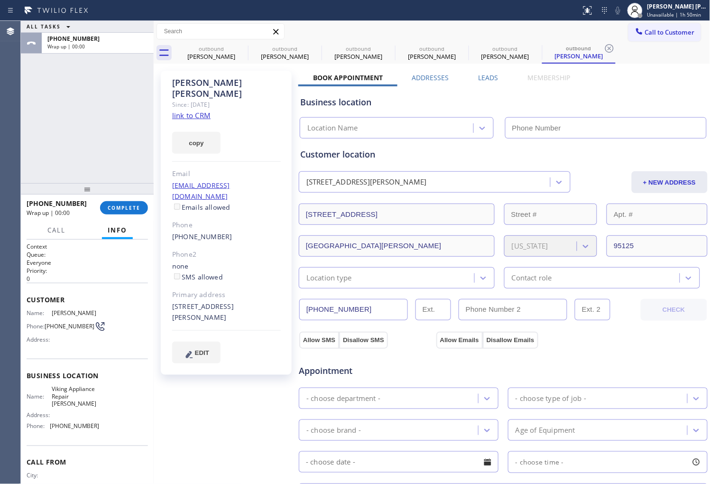
click at [695, 168] on div "Customer location [STREET_ADDRESS][PERSON_NAME] + NEW ADDRESS [STREET_ADDRESS][…" at bounding box center [503, 218] width 406 height 140
click at [489, 79] on label "Leads" at bounding box center [488, 77] width 20 height 9
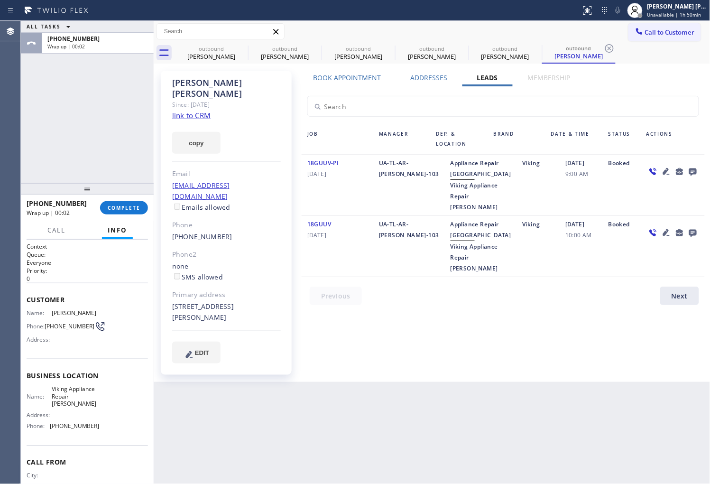
click at [690, 172] on icon at bounding box center [693, 172] width 8 height 8
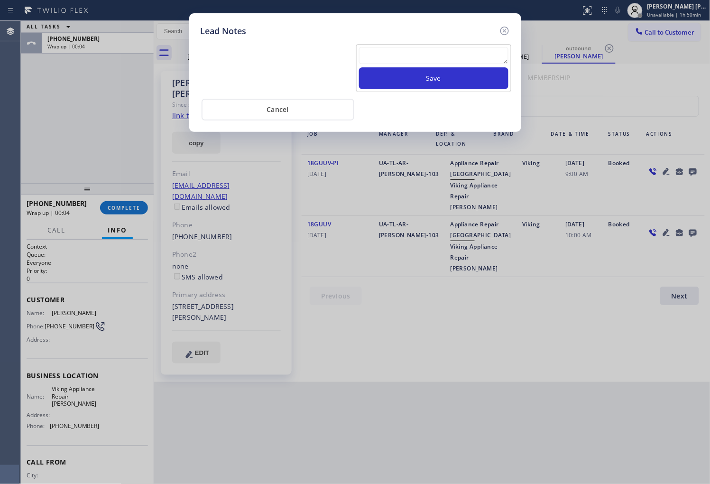
click at [428, 55] on textarea at bounding box center [433, 55] width 149 height 17
type textarea "voicemail"
click at [480, 85] on button "Save" at bounding box center [433, 78] width 149 height 22
click at [503, 27] on icon at bounding box center [504, 30] width 11 height 11
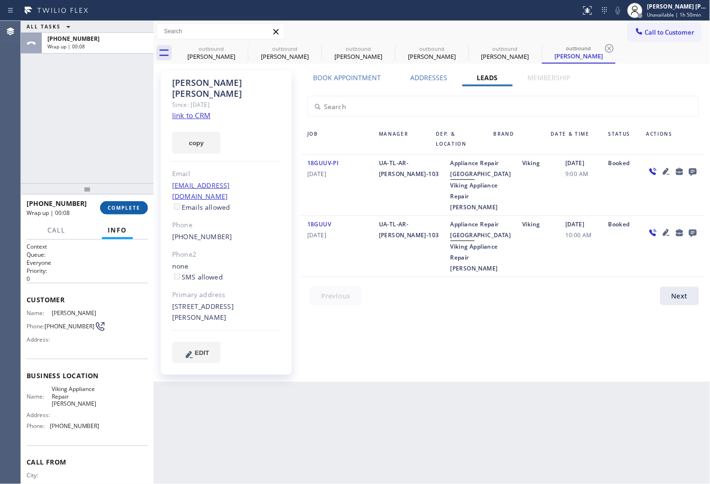
click at [129, 204] on span "COMPLETE" at bounding box center [124, 207] width 33 height 7
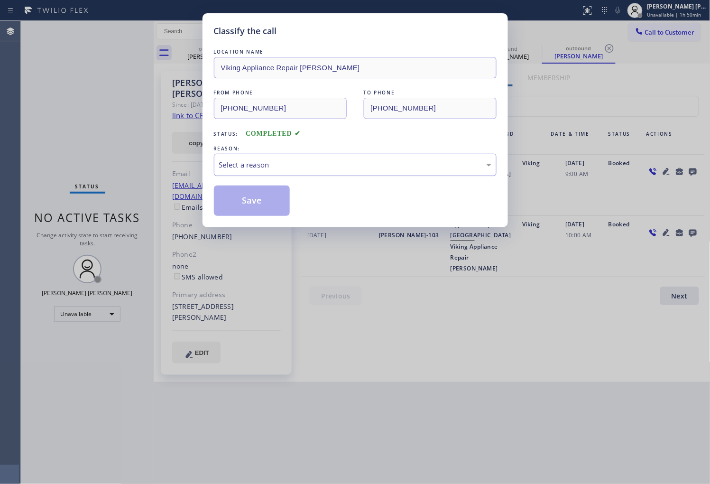
click at [309, 165] on div "Select a reason" at bounding box center [355, 164] width 272 height 11
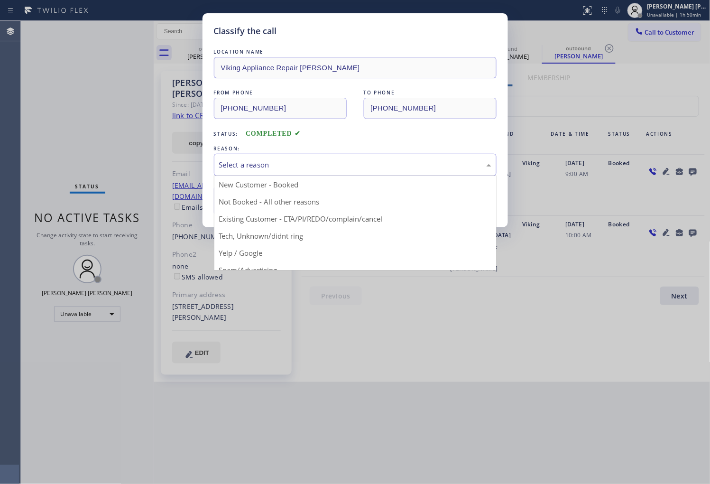
click at [291, 219] on div "Classify the call LOCATION NAME Viking Appliance Repair [PERSON_NAME] FROM PHON…" at bounding box center [354, 120] width 305 height 214
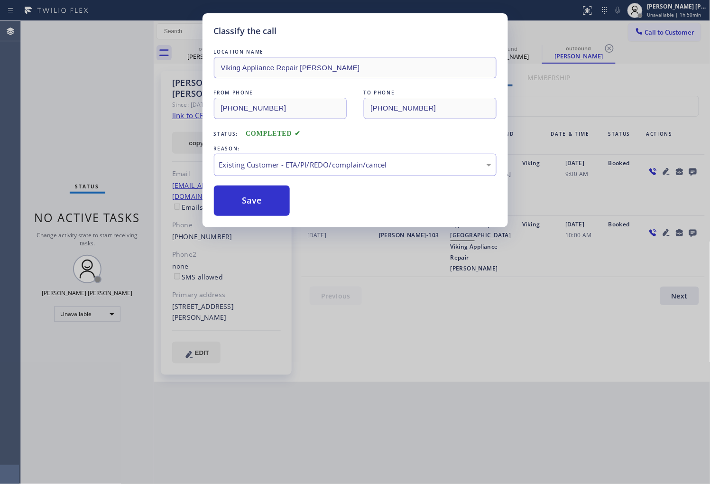
click at [261, 202] on button "Save" at bounding box center [252, 200] width 76 height 30
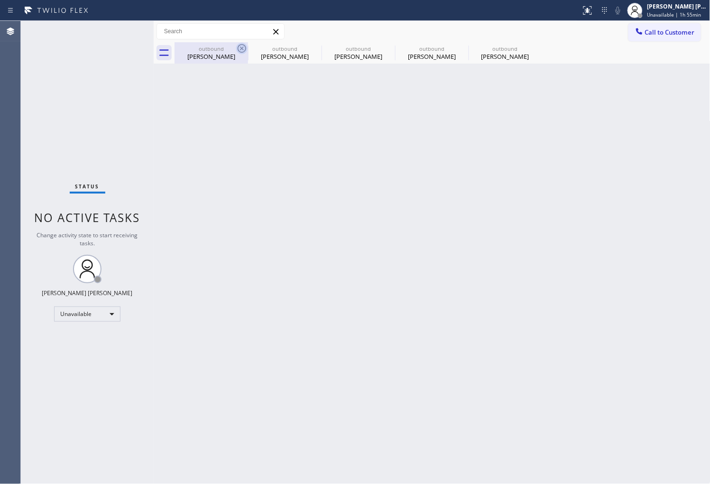
click at [243, 47] on icon at bounding box center [242, 48] width 9 height 9
click at [0, 0] on icon at bounding box center [0, 0] width 0 height 0
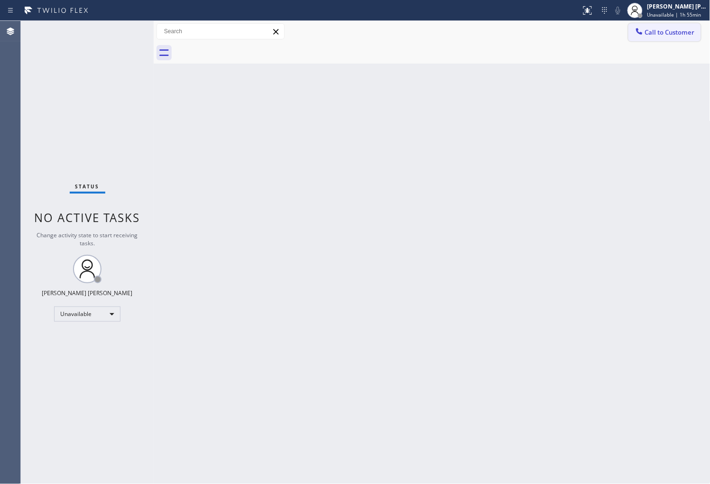
click at [656, 34] on span "Call to Customer" at bounding box center [670, 32] width 50 height 9
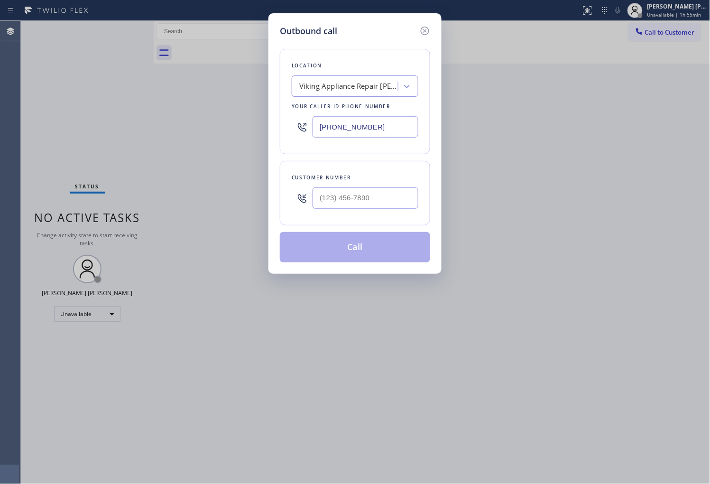
click at [352, 120] on input "[PHONE_NUMBER]" at bounding box center [365, 126] width 106 height 21
click at [375, 125] on input "[PHONE_NUMBER]" at bounding box center [365, 126] width 106 height 21
type input "[PHONE_NUMBER]"
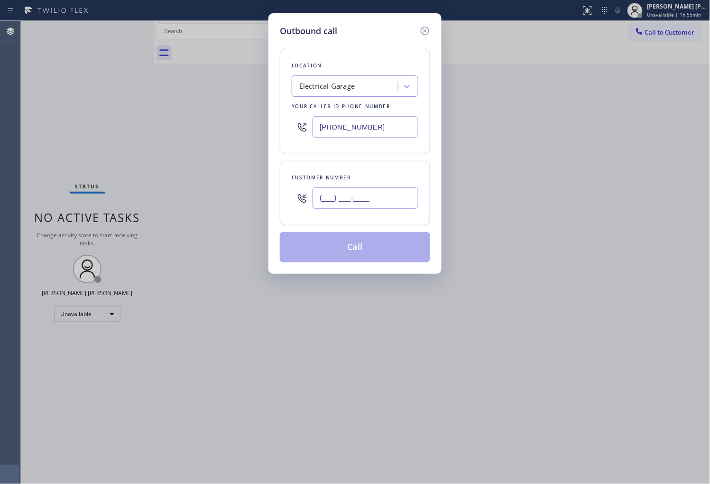
click at [326, 198] on input "(___) ___-____" at bounding box center [365, 197] width 106 height 21
paste input "469) 570-5453"
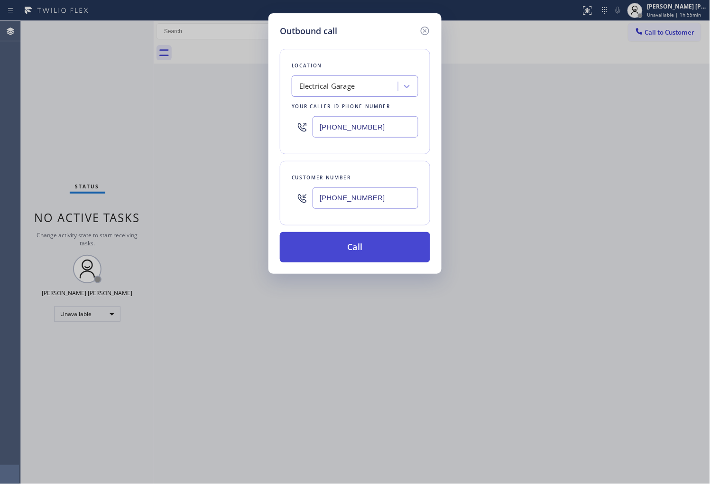
type input "[PHONE_NUMBER]"
click at [390, 250] on button "Call" at bounding box center [355, 247] width 150 height 30
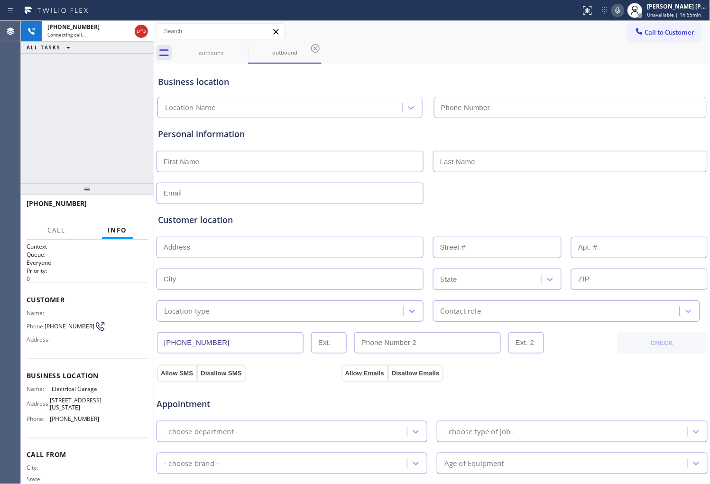
type input "[PHONE_NUMBER]"
click at [18, 106] on div "Agent Desktop" at bounding box center [10, 252] width 20 height 463
click at [53, 202] on span "[PHONE_NUMBER]" at bounding box center [57, 203] width 60 height 9
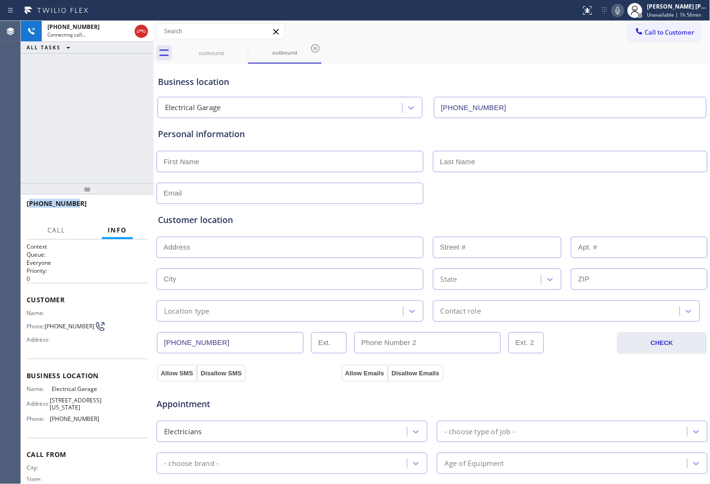
click at [53, 202] on span "[PHONE_NUMBER]" at bounding box center [57, 203] width 60 height 9
click at [244, 48] on icon at bounding box center [241, 48] width 11 height 11
drag, startPoint x: 244, startPoint y: 48, endPoint x: 690, endPoint y: 131, distance: 454.2
click at [244, 48] on icon at bounding box center [241, 48] width 11 height 11
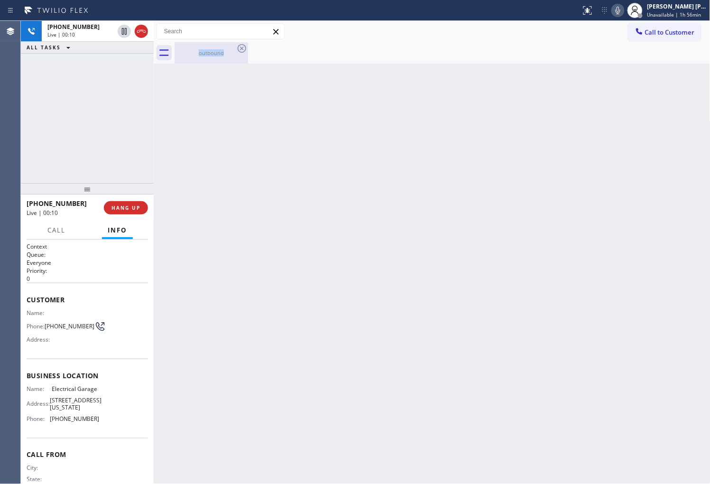
click at [202, 60] on div "outbound" at bounding box center [211, 52] width 72 height 21
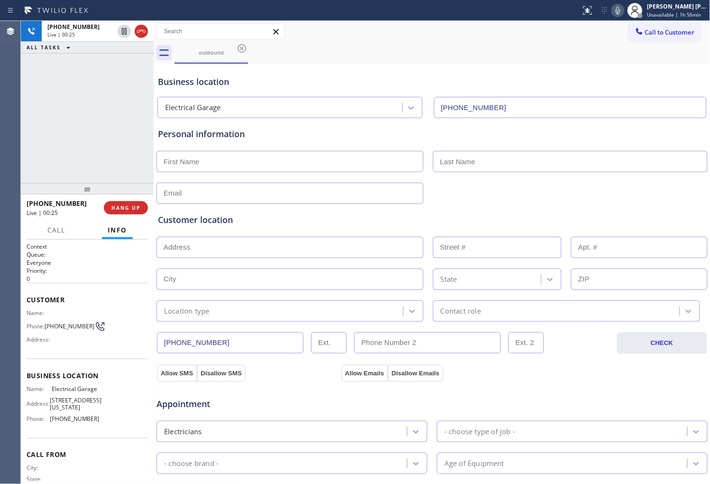
click at [11, 169] on div "Agent Desktop" at bounding box center [10, 252] width 20 height 463
click at [688, 113] on input "[PHONE_NUMBER]" at bounding box center [570, 107] width 273 height 21
click at [1, 181] on div "Agent Desktop" at bounding box center [10, 252] width 20 height 463
click at [229, 158] on input "text" at bounding box center [289, 161] width 267 height 21
type input "[PERSON_NAME]"
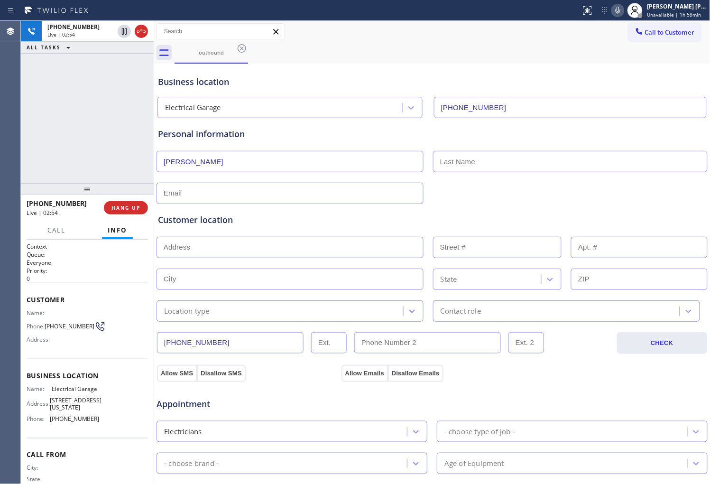
click at [468, 164] on input "text" at bounding box center [570, 161] width 275 height 21
type input "[PERSON_NAME]"
drag, startPoint x: 225, startPoint y: 206, endPoint x: 228, endPoint y: 196, distance: 9.9
click at [225, 205] on div "Customer location >> ADD NEW ADDRESS << + NEW ADDRESS State Location type Conta…" at bounding box center [432, 263] width 552 height 118
click at [228, 196] on input "text" at bounding box center [289, 193] width 267 height 21
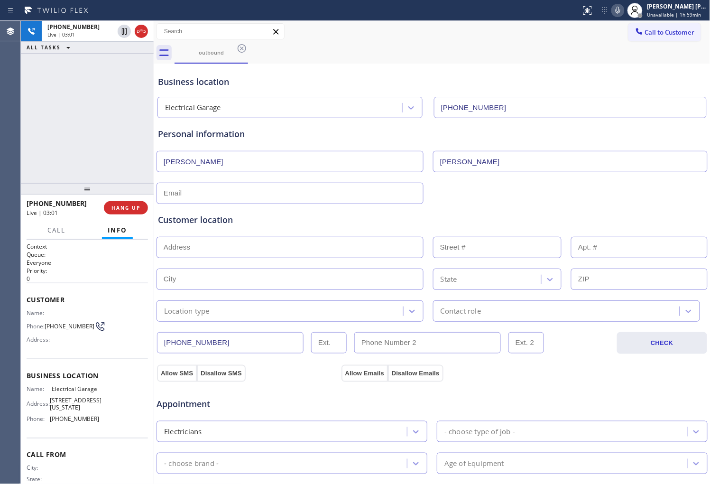
click at [217, 192] on input "text" at bounding box center [289, 193] width 267 height 21
paste input "[PERSON_NAME][EMAIL_ADDRESS][DOMAIN_NAME]"
type input "[PERSON_NAME][EMAIL_ADDRESS][DOMAIN_NAME]"
click at [401, 210] on div "Customer location >> ADD NEW ADDRESS << + NEW ADDRESS State Location type Conta…" at bounding box center [432, 263] width 552 height 118
click at [211, 220] on div "Customer location" at bounding box center [432, 219] width 548 height 13
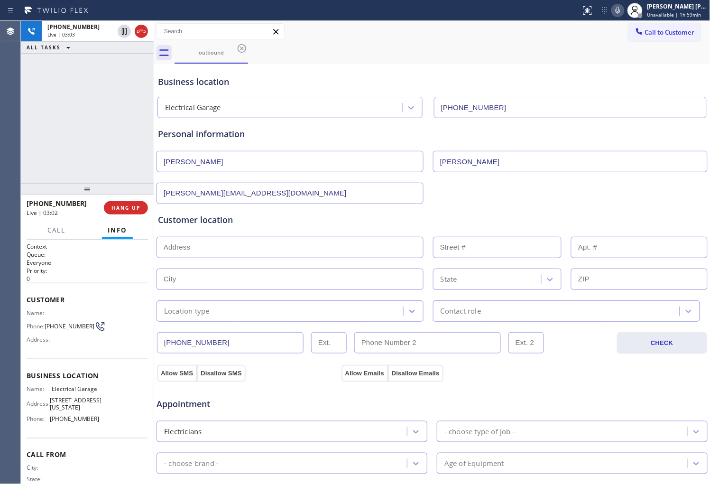
click at [570, 186] on div "[PERSON_NAME][EMAIL_ADDRESS][DOMAIN_NAME]" at bounding box center [432, 192] width 553 height 23
click at [1, 82] on div "Agent Desktop" at bounding box center [10, 252] width 20 height 463
click at [114, 97] on div "[PHONE_NUMBER] Live | 03:13 ALL TASKS ALL TASKS ACTIVE TASKS TASKS IN WRAP UP" at bounding box center [87, 102] width 133 height 162
click at [225, 78] on div "Business location" at bounding box center [432, 81] width 548 height 13
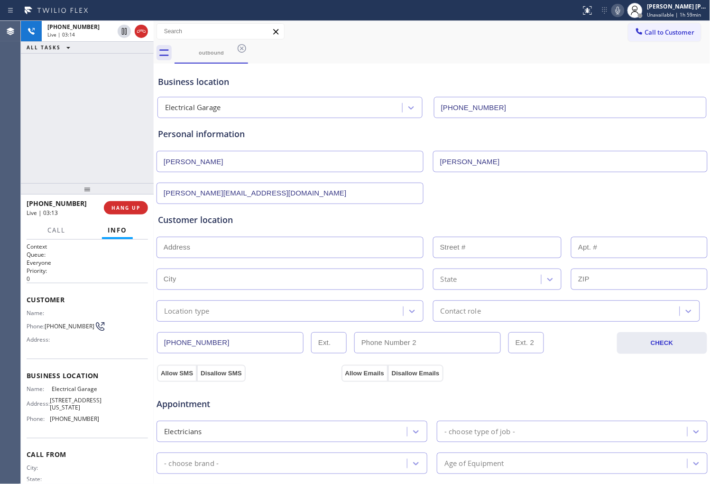
click at [224, 78] on div "Business location" at bounding box center [432, 81] width 548 height 13
click at [171, 82] on div "Business location" at bounding box center [432, 81] width 548 height 13
click at [272, 77] on div "Business location" at bounding box center [432, 81] width 548 height 13
click at [572, 45] on div "outbound" at bounding box center [442, 52] width 536 height 21
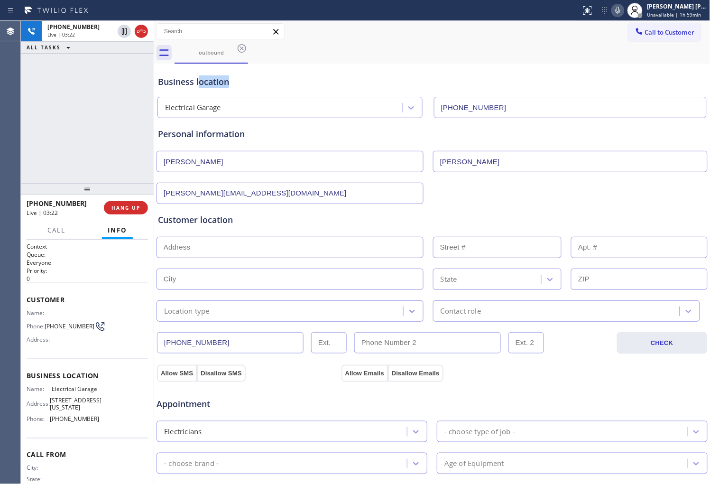
drag, startPoint x: 235, startPoint y: 82, endPoint x: 198, endPoint y: 84, distance: 37.0
click at [198, 84] on div "Business location" at bounding box center [432, 81] width 548 height 13
click at [193, 84] on div "Business location" at bounding box center [432, 81] width 548 height 13
click at [192, 83] on div "Business location" at bounding box center [432, 81] width 548 height 13
drag, startPoint x: 192, startPoint y: 83, endPoint x: 174, endPoint y: 83, distance: 18.0
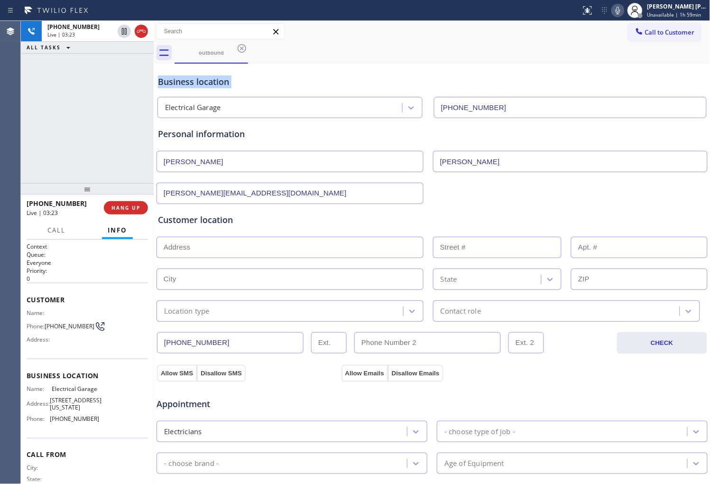
click at [174, 83] on div "Business location" at bounding box center [432, 81] width 548 height 13
click at [188, 87] on div "Business location" at bounding box center [432, 81] width 548 height 13
drag, startPoint x: 196, startPoint y: 82, endPoint x: 242, endPoint y: 83, distance: 46.0
click at [242, 83] on div "Business location" at bounding box center [432, 81] width 548 height 13
drag, startPoint x: 253, startPoint y: 80, endPoint x: 524, endPoint y: 61, distance: 272.3
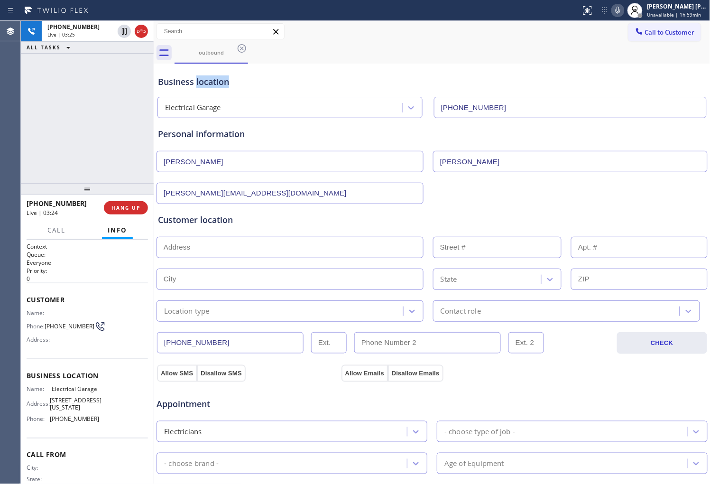
click at [254, 80] on div "Business location" at bounding box center [432, 81] width 548 height 13
click at [510, 81] on div "Business location" at bounding box center [432, 81] width 548 height 13
click at [22, 121] on div "[PHONE_NUMBER] Live | 03:58 ALL TASKS ALL TASKS ACTIVE TASKS TASKS IN WRAP UP" at bounding box center [87, 102] width 133 height 162
click at [623, 12] on icon at bounding box center [617, 10] width 11 height 11
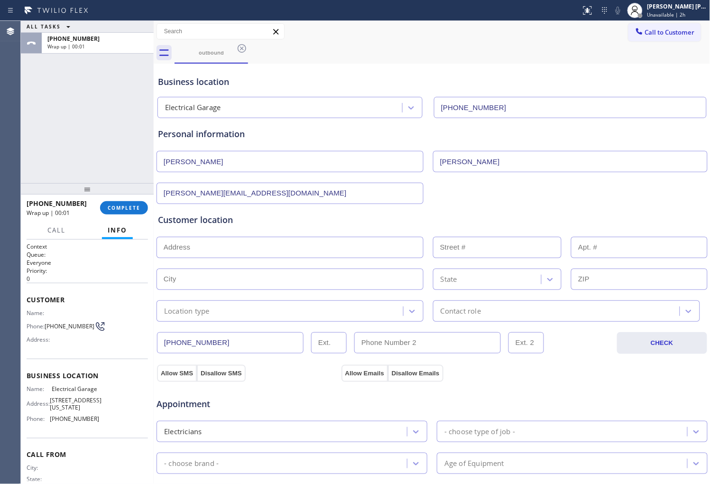
drag, startPoint x: 202, startPoint y: 247, endPoint x: 169, endPoint y: 206, distance: 52.9
click at [202, 247] on input "text" at bounding box center [289, 247] width 267 height 21
paste input "[STREET_ADDRESS]"
type input "[STREET_ADDRESS]"
type input "6720"
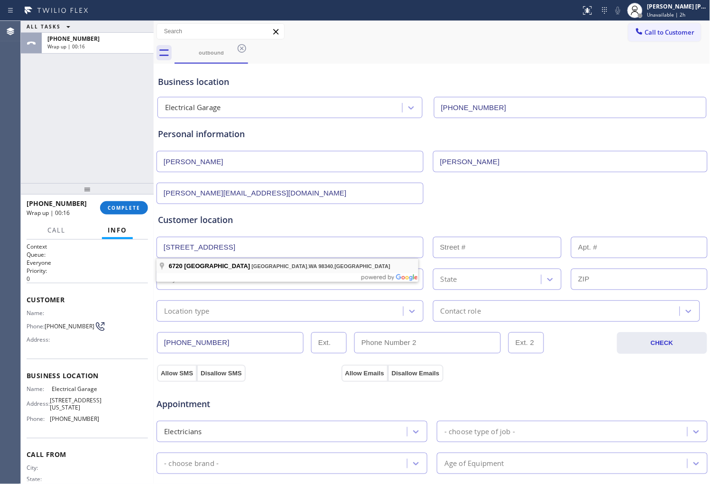
type input "[GEOGRAPHIC_DATA]"
type input "98340"
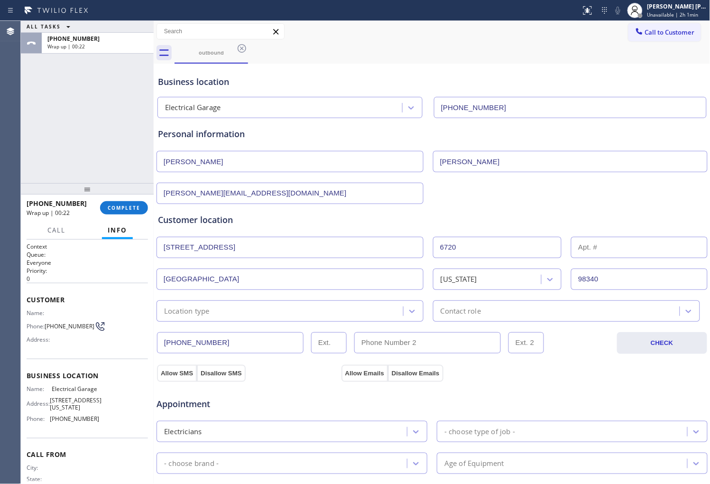
click at [2, 171] on div "Agent Desktop" at bounding box center [10, 252] width 20 height 463
click at [242, 315] on div "Location type" at bounding box center [281, 310] width 244 height 17
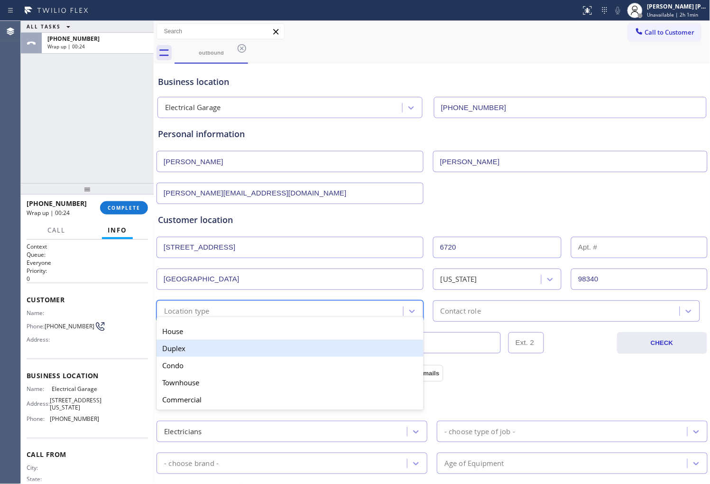
click at [229, 339] on div "Duplex" at bounding box center [289, 347] width 267 height 17
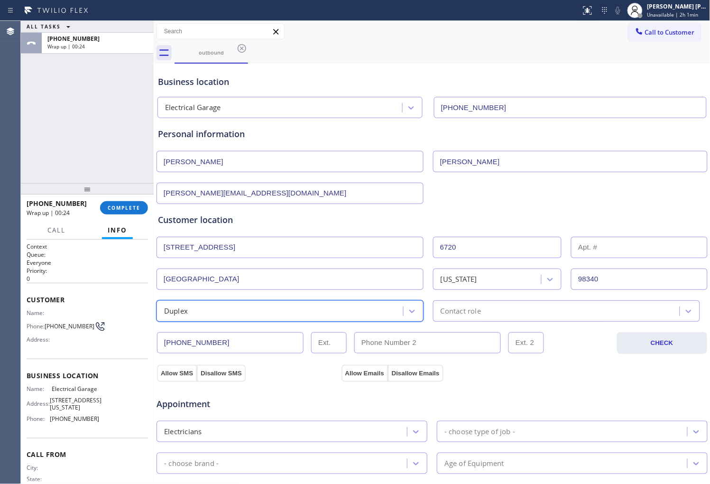
click at [231, 311] on div "Duplex" at bounding box center [281, 310] width 244 height 17
click at [219, 313] on div "Duplex" at bounding box center [281, 310] width 244 height 17
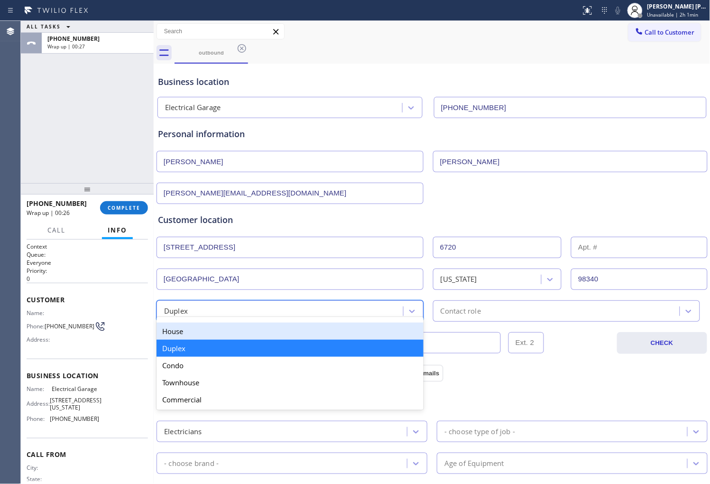
click at [212, 333] on div "House" at bounding box center [289, 330] width 267 height 17
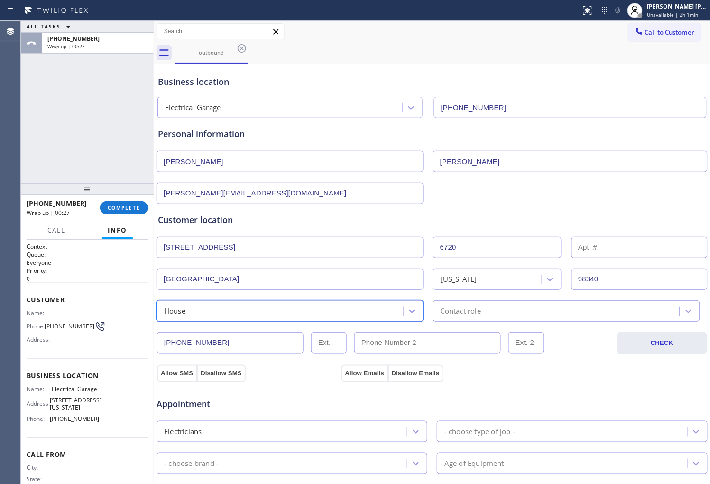
click at [491, 305] on div "Contact role" at bounding box center [558, 310] width 244 height 17
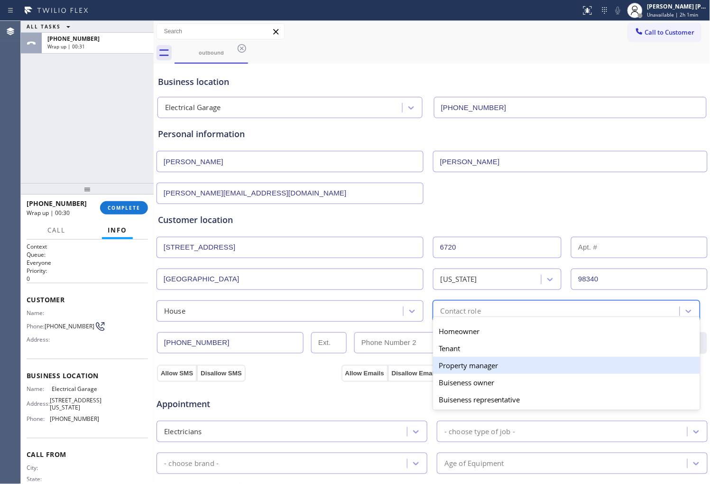
click at [489, 366] on div "Property manager" at bounding box center [566, 365] width 267 height 17
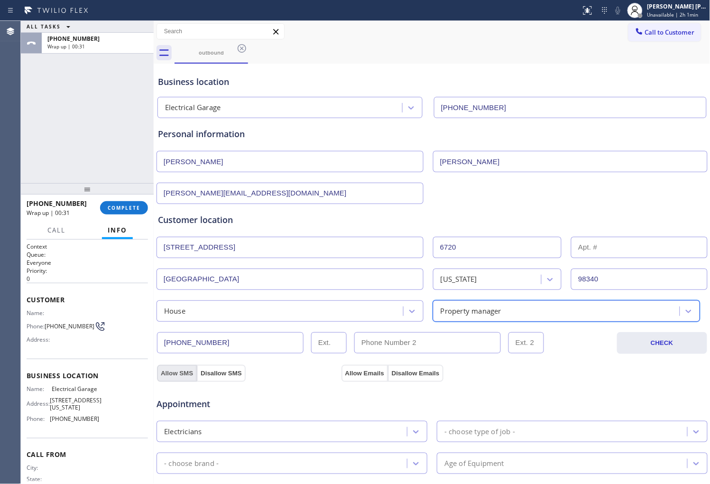
click at [163, 372] on button "Allow SMS" at bounding box center [177, 373] width 40 height 17
click at [346, 368] on button "Allow Emails" at bounding box center [364, 373] width 46 height 17
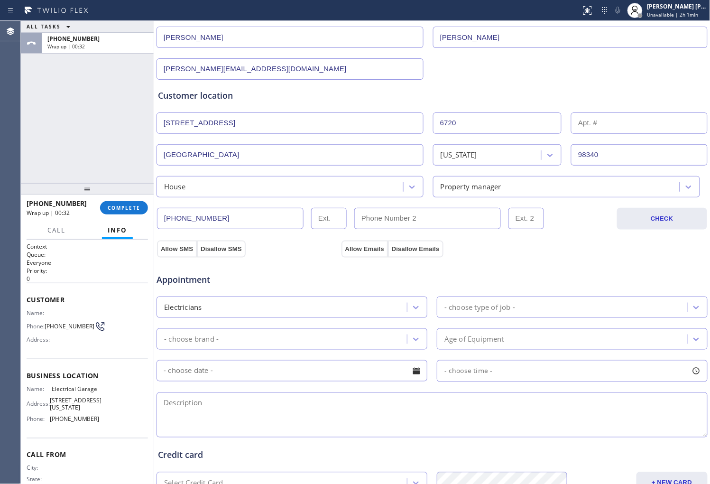
scroll to position [251, 0]
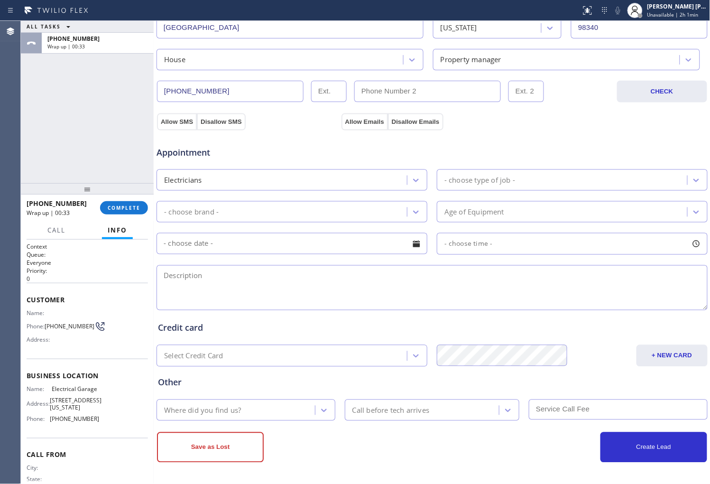
click at [529, 174] on div "- choose type of job -" at bounding box center [563, 180] width 247 height 17
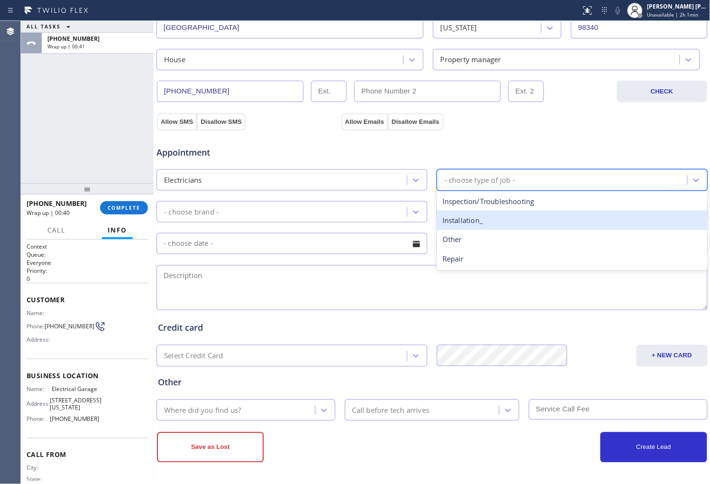
click at [484, 226] on div "Installation_" at bounding box center [572, 220] width 271 height 19
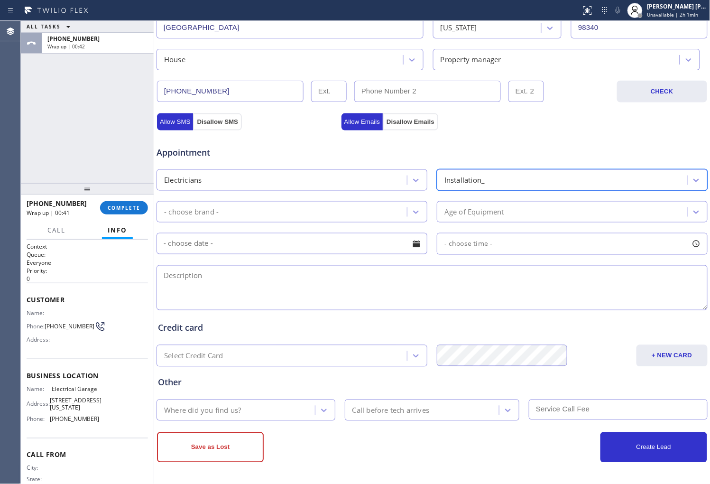
click at [281, 220] on div "- choose brand -" at bounding box center [282, 211] width 247 height 17
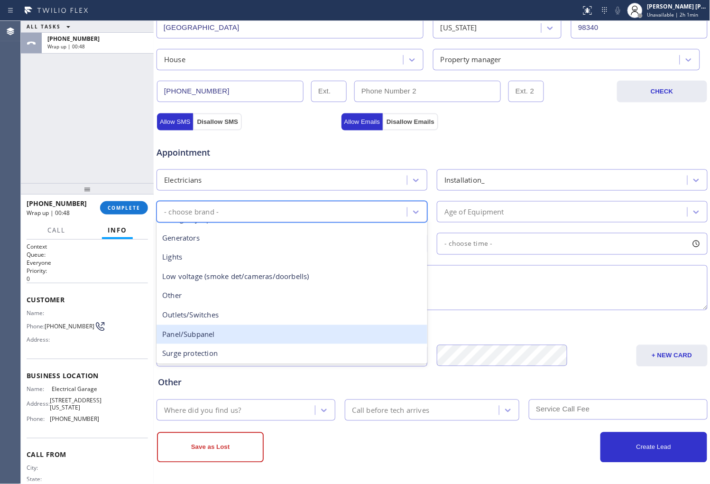
scroll to position [73, 0]
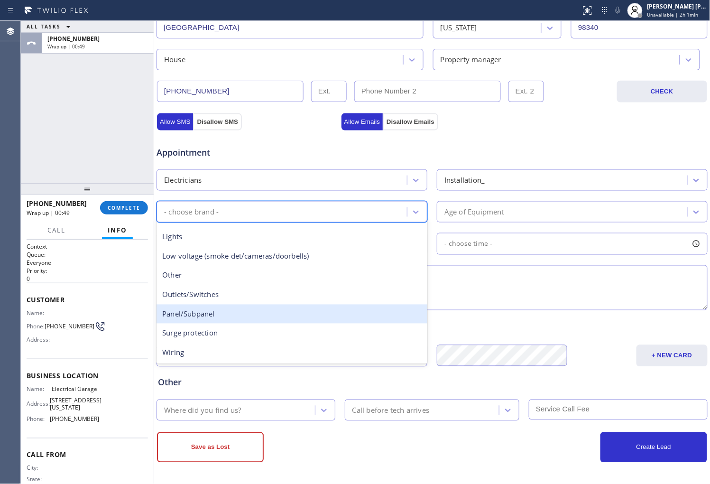
click at [233, 311] on div "Panel/Subpanel" at bounding box center [291, 313] width 271 height 19
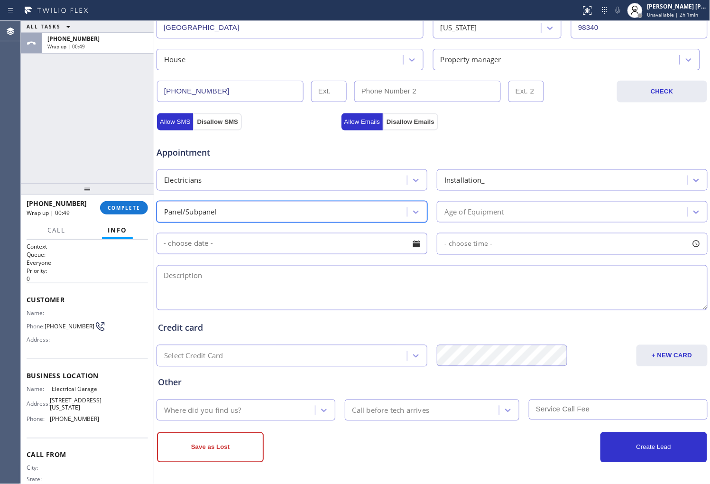
click at [532, 209] on div "Age of Equipment" at bounding box center [563, 211] width 247 height 17
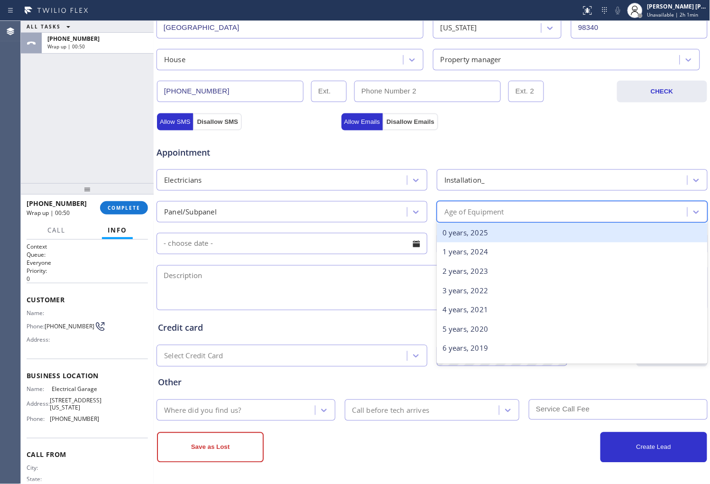
click at [454, 233] on div "0 years, 2025" at bounding box center [572, 232] width 271 height 19
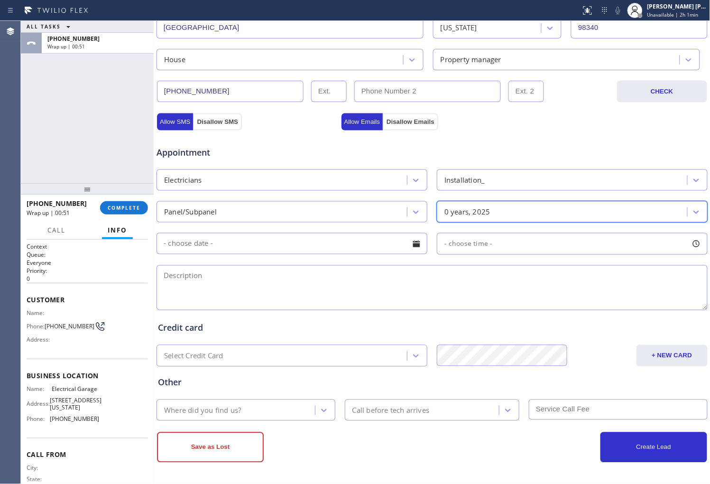
click at [322, 285] on textarea at bounding box center [431, 287] width 551 height 45
click at [363, 293] on textarea at bounding box center [431, 287] width 551 height 45
paste textarea "[STREET_ADDRESS]"
type textarea "[STREET_ADDRESS]"
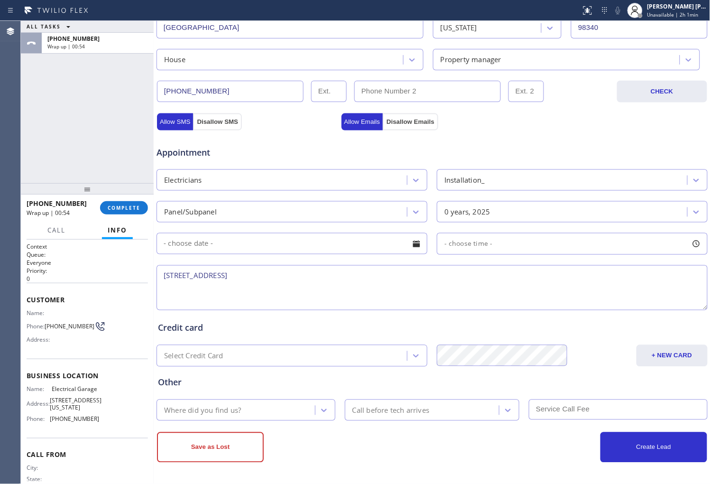
drag, startPoint x: 192, startPoint y: 274, endPoint x: 160, endPoint y: 274, distance: 32.7
click at [160, 274] on textarea "[STREET_ADDRESS]" at bounding box center [431, 287] width 551 height 45
click at [195, 294] on textarea at bounding box center [431, 287] width 551 height 45
paste textarea "Wanting to extend garage by 14th to maximize space /panel is full and they need…"
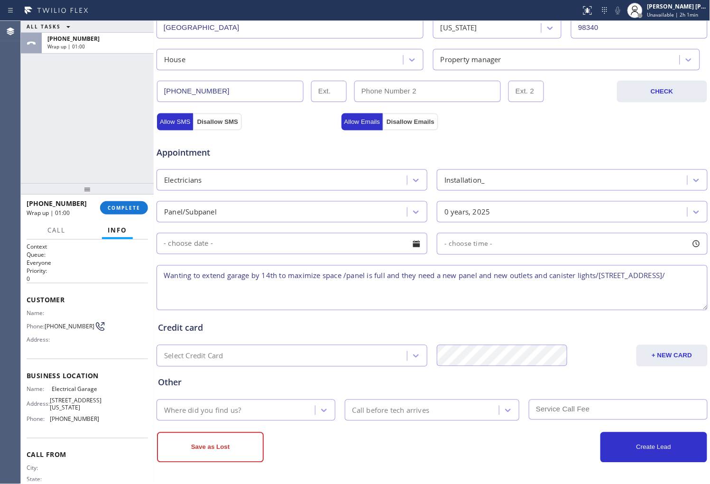
click at [250, 277] on textarea "Wanting to extend garage by 14th to maximize space /panel is full and they need…" at bounding box center [431, 287] width 551 height 45
click at [163, 278] on textarea "Wanting to extend garage the by 14th to maximize space /panel is full and they …" at bounding box center [431, 287] width 551 height 45
paste textarea "Have a job in [GEOGRAPHIC_DATA] that needs a bid"
click at [400, 276] on textarea "Have a job in [GEOGRAPHIC_DATA] that needs a bid. Wanting to extend garage the …" at bounding box center [431, 287] width 551 height 45
click at [363, 274] on textarea "Have a job in [GEOGRAPHIC_DATA] that needs a bid. Wanting to extend garage by 1…" at bounding box center [431, 287] width 551 height 45
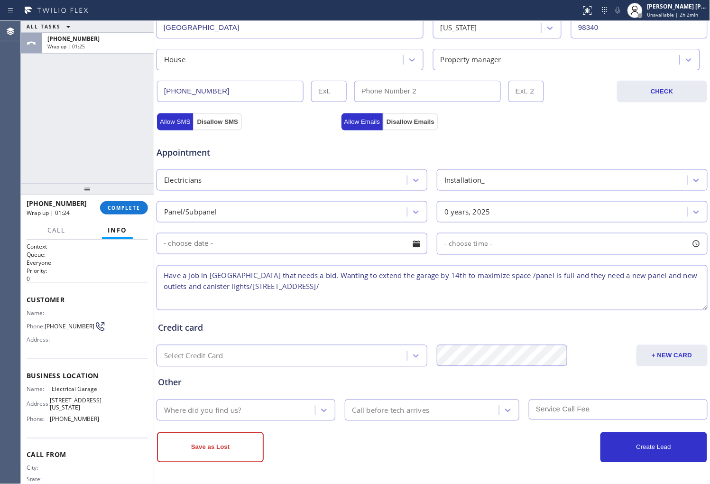
click at [428, 275] on textarea "Have a job in [GEOGRAPHIC_DATA] that needs a bid. Wanting to extend the garage …" at bounding box center [431, 287] width 551 height 45
click at [402, 285] on textarea "Have a job in [GEOGRAPHIC_DATA] that needs a bid. Wanting to extend the garage …" at bounding box center [431, 287] width 551 height 45
click at [77, 390] on span "Electrical Garage" at bounding box center [75, 388] width 47 height 7
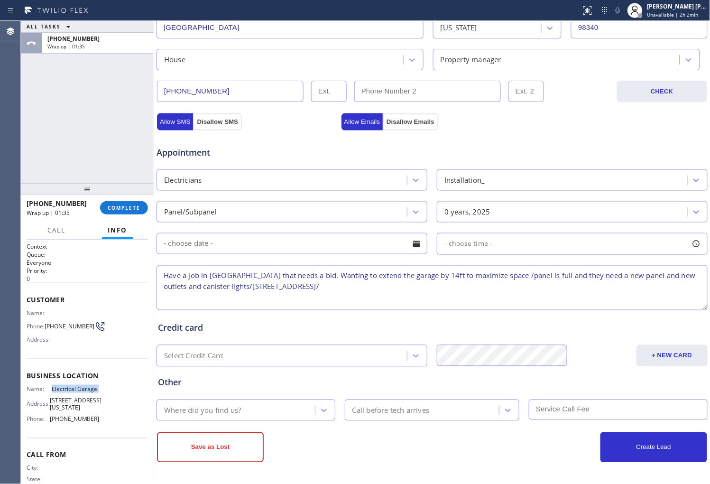
click at [77, 390] on span "Electrical Garage" at bounding box center [75, 388] width 47 height 7
click at [389, 282] on textarea "Have a job in [GEOGRAPHIC_DATA] that needs a bid. Wanting to extend the garage …" at bounding box center [431, 287] width 551 height 45
click at [389, 289] on textarea "Have a job in [GEOGRAPHIC_DATA] that needs a bid. Wanting to extend the garage …" at bounding box center [431, 287] width 551 height 45
paste textarea "Have a job in [GEOGRAPHIC_DATA] that needs a bid"
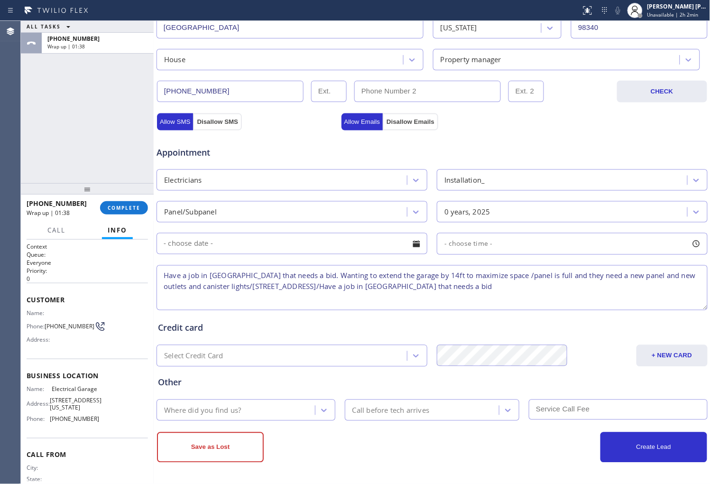
click at [513, 288] on textarea "Have a job in [GEOGRAPHIC_DATA] that needs a bid. Wanting to extend the garage …" at bounding box center [431, 287] width 551 height 45
drag, startPoint x: 513, startPoint y: 288, endPoint x: 377, endPoint y: 291, distance: 135.2
click at [377, 291] on textarea "Have a job in [GEOGRAPHIC_DATA] that needs a bid. Wanting to extend the garage …" at bounding box center [431, 287] width 551 height 45
click at [513, 288] on textarea "Have a job in [GEOGRAPHIC_DATA] that needs a bid. Wanting to extend the garage …" at bounding box center [431, 287] width 551 height 45
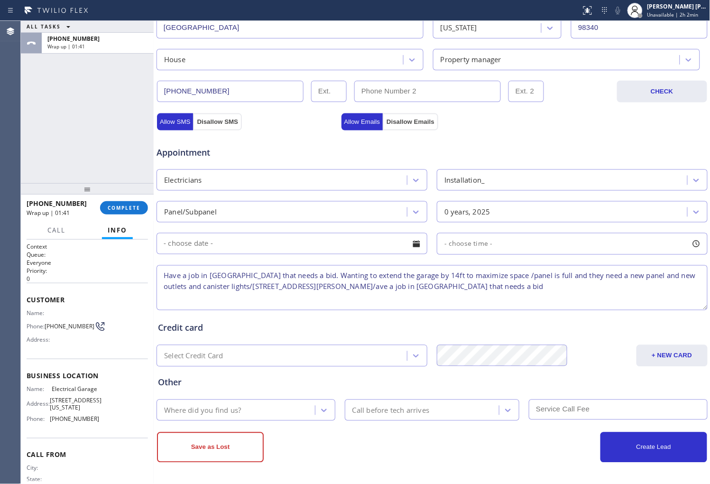
drag, startPoint x: 434, startPoint y: 290, endPoint x: 368, endPoint y: 292, distance: 65.9
click at [368, 292] on textarea "Have a job in [GEOGRAPHIC_DATA] that needs a bid. Wanting to extend the garage …" at bounding box center [431, 287] width 551 height 45
click at [370, 293] on textarea "Have a job in [GEOGRAPHIC_DATA] that needs a bid. Wanting to extend the garage …" at bounding box center [431, 287] width 551 height 45
click at [371, 293] on textarea "Have a job in [GEOGRAPHIC_DATA] that needs a bid. Wanting to extend the garage …" at bounding box center [431, 287] width 551 height 45
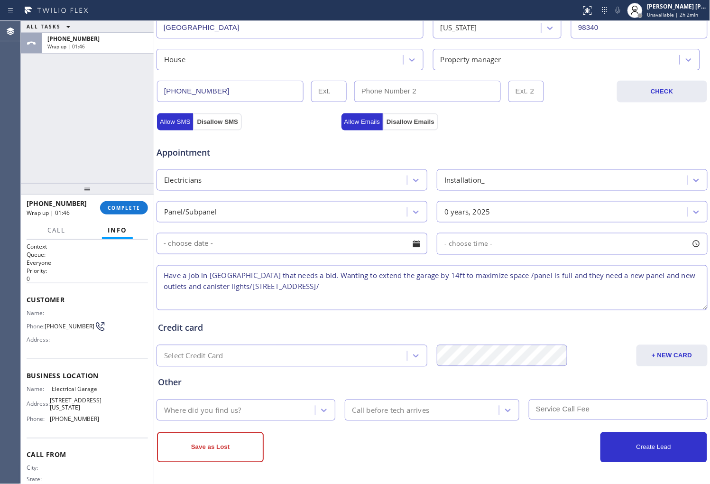
click at [64, 390] on span "Electrical Garage" at bounding box center [75, 388] width 47 height 7
click at [406, 292] on textarea "Have a job in [GEOGRAPHIC_DATA] that needs a bid. Wanting to extend the garage …" at bounding box center [431, 287] width 551 height 45
paste textarea "Electrical Garage"
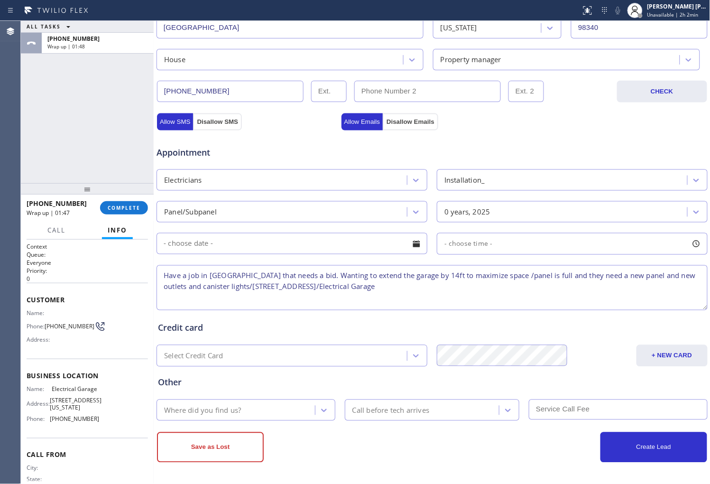
click at [486, 294] on textarea "Have a job in [GEOGRAPHIC_DATA] that needs a bid. Wanting to extend the garage …" at bounding box center [431, 287] width 551 height 45
click at [475, 288] on textarea "Have a job in [GEOGRAPHIC_DATA] that needs a bid. Wanting to extend the garage …" at bounding box center [431, 287] width 551 height 45
type textarea "Have a job in [GEOGRAPHIC_DATA] that needs a bid. Wanting to extend the garage …"
click at [234, 405] on div "Where did you find us?" at bounding box center [202, 409] width 77 height 11
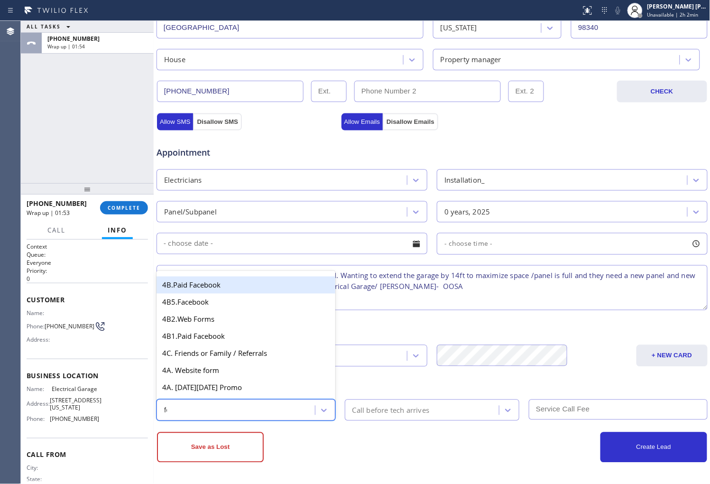
type input "for"
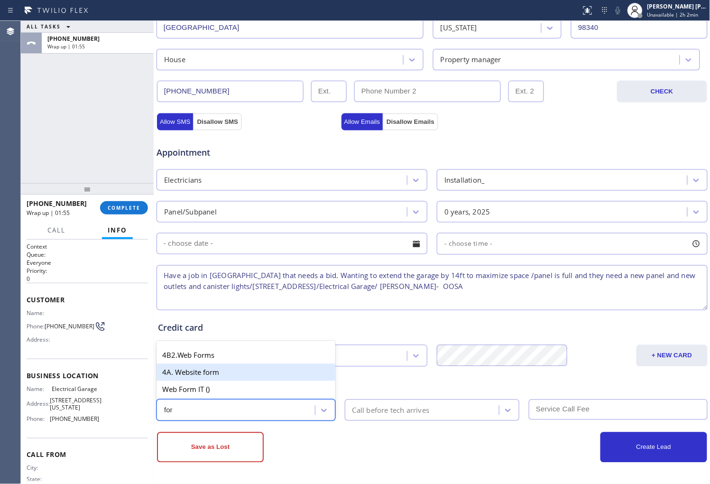
click at [217, 372] on div "4A. Website form" at bounding box center [245, 372] width 179 height 17
click at [217, 372] on div "Other option 4A. Website form focused, 45 of 64. 4 results available for search…" at bounding box center [432, 393] width 552 height 54
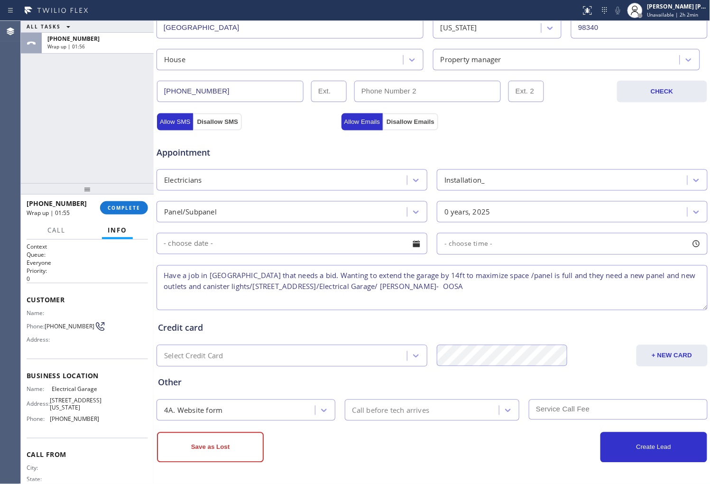
click at [404, 413] on div "Call before tech arrives" at bounding box center [390, 409] width 77 height 11
click at [380, 421] on div "Save as Lost Create Lead" at bounding box center [432, 442] width 552 height 42
click at [375, 401] on div "Call before tech arrives" at bounding box center [432, 409] width 175 height 21
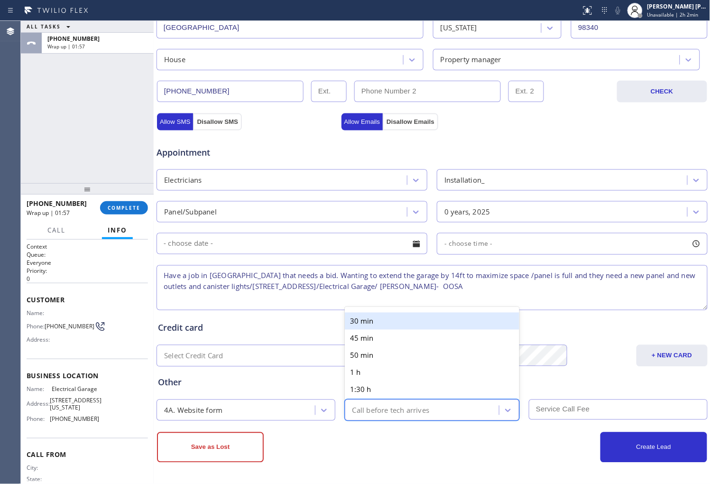
click at [376, 410] on div "Call before tech arrives" at bounding box center [390, 409] width 77 height 11
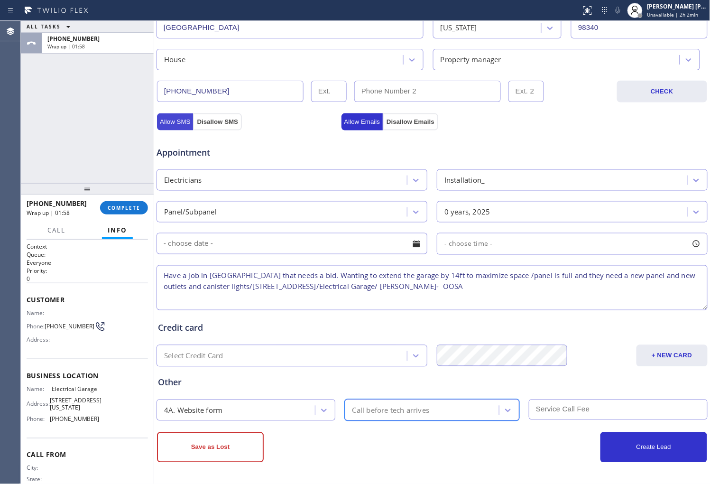
click at [167, 120] on button "Allow SMS" at bounding box center [175, 121] width 36 height 17
click at [352, 131] on div "Appointment Electricians Installation_ Panel/Subpanel 0 years, 2025 - choose ti…" at bounding box center [432, 221] width 552 height 182
click at [348, 123] on button "Allow Emails" at bounding box center [362, 121] width 42 height 17
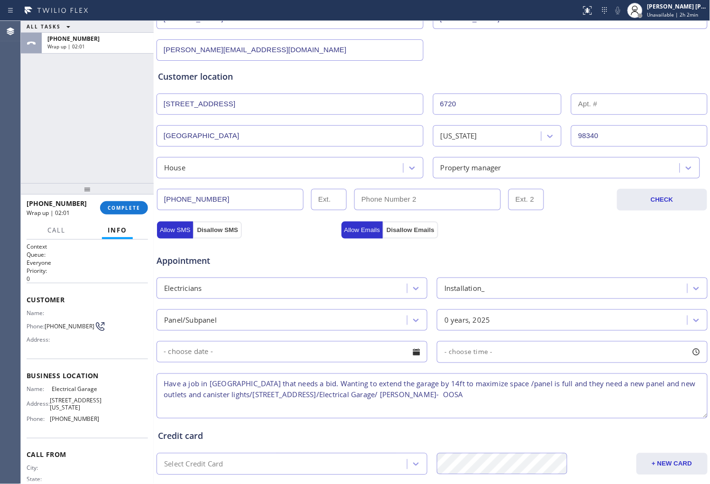
scroll to position [251, 0]
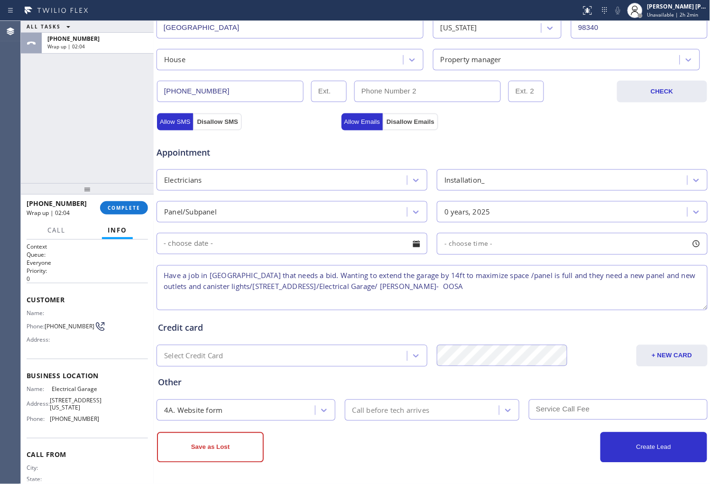
click at [496, 276] on textarea "Have a job in [GEOGRAPHIC_DATA] that needs a bid. Wanting to extend the garage …" at bounding box center [431, 287] width 551 height 45
click at [229, 285] on textarea "Have a job in [GEOGRAPHIC_DATA] that needs a bid. Wanting to extend the garage …" at bounding box center [431, 287] width 551 height 45
type textarea "Have a job in [GEOGRAPHIC_DATA] that needs a bid. Wanting to extend the garage …"
click at [221, 442] on button "Save as Lost" at bounding box center [210, 447] width 107 height 30
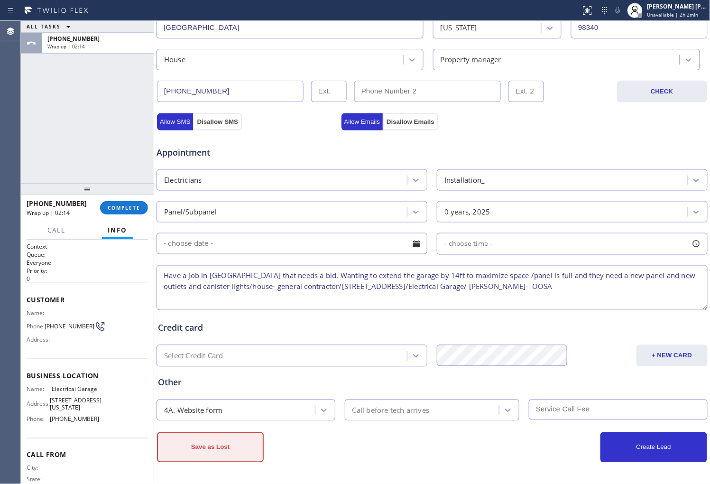
scroll to position [283, 0]
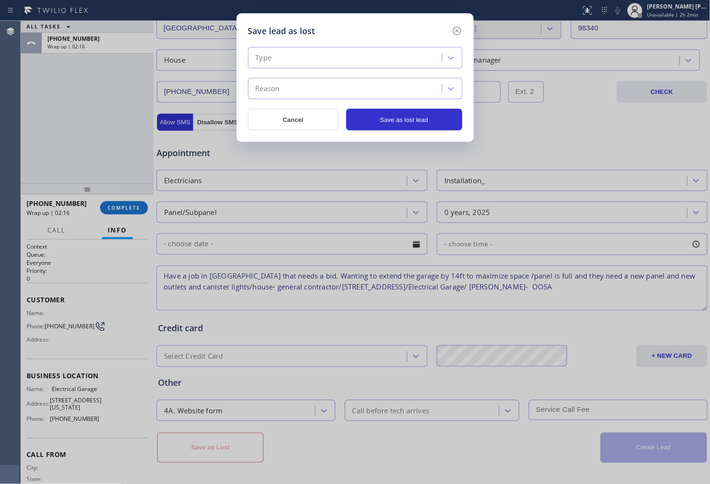
click at [339, 47] on div "Type" at bounding box center [355, 57] width 214 height 21
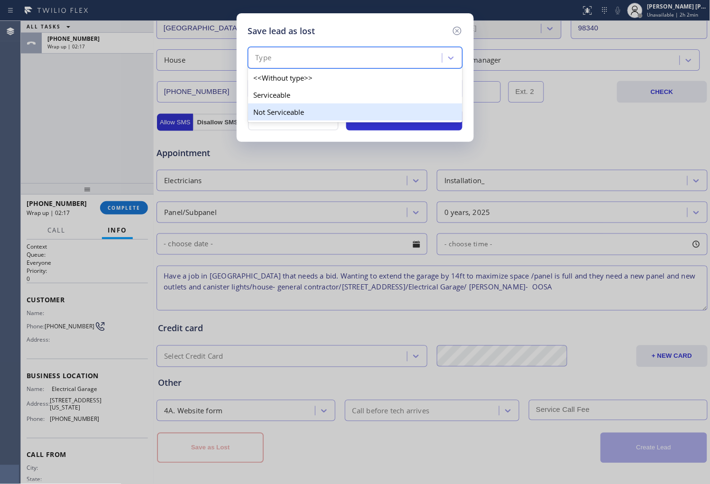
click at [314, 112] on div "Not Serviceable" at bounding box center [355, 111] width 214 height 17
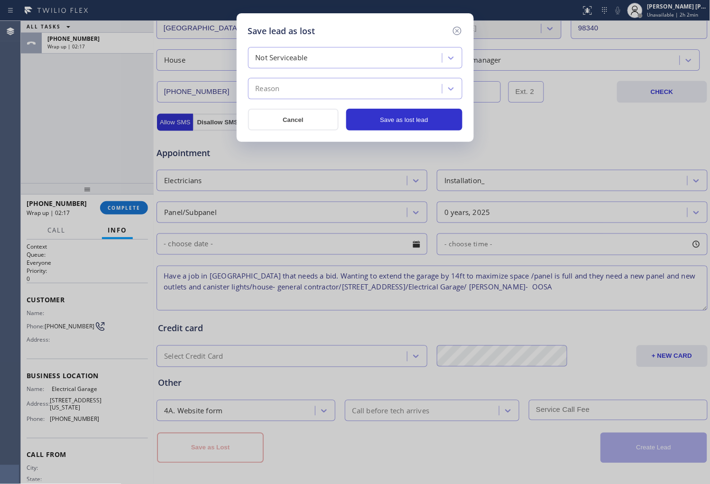
click at [326, 89] on div "Reason" at bounding box center [346, 89] width 191 height 17
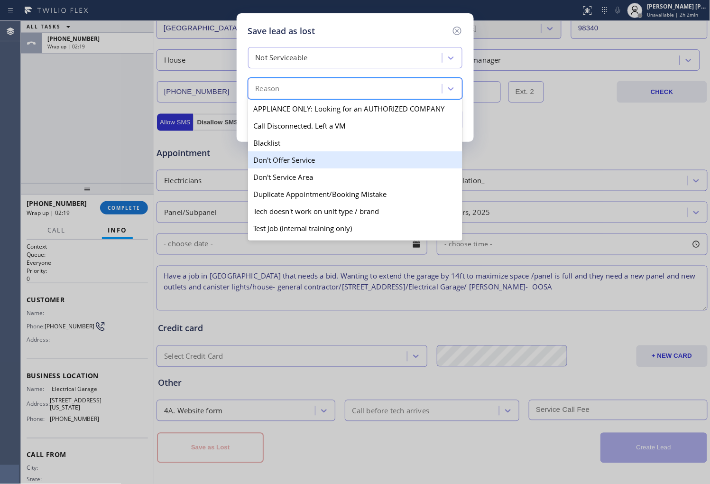
click at [317, 174] on div "Don't Service Area" at bounding box center [355, 176] width 214 height 17
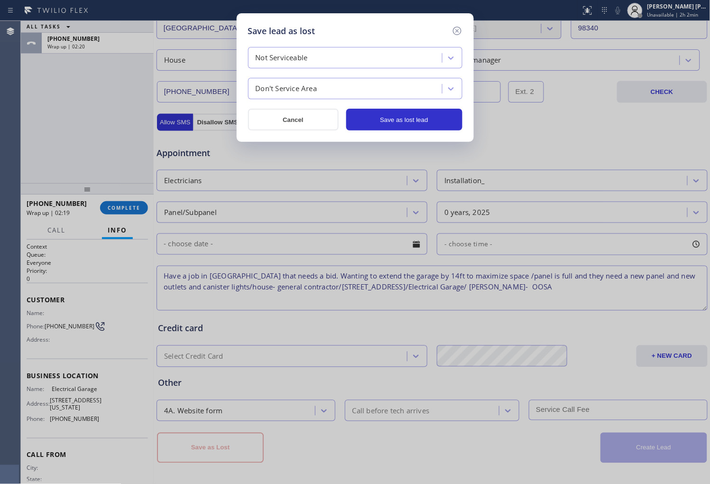
click at [317, 174] on div "Save lead as lost Not Serviceable Don't Service Area Cancel Save as lost lead" at bounding box center [355, 242] width 710 height 484
click at [388, 124] on button "Save as lost lead" at bounding box center [404, 120] width 116 height 22
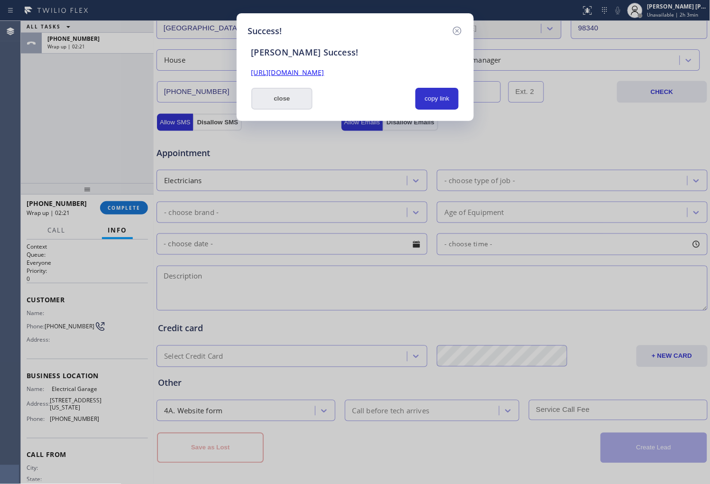
click at [284, 102] on button "close" at bounding box center [282, 99] width 62 height 22
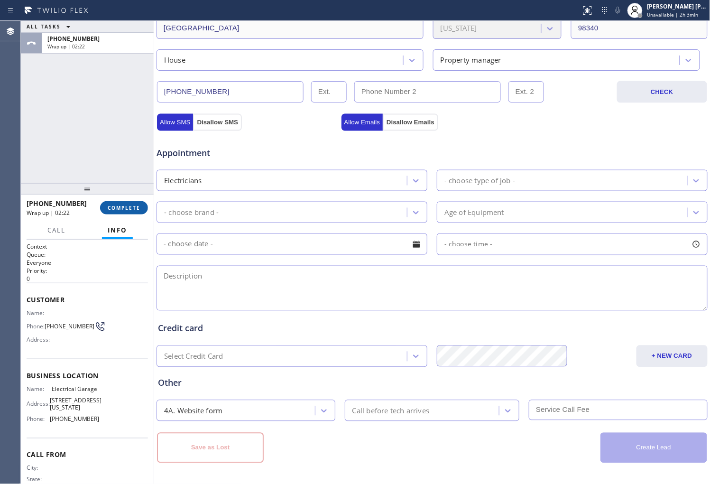
click at [128, 206] on span "COMPLETE" at bounding box center [124, 207] width 33 height 7
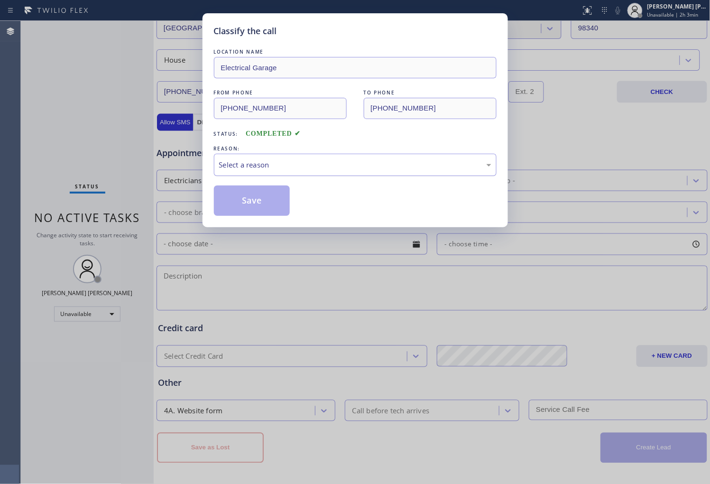
click at [266, 159] on div "Select a reason" at bounding box center [355, 164] width 272 height 11
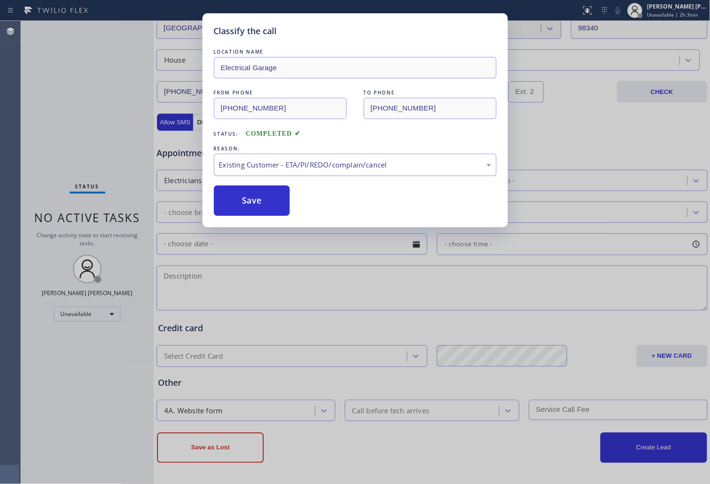
click at [261, 166] on div "Existing Customer - ETA/PI/REDO/complain/cancel" at bounding box center [355, 164] width 272 height 11
click at [266, 163] on div "Not Booked - All other reasons" at bounding box center [355, 164] width 272 height 11
click at [260, 200] on button "Save" at bounding box center [252, 200] width 76 height 30
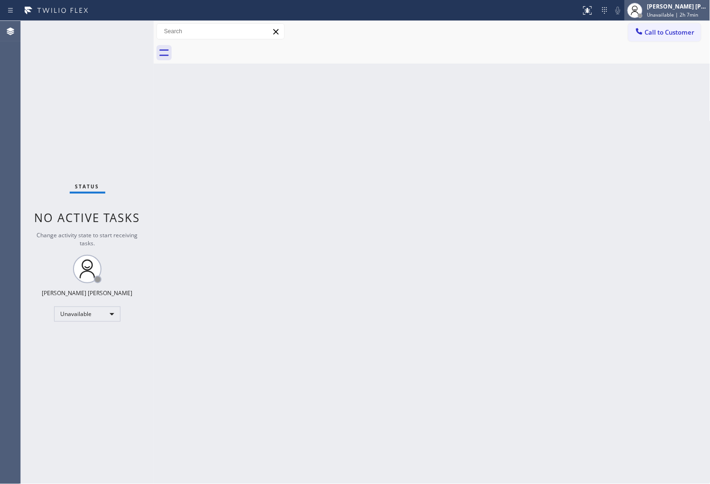
click at [677, 17] on span "Unavailable | 2h 7min" at bounding box center [672, 14] width 51 height 7
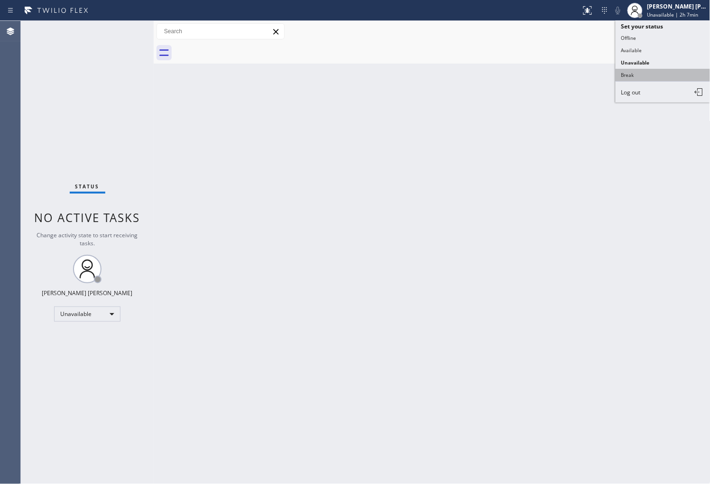
click at [647, 73] on button "Break" at bounding box center [662, 75] width 95 height 12
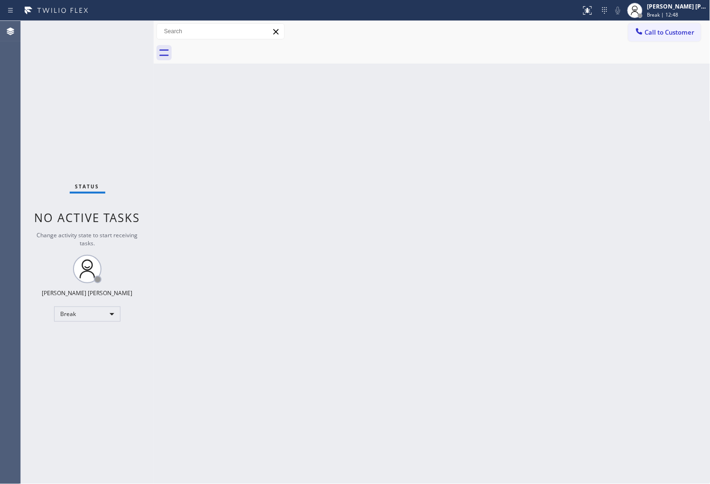
click at [1, 338] on div "Agent Desktop" at bounding box center [10, 252] width 20 height 463
drag, startPoint x: 1, startPoint y: 223, endPoint x: 88, endPoint y: 191, distance: 92.0
click at [1, 223] on div "Agent Desktop" at bounding box center [10, 252] width 20 height 463
click at [675, 35] on span "Call to Customer" at bounding box center [670, 32] width 50 height 9
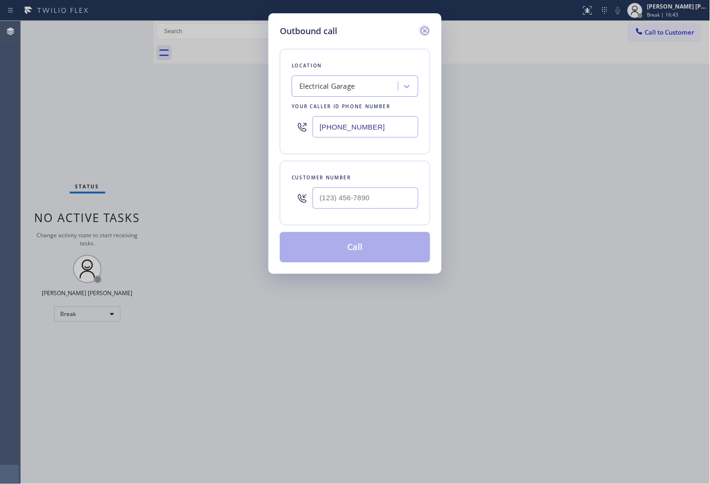
click at [429, 31] on icon at bounding box center [425, 31] width 9 height 9
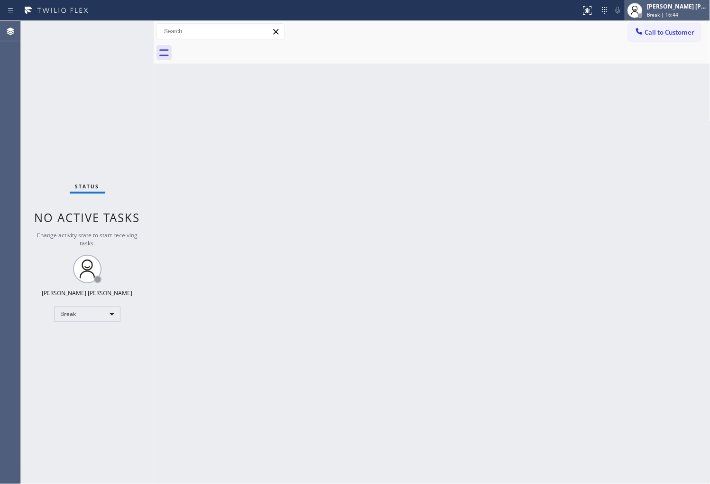
click at [667, 15] on span "Break | 16:44" at bounding box center [662, 14] width 31 height 7
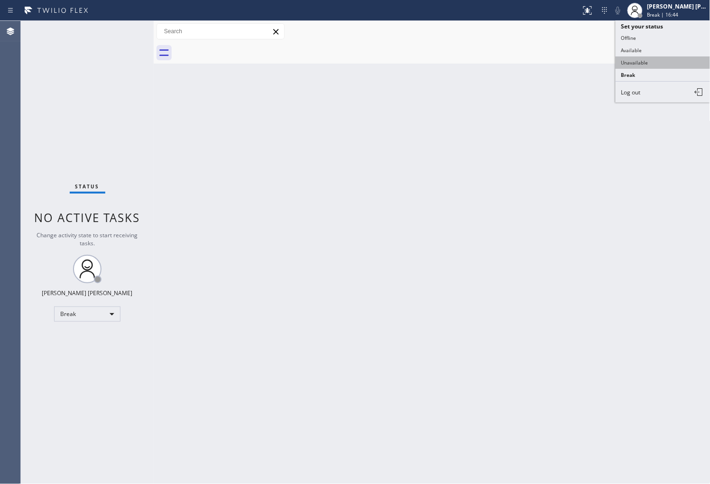
click at [633, 63] on button "Unavailable" at bounding box center [662, 62] width 95 height 12
click at [675, 41] on div "Call to Customer Outbound call Location Electrical Garage Your caller id phone …" at bounding box center [432, 42] width 557 height 43
click at [666, 33] on span "Call to Customer" at bounding box center [670, 32] width 50 height 9
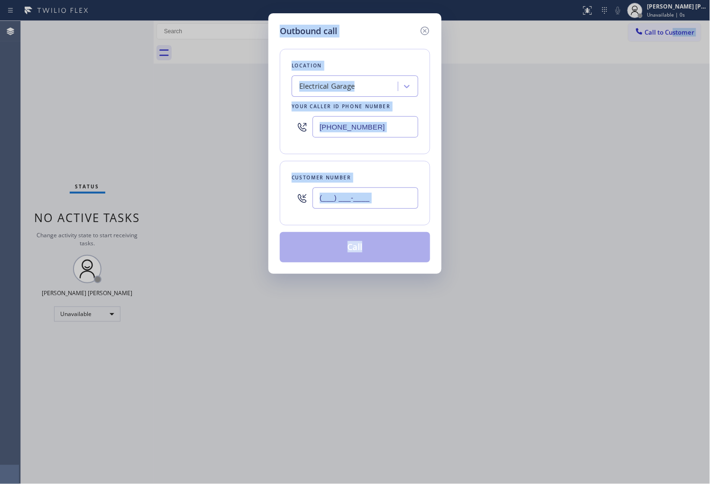
click at [394, 202] on input "(___) ___-____" at bounding box center [365, 197] width 106 height 21
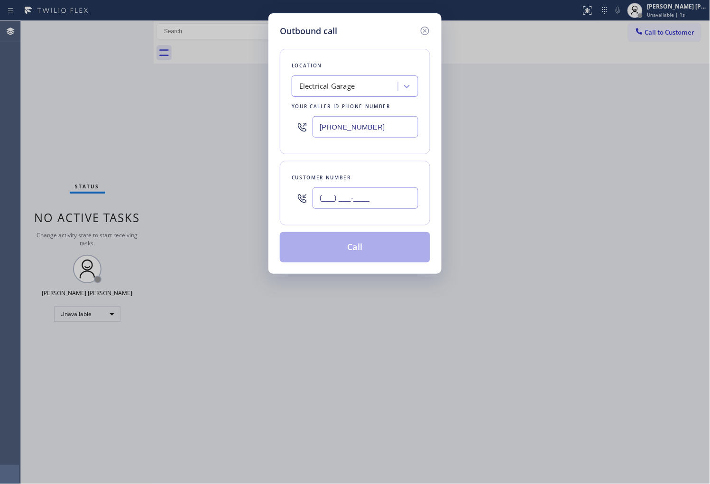
paste input "646) 323-3849"
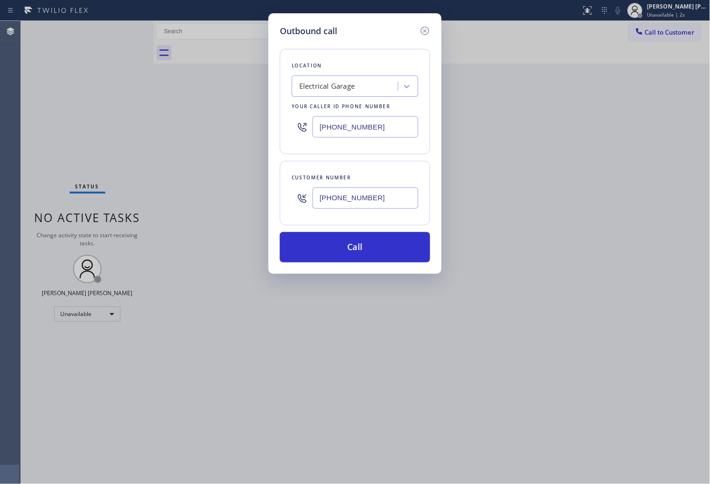
type input "[PHONE_NUMBER]"
click at [399, 118] on input "[PHONE_NUMBER]" at bounding box center [365, 126] width 106 height 21
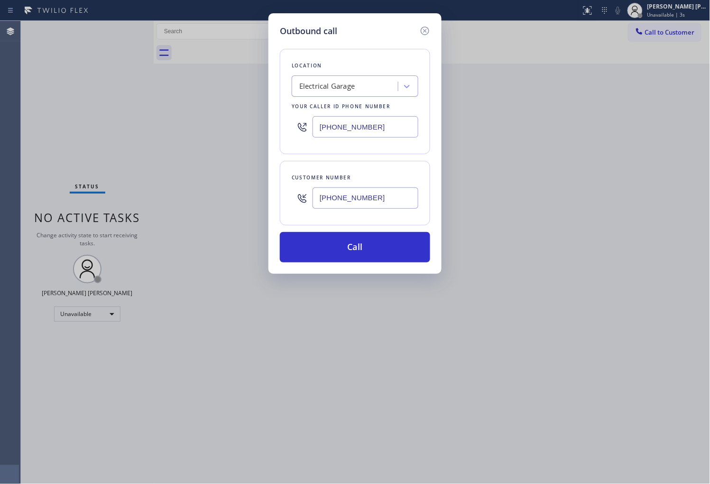
click at [399, 118] on input "[PHONE_NUMBER]" at bounding box center [365, 126] width 106 height 21
paste input "562) 278-0808"
type input "[PHONE_NUMBER]"
click at [400, 243] on button "Call" at bounding box center [355, 247] width 150 height 30
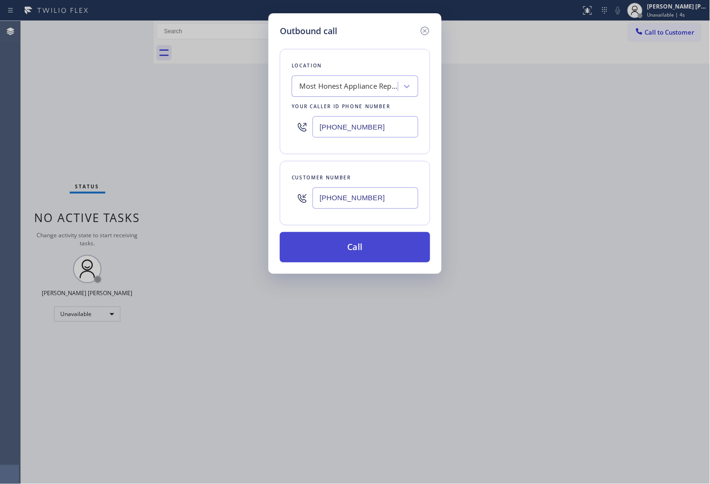
click at [400, 243] on button "Call" at bounding box center [355, 247] width 150 height 30
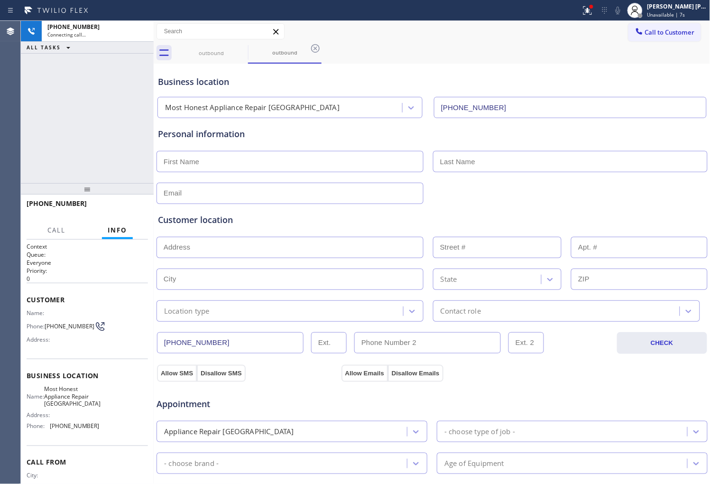
type input "[PHONE_NUMBER]"
click at [623, 12] on icon at bounding box center [617, 10] width 11 height 11
click at [593, 15] on icon at bounding box center [587, 10] width 11 height 11
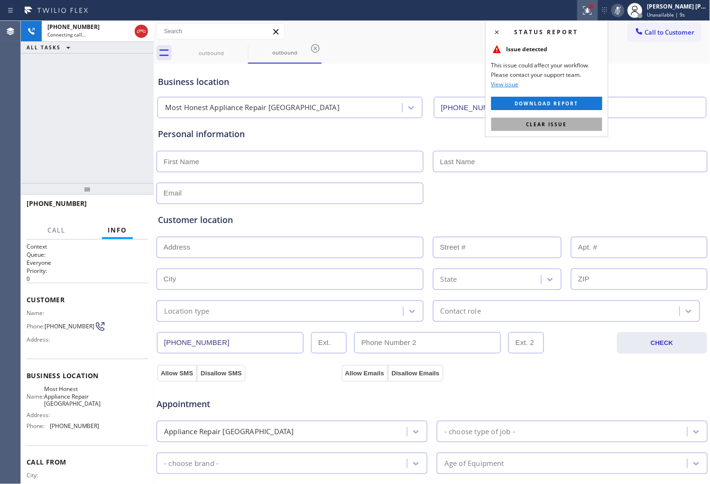
click at [559, 122] on span "Clear issue" at bounding box center [546, 124] width 41 height 7
click at [559, 122] on div "Personal information" at bounding box center [432, 161] width 552 height 86
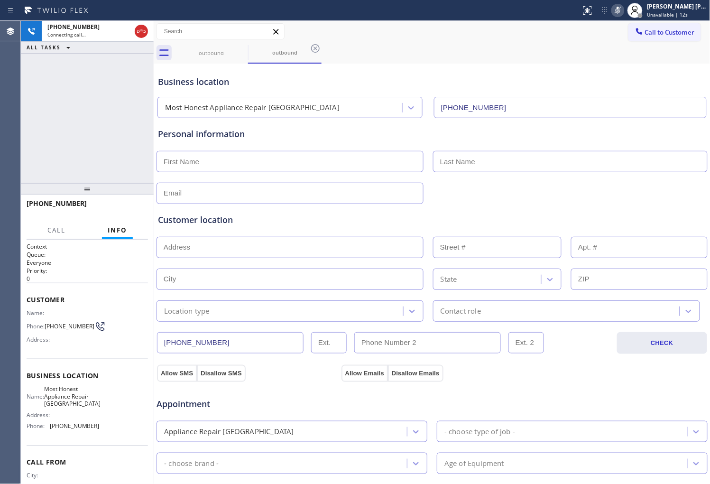
click at [46, 204] on span "[PHONE_NUMBER]" at bounding box center [57, 203] width 60 height 9
click at [126, 110] on div "[PHONE_NUMBER] Connecting call… ALL TASKS ALL TASKS ACTIVE TASKS TASKS IN WRAP …" at bounding box center [87, 102] width 133 height 162
click at [621, 10] on rect at bounding box center [617, 9] width 7 height 7
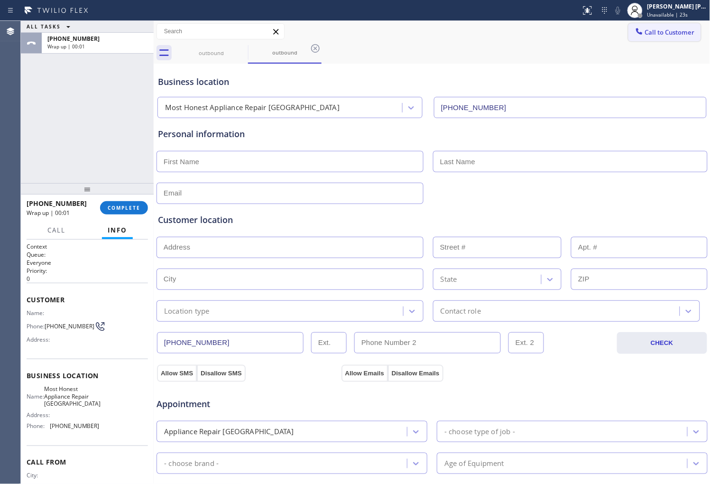
click at [657, 32] on span "Call to Customer" at bounding box center [670, 32] width 50 height 9
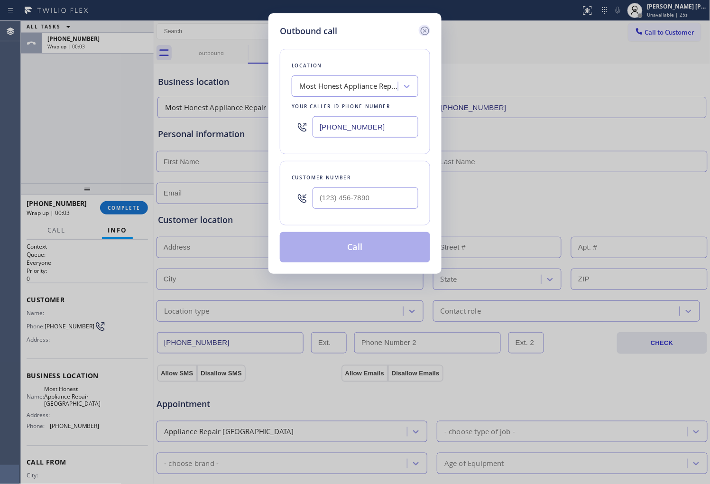
click at [425, 29] on icon at bounding box center [424, 30] width 11 height 11
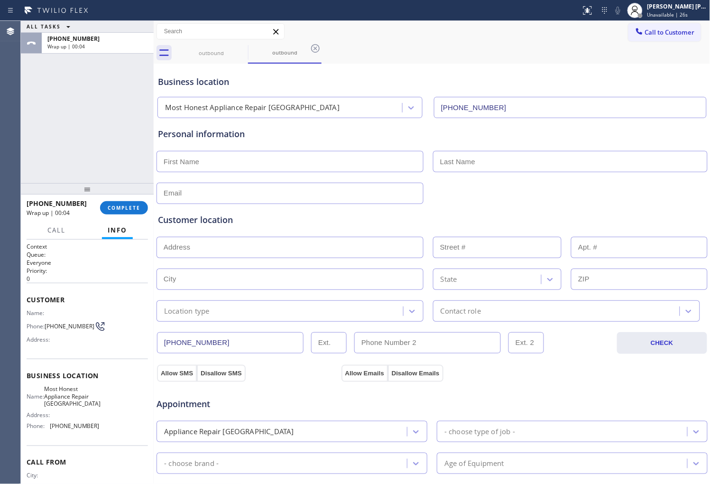
click at [53, 205] on span "[PHONE_NUMBER]" at bounding box center [57, 203] width 60 height 9
click at [141, 200] on div "[PHONE_NUMBER] Wrap up | 00:48 COMPLETE" at bounding box center [87, 207] width 121 height 25
click at [132, 203] on button "COMPLETE" at bounding box center [124, 207] width 48 height 13
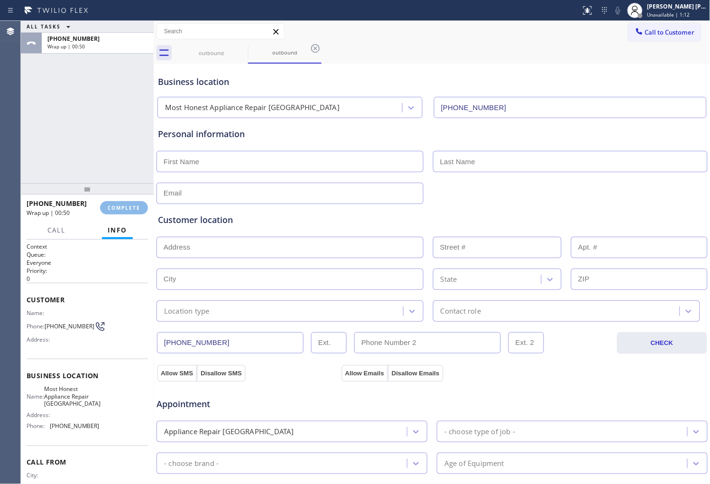
click at [281, 160] on input "text" at bounding box center [289, 161] width 267 height 21
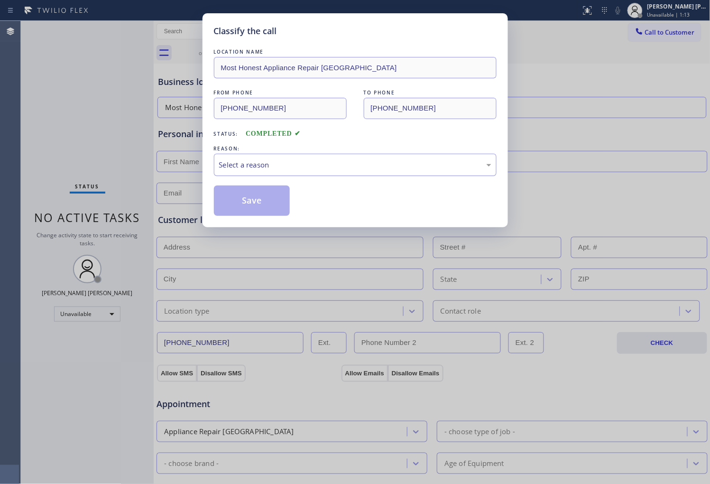
click at [255, 154] on div "Select a reason" at bounding box center [355, 165] width 283 height 22
click at [264, 157] on div "Not Booked - All other reasons" at bounding box center [355, 165] width 283 height 22
click at [248, 208] on button "Save" at bounding box center [252, 200] width 76 height 30
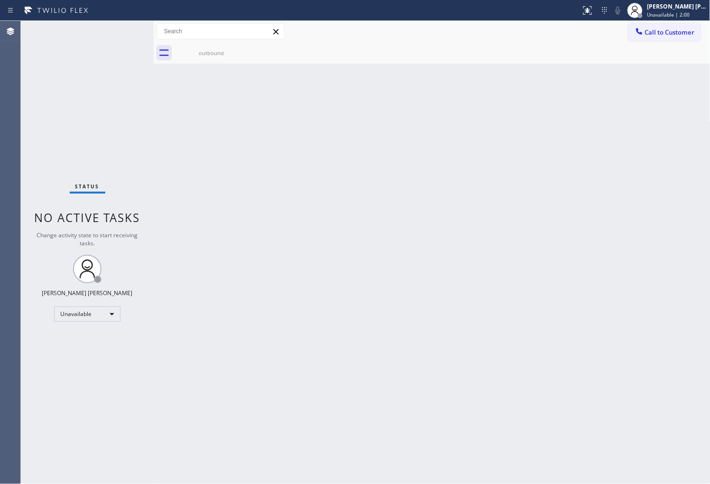
click at [1, 187] on div "Agent Desktop" at bounding box center [10, 252] width 20 height 463
click at [241, 49] on icon at bounding box center [242, 48] width 9 height 9
click at [242, 64] on div "Back to Dashboard Change Sender ID Customers Technicians Select a contact Outbo…" at bounding box center [432, 252] width 557 height 463
click at [239, 59] on div "outbound" at bounding box center [211, 52] width 72 height 21
click at [640, 35] on icon at bounding box center [638, 31] width 9 height 9
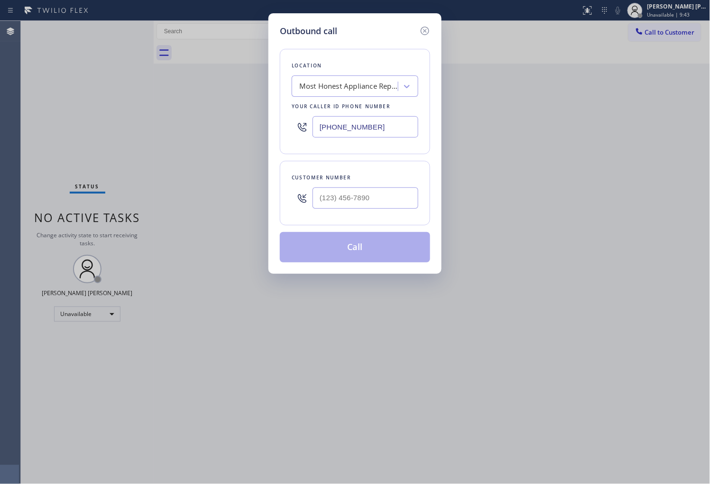
click at [393, 122] on input "[PHONE_NUMBER]" at bounding box center [365, 126] width 106 height 21
click at [393, 123] on input "[PHONE_NUMBER]" at bounding box center [365, 126] width 106 height 21
paste input "929) 389-0302"
type input "[PHONE_NUMBER]"
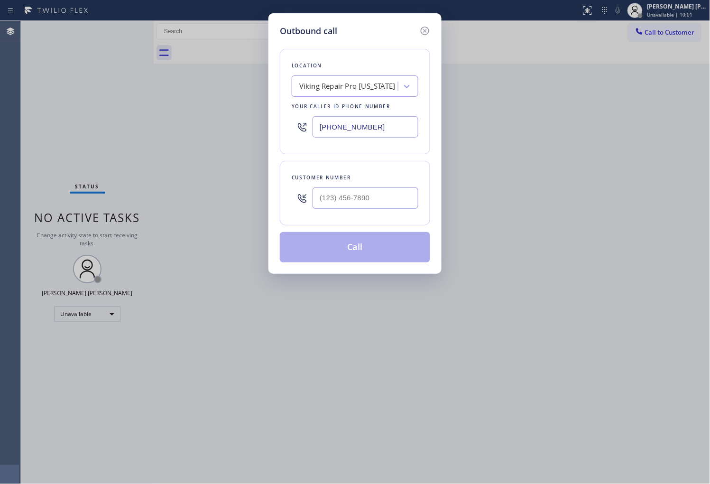
click at [375, 187] on div at bounding box center [365, 198] width 106 height 31
click at [376, 205] on input "(___) ___-____" at bounding box center [365, 197] width 106 height 21
paste input "212) 928-0549"
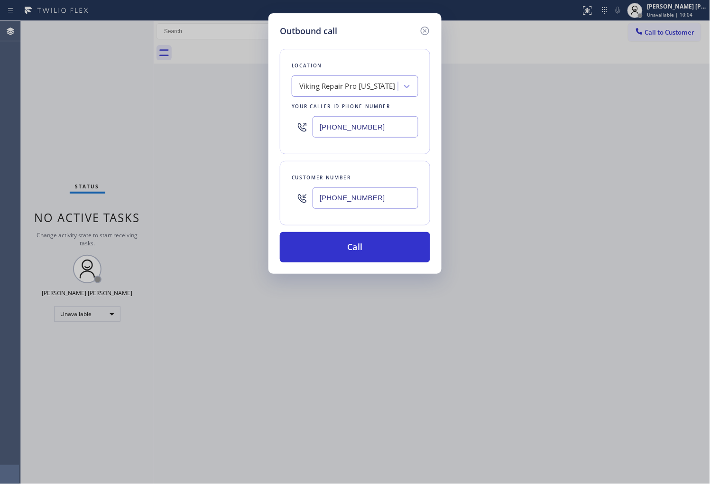
type input "[PHONE_NUMBER]"
click at [373, 247] on button "Call" at bounding box center [355, 247] width 150 height 30
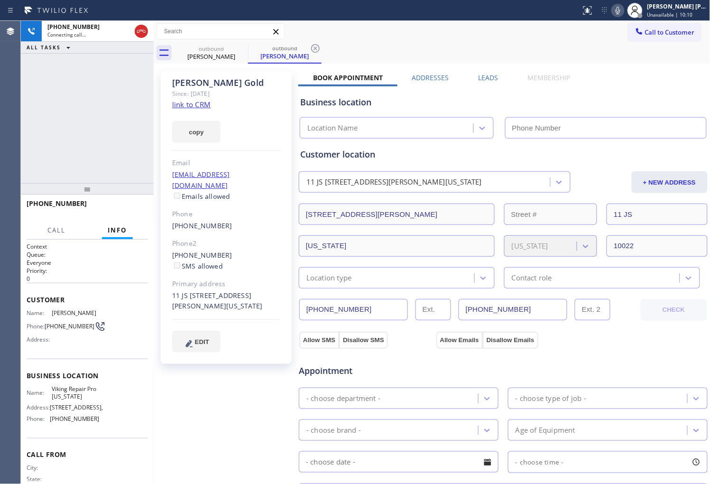
click at [201, 87] on div "[PERSON_NAME]" at bounding box center [226, 82] width 109 height 11
type input "[PHONE_NUMBER]"
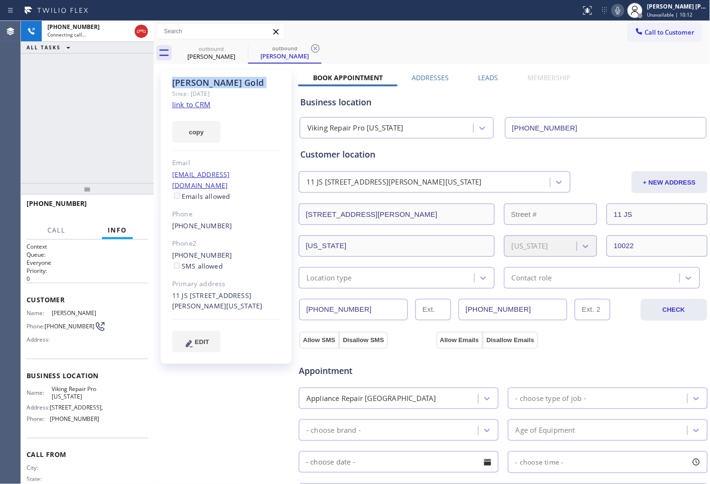
click at [623, 14] on icon at bounding box center [617, 10] width 11 height 11
click at [141, 35] on icon at bounding box center [141, 31] width 11 height 11
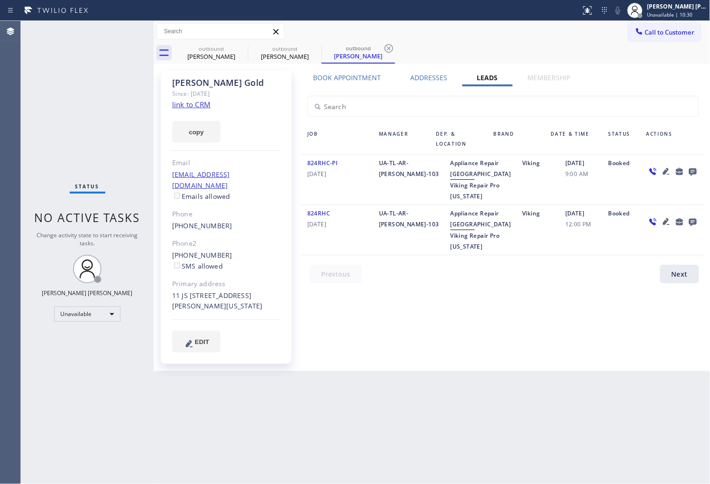
click at [693, 168] on icon at bounding box center [693, 172] width 8 height 8
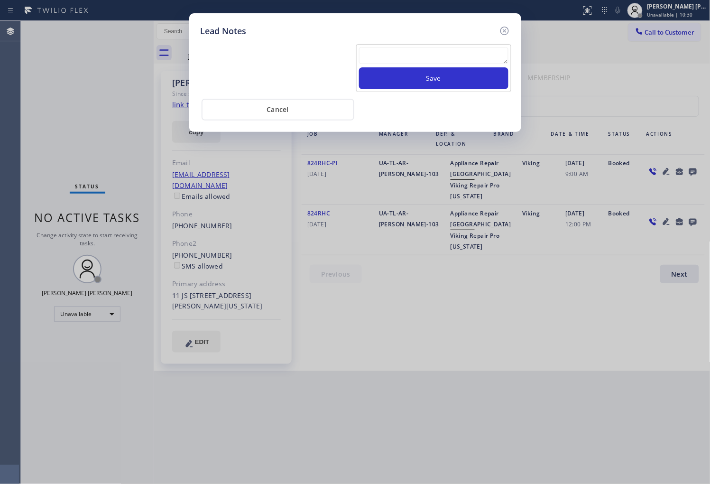
click at [471, 49] on textarea at bounding box center [433, 55] width 149 height 17
click at [471, 48] on textarea at bounding box center [433, 55] width 149 height 17
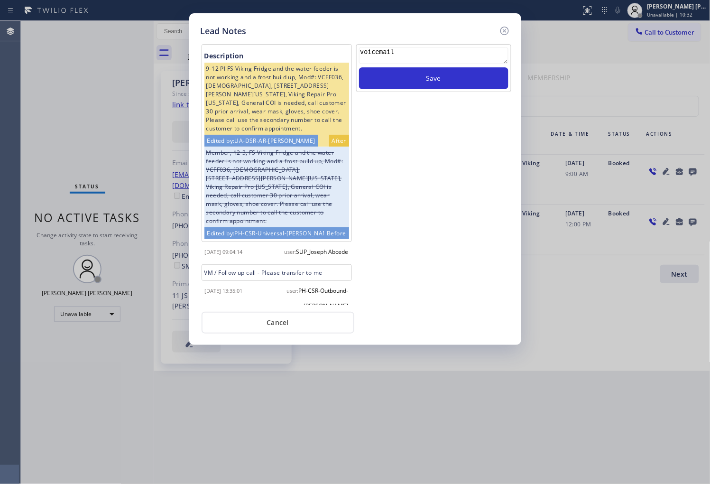
click at [476, 57] on textarea "voicemail" at bounding box center [433, 55] width 149 height 17
type textarea "voicemail"
click at [467, 81] on button "Save" at bounding box center [433, 78] width 149 height 22
click at [505, 31] on icon at bounding box center [504, 31] width 9 height 9
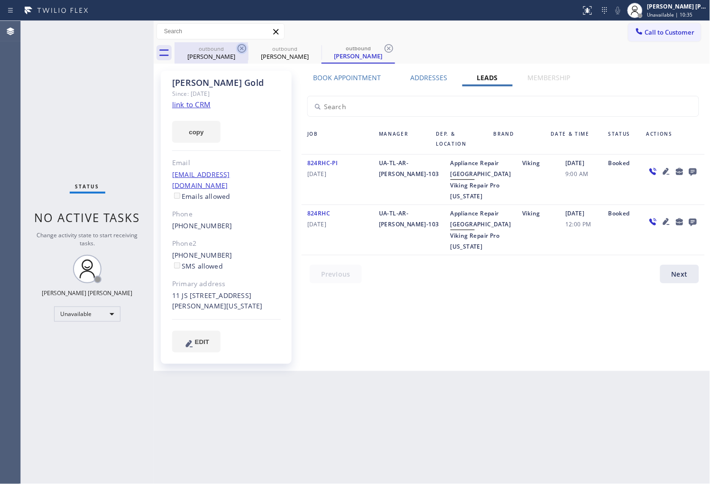
click at [241, 49] on icon at bounding box center [242, 48] width 9 height 9
click at [0, 0] on icon at bounding box center [0, 0] width 0 height 0
click at [385, 49] on icon at bounding box center [389, 48] width 9 height 9
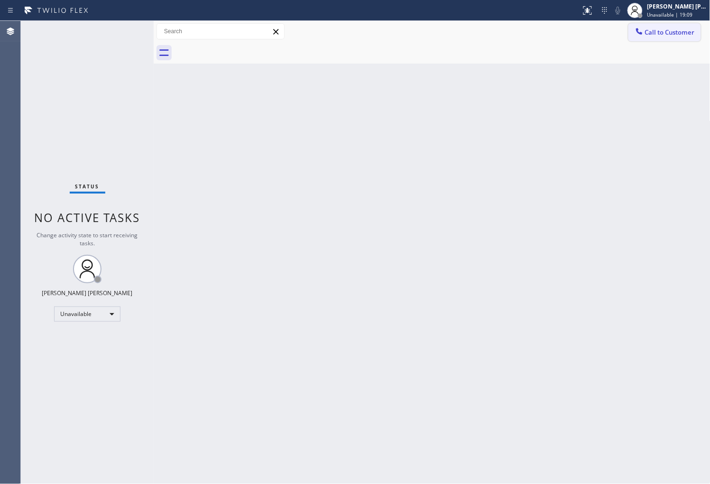
click at [685, 29] on span "Call to Customer" at bounding box center [670, 32] width 50 height 9
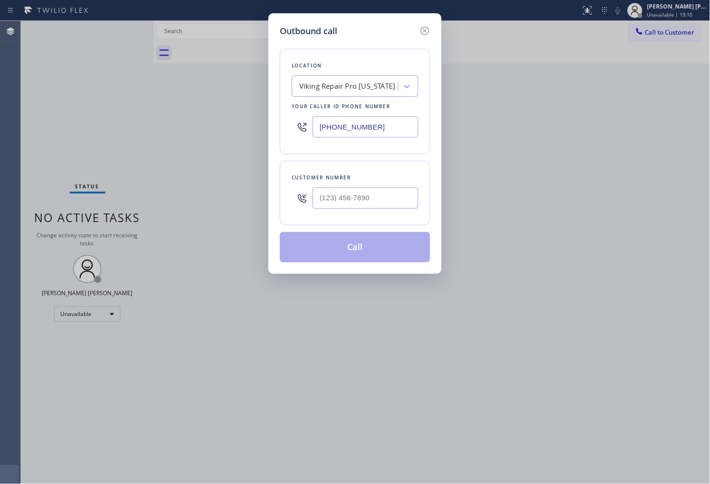
click at [380, 132] on input "[PHONE_NUMBER]" at bounding box center [365, 126] width 106 height 21
paste input "760) 284-8010"
type input "[PHONE_NUMBER]"
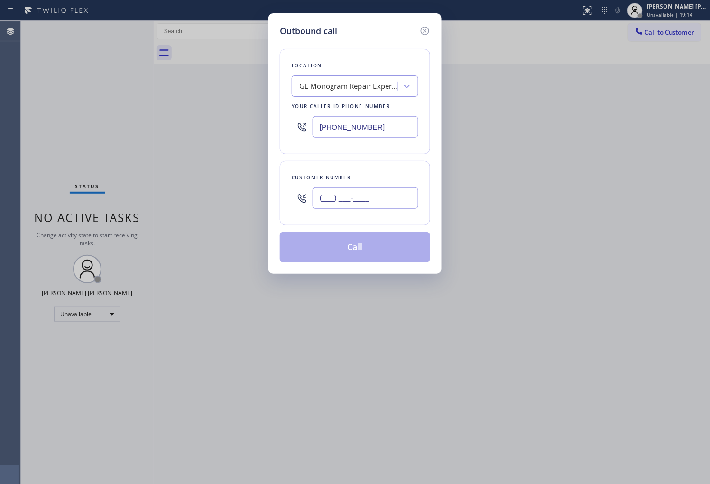
click at [351, 193] on input "(___) ___-____" at bounding box center [365, 197] width 106 height 21
paste input "760) 567-8434"
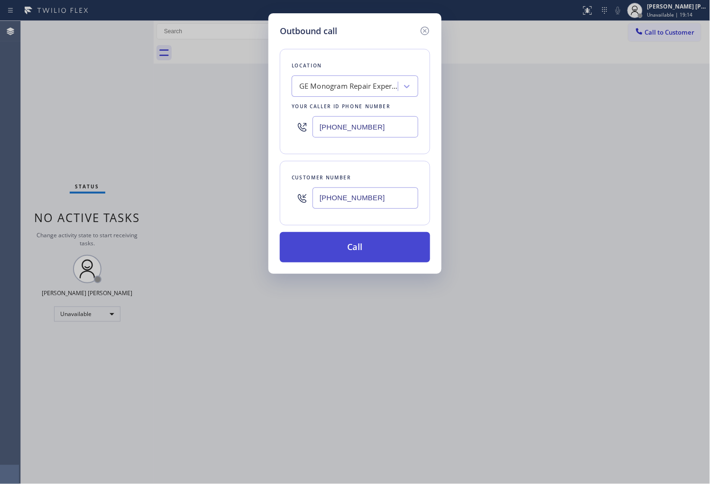
type input "[PHONE_NUMBER]"
click at [364, 246] on button "Call" at bounding box center [355, 247] width 150 height 30
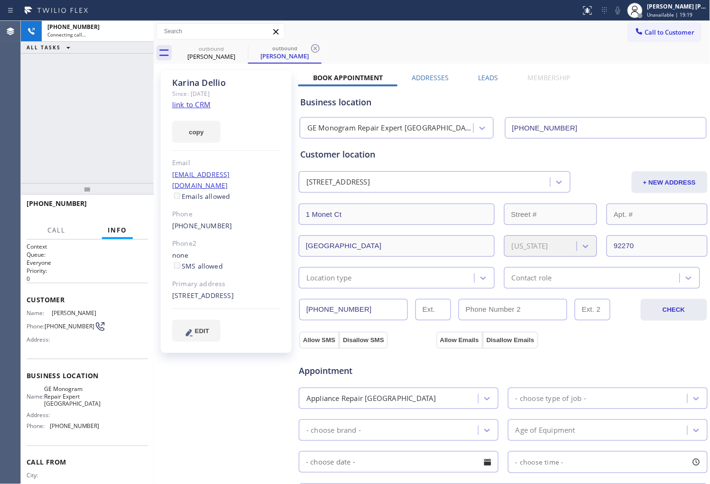
type input "[PHONE_NUMBER]"
click at [1, 103] on div "Agent Desktop" at bounding box center [10, 252] width 20 height 463
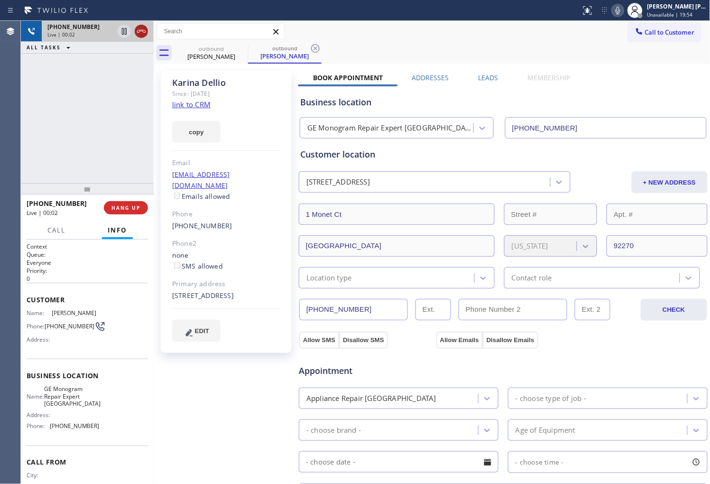
click at [138, 32] on icon at bounding box center [141, 31] width 9 height 3
click at [470, 76] on div "Leads" at bounding box center [488, 79] width 49 height 13
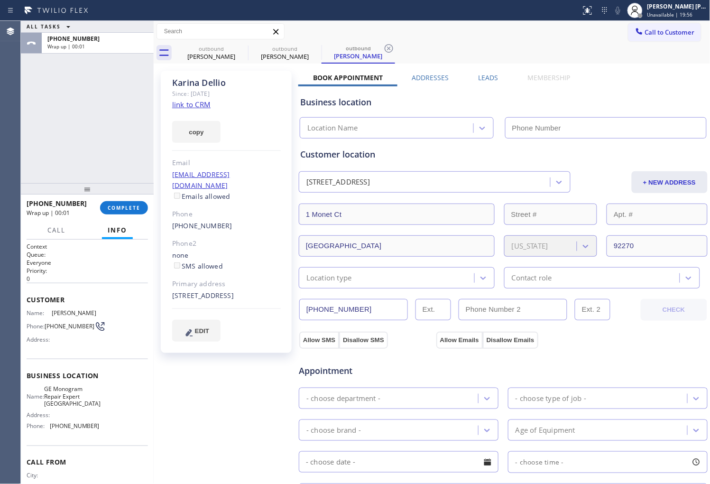
type input "[PHONE_NUMBER]"
click at [491, 73] on label "Leads" at bounding box center [488, 77] width 20 height 9
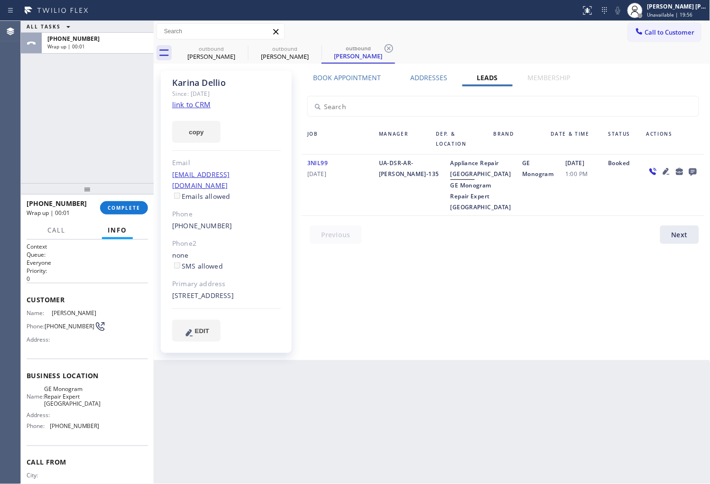
click at [687, 170] on icon at bounding box center [692, 171] width 11 height 12
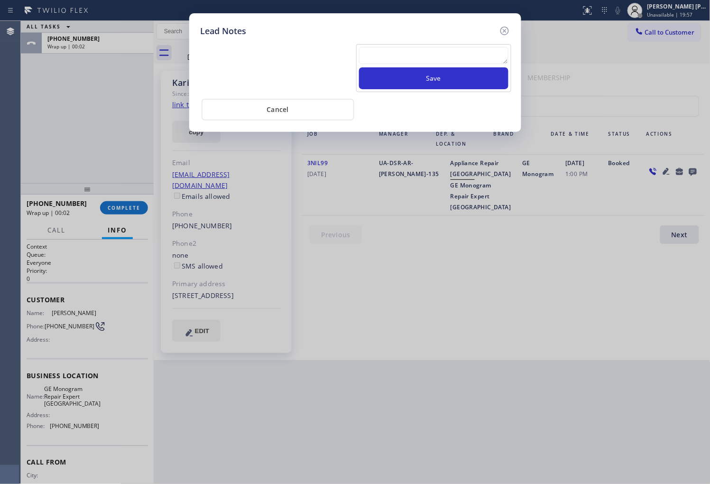
click at [454, 53] on textarea at bounding box center [433, 55] width 149 height 17
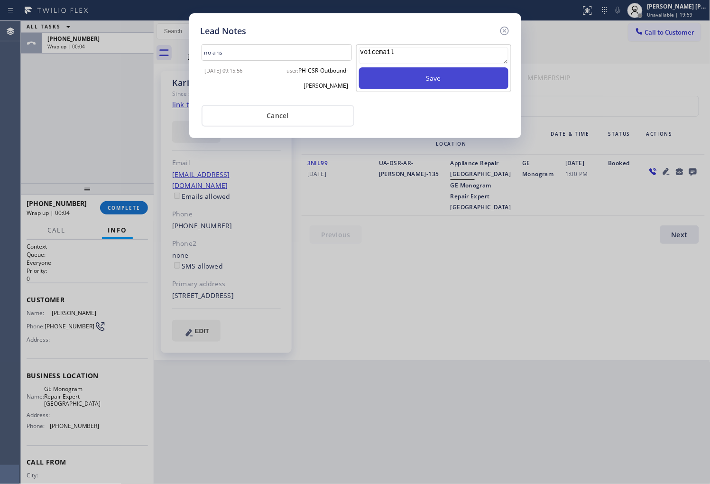
type textarea "voicemail"
click at [456, 79] on button "Save" at bounding box center [433, 78] width 149 height 22
click at [503, 32] on icon at bounding box center [504, 31] width 9 height 9
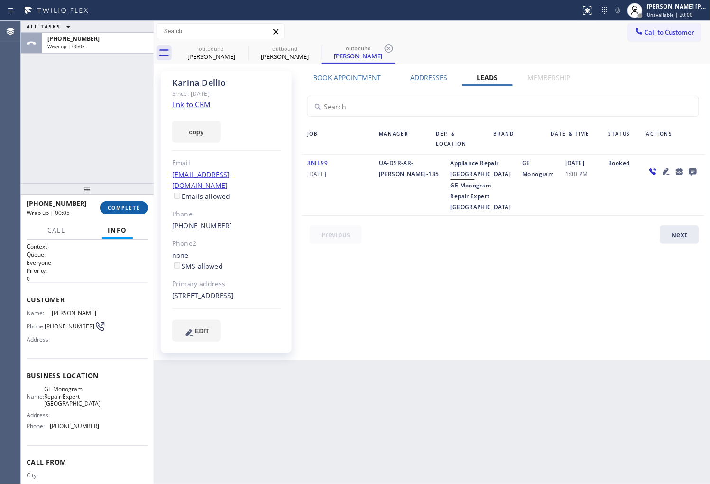
click at [128, 201] on button "COMPLETE" at bounding box center [124, 207] width 48 height 13
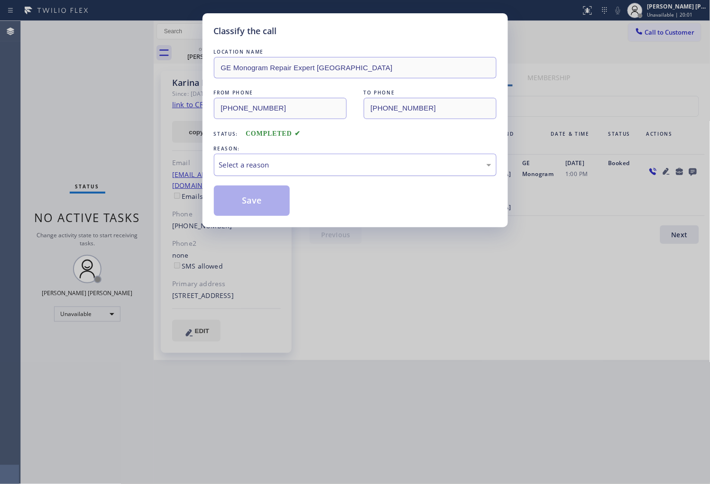
click at [295, 164] on div "Select a reason" at bounding box center [355, 164] width 272 height 11
click at [289, 159] on div "Select a reason" at bounding box center [355, 164] width 272 height 11
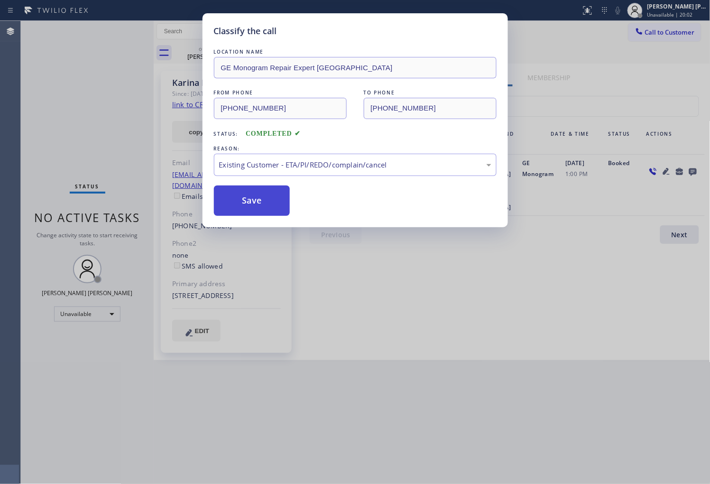
click at [264, 202] on button "Save" at bounding box center [252, 200] width 76 height 30
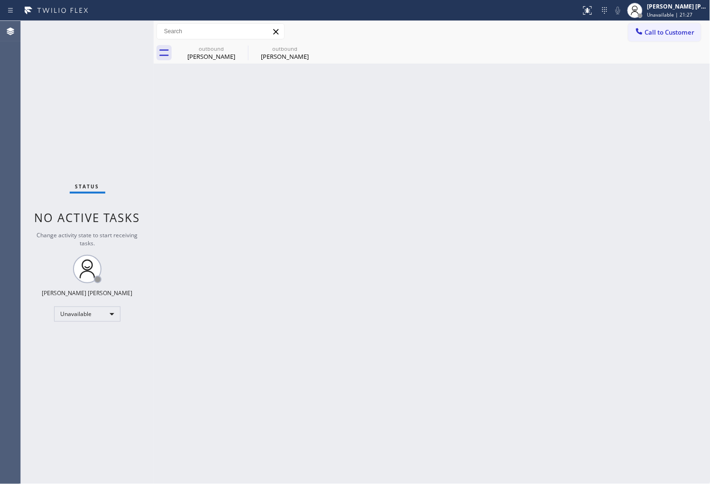
click at [1, 136] on div "Agent Desktop" at bounding box center [10, 252] width 20 height 463
click at [2, 136] on div "Agent Desktop" at bounding box center [10, 252] width 20 height 463
click at [238, 48] on icon at bounding box center [241, 48] width 11 height 11
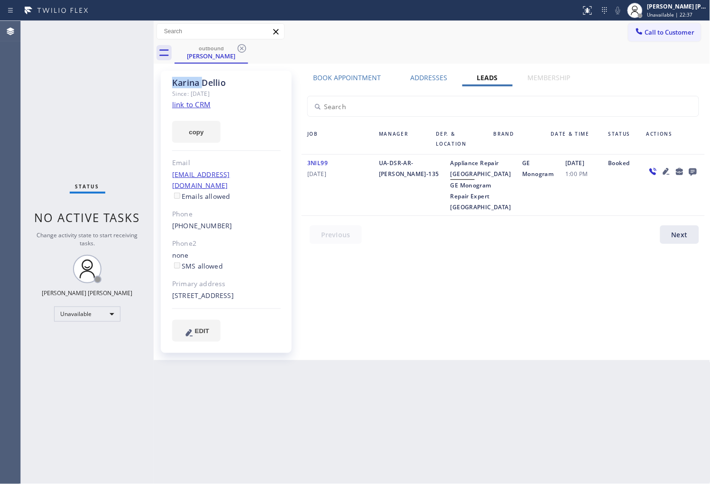
click at [238, 48] on icon at bounding box center [241, 48] width 11 height 11
click at [238, 48] on div "outbound [PERSON_NAME]" at bounding box center [442, 52] width 536 height 21
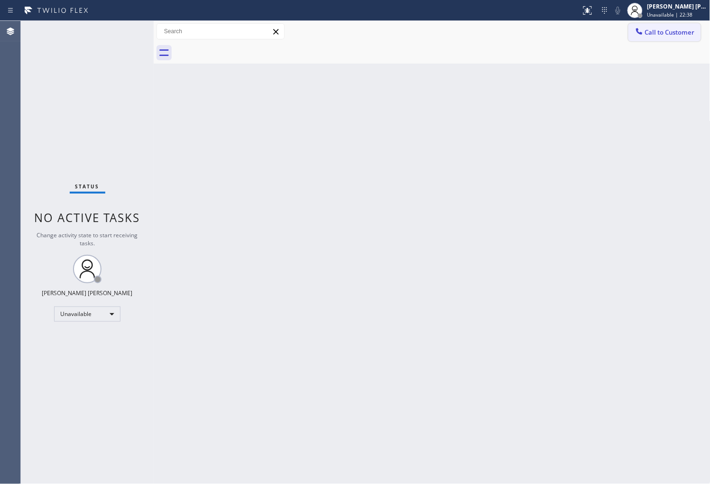
click at [652, 31] on span "Call to Customer" at bounding box center [670, 32] width 50 height 9
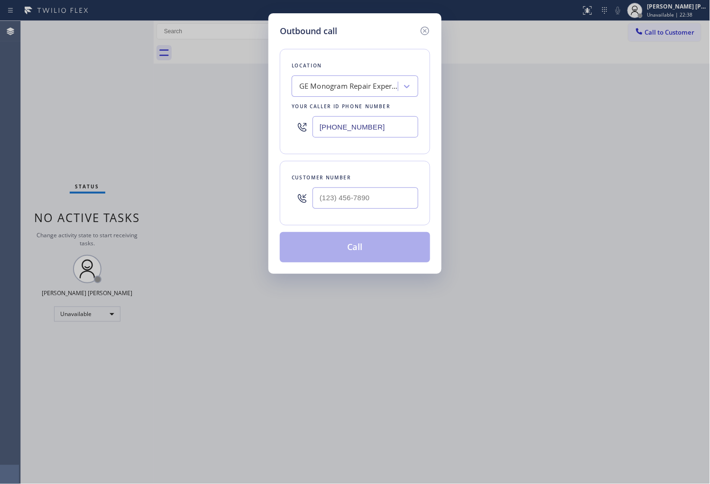
click at [380, 122] on input "[PHONE_NUMBER]" at bounding box center [365, 126] width 106 height 21
paste input "855) 731-4952"
type input "[PHONE_NUMBER]"
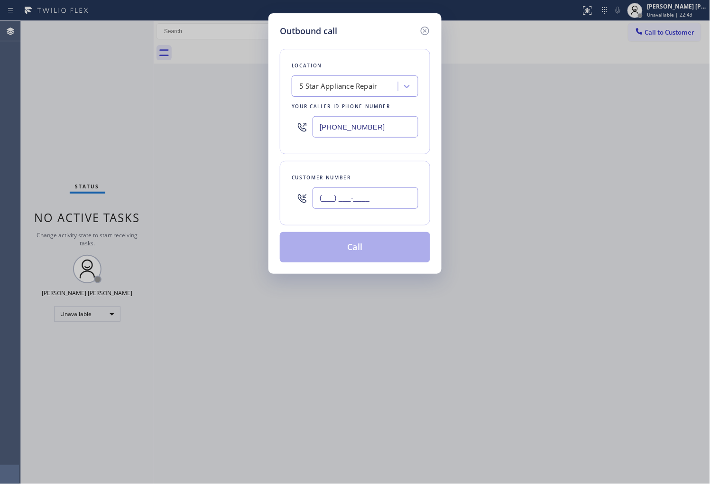
click at [373, 193] on input "(___) ___-____" at bounding box center [365, 197] width 106 height 21
paste input "786) 546-4427"
type input "[PHONE_NUMBER]"
click at [399, 247] on button "Call" at bounding box center [355, 247] width 150 height 30
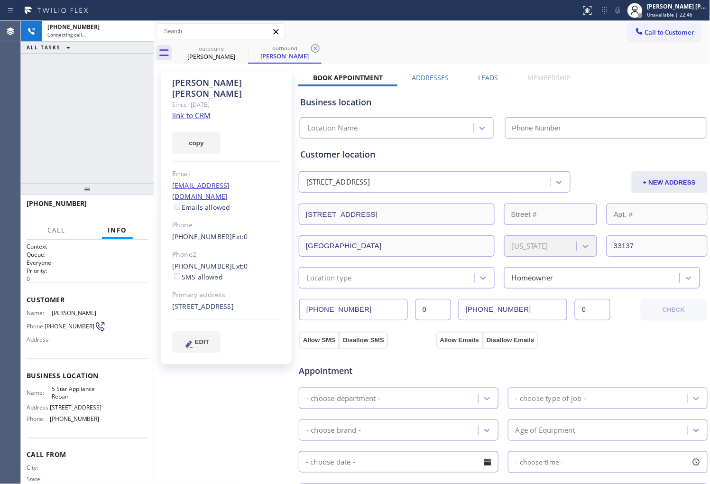
click at [209, 83] on div "[PERSON_NAME]" at bounding box center [226, 88] width 109 height 22
type input "[PHONE_NUMBER]"
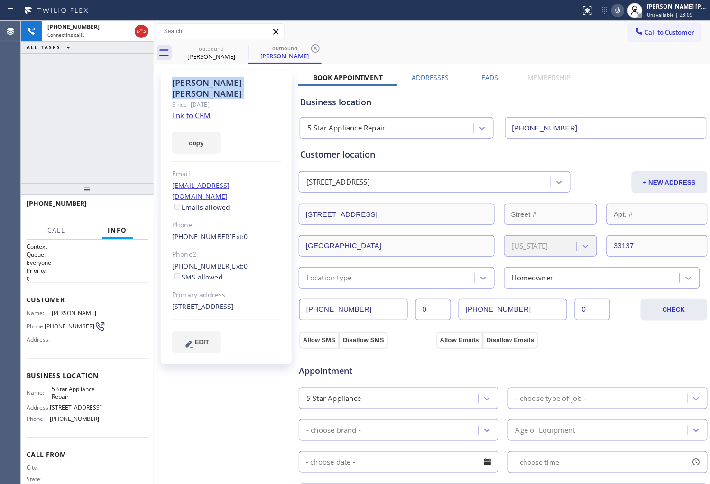
click at [1, 108] on div "Agent Desktop" at bounding box center [10, 252] width 20 height 463
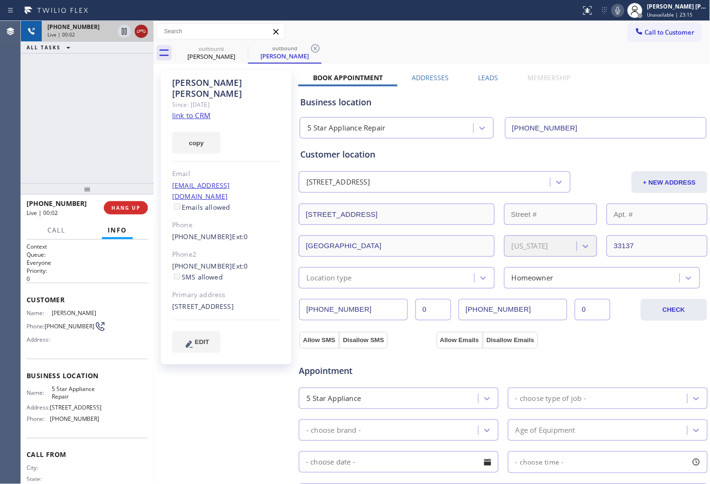
click at [140, 35] on icon at bounding box center [141, 31] width 11 height 11
click at [497, 75] on div "Leads" at bounding box center [488, 79] width 49 height 13
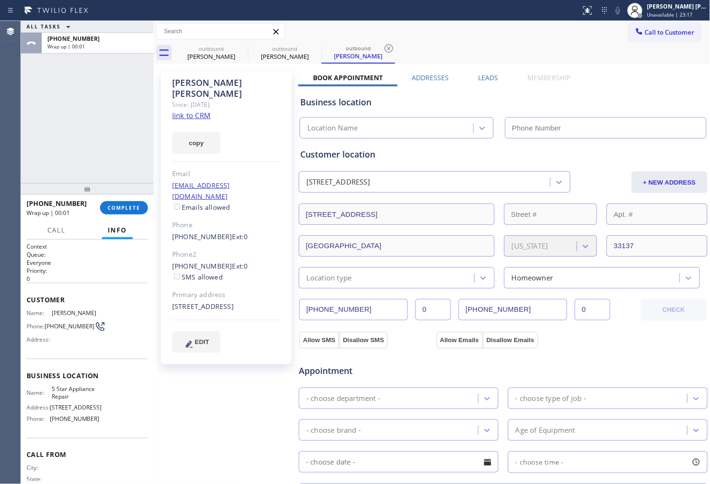
click at [476, 47] on div "outbound [PERSON_NAME] outbound [PERSON_NAME] outbound [PERSON_NAME]" at bounding box center [442, 52] width 536 height 21
type input "[PHONE_NUMBER]"
click at [480, 77] on label "Leads" at bounding box center [488, 77] width 20 height 9
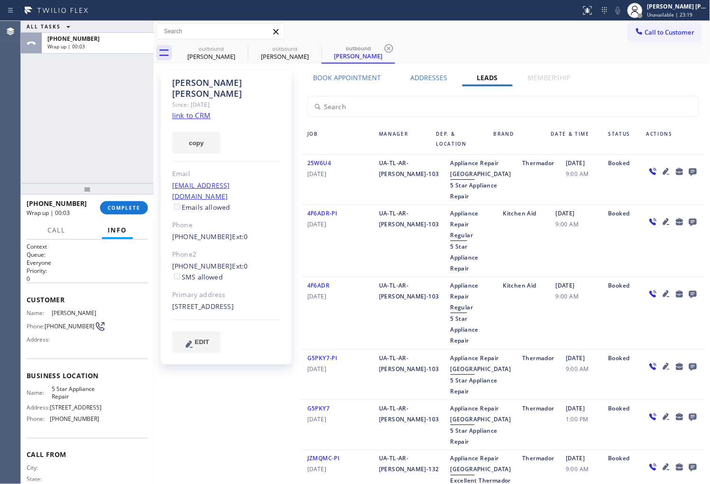
click at [689, 171] on icon at bounding box center [693, 172] width 8 height 8
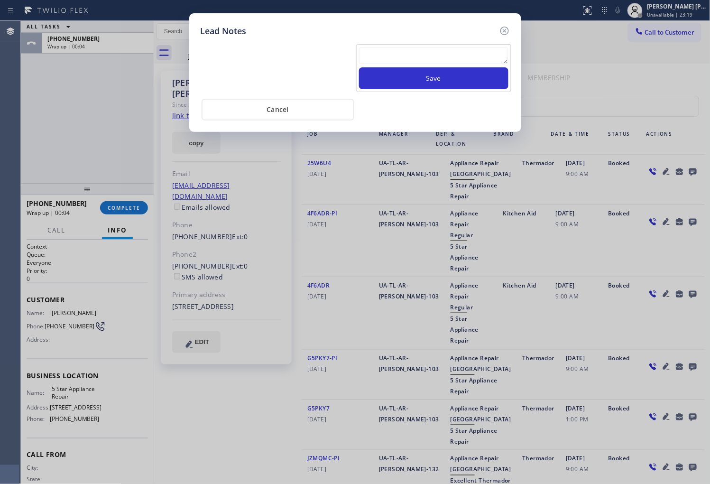
click at [447, 51] on textarea at bounding box center [433, 55] width 149 height 17
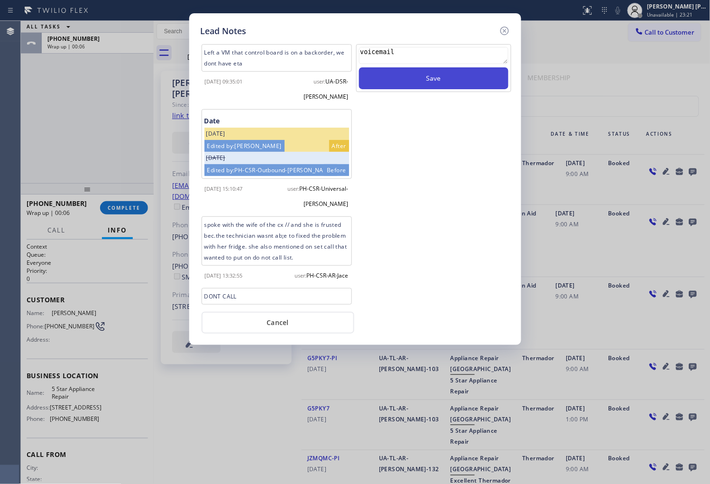
type textarea "voicemail"
click at [472, 88] on button "Save" at bounding box center [433, 78] width 149 height 22
click at [505, 32] on icon at bounding box center [504, 30] width 11 height 11
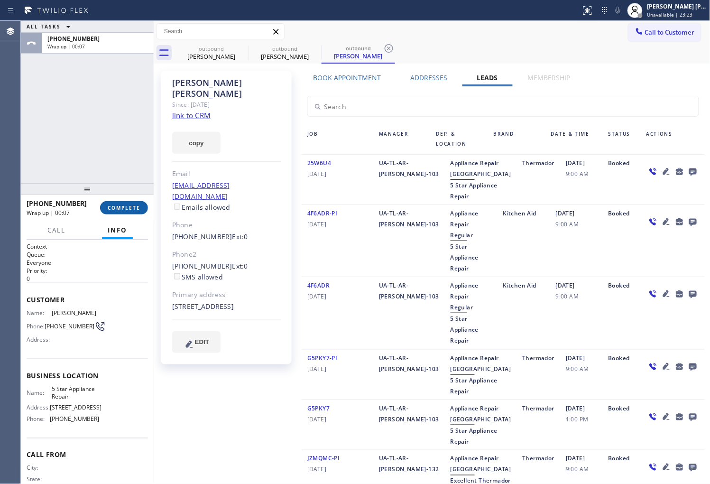
click at [144, 210] on button "COMPLETE" at bounding box center [124, 207] width 48 height 13
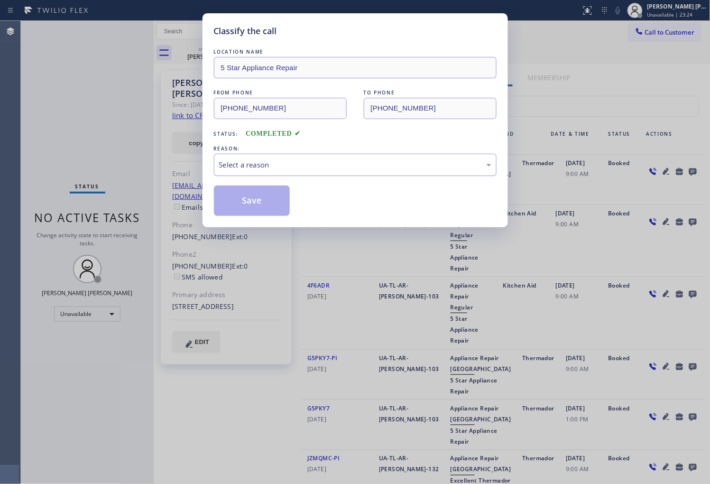
click at [286, 162] on div "Select a reason" at bounding box center [355, 164] width 272 height 11
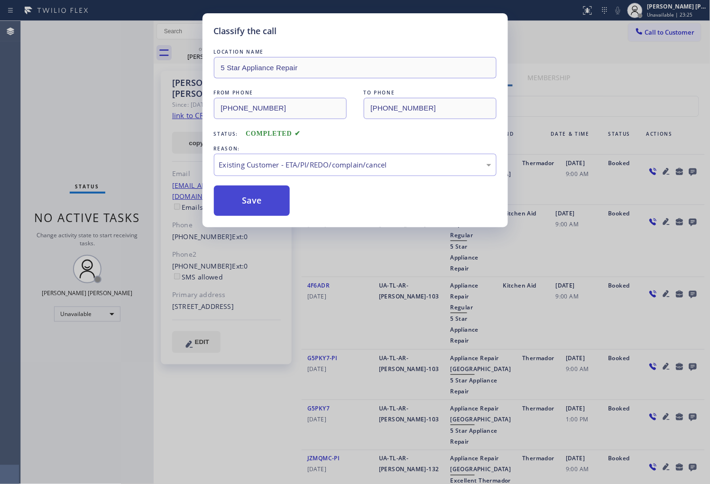
click at [249, 203] on button "Save" at bounding box center [252, 200] width 76 height 30
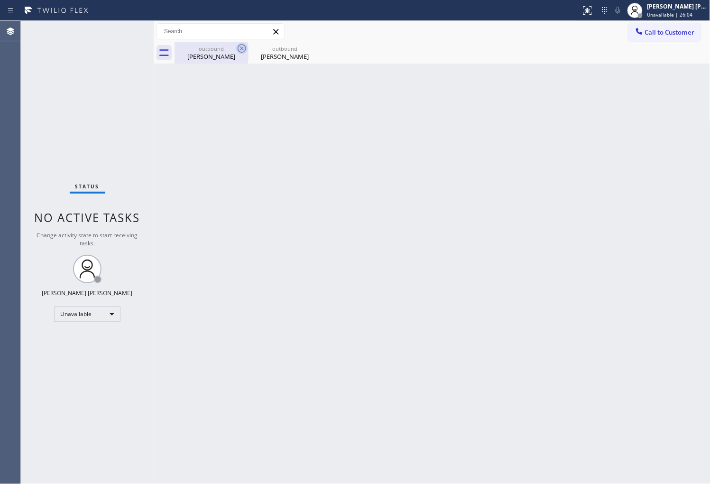
click at [242, 50] on icon at bounding box center [241, 48] width 11 height 11
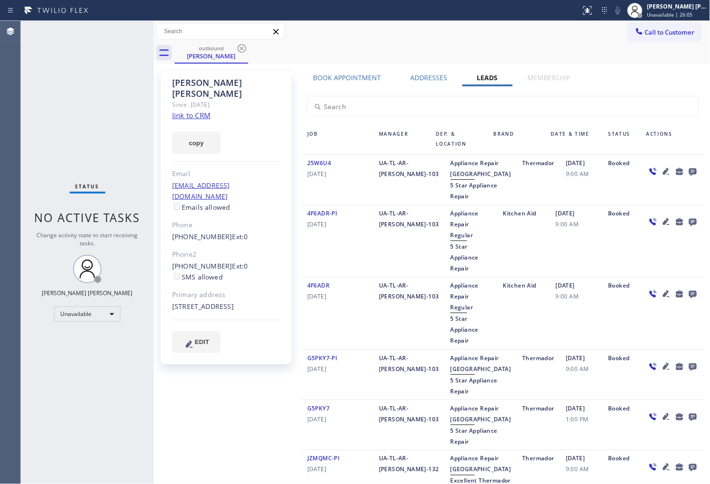
click at [242, 50] on icon at bounding box center [241, 48] width 11 height 11
click at [242, 50] on div "outbound [PERSON_NAME]" at bounding box center [442, 52] width 536 height 21
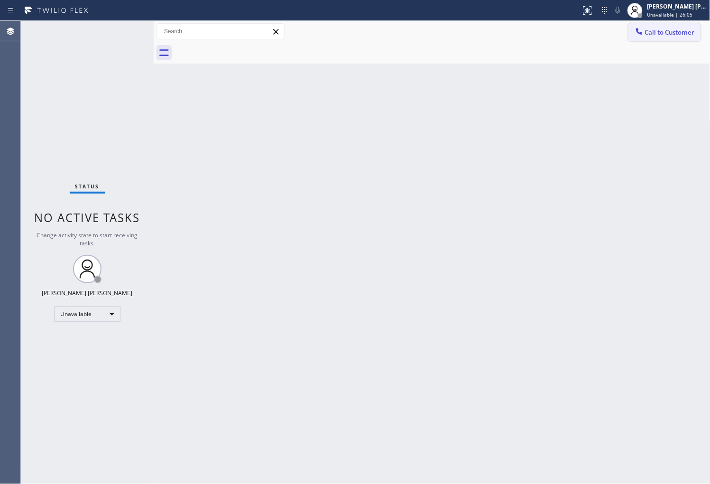
click at [647, 32] on span "Call to Customer" at bounding box center [670, 32] width 50 height 9
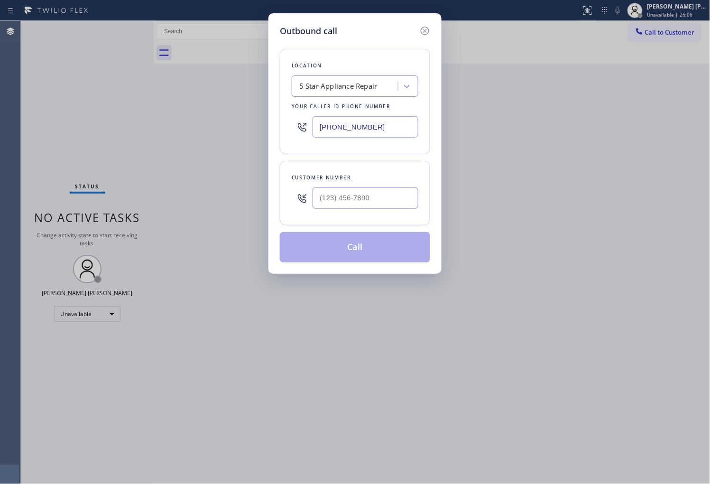
click at [370, 112] on div "[PHONE_NUMBER]" at bounding box center [355, 126] width 127 height 31
click at [363, 121] on input "[PHONE_NUMBER]" at bounding box center [365, 126] width 106 height 21
paste input "19-3434"
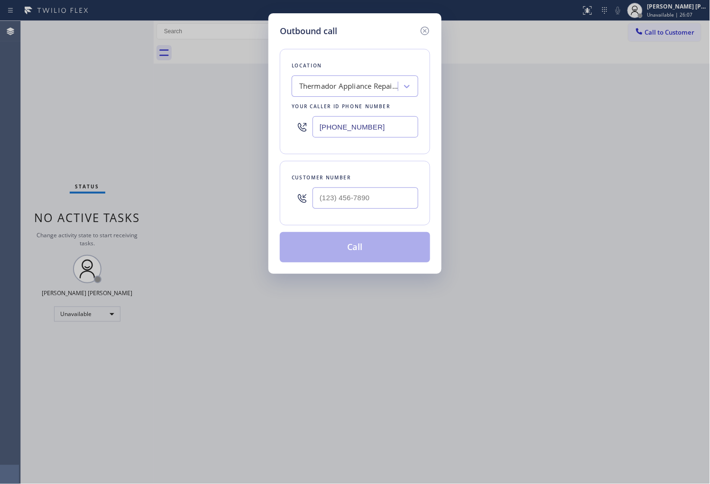
type input "[PHONE_NUMBER]"
click at [354, 187] on div at bounding box center [365, 198] width 106 height 31
click at [350, 196] on input "(___) ___-____" at bounding box center [365, 197] width 106 height 21
paste input "714) 904-2677"
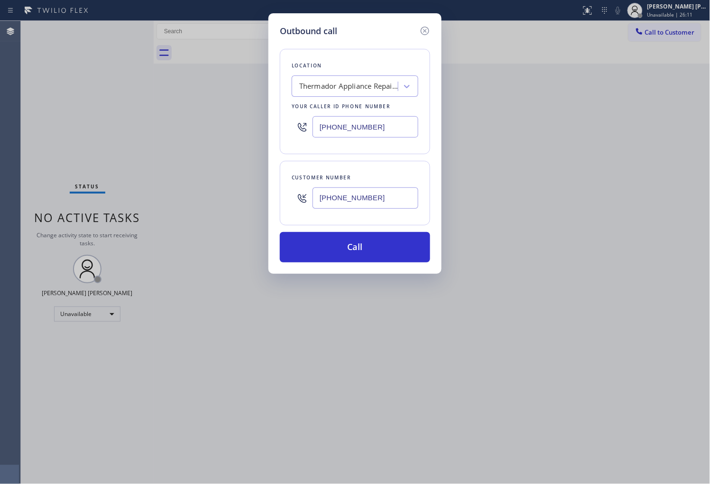
type input "[PHONE_NUMBER]"
click at [357, 237] on button "Call" at bounding box center [355, 247] width 150 height 30
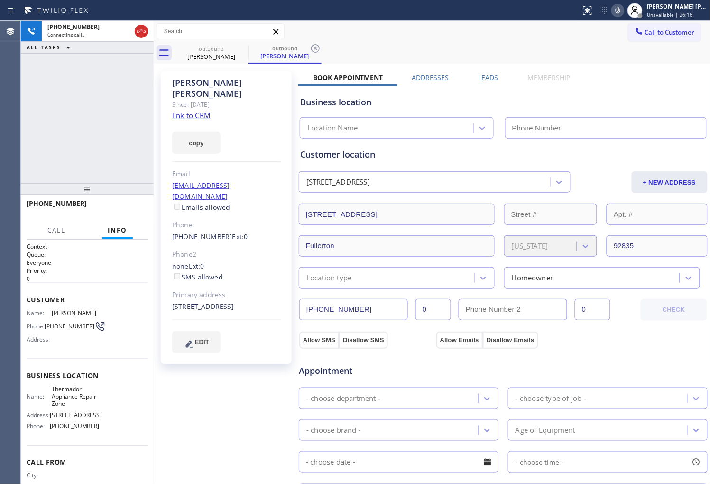
click at [211, 82] on div "[PERSON_NAME]" at bounding box center [226, 88] width 109 height 22
type input "[PHONE_NUMBER]"
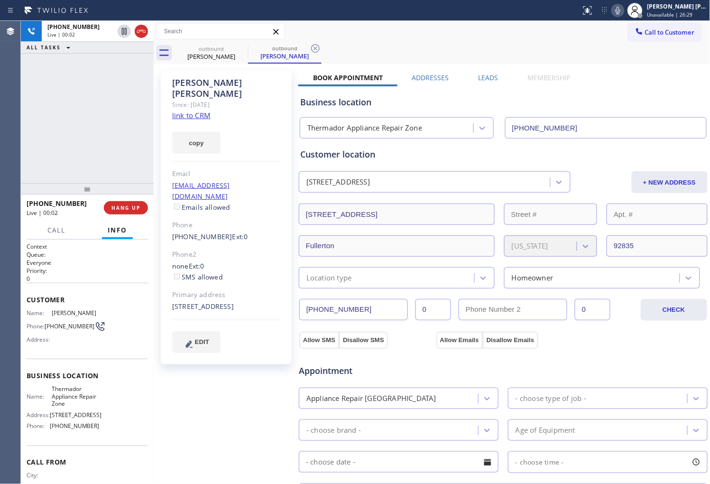
click at [1, 103] on div "Agent Desktop" at bounding box center [10, 252] width 20 height 463
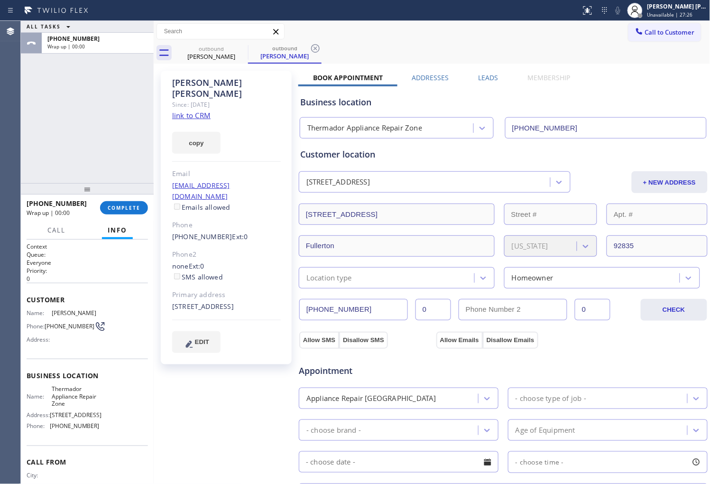
click at [485, 76] on label "Leads" at bounding box center [488, 77] width 20 height 9
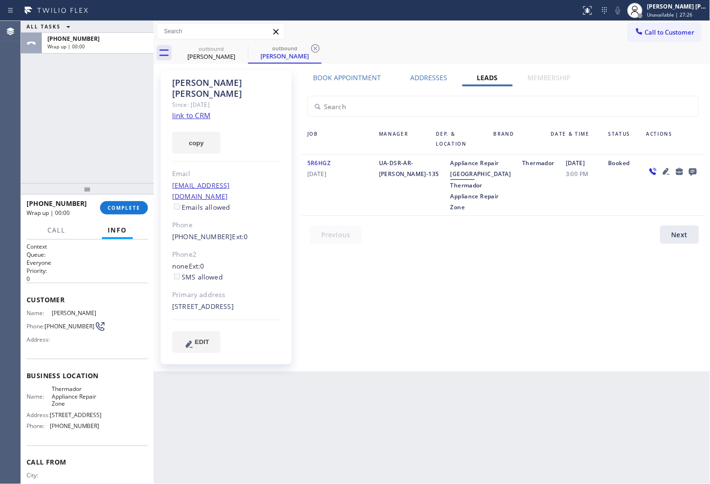
click at [698, 173] on div at bounding box center [692, 170] width 13 height 11
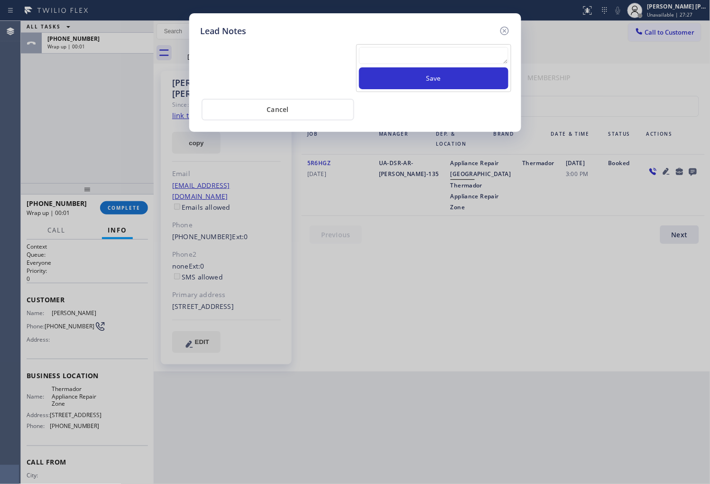
click at [495, 55] on textarea at bounding box center [433, 55] width 149 height 17
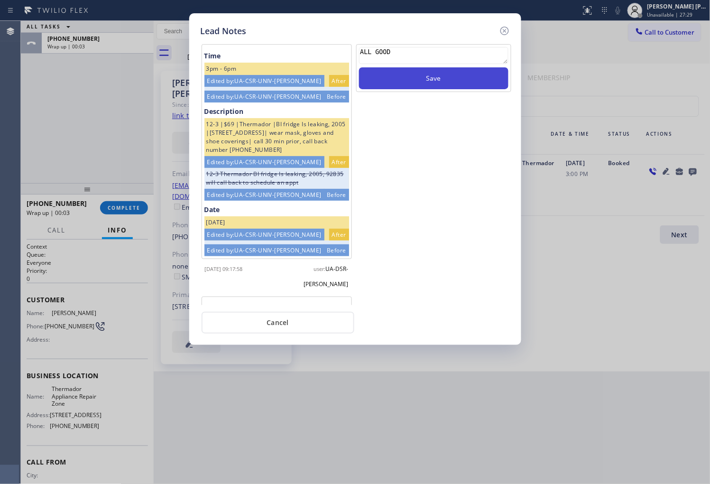
type textarea "ALL GOOD"
click at [482, 87] on button "Save" at bounding box center [433, 78] width 149 height 22
click at [505, 30] on icon at bounding box center [504, 30] width 11 height 11
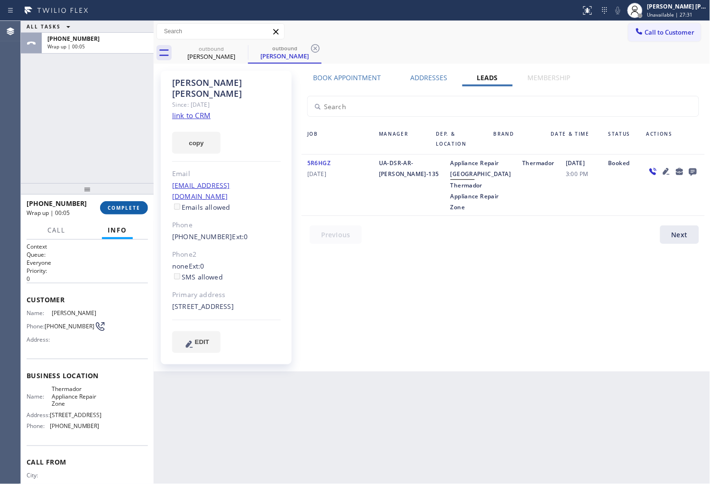
click at [144, 205] on button "COMPLETE" at bounding box center [124, 207] width 48 height 13
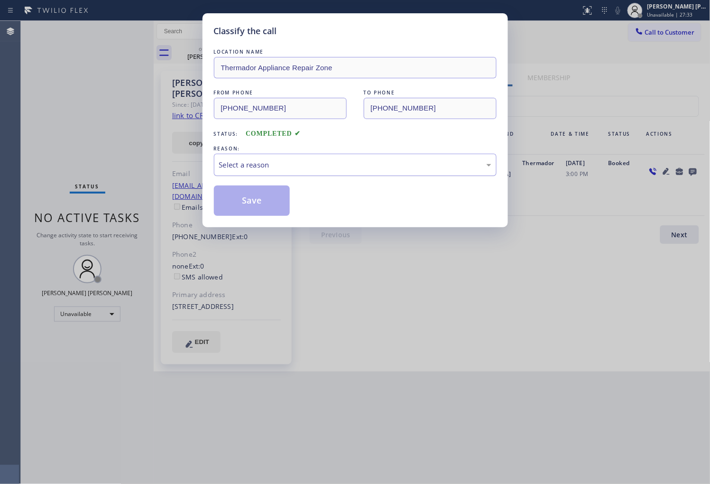
click at [264, 164] on div "Select a reason" at bounding box center [355, 164] width 272 height 11
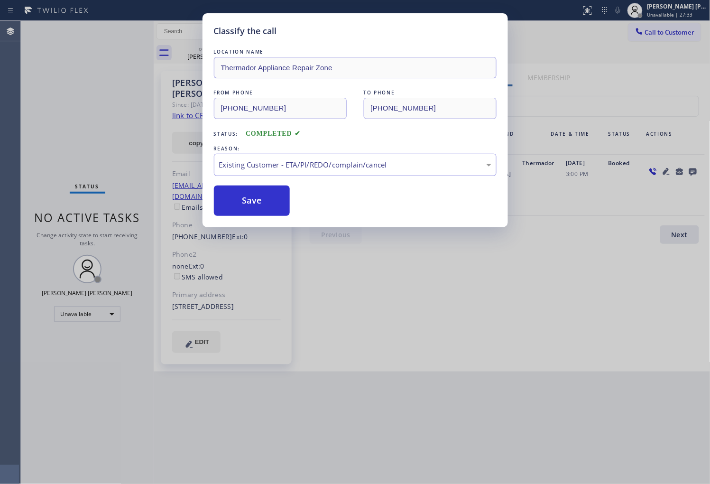
click at [250, 201] on button "Save" at bounding box center [252, 200] width 76 height 30
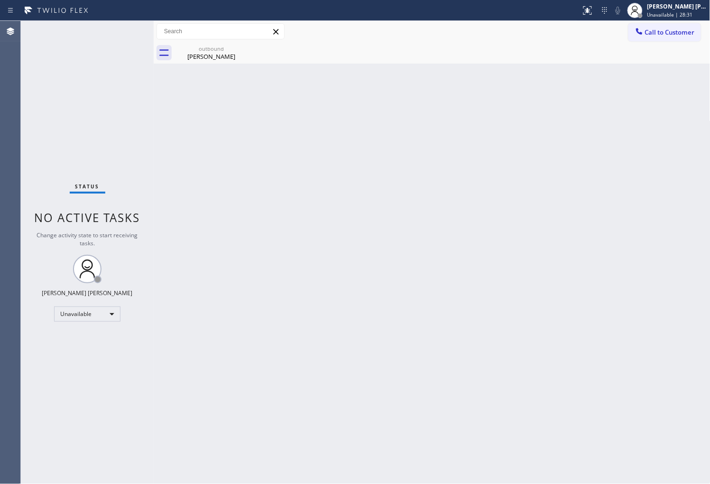
click at [1, 271] on div "Agent Desktop" at bounding box center [10, 252] width 20 height 463
click at [233, 53] on div "[PERSON_NAME]" at bounding box center [211, 56] width 72 height 9
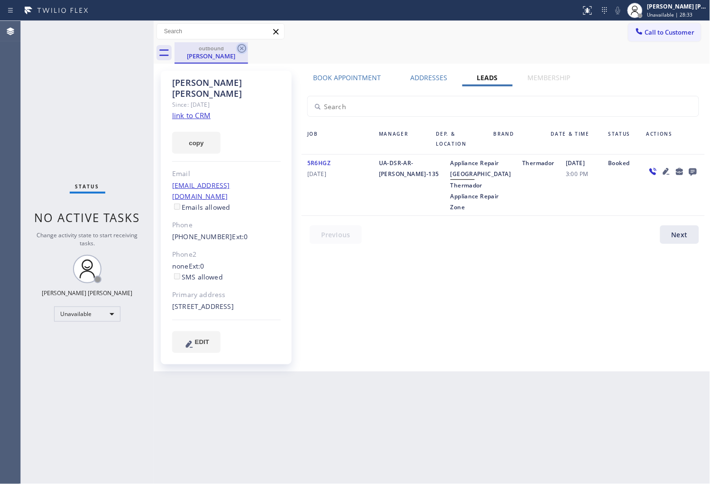
click at [243, 45] on icon at bounding box center [242, 48] width 9 height 9
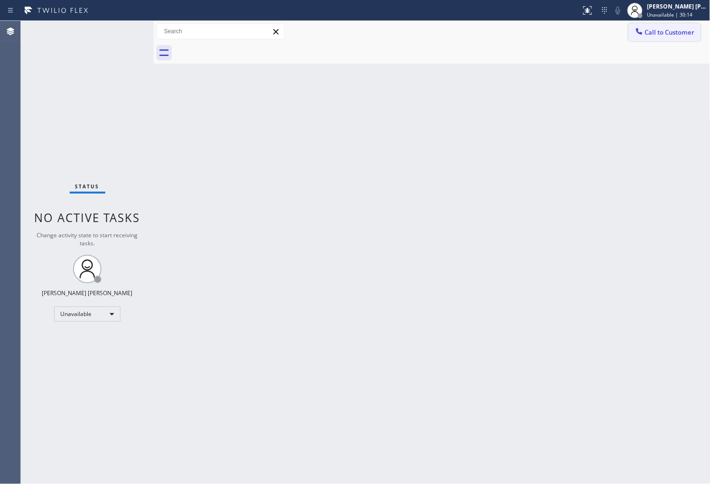
drag, startPoint x: 671, startPoint y: 38, endPoint x: 501, endPoint y: 111, distance: 185.5
click at [671, 38] on button "Call to Customer" at bounding box center [664, 32] width 73 height 18
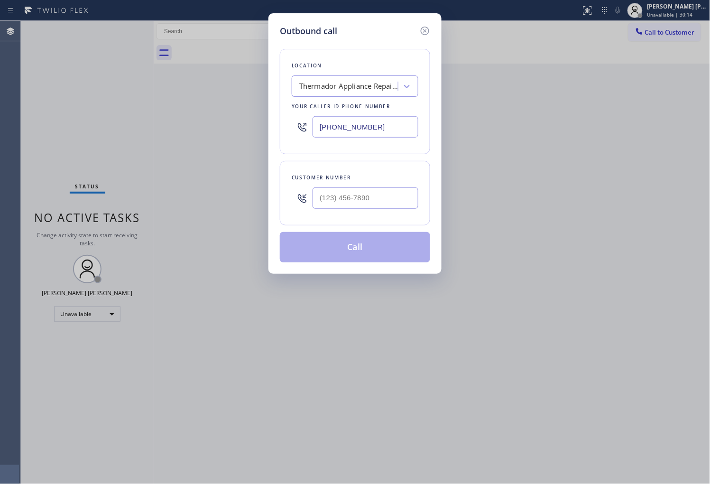
click at [359, 128] on input "[PHONE_NUMBER]" at bounding box center [365, 126] width 106 height 21
paste input "929) 238-928"
type input "[PHONE_NUMBER]"
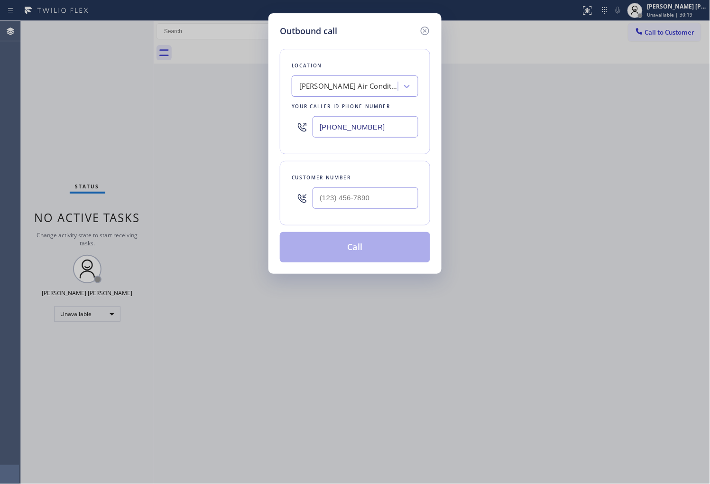
click at [387, 211] on div at bounding box center [365, 198] width 106 height 31
click at [380, 210] on div at bounding box center [365, 198] width 106 height 31
click at [378, 207] on input "(___) ___-____" at bounding box center [365, 197] width 106 height 21
paste input "718) 938-4805"
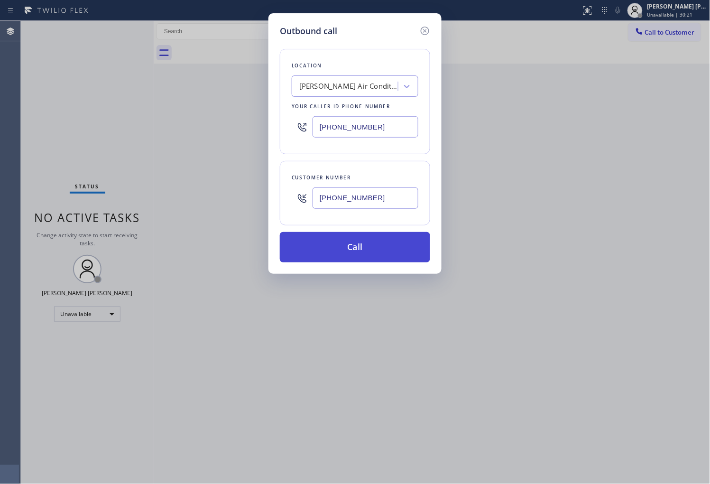
type input "[PHONE_NUMBER]"
click at [387, 243] on button "Call" at bounding box center [355, 247] width 150 height 30
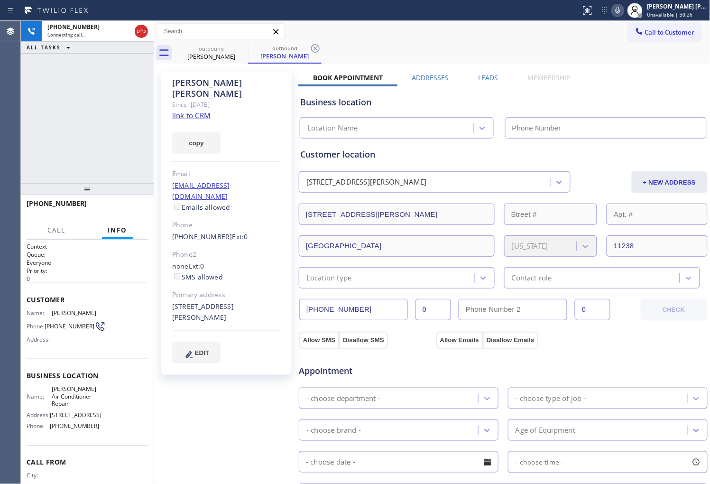
click at [210, 82] on div "[PERSON_NAME]" at bounding box center [226, 88] width 109 height 22
type input "[PHONE_NUMBER]"
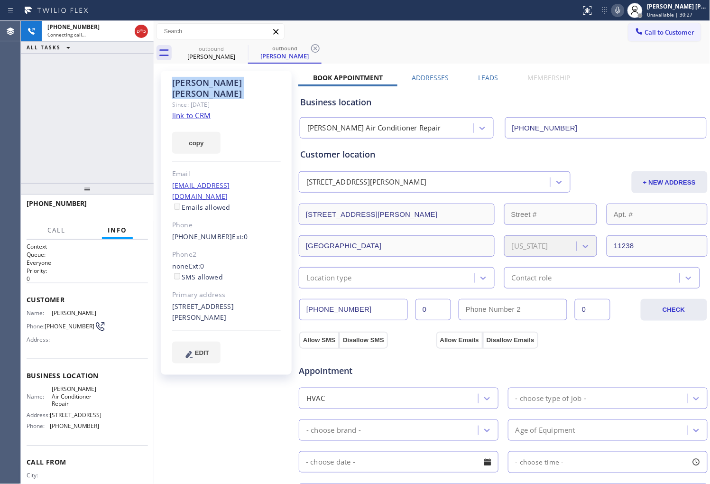
click at [245, 140] on div "copy" at bounding box center [226, 137] width 109 height 33
click at [233, 78] on div "[PERSON_NAME]" at bounding box center [226, 88] width 109 height 22
click at [182, 301] on div "[STREET_ADDRESS][PERSON_NAME]" at bounding box center [226, 312] width 109 height 22
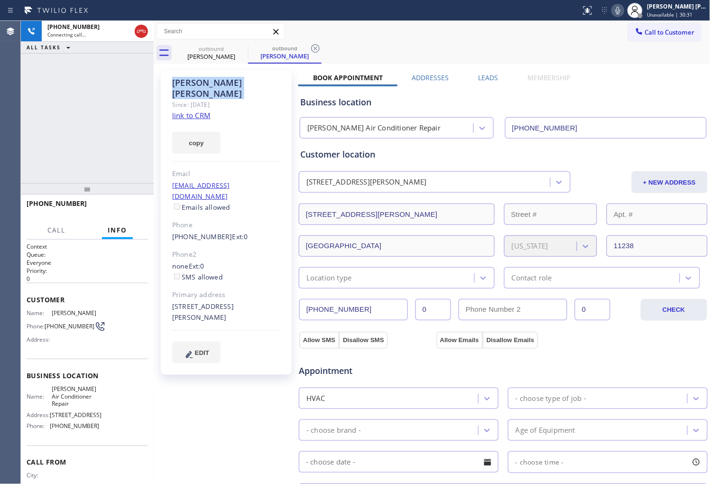
click at [182, 301] on div "[STREET_ADDRESS][PERSON_NAME]" at bounding box center [226, 312] width 109 height 22
click at [10, 168] on div "Agent Desktop" at bounding box center [10, 252] width 20 height 463
click at [133, 166] on div "[PHONE_NUMBER] Live | 00:30 ALL TASKS ALL TASKS ACTIVE TASKS TASKS IN WRAP UP" at bounding box center [87, 102] width 133 height 162
click at [240, 129] on div "copy" at bounding box center [226, 137] width 109 height 33
drag, startPoint x: 198, startPoint y: 294, endPoint x: 171, endPoint y: 285, distance: 28.9
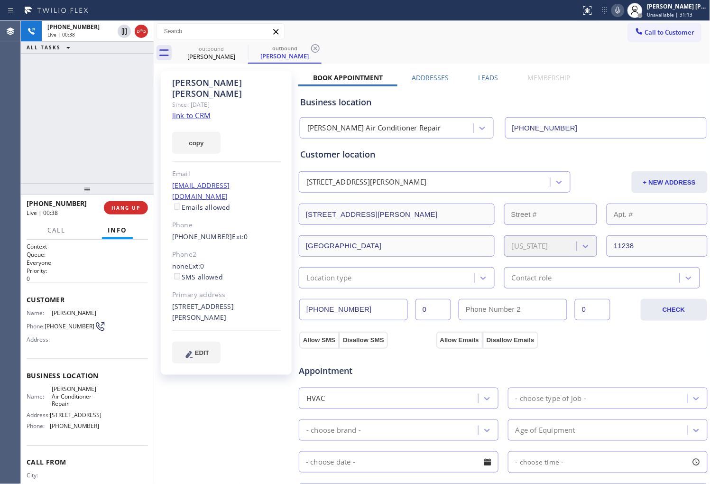
click at [171, 285] on div "[PERSON_NAME] Since: [DATE] link to CRM copy Email [EMAIL_ADDRESS][DOMAIN_NAME]…" at bounding box center [226, 223] width 131 height 304
click at [99, 97] on div "[PHONE_NUMBER] Live | 05:22 ALL TASKS ALL TASKS ACTIVE TASKS TASKS IN WRAP UP" at bounding box center [87, 102] width 133 height 162
click at [106, 100] on div "[PHONE_NUMBER] Live | 05:24 ALL TASKS ALL TASKS ACTIVE TASKS TASKS IN WRAP UP" at bounding box center [87, 102] width 133 height 162
click at [141, 34] on icon at bounding box center [141, 31] width 11 height 11
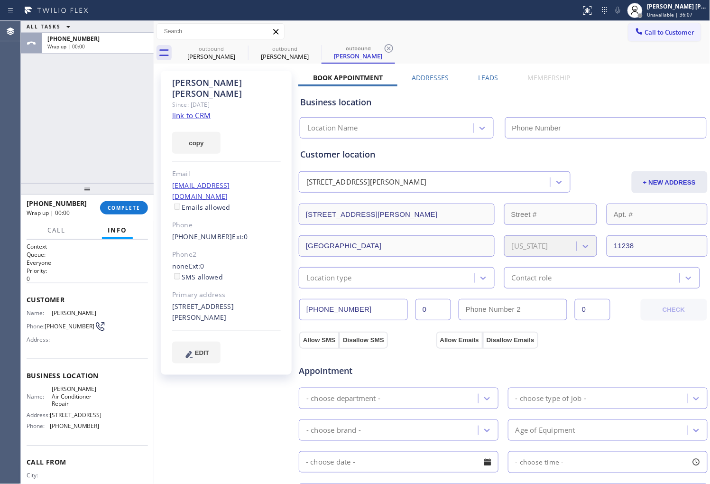
click at [468, 77] on div "Leads" at bounding box center [488, 79] width 49 height 13
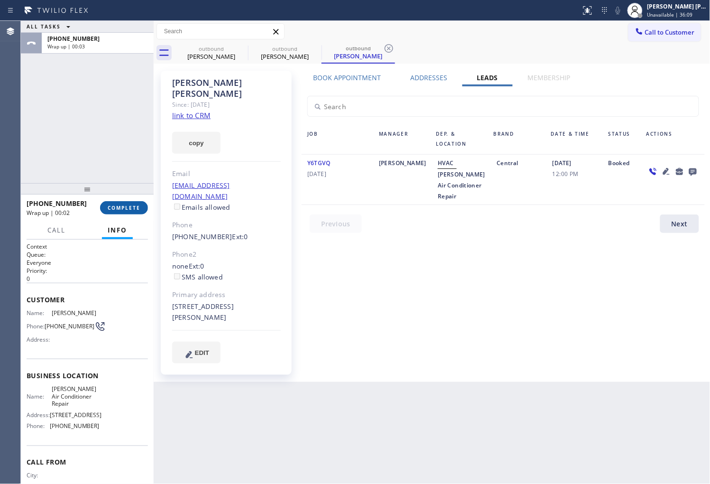
click at [143, 204] on button "COMPLETE" at bounding box center [124, 207] width 48 height 13
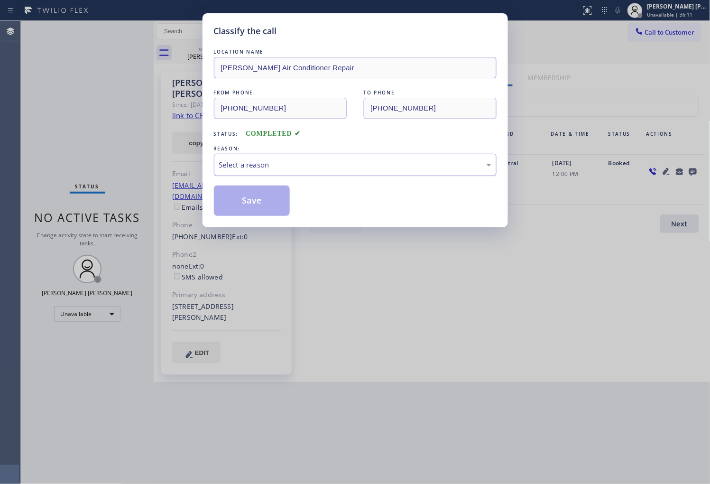
click at [283, 164] on div "Select a reason" at bounding box center [355, 164] width 272 height 11
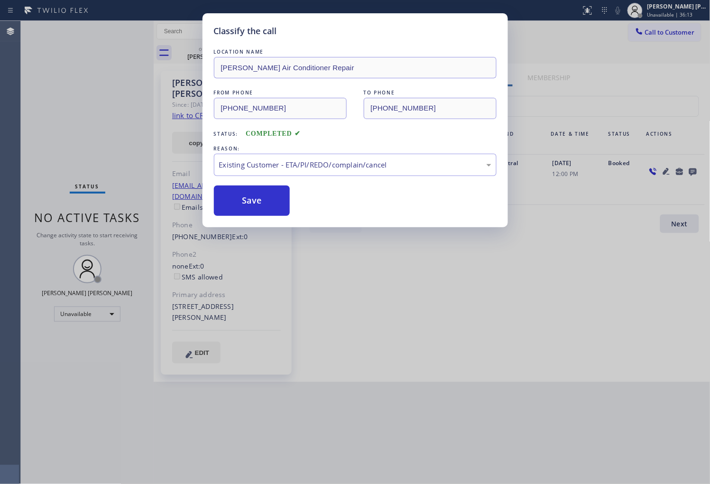
click at [251, 192] on button "Save" at bounding box center [252, 200] width 76 height 30
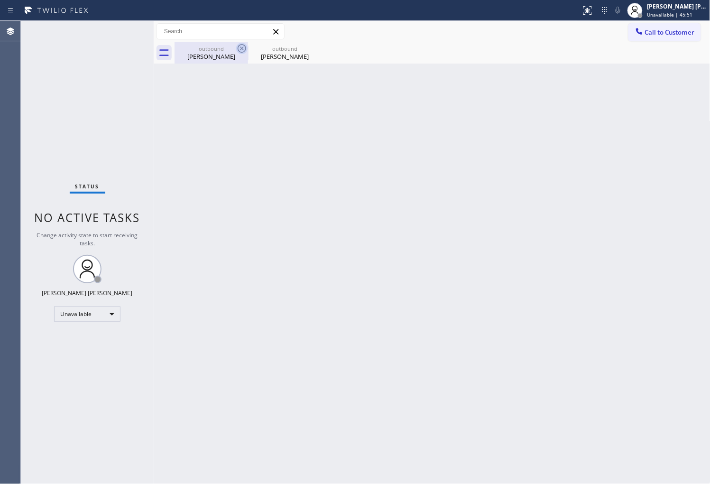
click at [238, 46] on icon at bounding box center [241, 48] width 11 height 11
click at [0, 0] on icon at bounding box center [0, 0] width 0 height 0
click at [657, 34] on span "Call to Customer" at bounding box center [670, 32] width 50 height 9
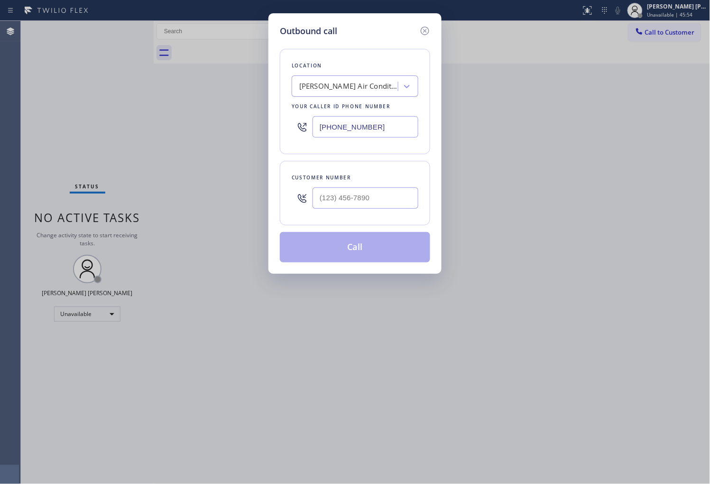
type input "(___) ___-____"
click at [360, 197] on input "(___) ___-____" at bounding box center [365, 197] width 106 height 21
click at [355, 127] on input "[PHONE_NUMBER]" at bounding box center [365, 126] width 106 height 21
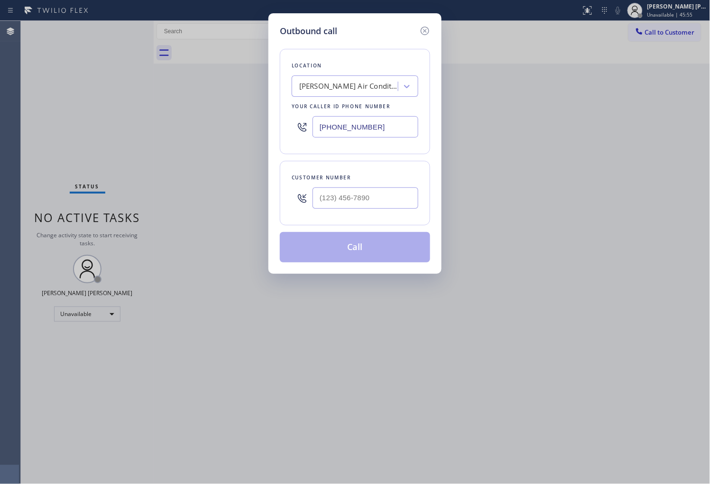
paste input "855) 731-4952"
type input "[PHONE_NUMBER]"
click at [359, 198] on input "(___) ___-____" at bounding box center [365, 197] width 106 height 21
paste input "310) 617-2522"
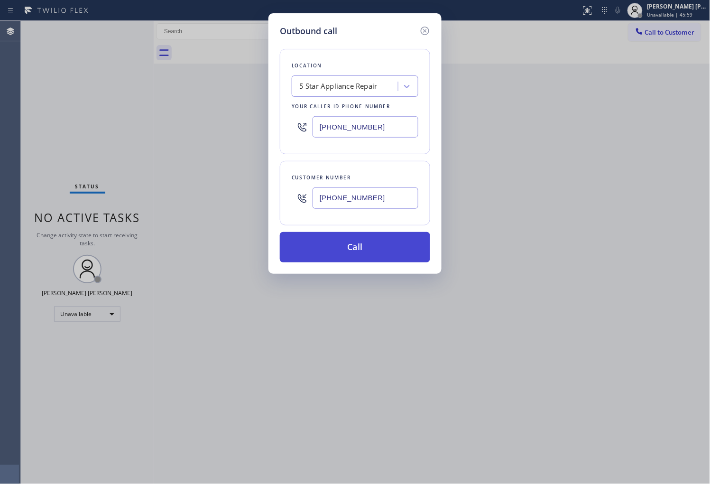
type input "[PHONE_NUMBER]"
click at [372, 247] on button "Call" at bounding box center [355, 247] width 150 height 30
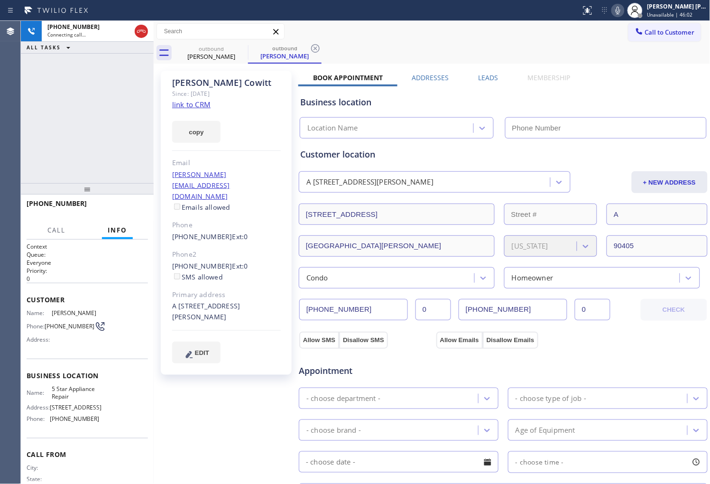
click at [63, 316] on div "Name: [PERSON_NAME] Phone: [PHONE_NUMBER] Address:" at bounding box center [63, 327] width 73 height 37
click at [67, 311] on span "[PERSON_NAME]" at bounding box center [75, 312] width 47 height 7
type input "[PHONE_NUMBER]"
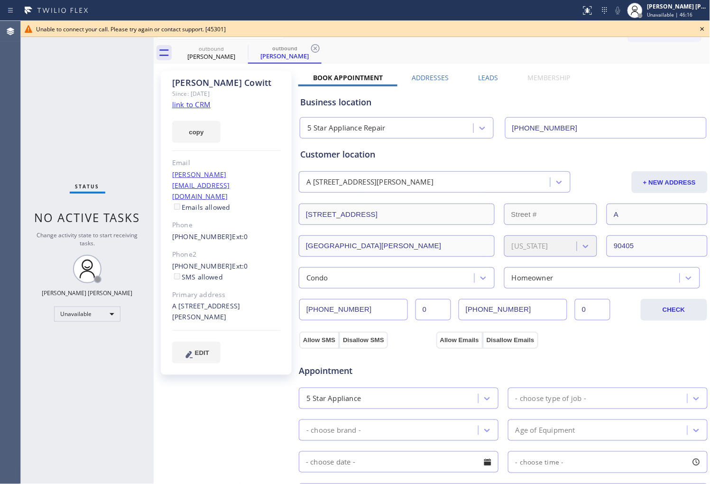
click at [1, 98] on div "Agent Desktop" at bounding box center [10, 252] width 20 height 463
click at [208, 261] on div "[PHONE_NUMBER] Ext: 0 SMS allowed" at bounding box center [226, 272] width 109 height 22
click at [208, 261] on link "[PHONE_NUMBER]" at bounding box center [202, 265] width 60 height 9
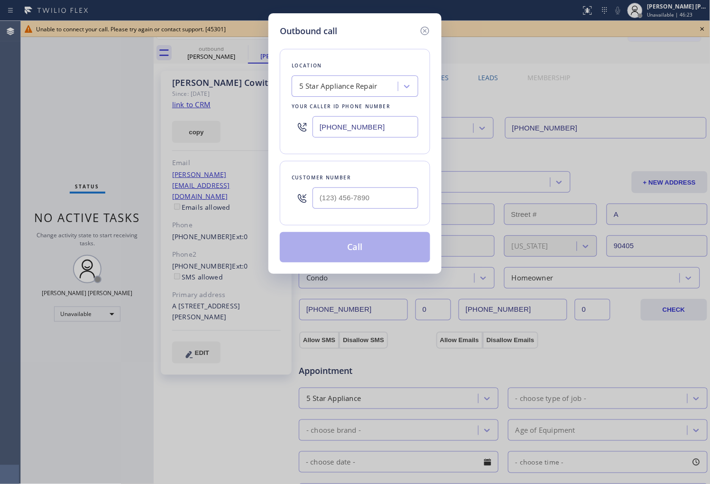
type input "[PHONE_NUMBER]"
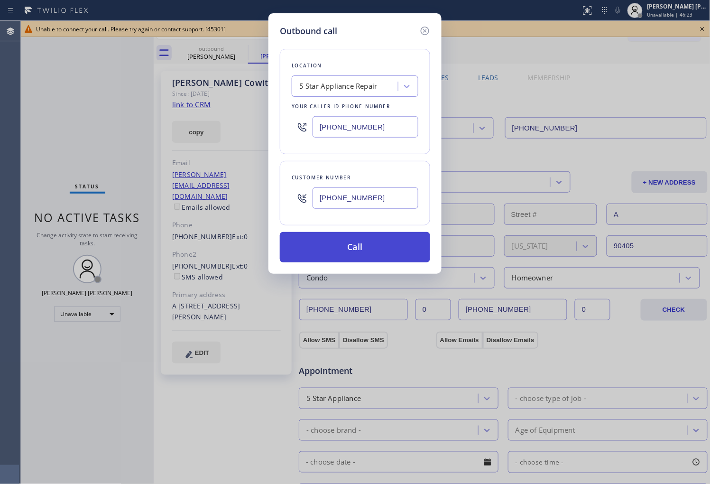
click at [357, 257] on button "Call" at bounding box center [355, 247] width 150 height 30
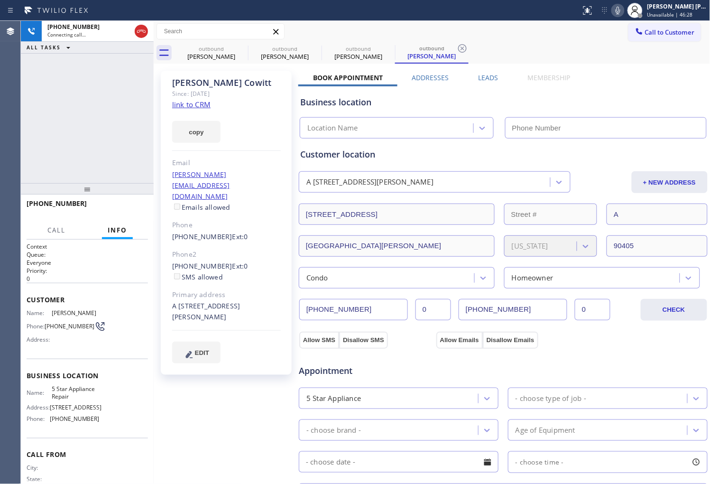
type input "[PHONE_NUMBER]"
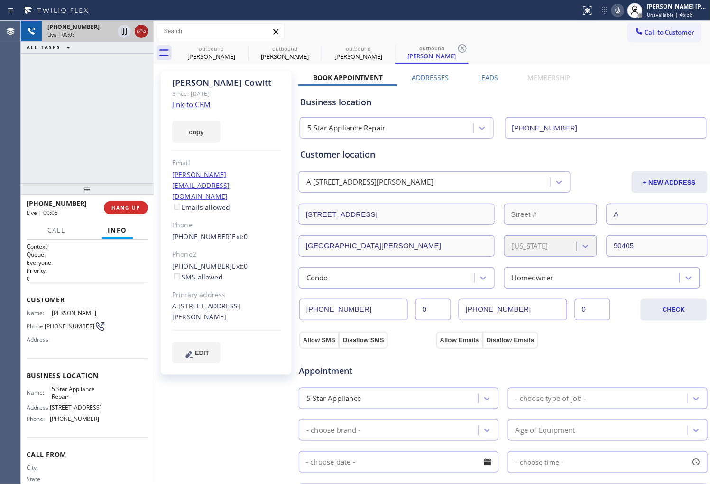
click at [141, 29] on icon at bounding box center [141, 31] width 11 height 11
click at [121, 205] on span "HANG UP" at bounding box center [125, 207] width 29 height 7
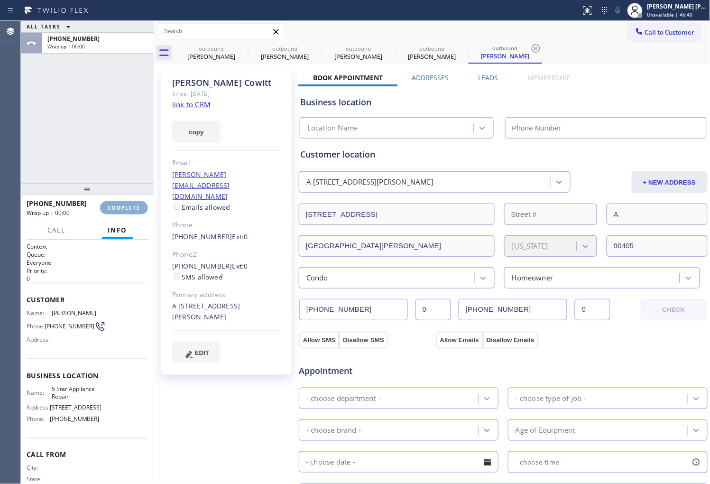
type input "[PHONE_NUMBER]"
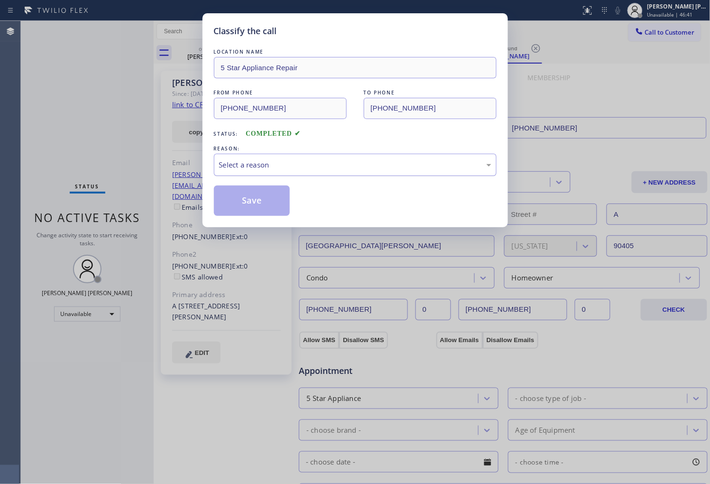
click at [306, 167] on div "Select a reason" at bounding box center [355, 164] width 272 height 11
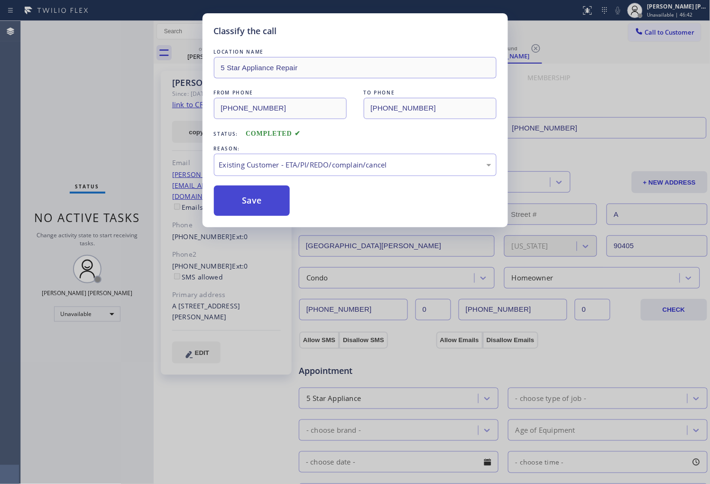
click at [241, 201] on button "Save" at bounding box center [252, 200] width 76 height 30
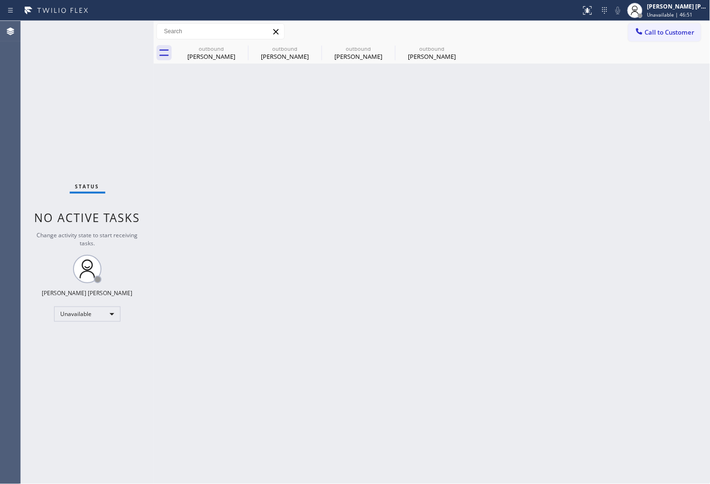
click at [1, 180] on div "Agent Desktop" at bounding box center [10, 252] width 20 height 463
click at [243, 50] on icon at bounding box center [241, 48] width 11 height 11
click at [0, 0] on icon at bounding box center [0, 0] width 0 height 0
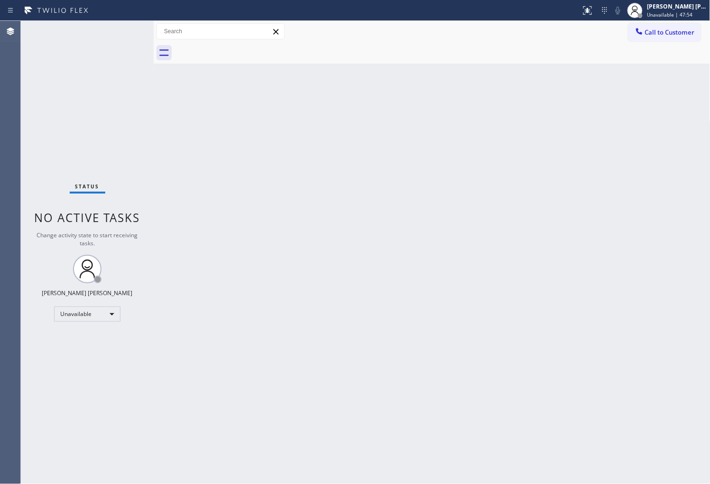
click at [689, 40] on button "Call to Customer" at bounding box center [664, 32] width 73 height 18
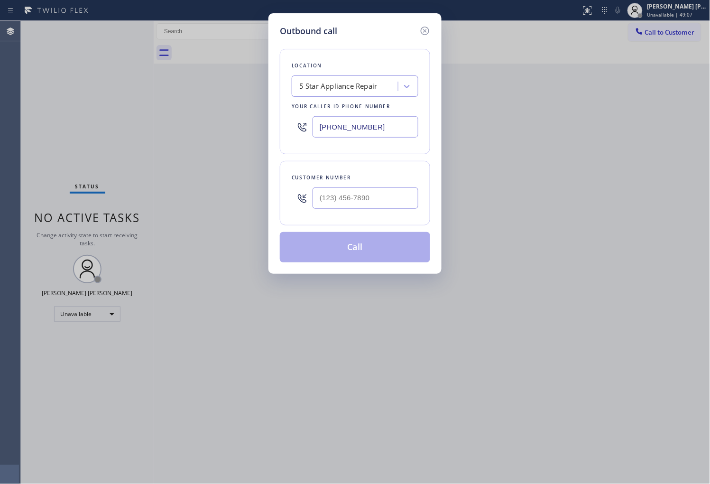
click at [632, 37] on div "Outbound call Location 5 Star Appliance Repair Your caller id phone number [PHO…" at bounding box center [355, 242] width 710 height 484
click at [385, 128] on input "[PHONE_NUMBER]" at bounding box center [365, 126] width 106 height 21
paste input "503) 433-8525"
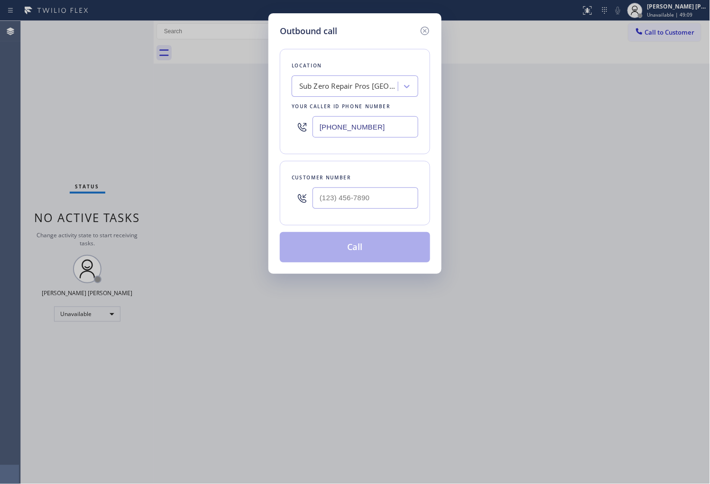
type input "[PHONE_NUMBER]"
click at [395, 192] on input "(___) ___-____" at bounding box center [365, 197] width 106 height 21
paste input "503) 307-0800"
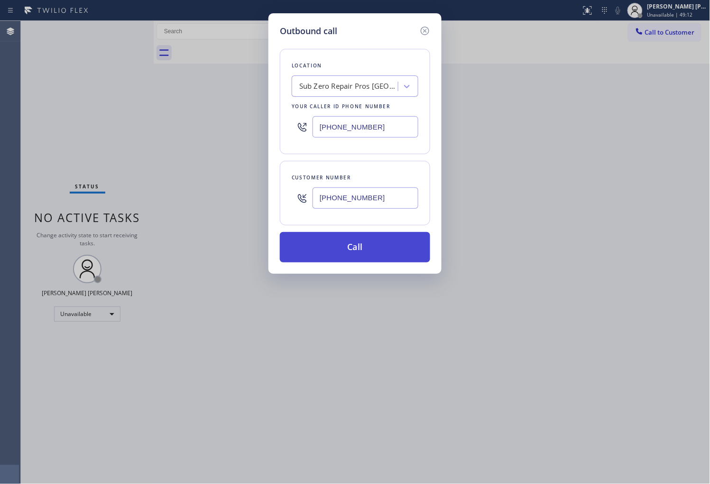
type input "[PHONE_NUMBER]"
click at [389, 251] on button "Call" at bounding box center [355, 247] width 150 height 30
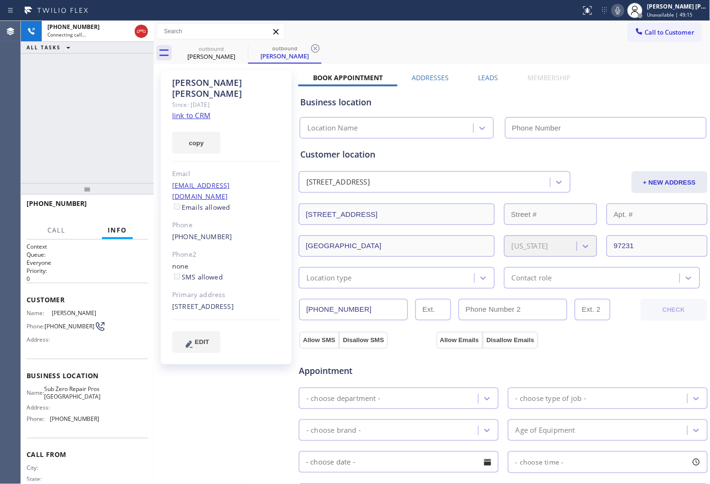
click at [268, 87] on div "[PERSON_NAME]" at bounding box center [226, 88] width 109 height 22
type input "[PHONE_NUMBER]"
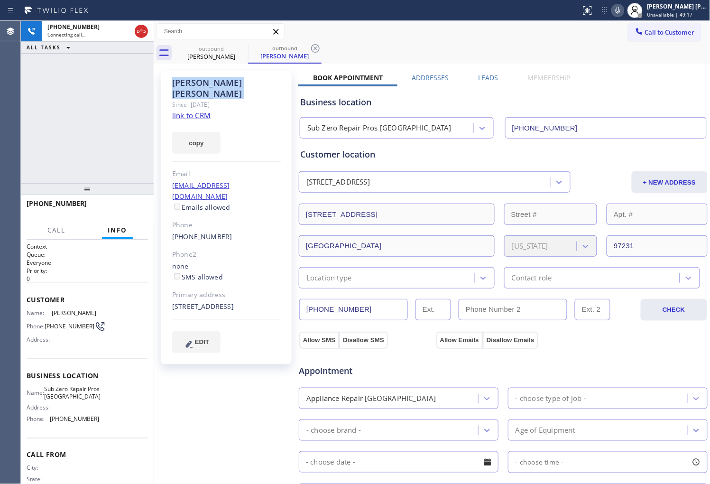
click at [104, 112] on div "[PHONE_NUMBER] Connecting call… ALL TASKS ALL TASKS ACTIVE TASKS TASKS IN WRAP …" at bounding box center [87, 102] width 133 height 162
click at [3, 167] on div "Agent Desktop" at bounding box center [10, 252] width 20 height 463
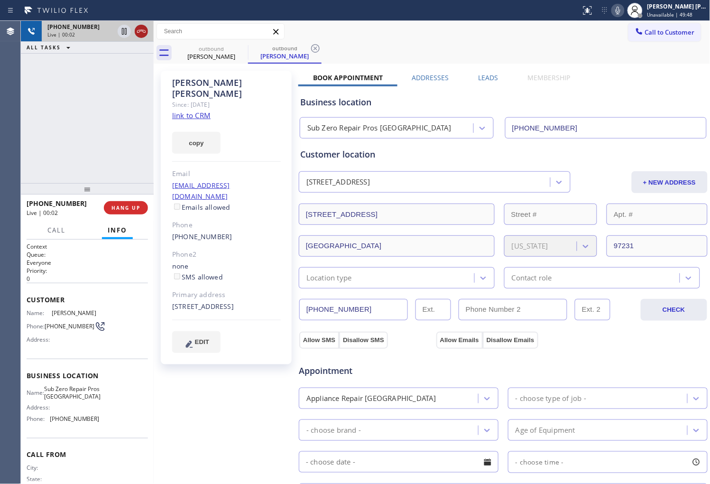
drag, startPoint x: 142, startPoint y: 29, endPoint x: 462, endPoint y: 90, distance: 325.3
click at [142, 29] on icon at bounding box center [141, 31] width 11 height 11
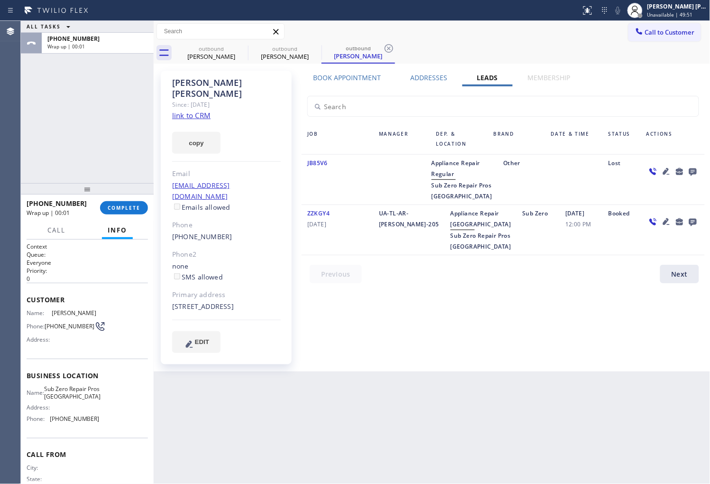
click at [696, 172] on icon at bounding box center [693, 172] width 8 height 8
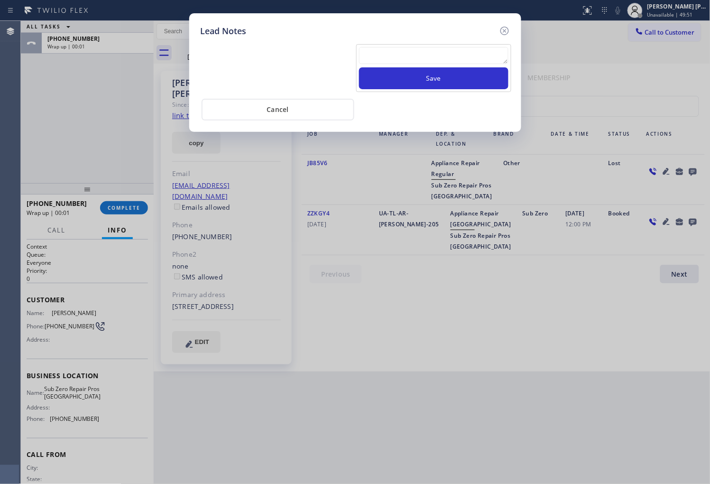
click at [461, 49] on textarea at bounding box center [433, 55] width 149 height 17
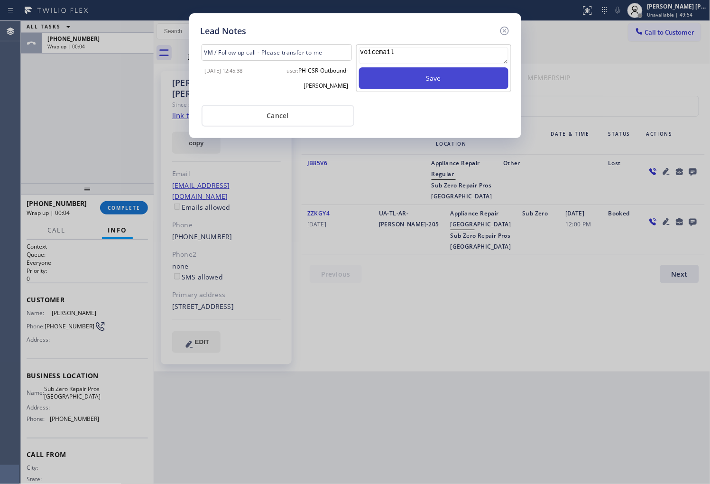
type textarea "voicemail"
click at [460, 76] on button "Save" at bounding box center [433, 78] width 149 height 22
click at [505, 34] on icon at bounding box center [504, 30] width 11 height 11
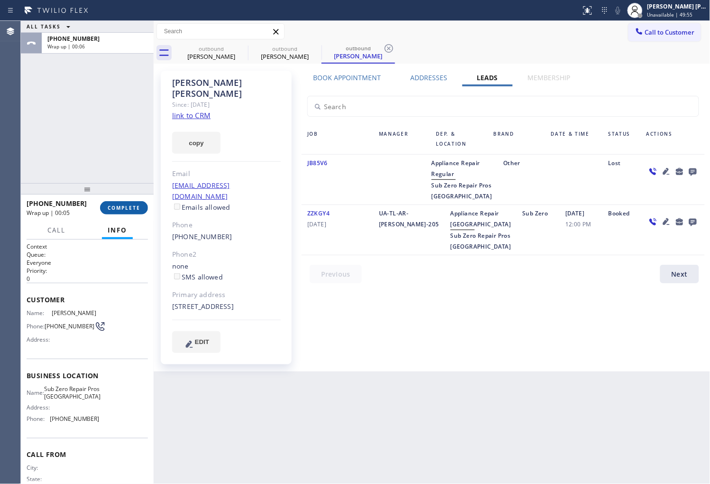
click at [124, 212] on button "COMPLETE" at bounding box center [124, 207] width 48 height 13
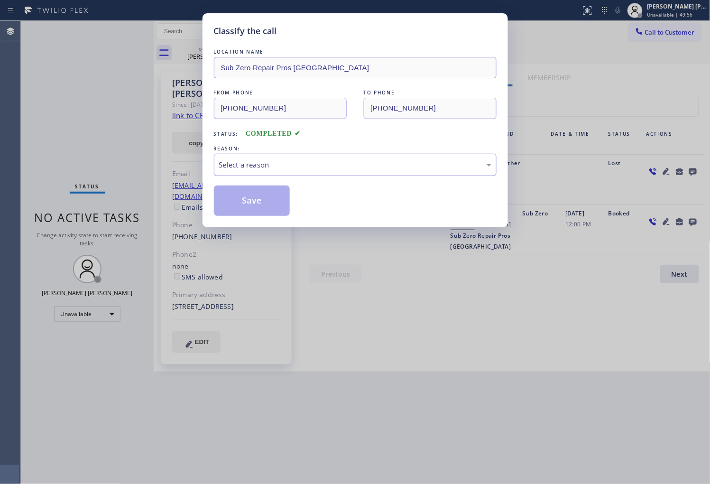
click at [242, 170] on div "Select a reason" at bounding box center [355, 164] width 272 height 11
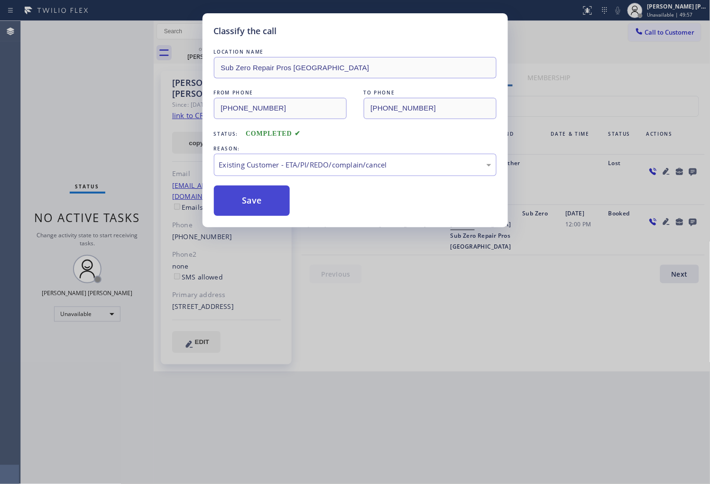
click at [253, 209] on button "Save" at bounding box center [252, 200] width 76 height 30
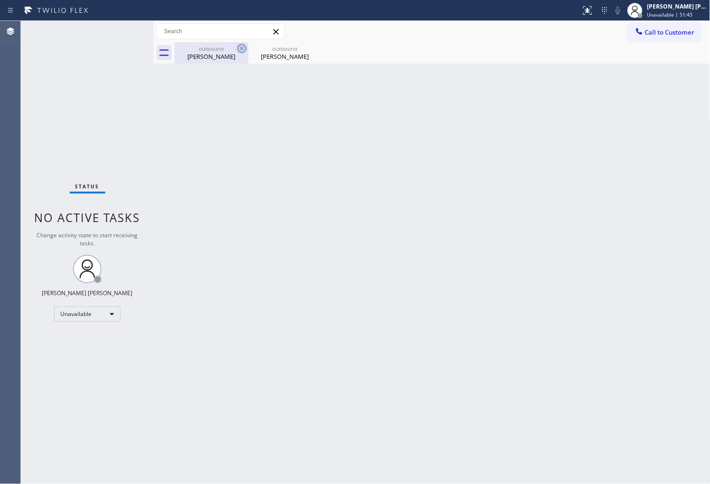
click at [240, 49] on icon at bounding box center [242, 48] width 9 height 9
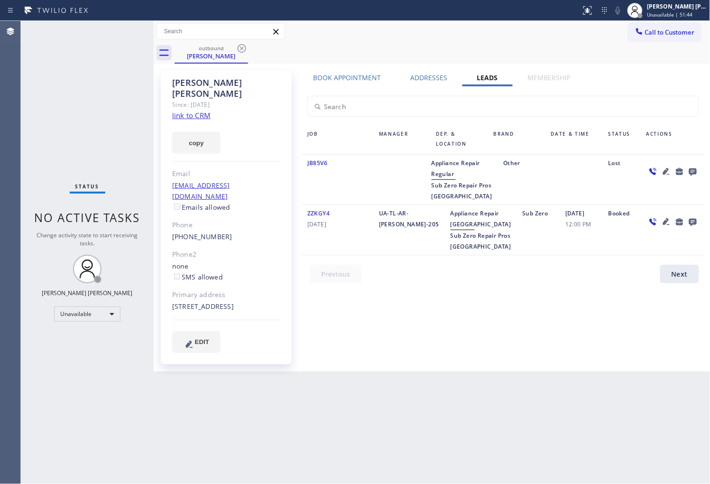
click at [240, 49] on icon at bounding box center [242, 48] width 9 height 9
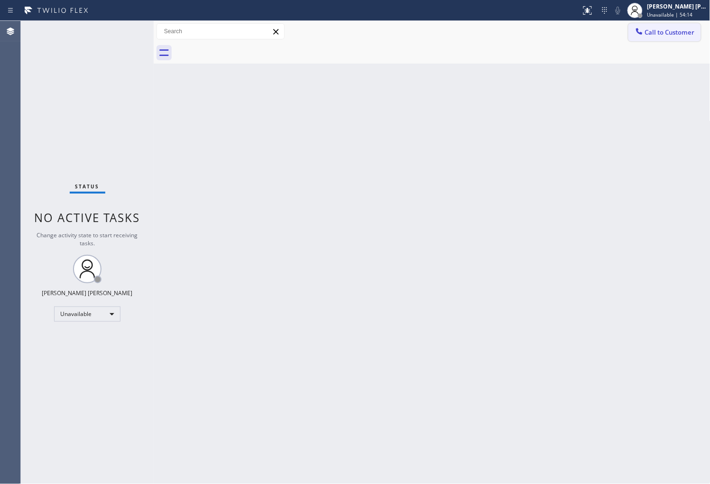
click at [642, 34] on icon at bounding box center [638, 31] width 9 height 9
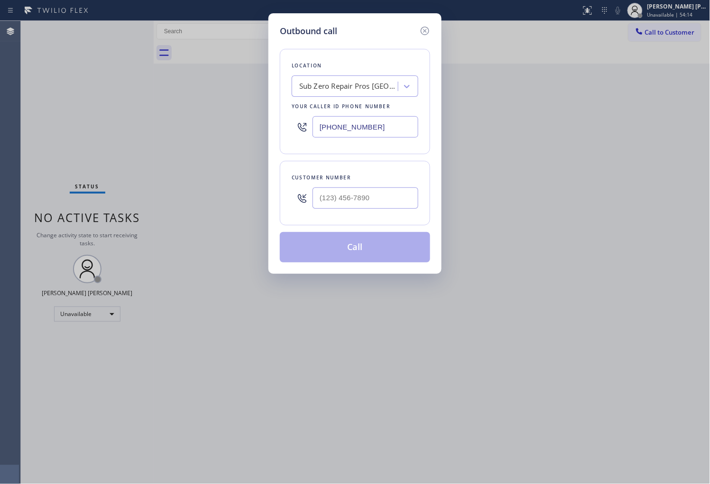
click at [371, 125] on input "[PHONE_NUMBER]" at bounding box center [365, 126] width 106 height 21
paste input "646) 760-7919"
type input "[PHONE_NUMBER]"
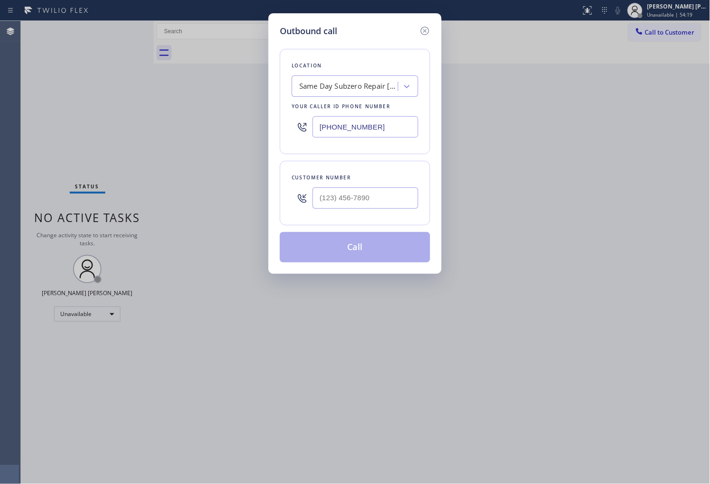
click at [387, 183] on div at bounding box center [365, 198] width 106 height 31
click at [368, 200] on input "(___) ___-____" at bounding box center [365, 197] width 106 height 21
paste input "917) 297-7616"
type input "[PHONE_NUMBER]"
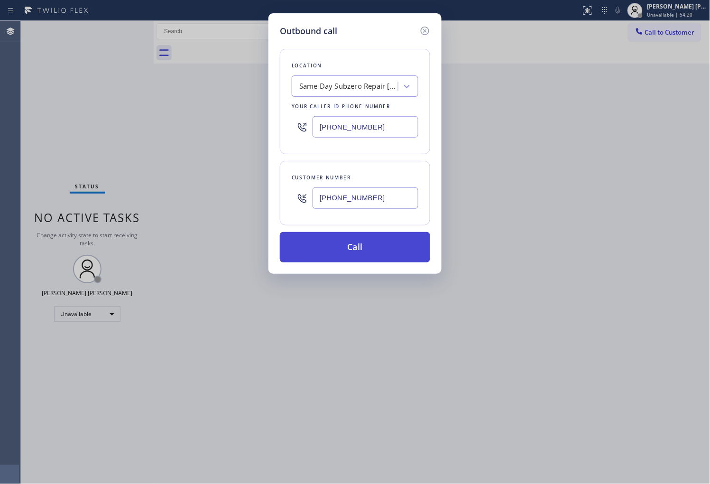
click at [383, 245] on button "Call" at bounding box center [355, 247] width 150 height 30
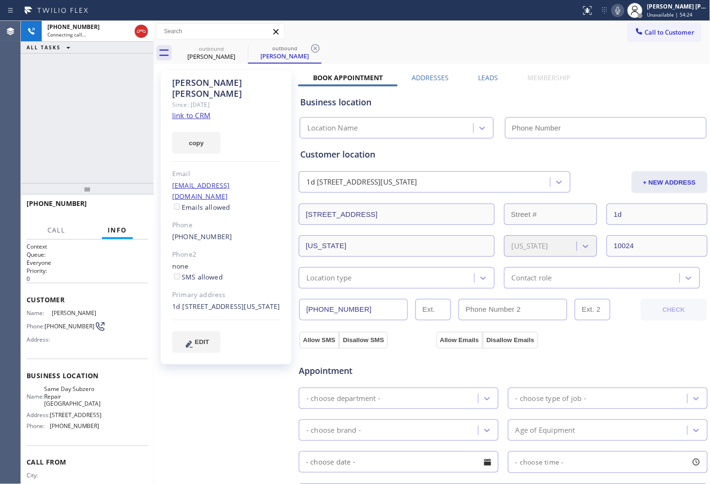
type input "[PHONE_NUMBER]"
click at [201, 76] on div "[PERSON_NAME] Since: [DATE] link to CRM copy Email [EMAIL_ADDRESS][DOMAIN_NAME]…" at bounding box center [226, 217] width 131 height 293
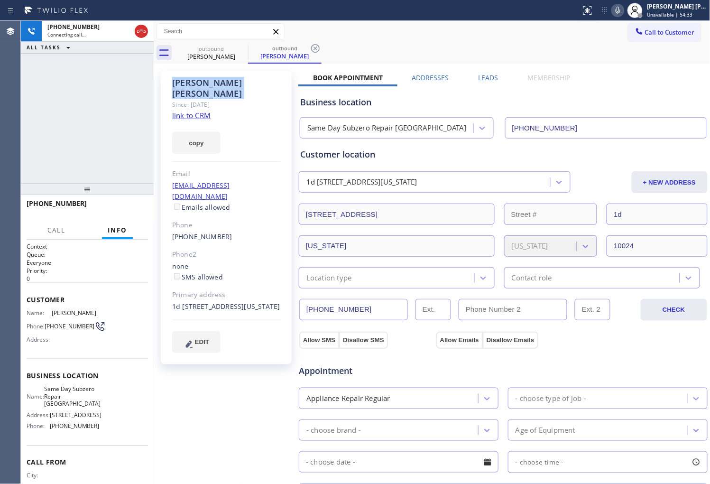
click at [201, 76] on div "[PERSON_NAME] Since: [DATE] link to CRM copy Email [EMAIL_ADDRESS][DOMAIN_NAME]…" at bounding box center [226, 217] width 131 height 293
drag, startPoint x: 143, startPoint y: 32, endPoint x: 392, endPoint y: 76, distance: 252.4
click at [143, 32] on icon at bounding box center [141, 31] width 9 height 3
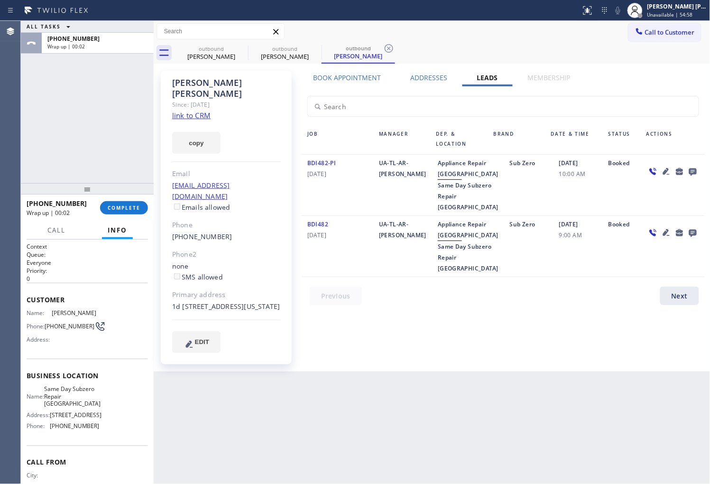
click at [688, 168] on icon at bounding box center [692, 171] width 11 height 12
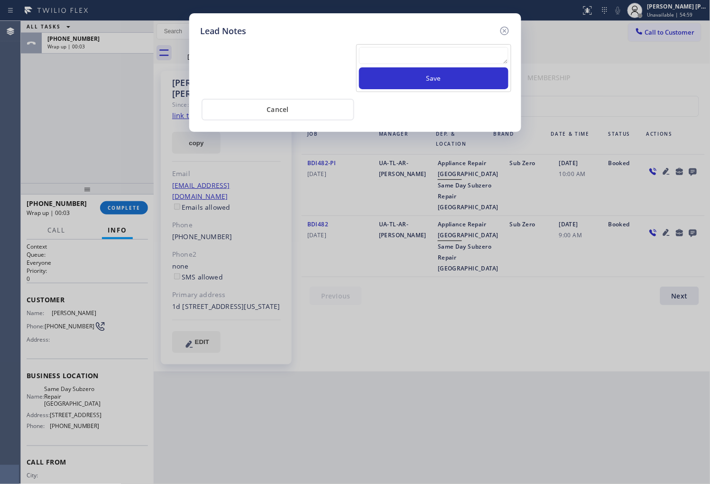
click at [458, 50] on textarea at bounding box center [433, 55] width 149 height 17
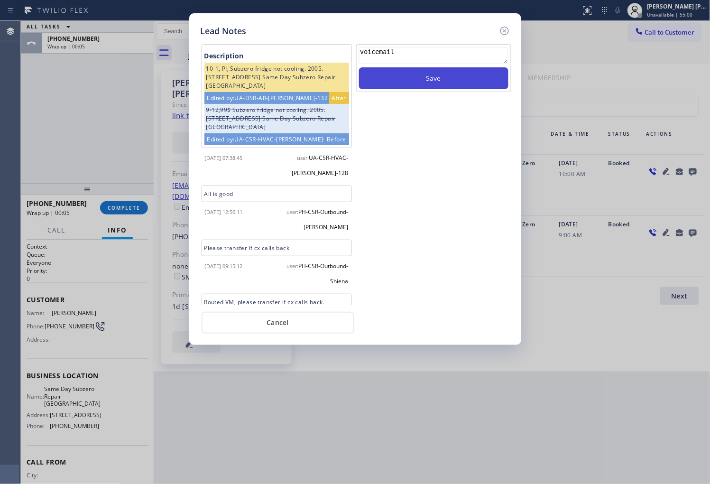
type textarea "voicemail"
click at [482, 72] on button "Save" at bounding box center [433, 78] width 149 height 22
click at [504, 31] on icon at bounding box center [504, 31] width 9 height 9
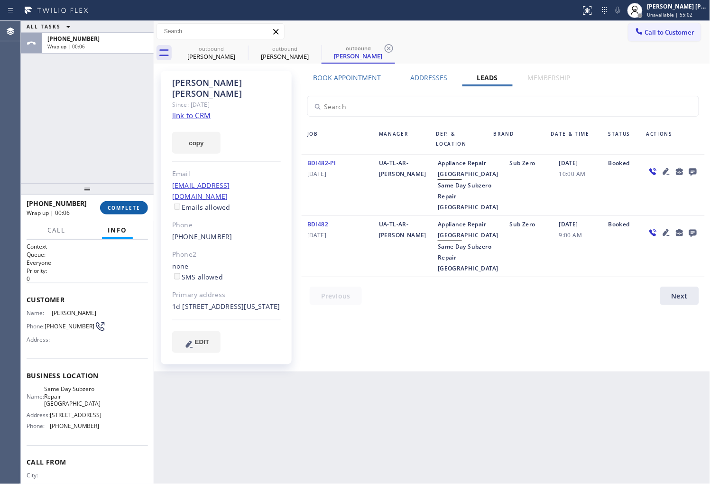
click at [129, 207] on span "COMPLETE" at bounding box center [124, 207] width 33 height 7
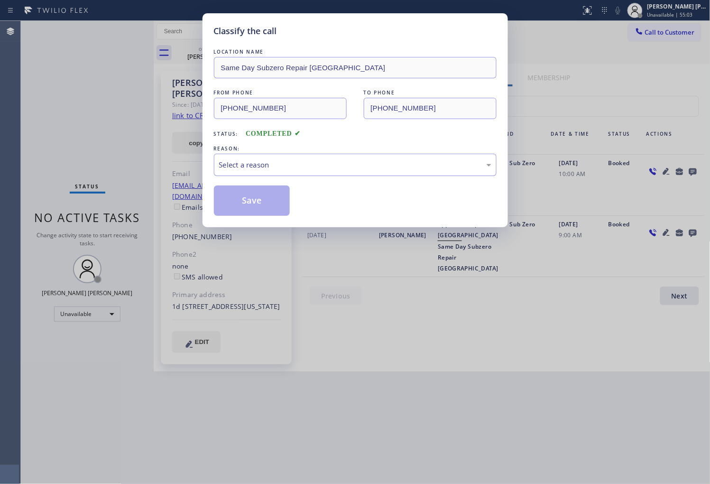
click at [259, 160] on div "Select a reason" at bounding box center [355, 164] width 272 height 11
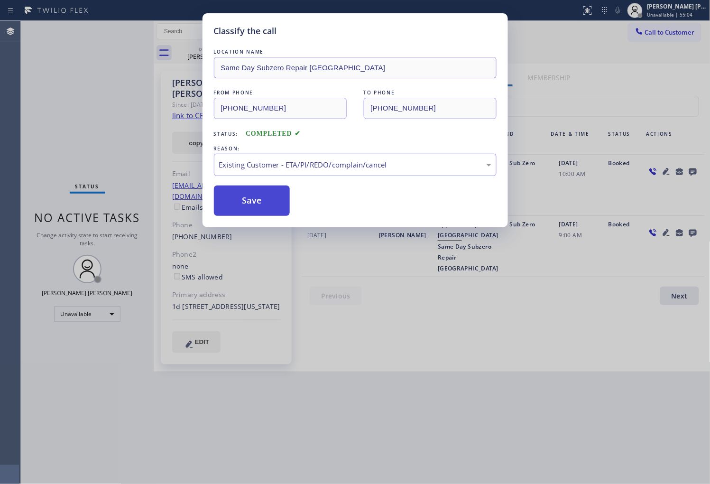
click at [252, 205] on button "Save" at bounding box center [252, 200] width 76 height 30
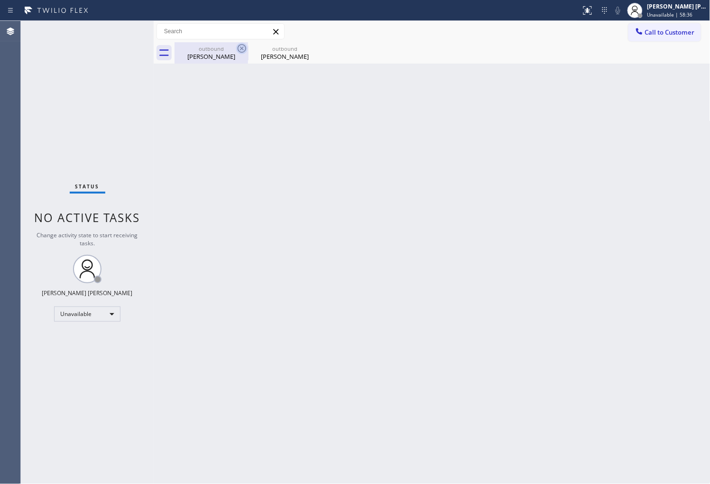
click at [240, 48] on icon at bounding box center [241, 48] width 11 height 11
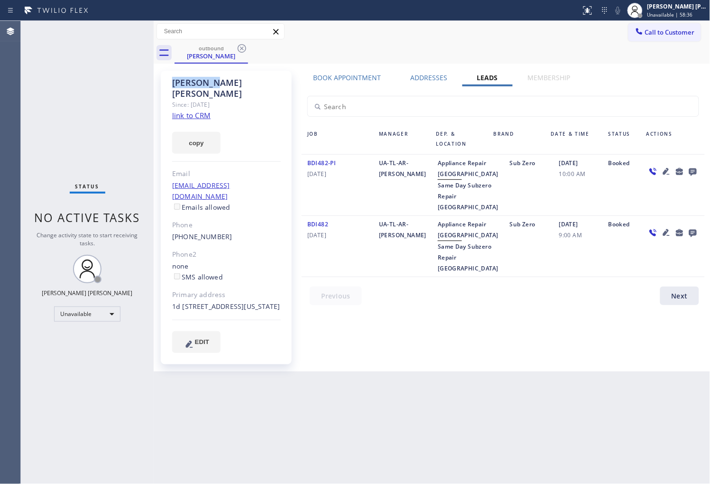
click at [240, 48] on icon at bounding box center [241, 48] width 11 height 11
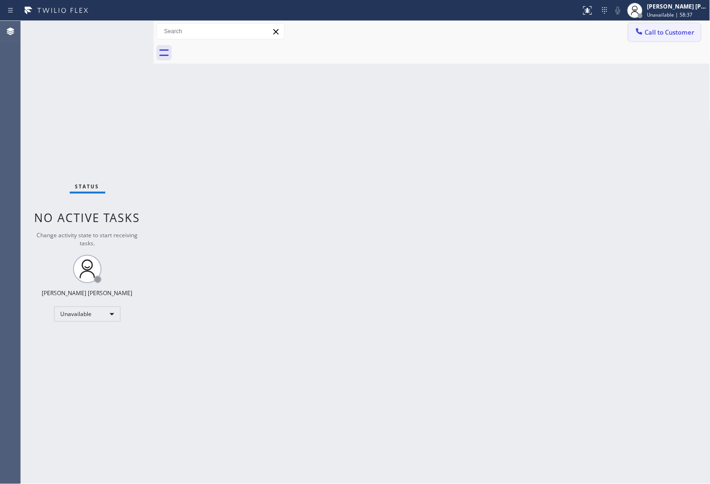
click at [679, 28] on span "Call to Customer" at bounding box center [670, 32] width 50 height 9
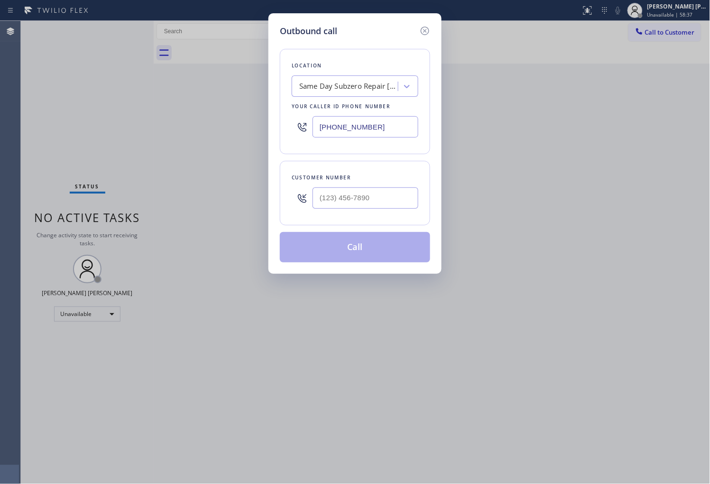
click at [358, 125] on input "[PHONE_NUMBER]" at bounding box center [365, 126] width 106 height 21
paste input "57) 315-1632"
type input "[PHONE_NUMBER]"
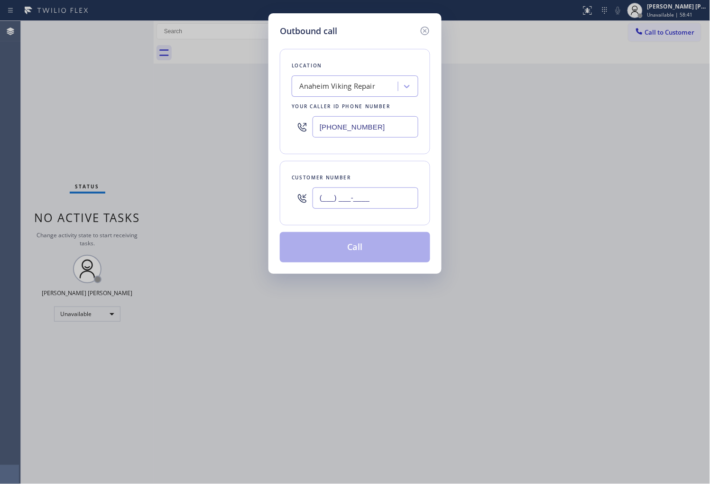
click at [353, 205] on input "(___) ___-____" at bounding box center [365, 197] width 106 height 21
paste input "951) 666-1395"
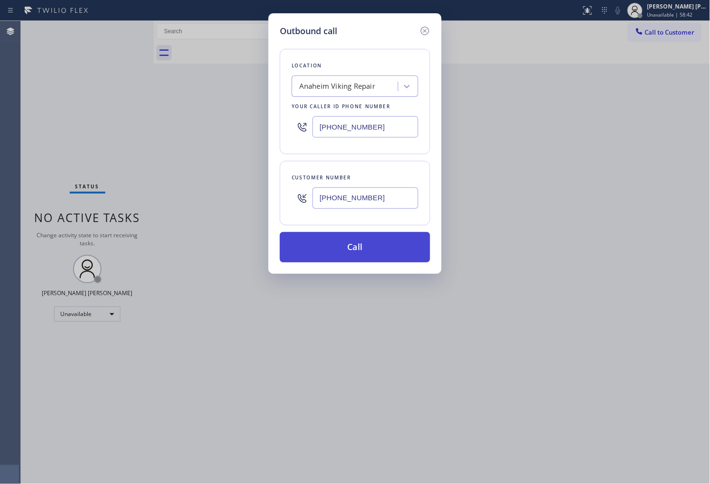
type input "[PHONE_NUMBER]"
click at [376, 245] on button "Call" at bounding box center [355, 247] width 150 height 30
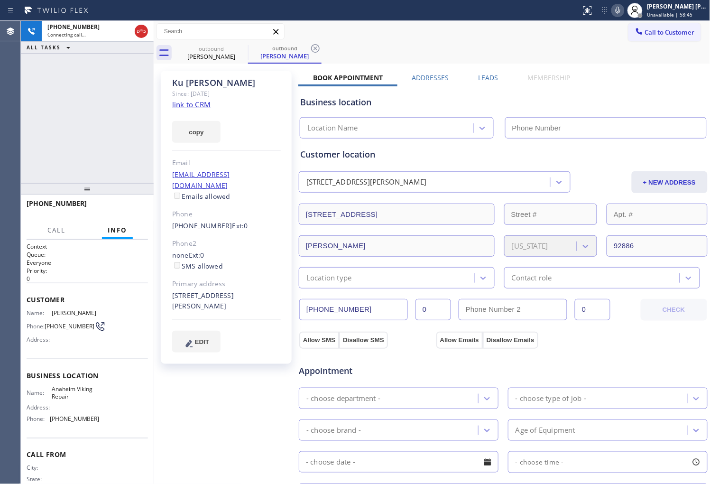
click at [204, 83] on div "[PERSON_NAME]" at bounding box center [226, 82] width 109 height 11
click at [203, 82] on div "[PERSON_NAME]" at bounding box center [226, 82] width 109 height 11
click at [96, 121] on div "[PHONE_NUMBER] Connecting call… ALL TASKS ALL TASKS ACTIVE TASKS TASKS IN WRAP …" at bounding box center [87, 102] width 133 height 162
type input "[PHONE_NUMBER]"
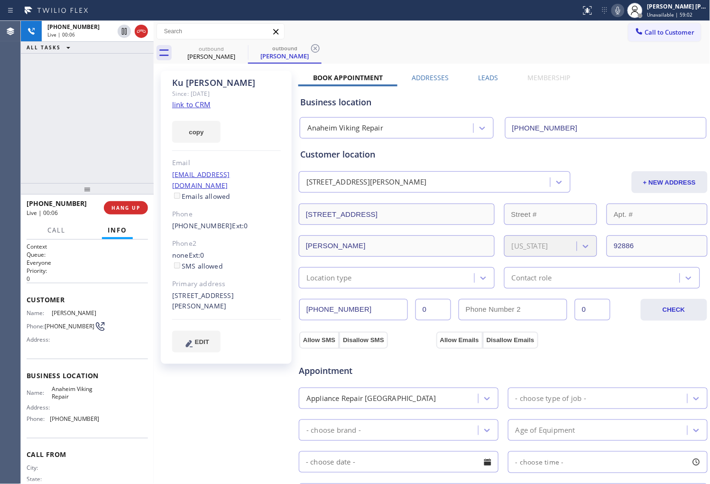
click at [623, 13] on icon at bounding box center [617, 10] width 11 height 11
click at [623, 10] on icon at bounding box center [617, 10] width 11 height 11
click at [623, 13] on icon at bounding box center [617, 10] width 11 height 11
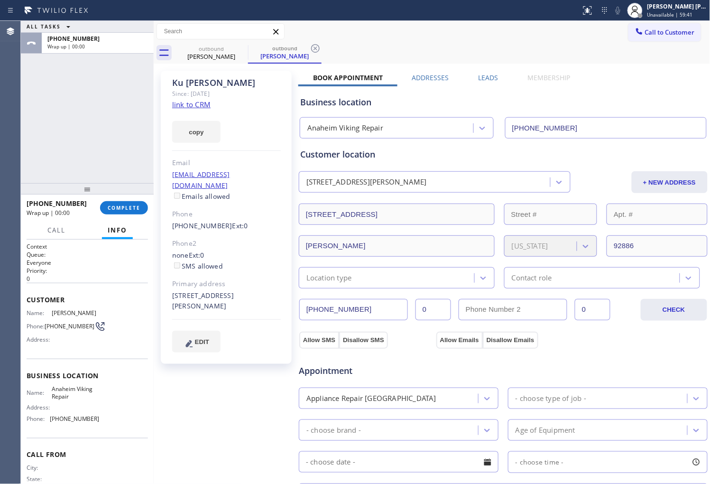
click at [483, 74] on label "Leads" at bounding box center [488, 77] width 20 height 9
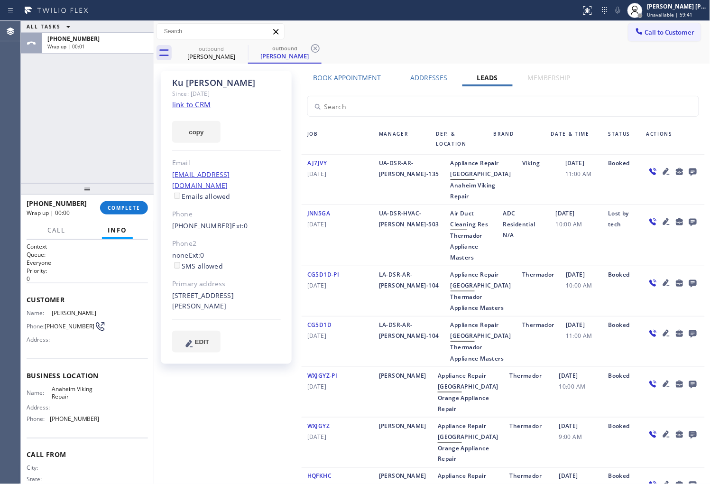
click at [686, 167] on div at bounding box center [692, 170] width 13 height 11
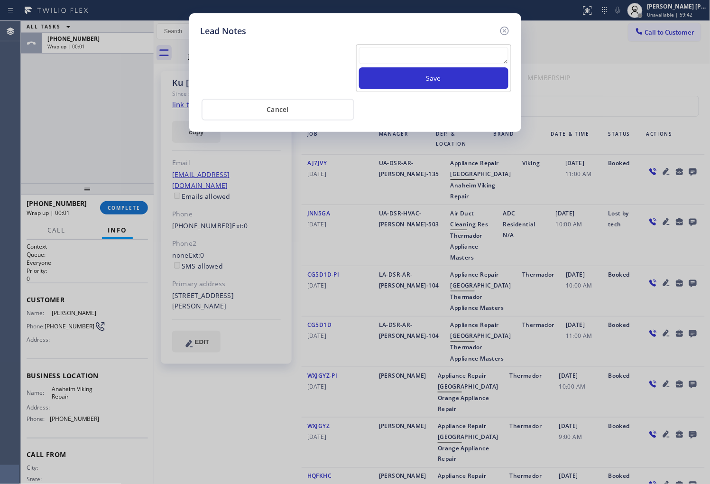
click at [441, 50] on textarea at bounding box center [433, 55] width 149 height 17
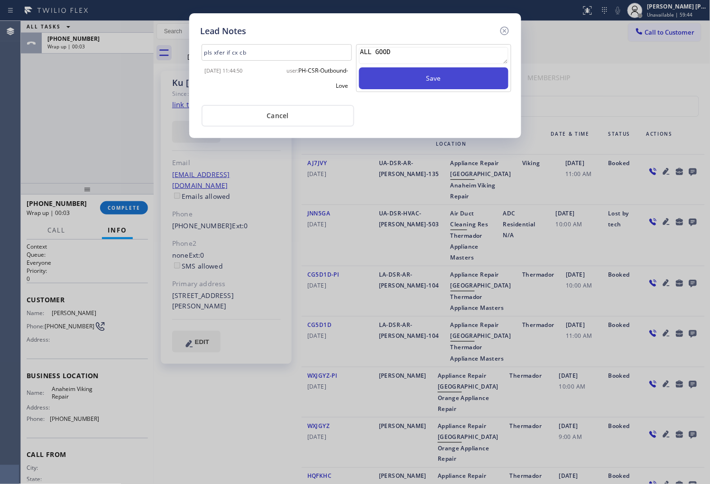
type textarea "ALL GOOD"
click at [457, 83] on button "Save" at bounding box center [433, 78] width 149 height 22
click at [504, 28] on icon at bounding box center [504, 30] width 11 height 11
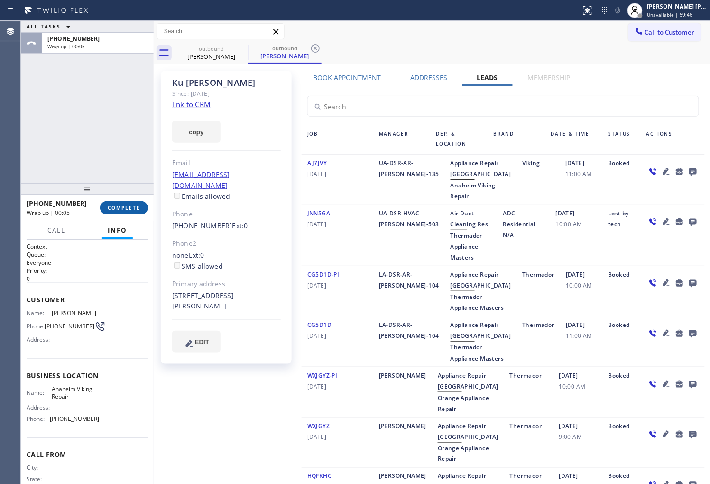
click at [115, 211] on button "COMPLETE" at bounding box center [124, 207] width 48 height 13
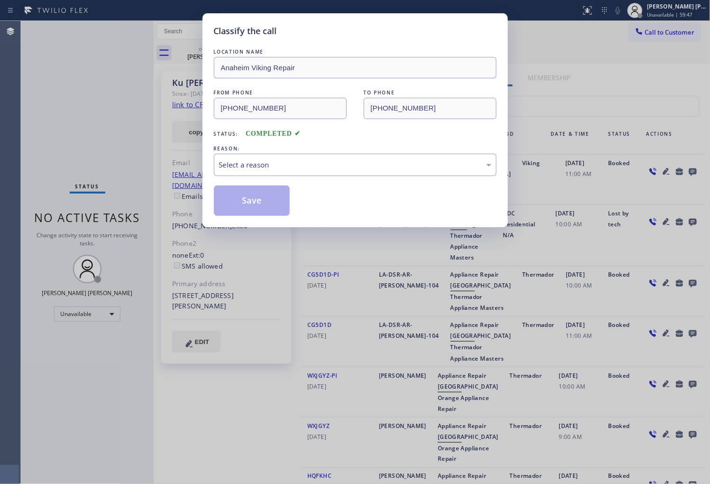
click at [269, 176] on div "LOCATION NAME Anaheim Viking Repair FROM PHONE [PHONE_NUMBER] TO PHONE [PHONE_N…" at bounding box center [355, 131] width 283 height 169
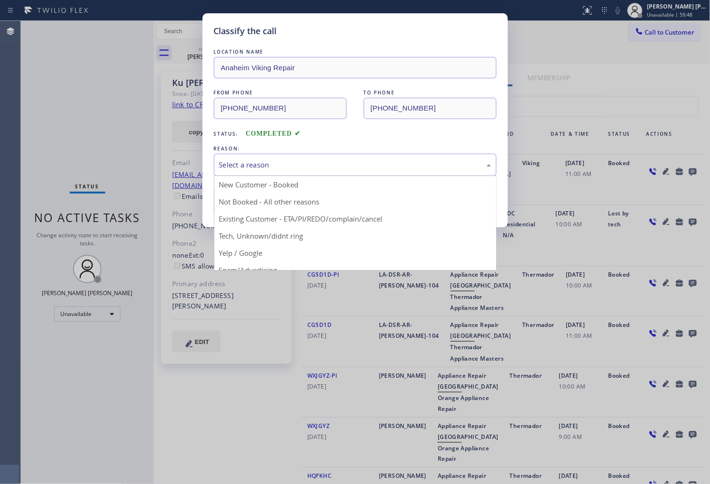
click at [263, 169] on div "Select a reason" at bounding box center [355, 164] width 272 height 11
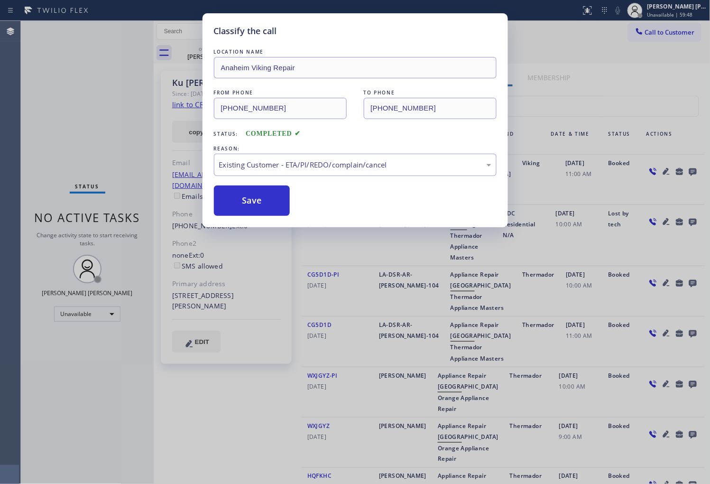
click at [250, 201] on button "Save" at bounding box center [252, 200] width 76 height 30
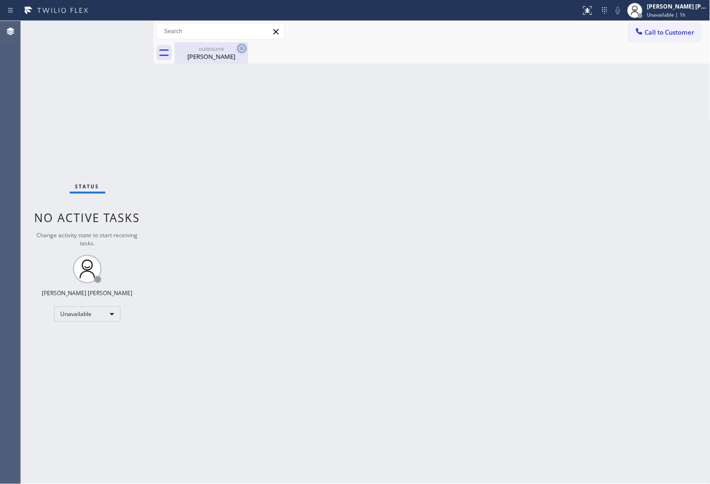
drag, startPoint x: 237, startPoint y: 57, endPoint x: 242, endPoint y: 46, distance: 12.8
click at [237, 57] on div "[PERSON_NAME]" at bounding box center [211, 56] width 72 height 9
click at [242, 46] on icon at bounding box center [241, 48] width 11 height 11
click at [684, 13] on span "Unavailable | 1h 3min" at bounding box center [672, 14] width 51 height 7
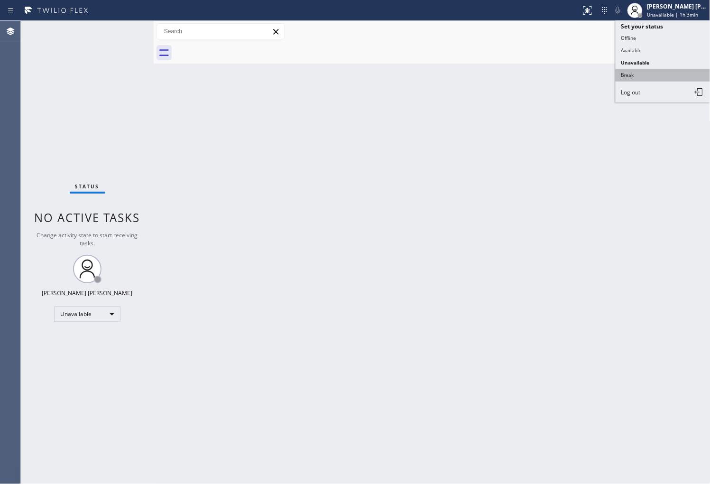
click at [650, 76] on button "Break" at bounding box center [662, 75] width 95 height 12
click at [650, 76] on div "Back to Dashboard Change Sender ID Customers Technicians Select a contact Outbo…" at bounding box center [432, 252] width 557 height 463
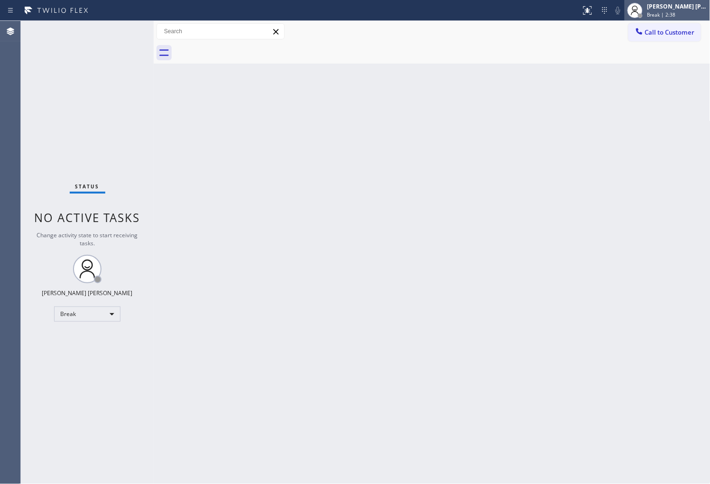
click at [667, 7] on div "[PERSON_NAME] [PERSON_NAME]" at bounding box center [677, 6] width 60 height 8
click at [665, 7] on div "[PERSON_NAME] [PERSON_NAME]" at bounding box center [677, 6] width 60 height 8
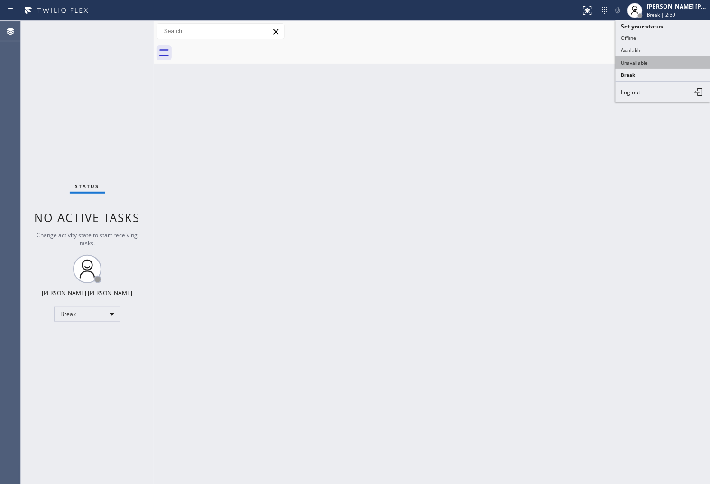
click at [654, 58] on button "Unavailable" at bounding box center [662, 62] width 95 height 12
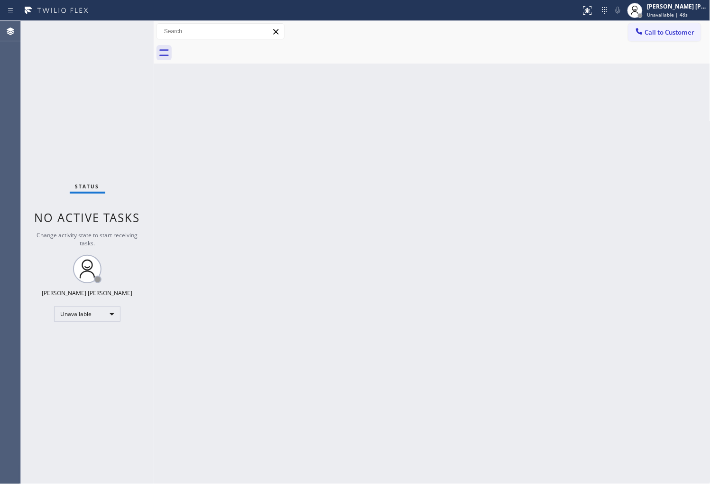
click at [5, 251] on div "Agent Desktop" at bounding box center [10, 252] width 20 height 463
click at [661, 28] on span "Call to Customer" at bounding box center [670, 32] width 50 height 9
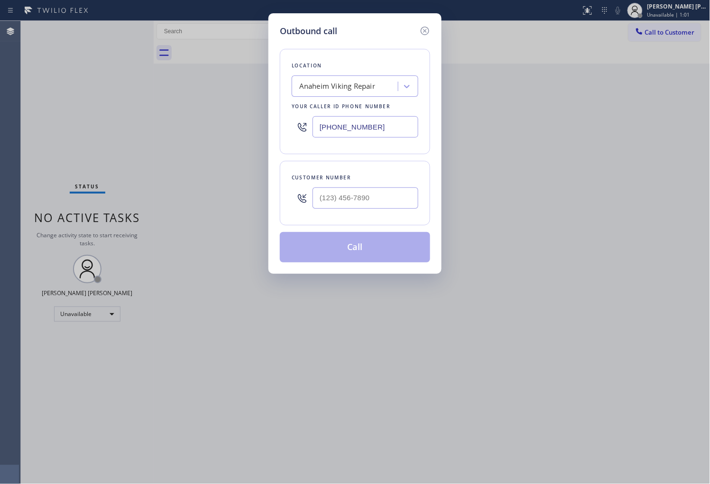
click at [353, 134] on input "[PHONE_NUMBER]" at bounding box center [365, 126] width 106 height 21
click at [355, 133] on input "[PHONE_NUMBER]" at bounding box center [365, 126] width 106 height 21
paste input "3059"
click at [357, 130] on input "[PHONE_NUMBER]" at bounding box center [365, 126] width 106 height 21
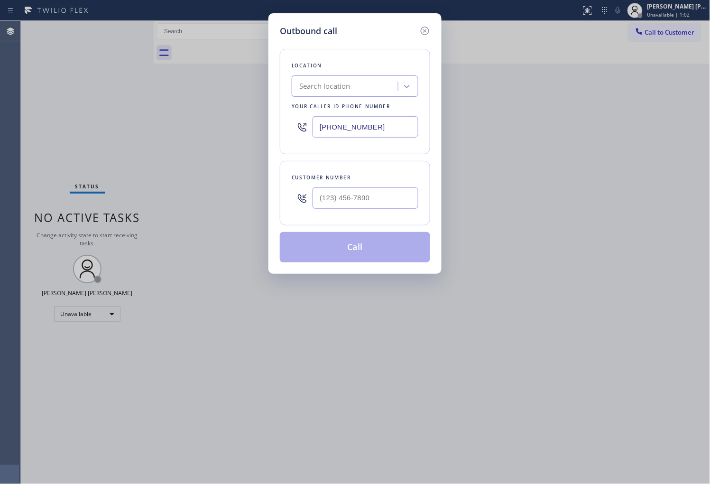
click at [357, 130] on input "[PHONE_NUMBER]" at bounding box center [365, 126] width 106 height 21
paste input "305) 928-8"
type input "[PHONE_NUMBER]"
click at [395, 198] on input "(___) ___-____" at bounding box center [365, 197] width 106 height 21
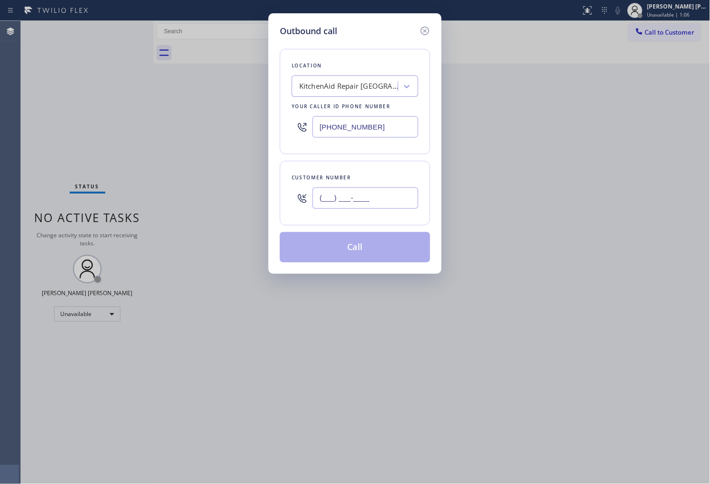
paste input "305) 804-4422"
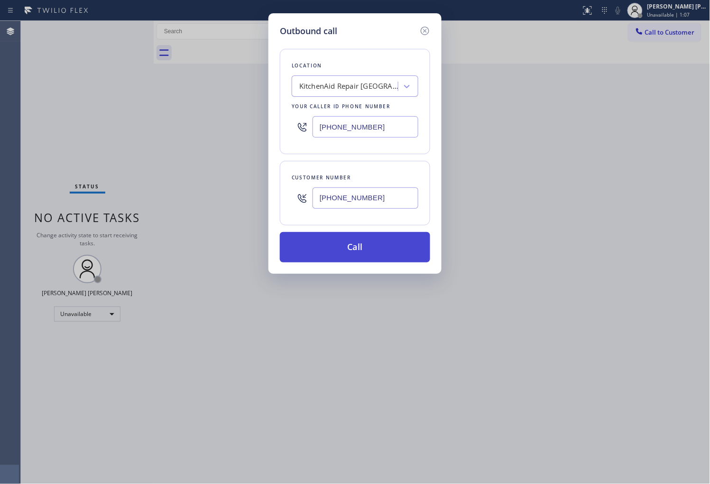
type input "[PHONE_NUMBER]"
click at [390, 251] on button "Call" at bounding box center [355, 247] width 150 height 30
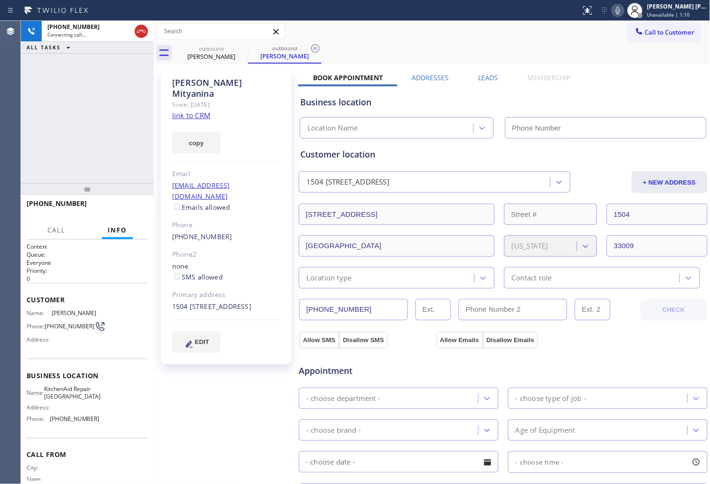
click at [201, 80] on div "[PERSON_NAME]" at bounding box center [226, 88] width 109 height 22
click at [76, 163] on div "[PHONE_NUMBER] Connecting call… ALL TASKS ALL TASKS ACTIVE TASKS TASKS IN WRAP …" at bounding box center [87, 102] width 133 height 162
type input "[PHONE_NUMBER]"
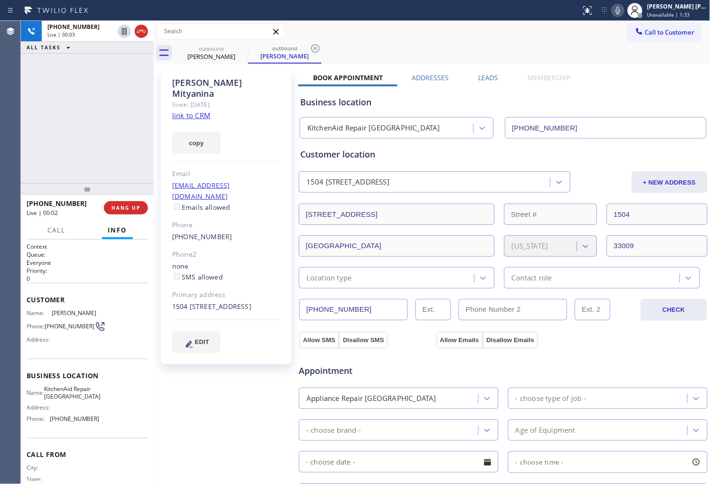
click at [1, 114] on div "Agent Desktop" at bounding box center [10, 252] width 20 height 463
click at [133, 108] on div "[PHONE_NUMBER] Live | 00:31 ALL TASKS ALL TASKS ACTIVE TASKS TASKS IN WRAP UP" at bounding box center [87, 102] width 133 height 162
click at [141, 30] on icon at bounding box center [141, 31] width 11 height 11
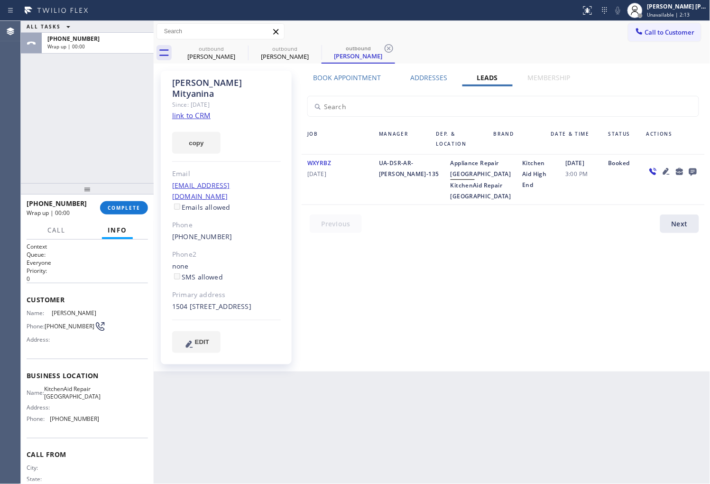
click at [694, 166] on icon at bounding box center [692, 171] width 11 height 12
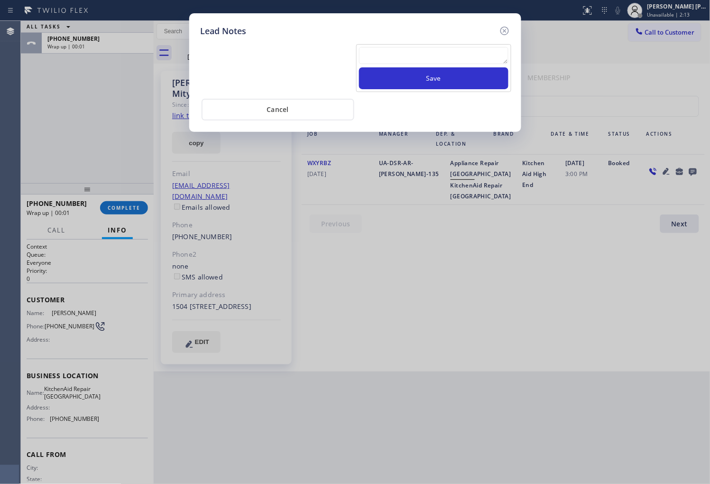
click at [444, 53] on textarea at bounding box center [433, 55] width 149 height 17
click at [423, 67] on div "ALL GOOD" at bounding box center [433, 57] width 149 height 20
click at [430, 79] on button "Save" at bounding box center [433, 78] width 149 height 22
click at [504, 30] on icon at bounding box center [504, 31] width 9 height 9
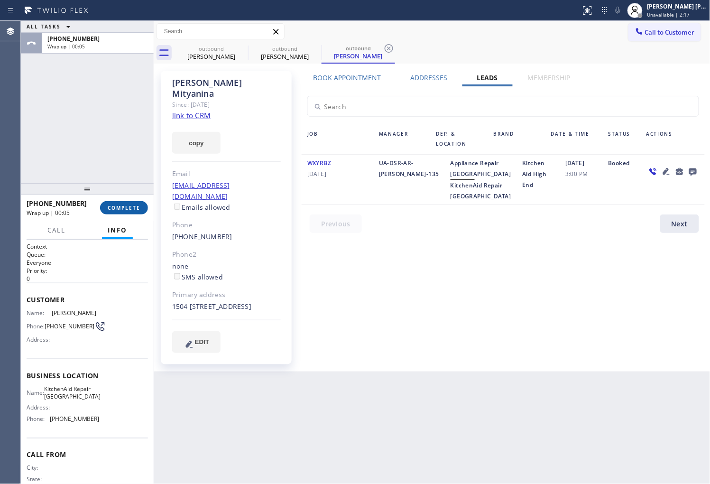
click at [134, 205] on span "COMPLETE" at bounding box center [124, 207] width 33 height 7
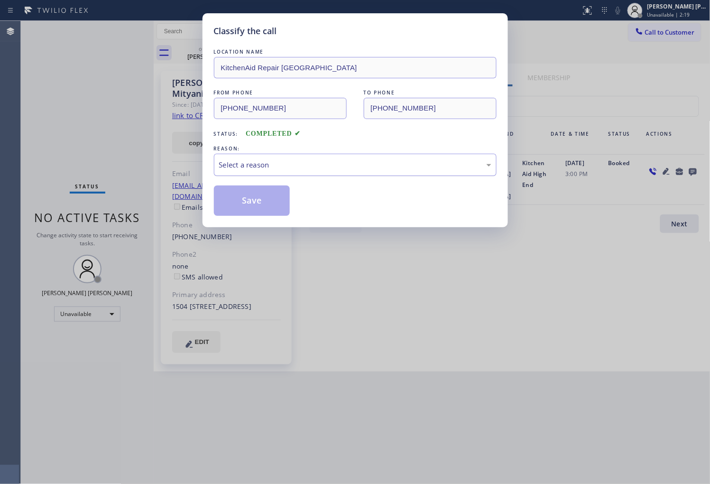
click at [318, 159] on div "Select a reason" at bounding box center [355, 164] width 272 height 11
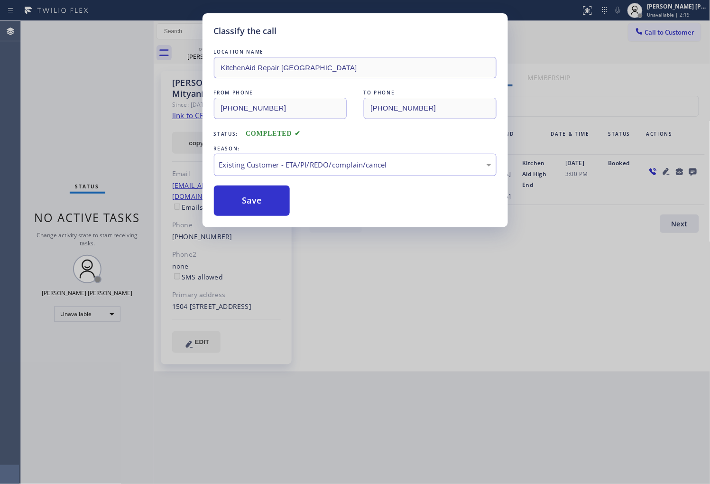
click at [266, 204] on button "Save" at bounding box center [252, 200] width 76 height 30
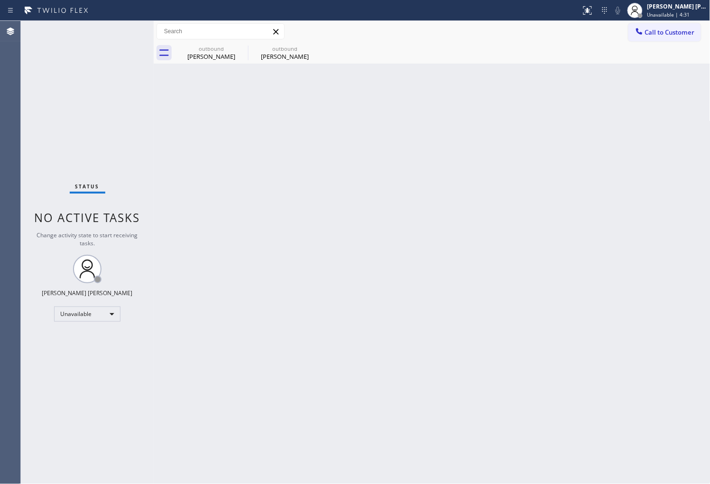
click at [7, 339] on div "Agent Desktop" at bounding box center [10, 252] width 20 height 463
click at [239, 55] on div "[PERSON_NAME]" at bounding box center [211, 56] width 72 height 9
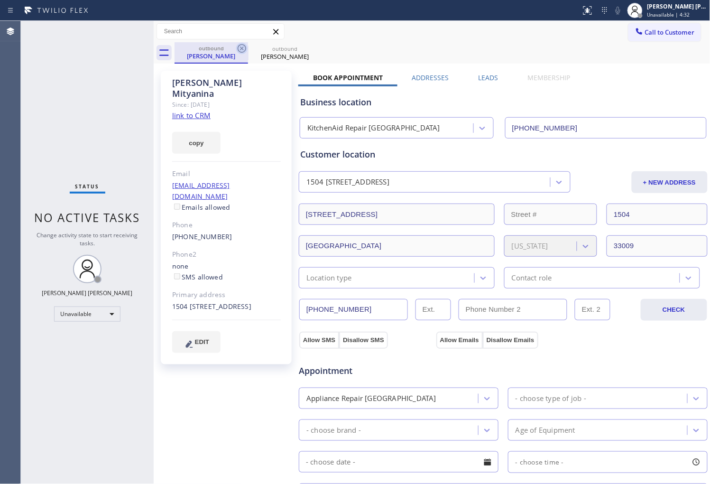
click at [239, 51] on icon at bounding box center [242, 48] width 9 height 9
click at [0, 0] on icon at bounding box center [0, 0] width 0 height 0
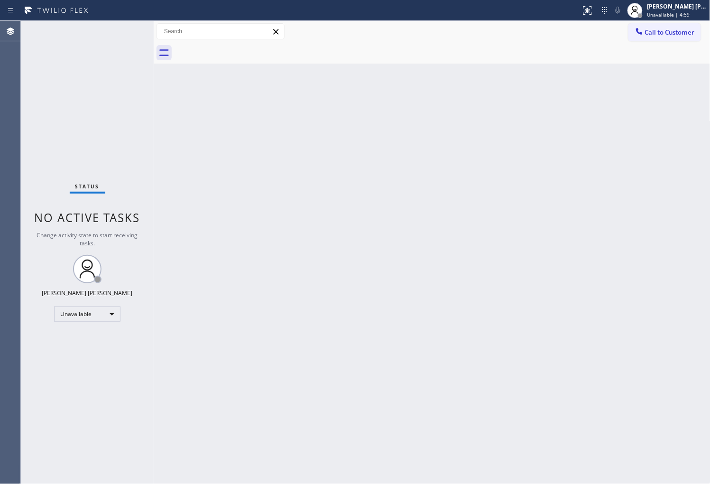
drag, startPoint x: 36, startPoint y: 272, endPoint x: 538, endPoint y: 91, distance: 533.5
click at [36, 272] on div "Status No active tasks Change activity state to start receiving tasks. [PERSON_…" at bounding box center [87, 252] width 133 height 463
click at [669, 6] on div "[PERSON_NAME] [PERSON_NAME]" at bounding box center [677, 6] width 60 height 8
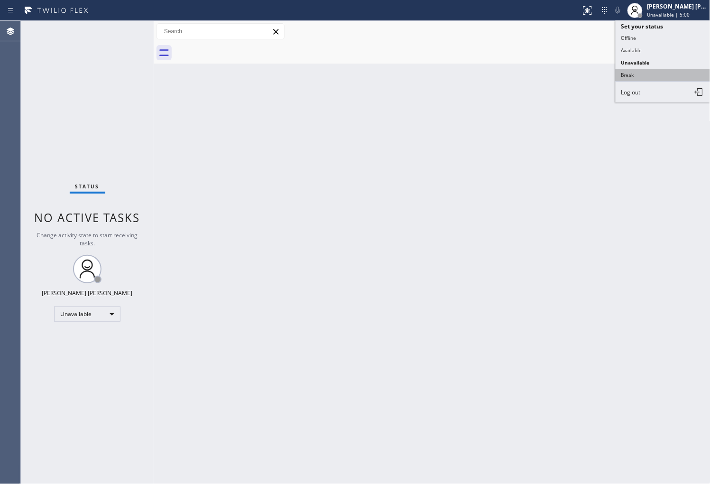
click at [656, 73] on button "Break" at bounding box center [662, 75] width 95 height 12
